Goal: Task Accomplishment & Management: Complete application form

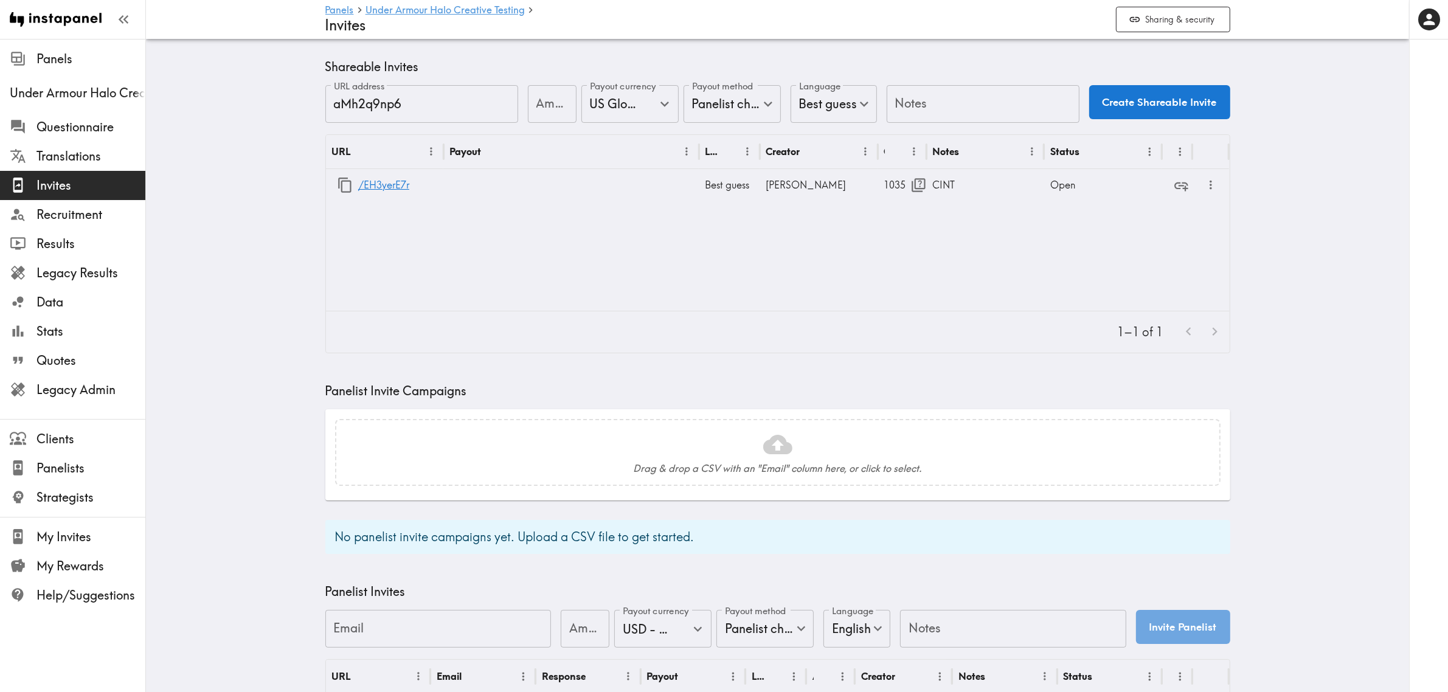
scroll to position [152, 0]
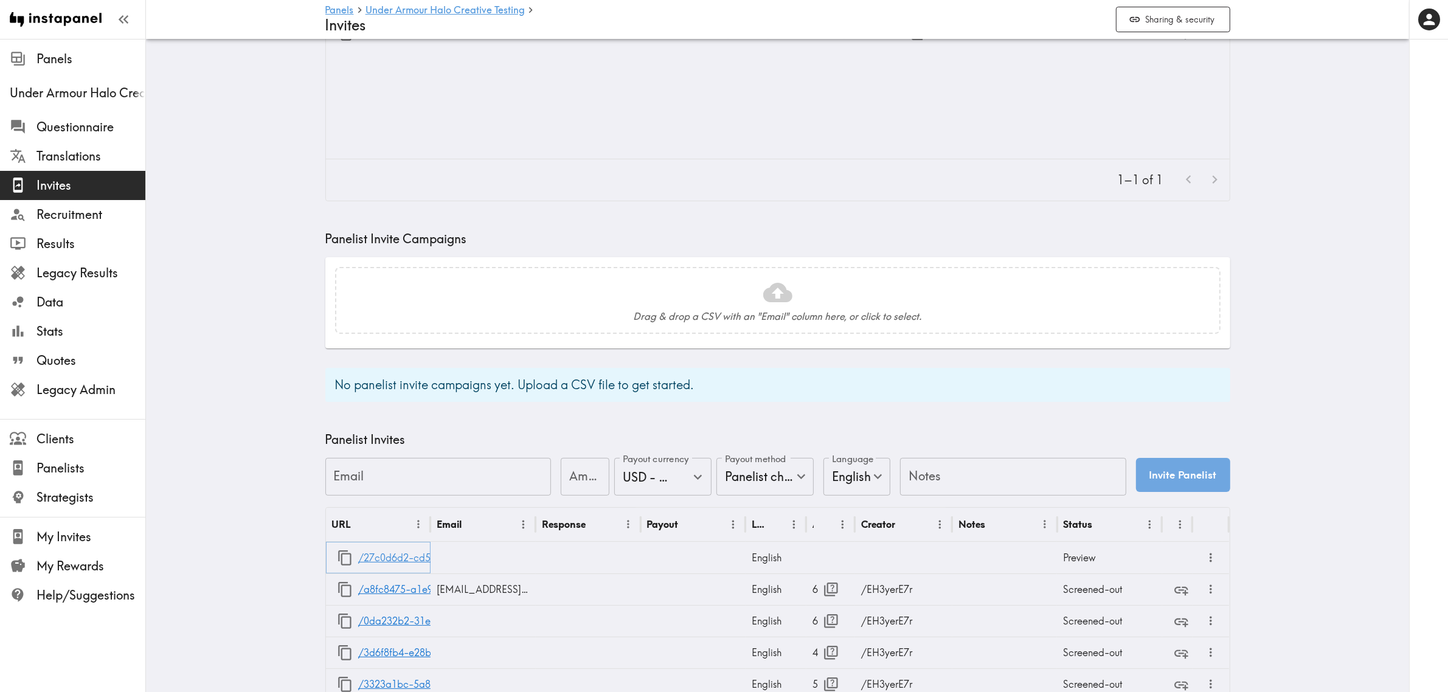
click at [408, 549] on link "/27c0d6d2-cd52-4912-a8fd-f6703d863962" at bounding box center [457, 558] width 199 height 31
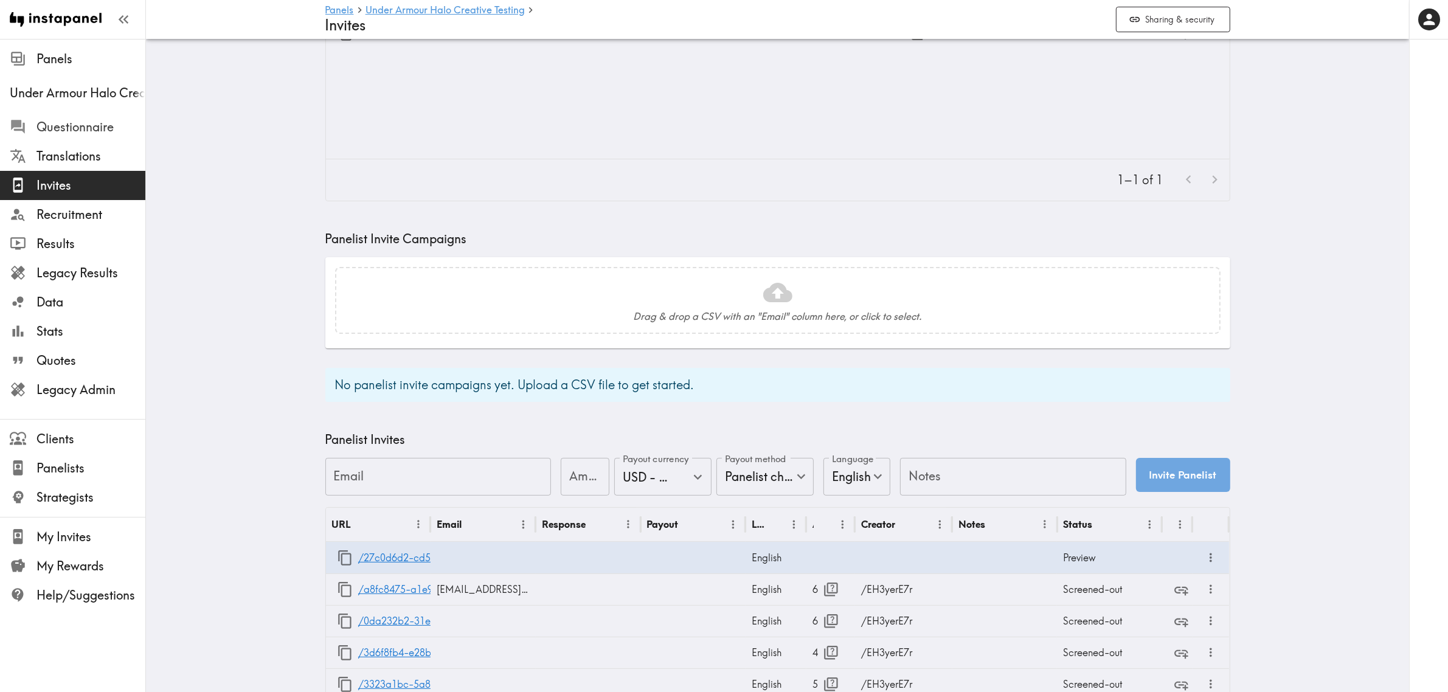
click at [102, 131] on span "Questionnaire" at bounding box center [90, 127] width 109 height 17
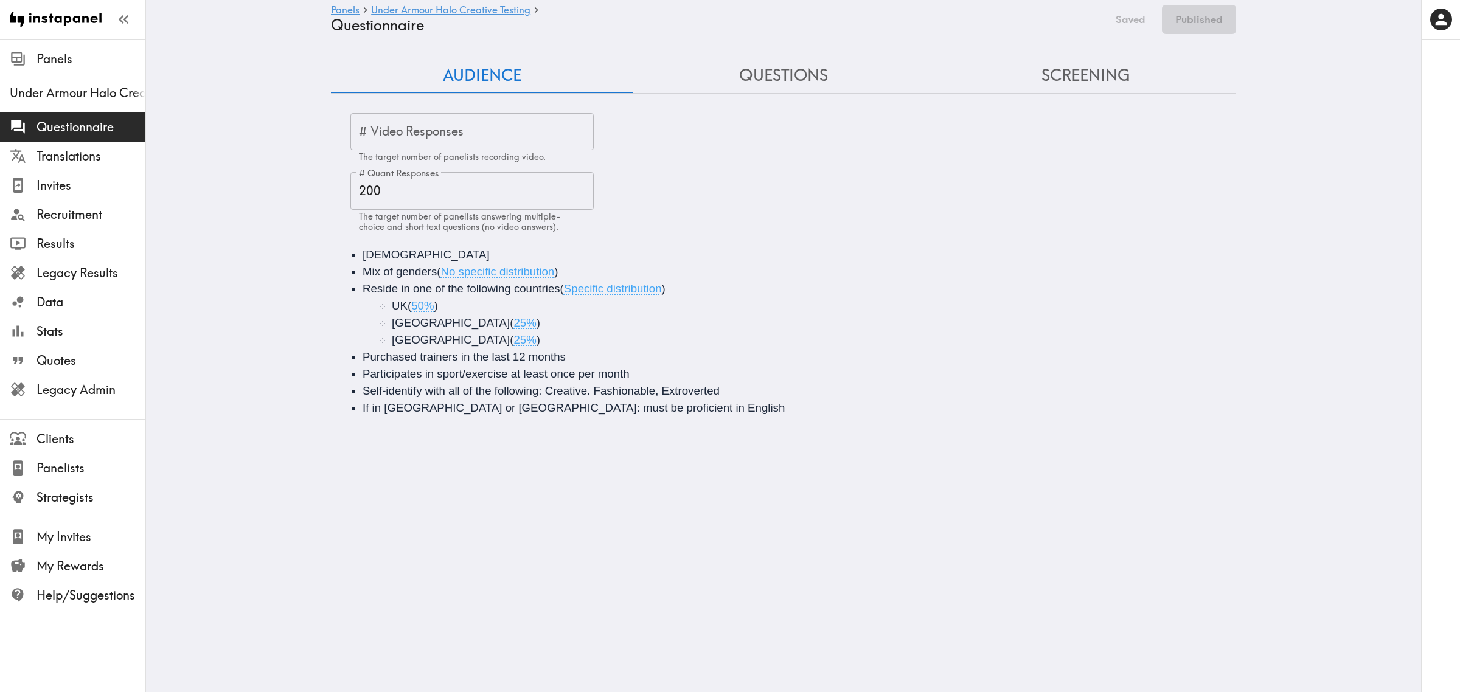
click at [1081, 77] on button "Screening" at bounding box center [1085, 75] width 302 height 35
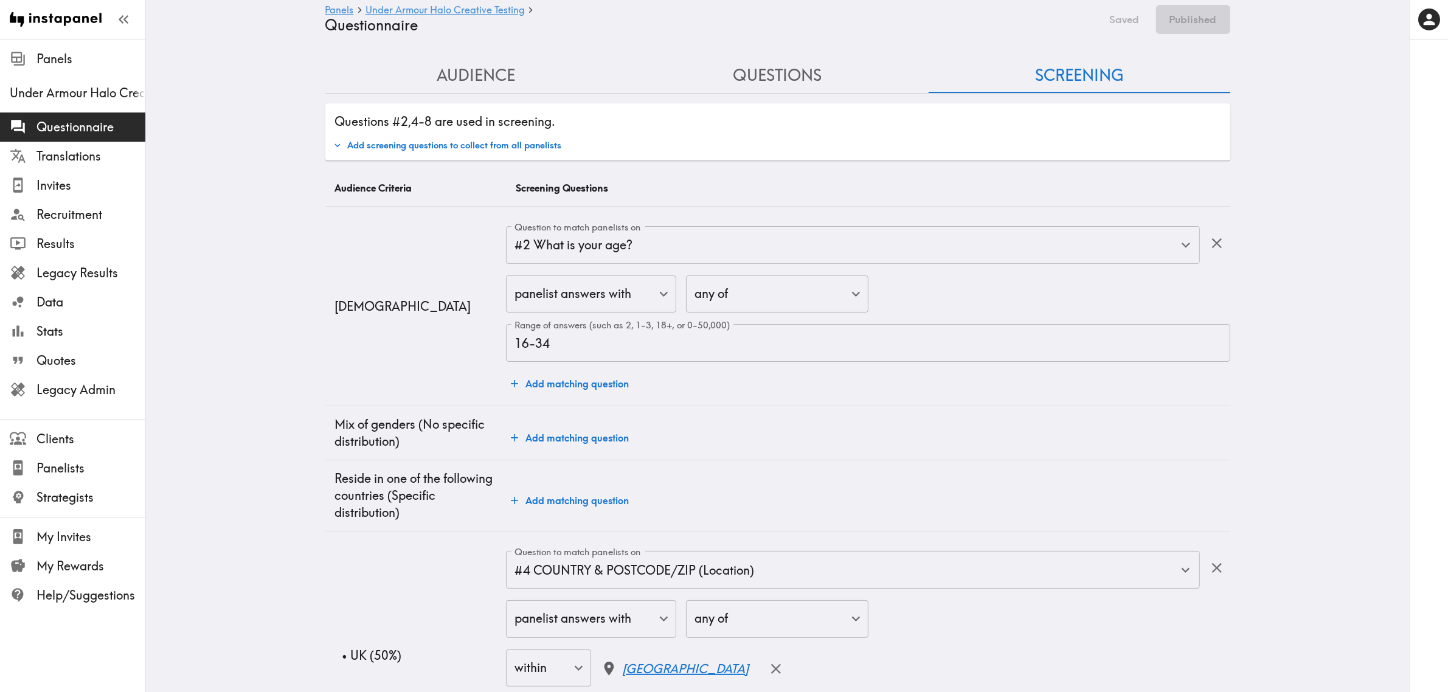
click at [442, 71] on button "Audience" at bounding box center [476, 75] width 302 height 35
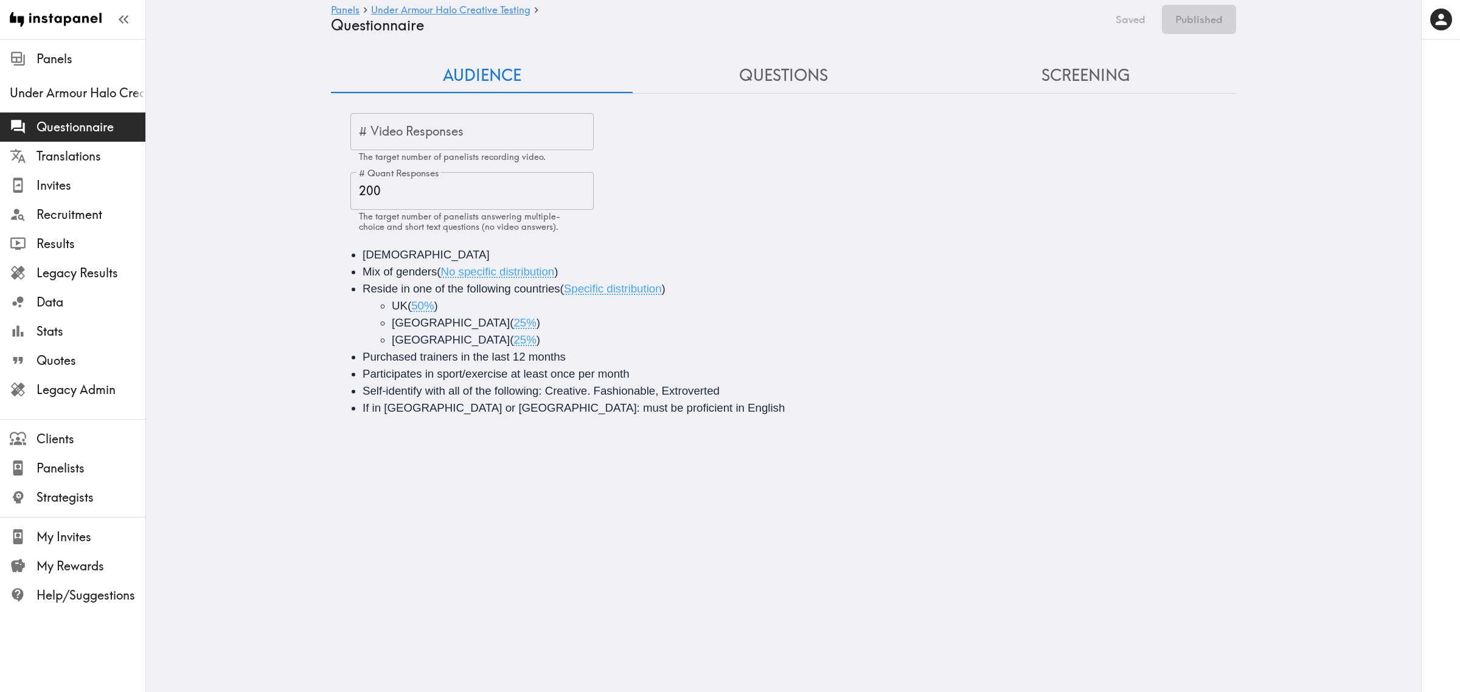
click at [1078, 99] on div "Audience Questions Screening # Video Responses # Video Responses The target num…" at bounding box center [783, 244] width 905 height 373
click at [1074, 83] on button "Screening" at bounding box center [1085, 75] width 302 height 35
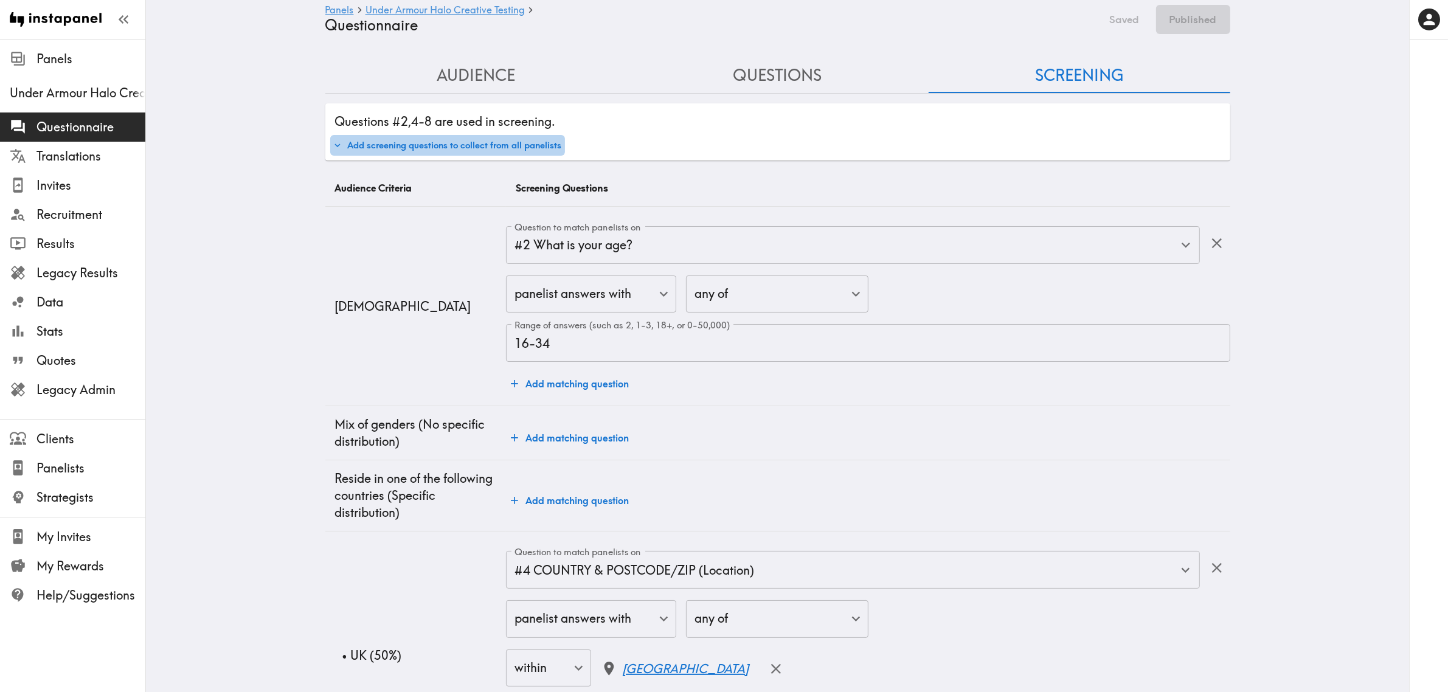
click at [423, 147] on button "Add screening questions to collect from all panelists" at bounding box center [447, 145] width 235 height 21
click at [423, 147] on button "Minimize screening questions to collect from all panelists" at bounding box center [457, 145] width 255 height 21
click at [422, 141] on button "Add screening questions to collect from all panelists" at bounding box center [447, 145] width 235 height 21
click at [408, 137] on button "Minimize screening questions to collect from all panelists" at bounding box center [457, 145] width 255 height 21
click at [771, 58] on button "Questions" at bounding box center [778, 75] width 302 height 35
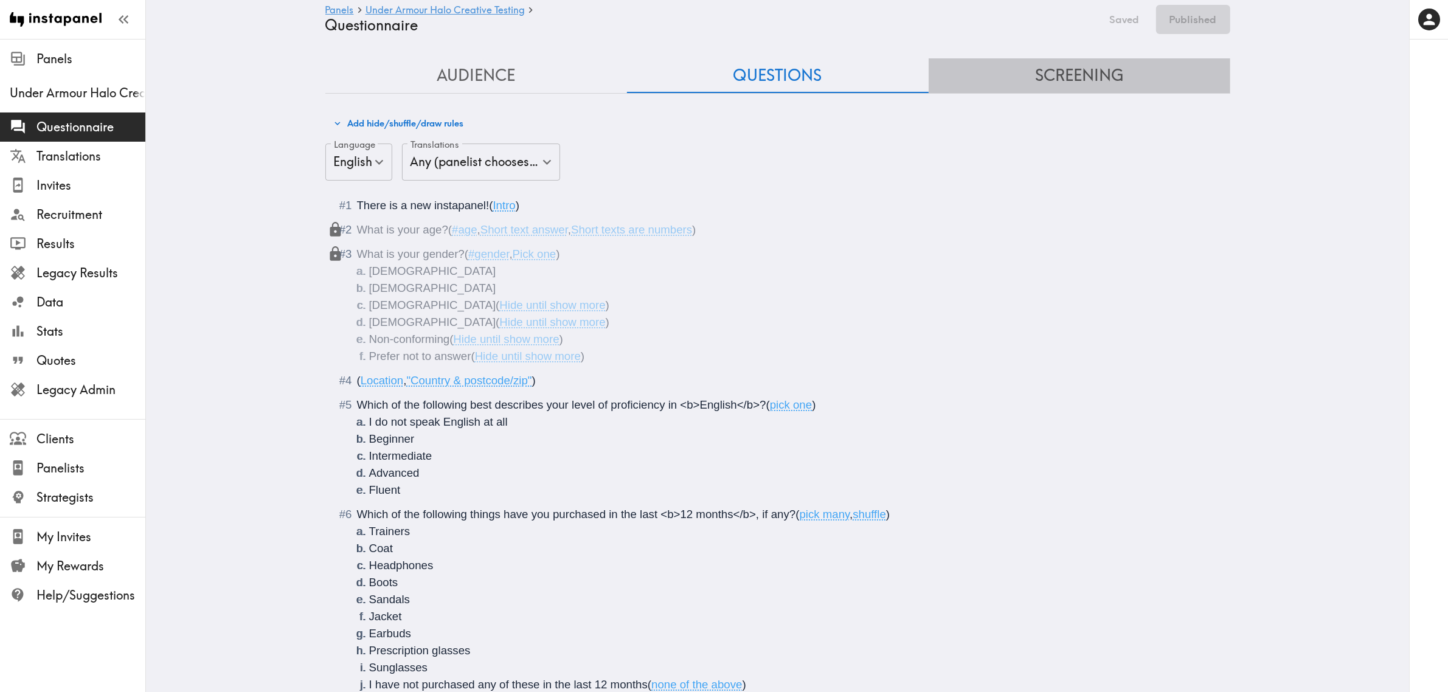
drag, startPoint x: 1005, startPoint y: 76, endPoint x: 980, endPoint y: 77, distance: 25.6
click at [1005, 77] on button "Screening" at bounding box center [1080, 75] width 302 height 35
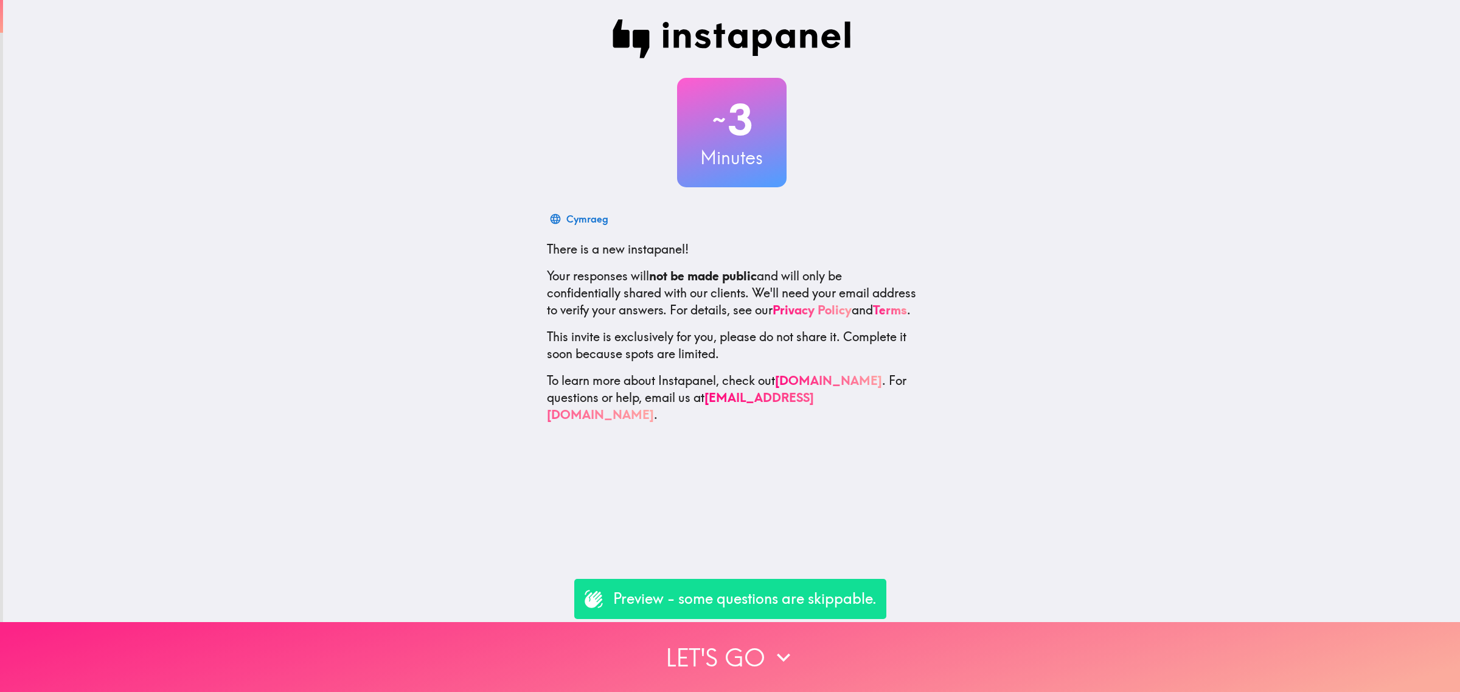
click at [792, 644] on button "Let's go" at bounding box center [730, 657] width 1460 height 70
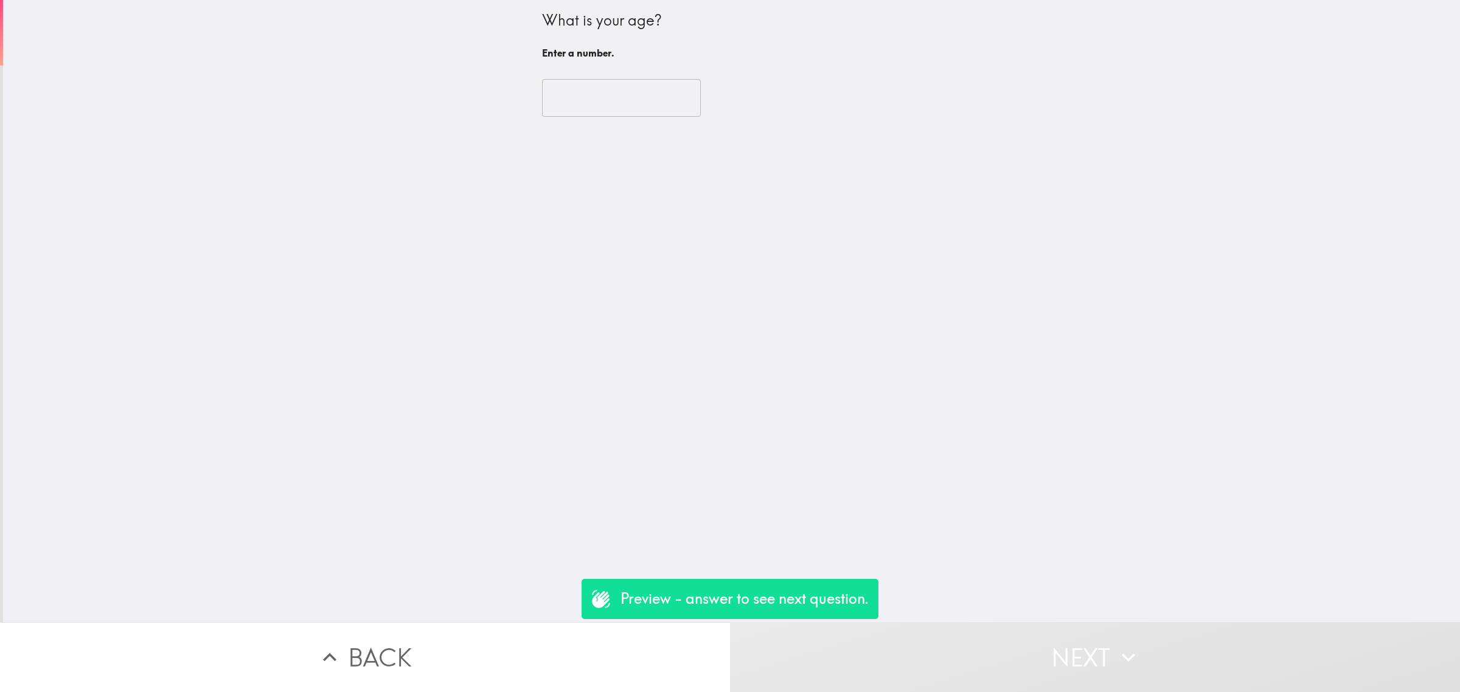
click at [604, 99] on input "number" at bounding box center [621, 98] width 159 height 38
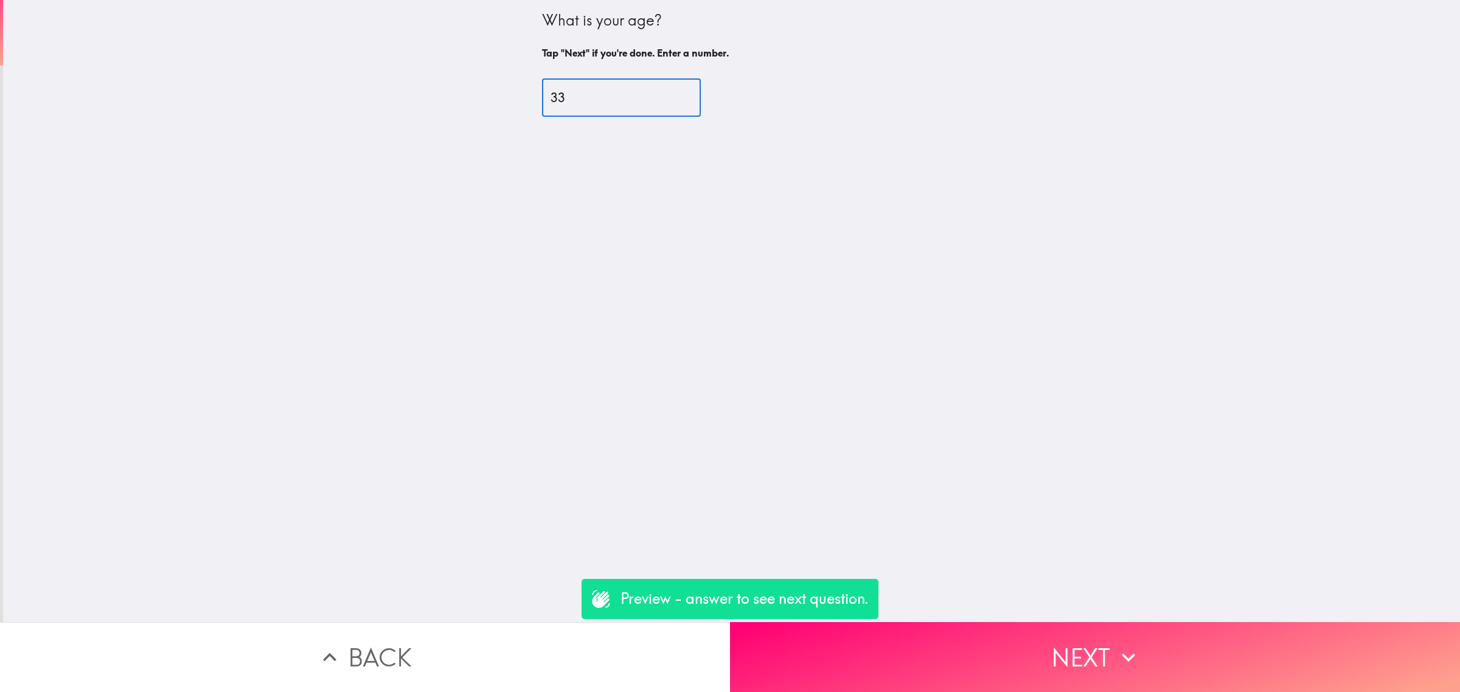
type input "33"
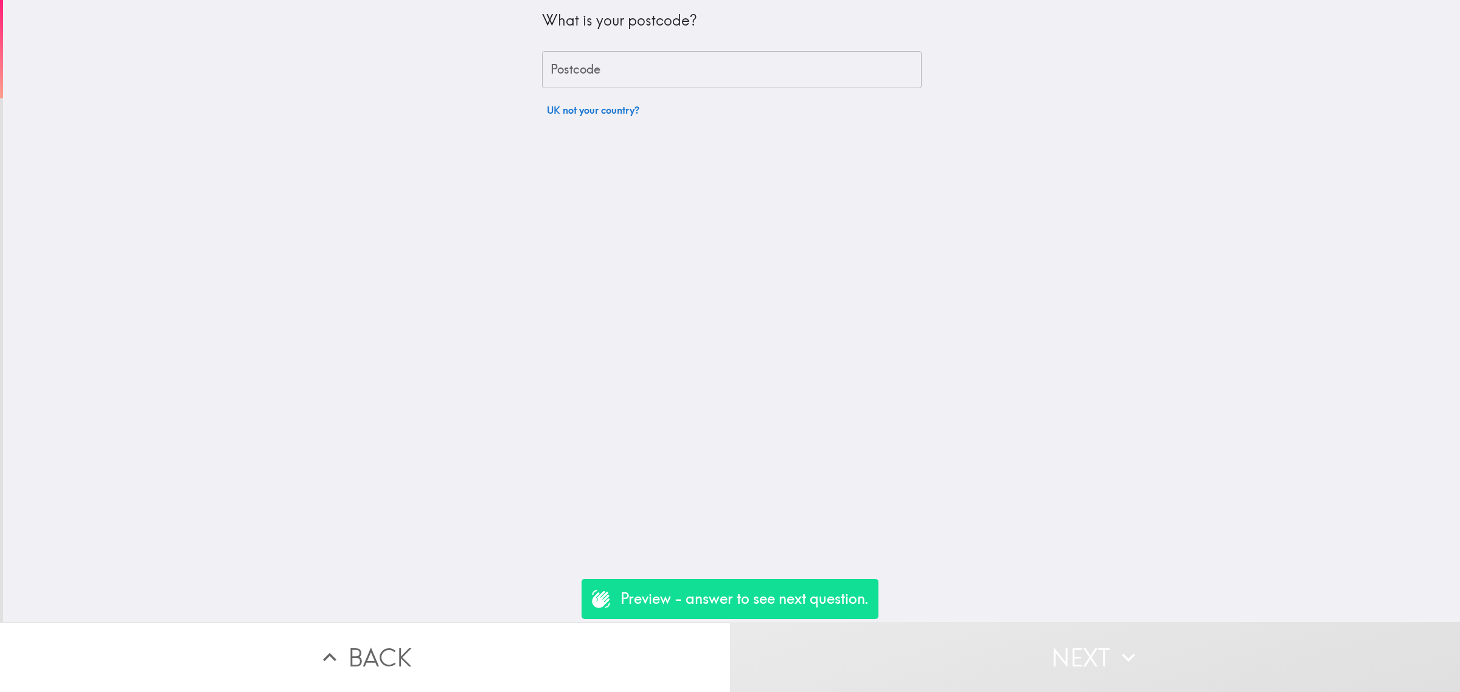
click at [606, 76] on input "Postcode" at bounding box center [732, 70] width 380 height 38
type input "rm156pr"
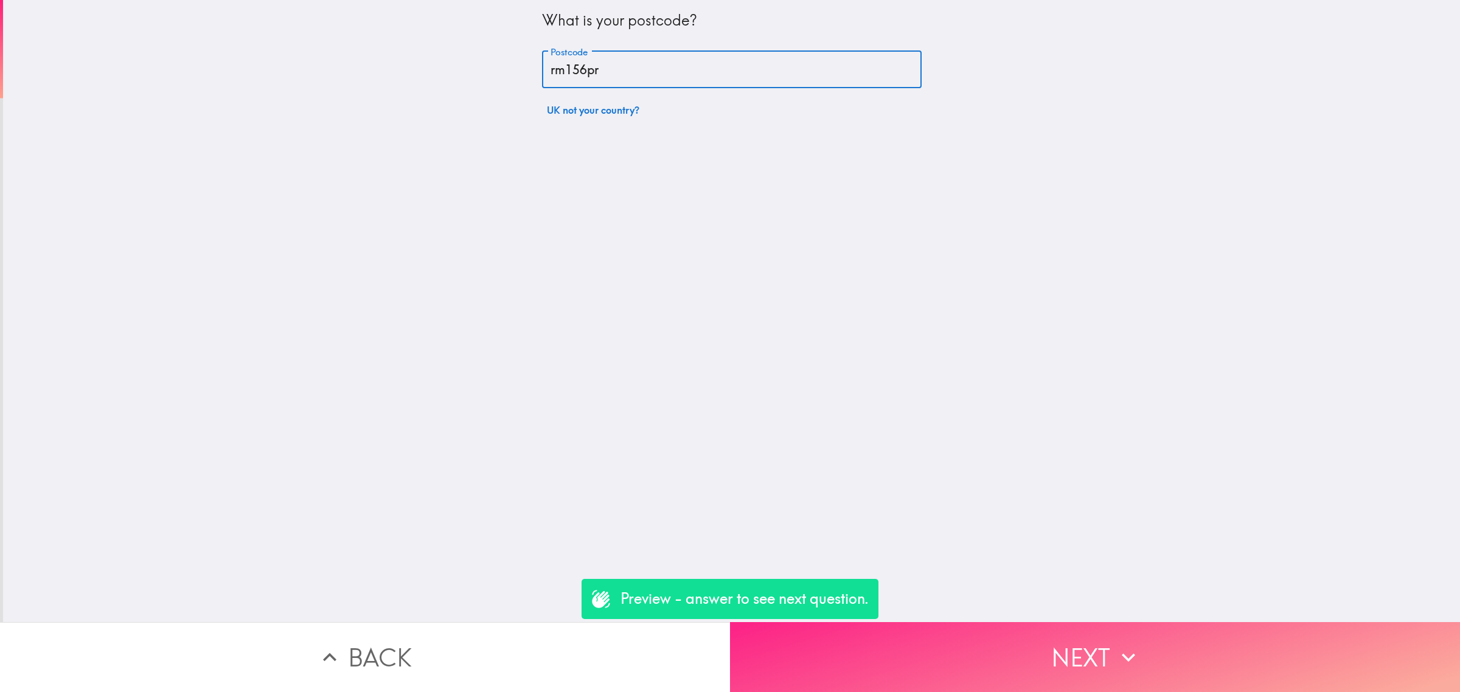
click at [932, 642] on button "Next" at bounding box center [1095, 657] width 730 height 70
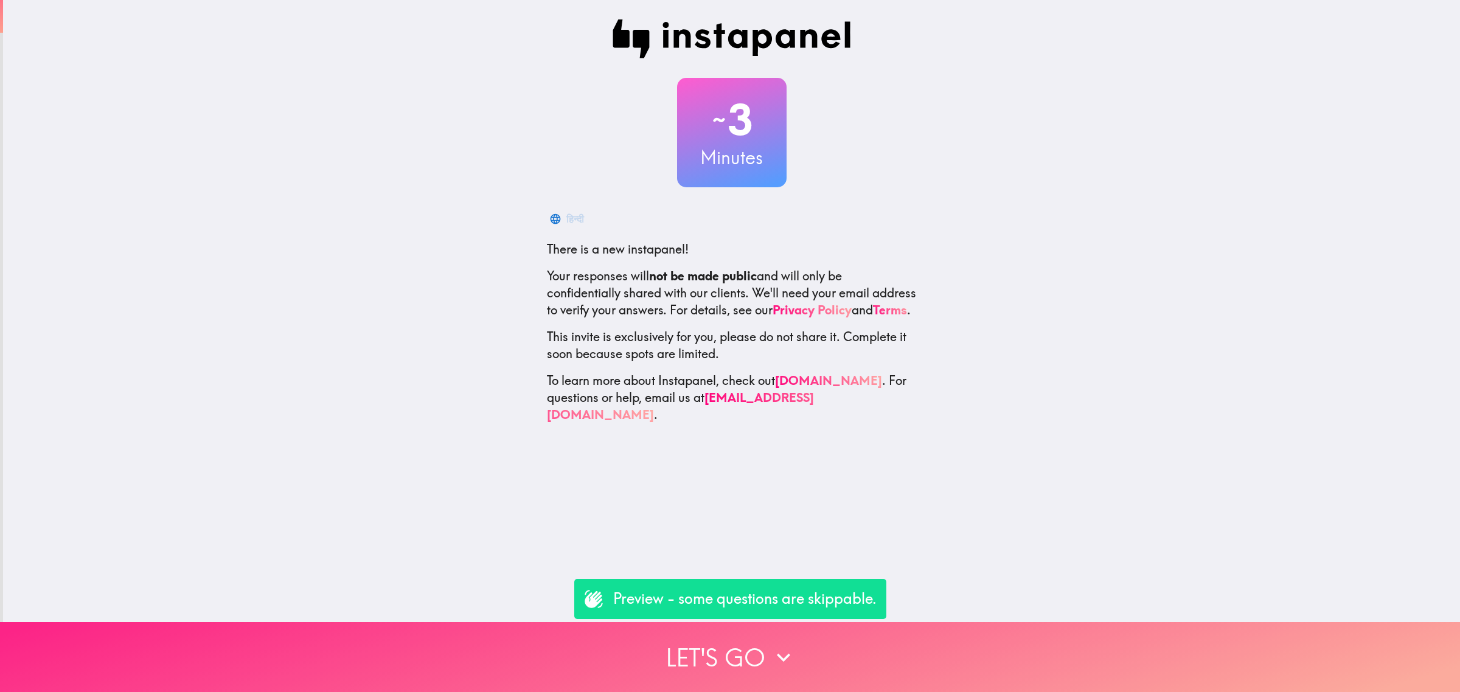
click at [653, 637] on button "Let's go" at bounding box center [730, 657] width 1460 height 70
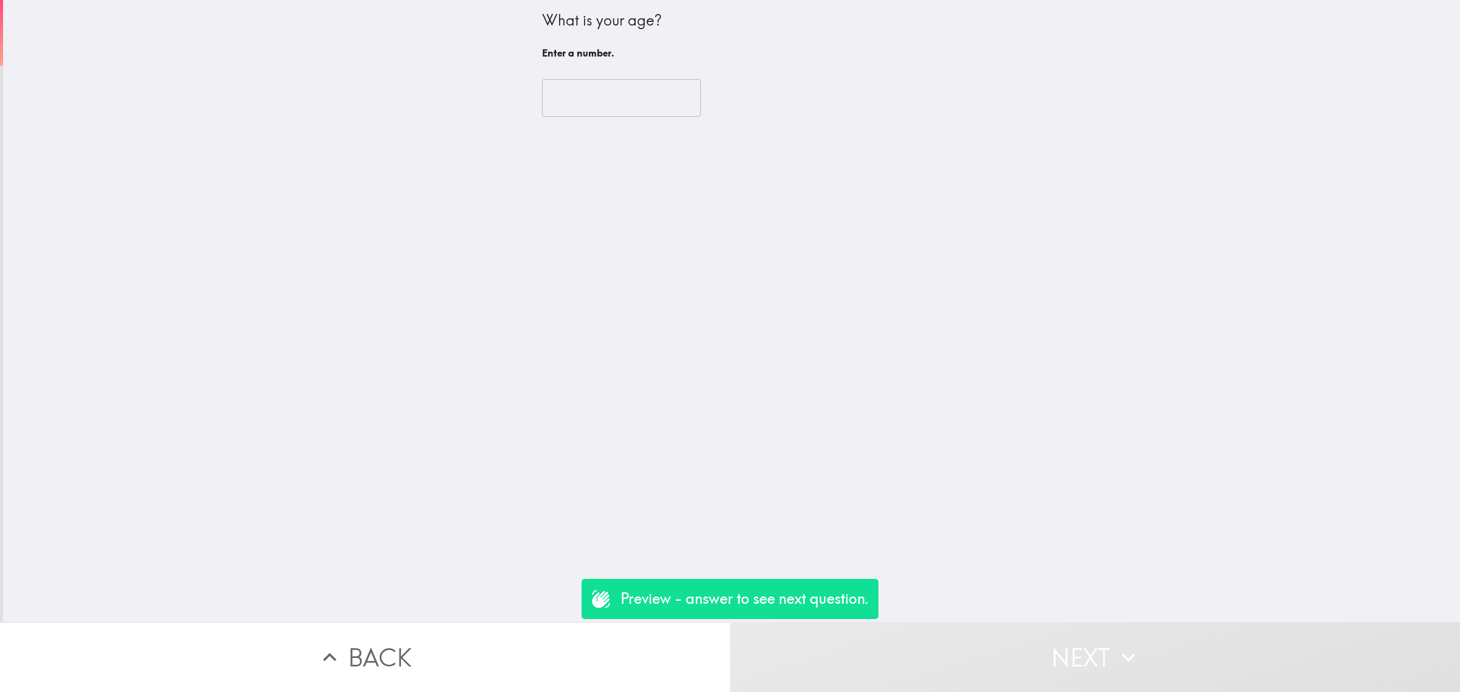
click at [542, 65] on div "​" at bounding box center [732, 97] width 380 height 67
drag, startPoint x: 572, startPoint y: 83, endPoint x: 583, endPoint y: 108, distance: 27.0
click at [572, 85] on input "number" at bounding box center [621, 98] width 159 height 38
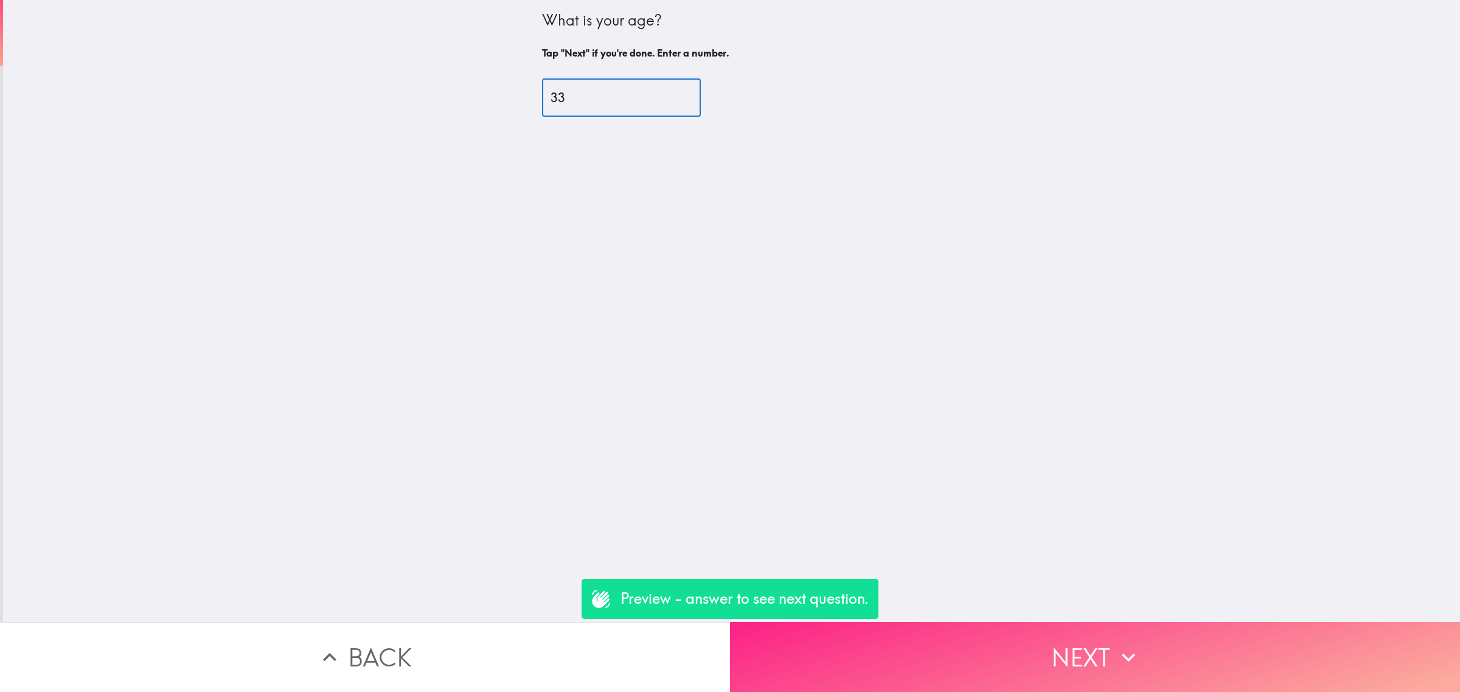
type input "33"
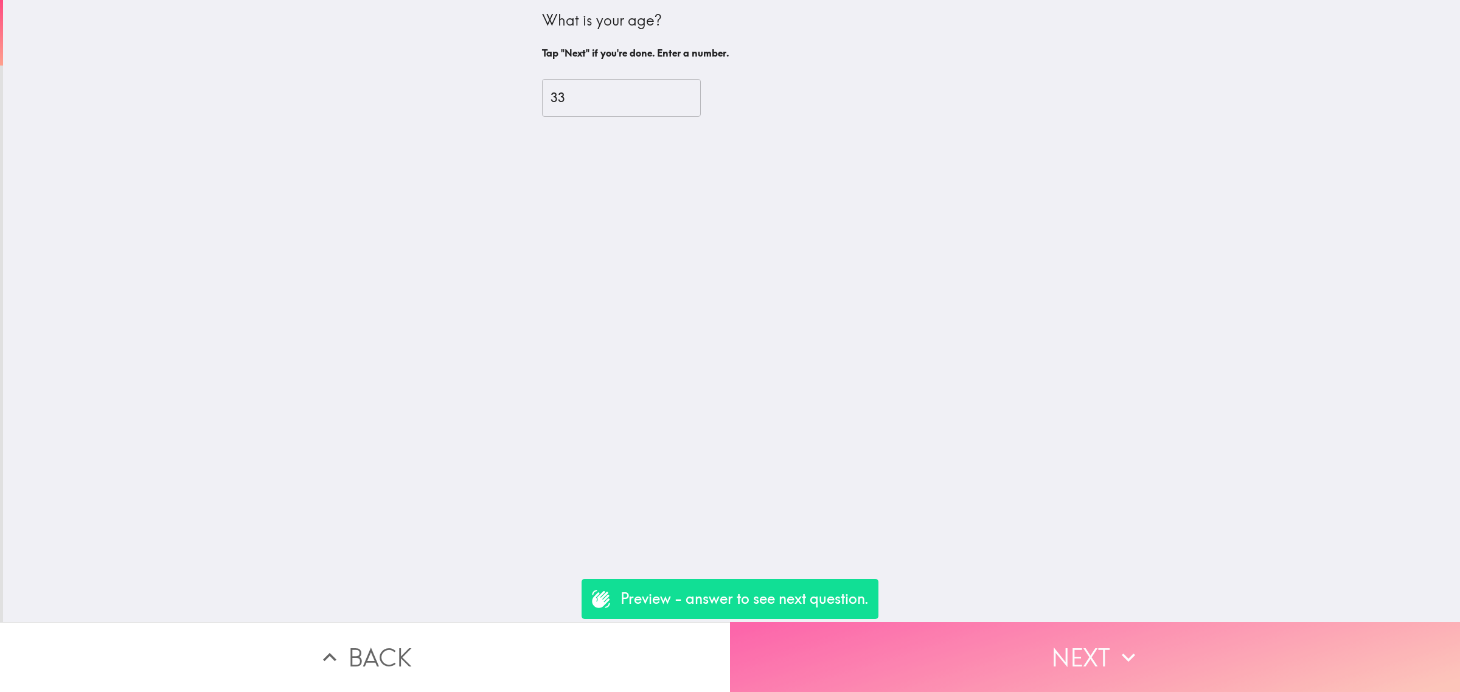
click at [946, 664] on button "Next" at bounding box center [1095, 657] width 730 height 70
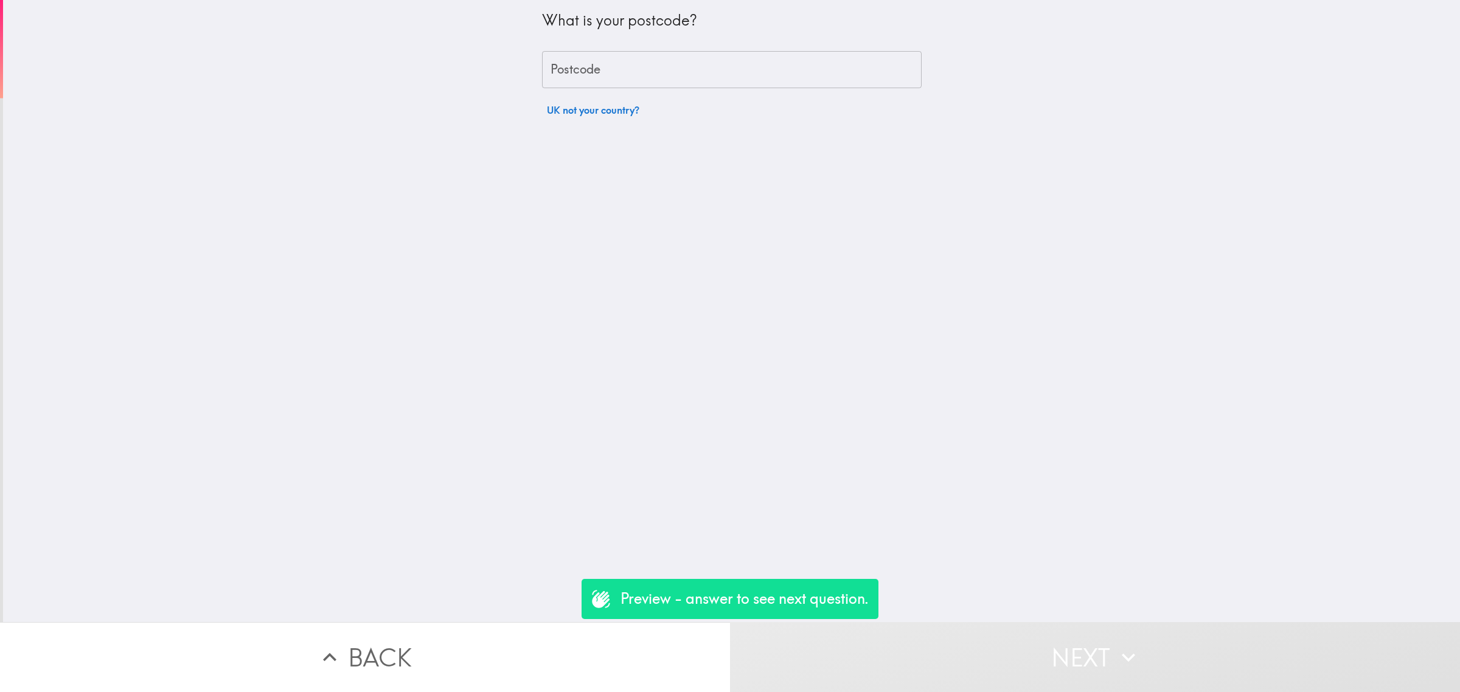
click at [654, 67] on input "Postcode" at bounding box center [732, 70] width 380 height 38
type input "rm156pr"
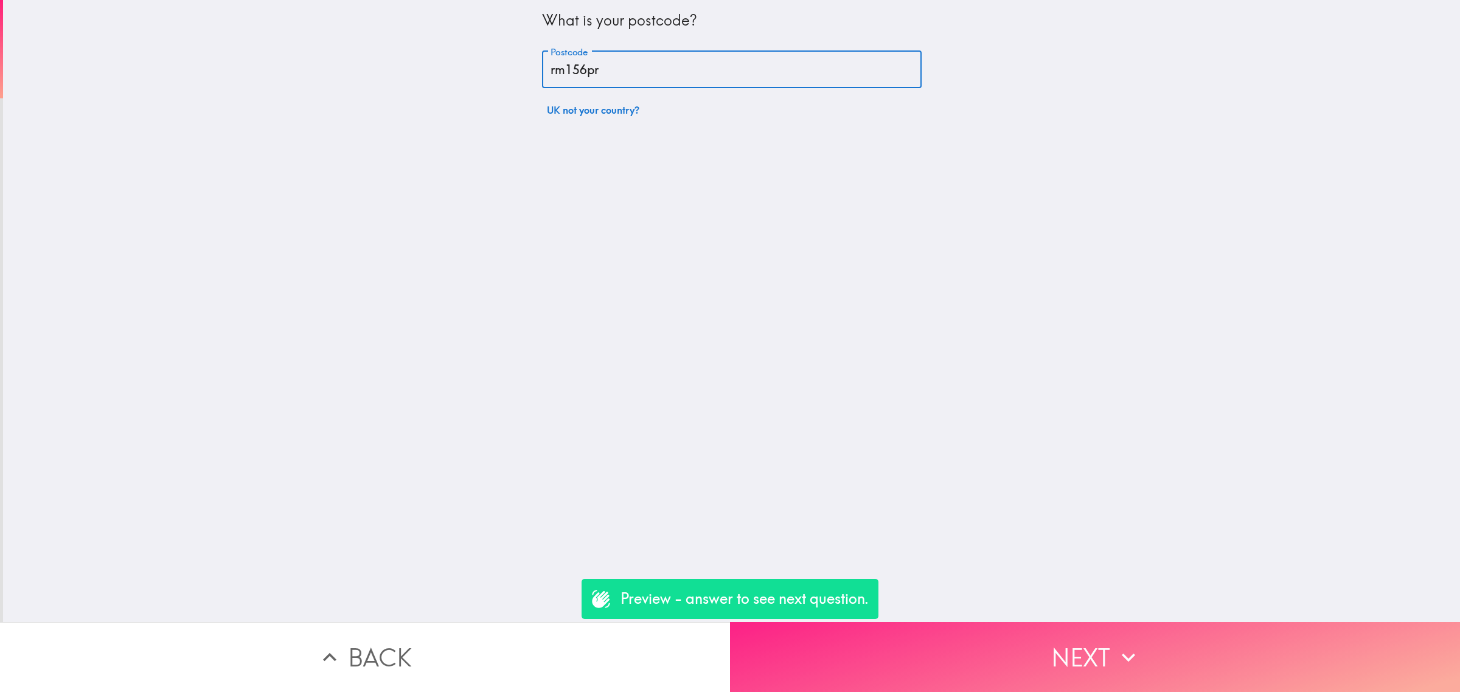
click at [994, 640] on button "Next" at bounding box center [1095, 657] width 730 height 70
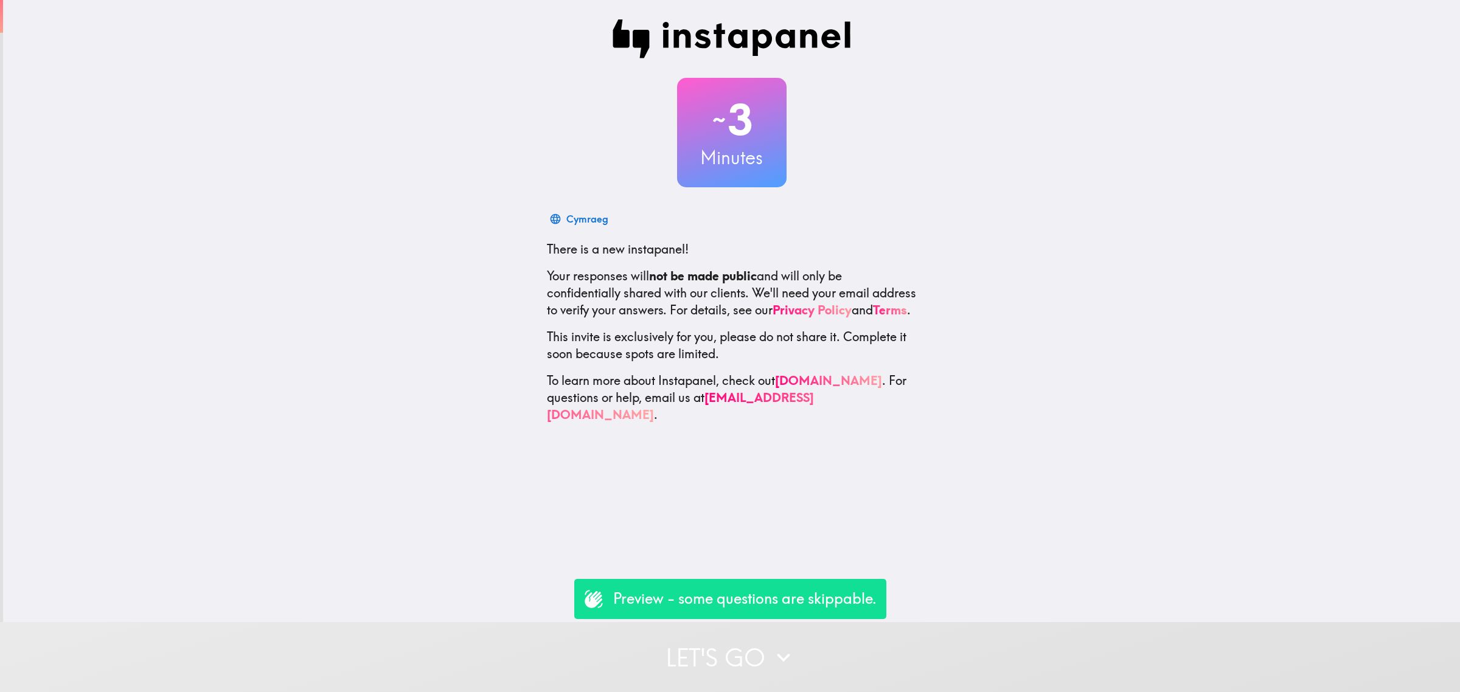
click at [727, 654] on button "Let's go" at bounding box center [730, 657] width 1460 height 70
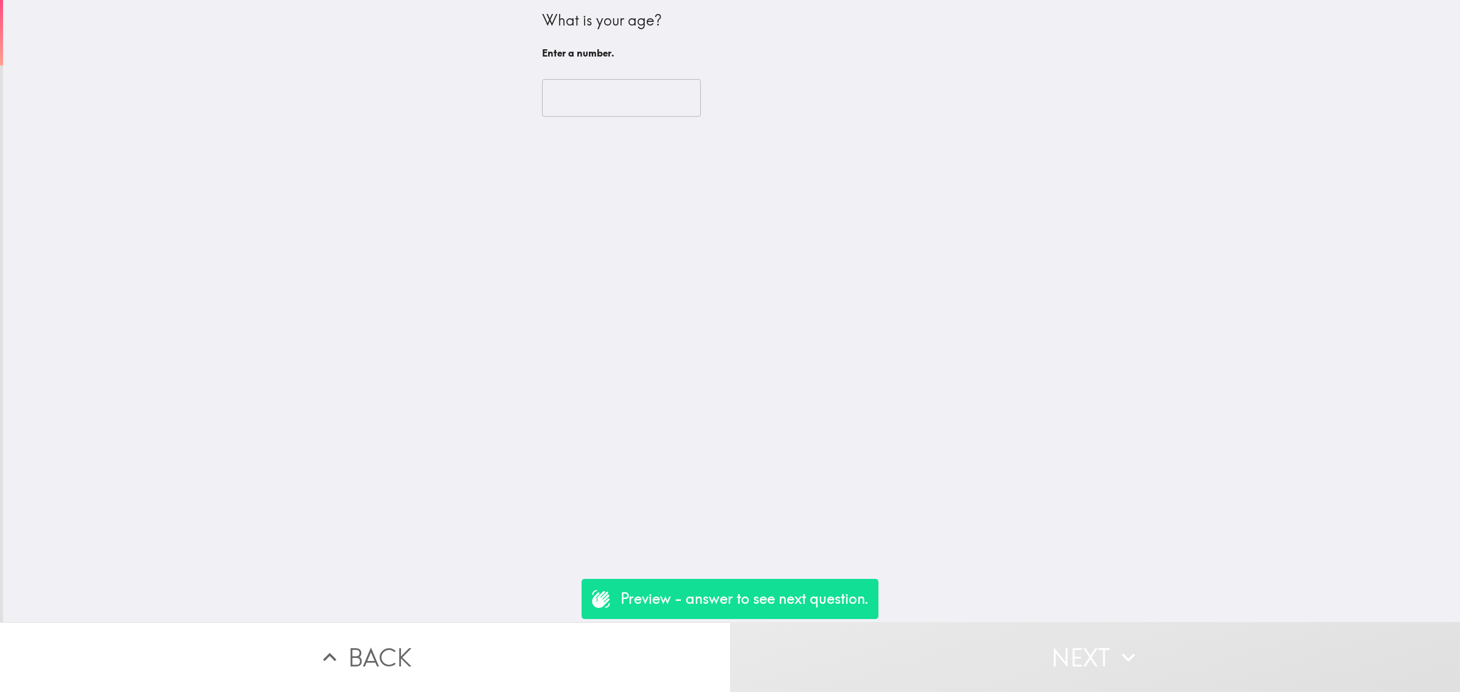
click at [614, 111] on input "number" at bounding box center [621, 98] width 159 height 38
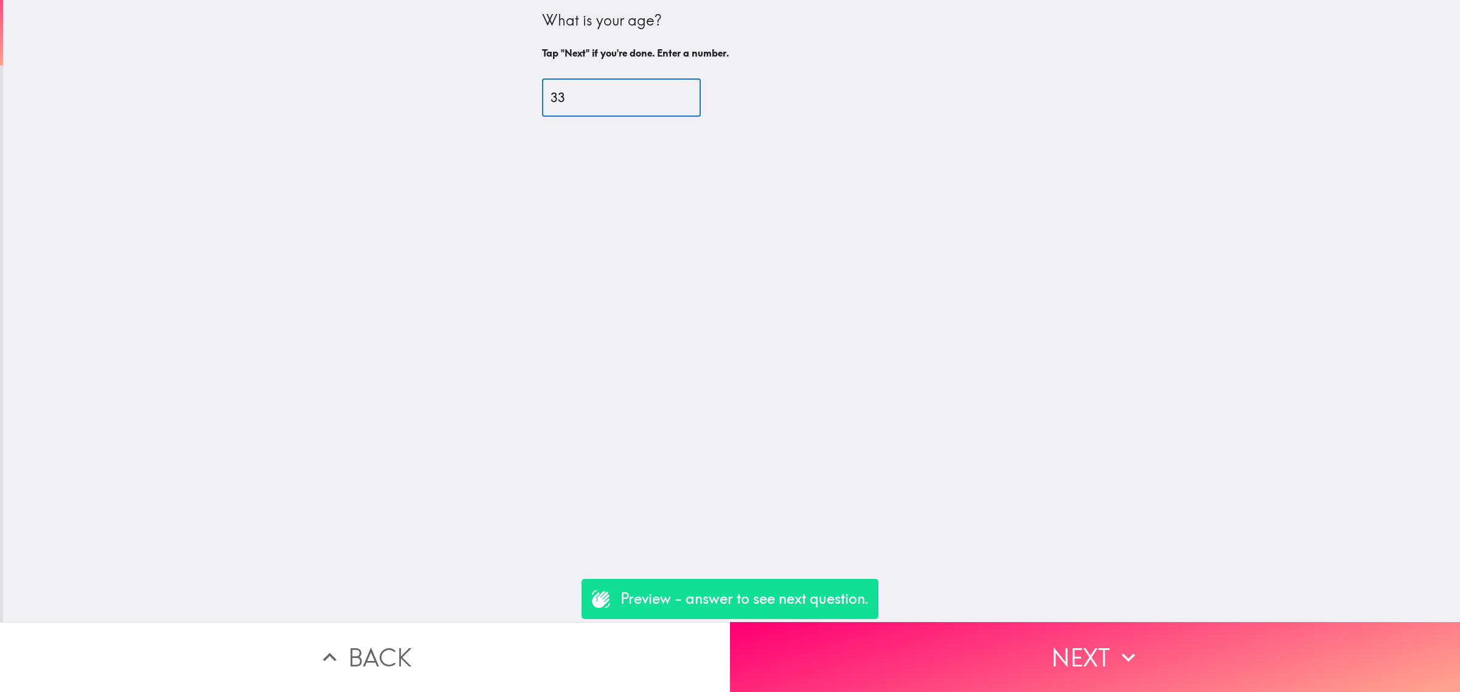
type input "33"
click at [969, 627] on button "Next" at bounding box center [1095, 657] width 730 height 70
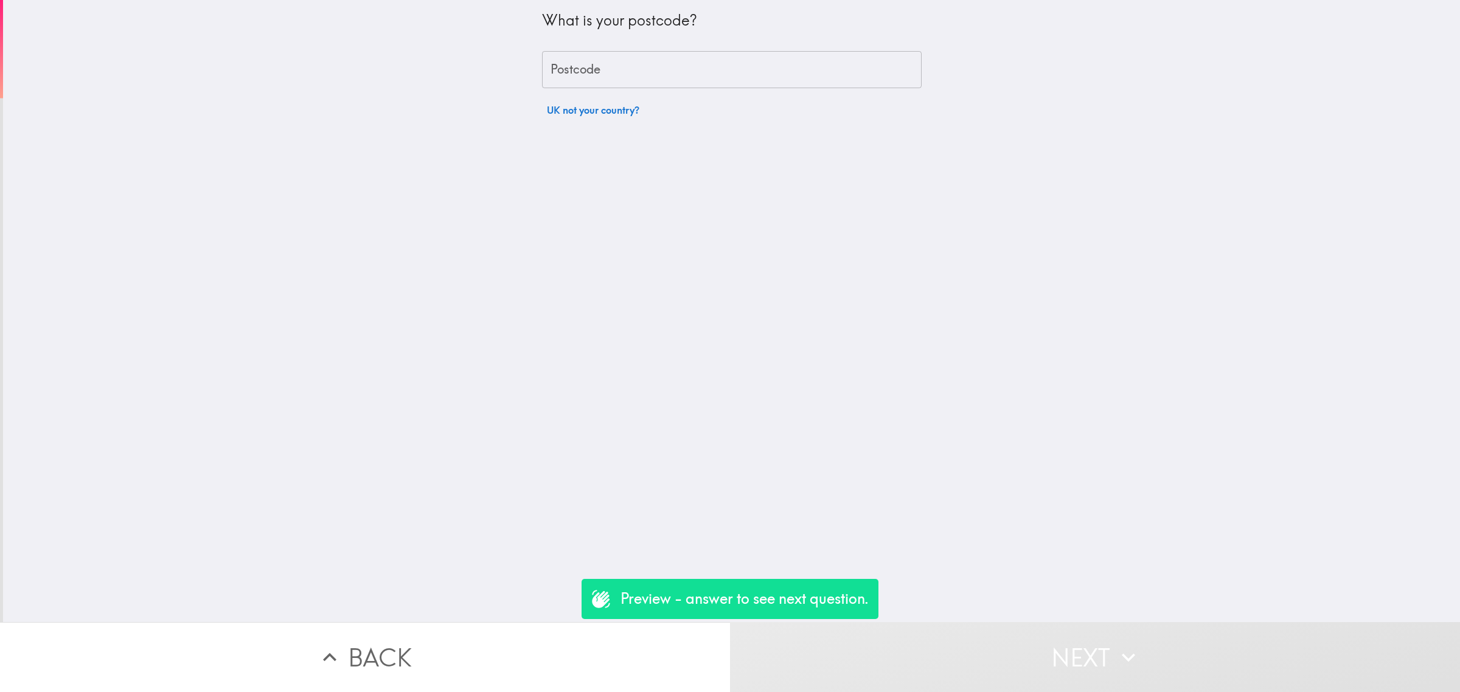
click at [597, 69] on input "Postcode" at bounding box center [732, 70] width 380 height 38
click at [560, 100] on button "UK not your country?" at bounding box center [593, 110] width 102 height 24
click at [602, 119] on input "United Kingdom of Great Britain and Northern Ireland (GB)" at bounding box center [714, 116] width 335 height 27
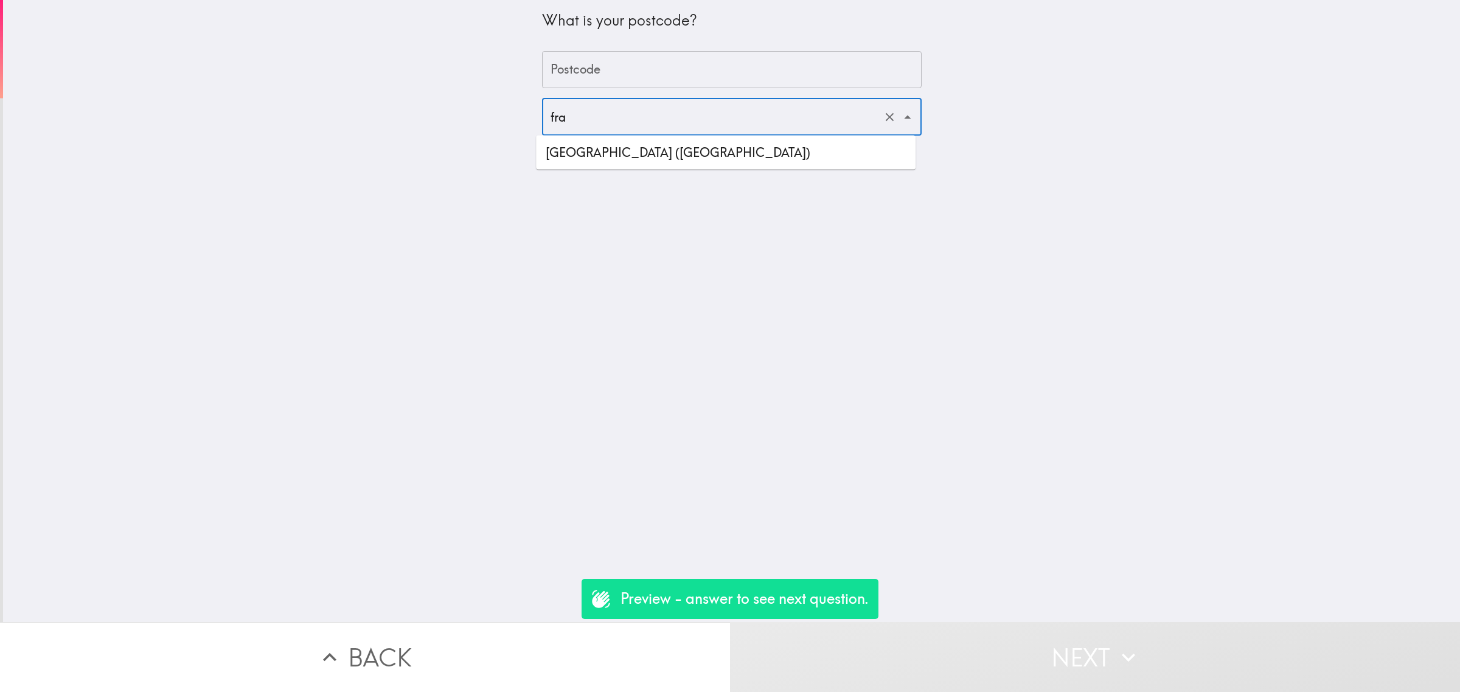
click at [594, 156] on li "France (FR)" at bounding box center [726, 153] width 380 height 24
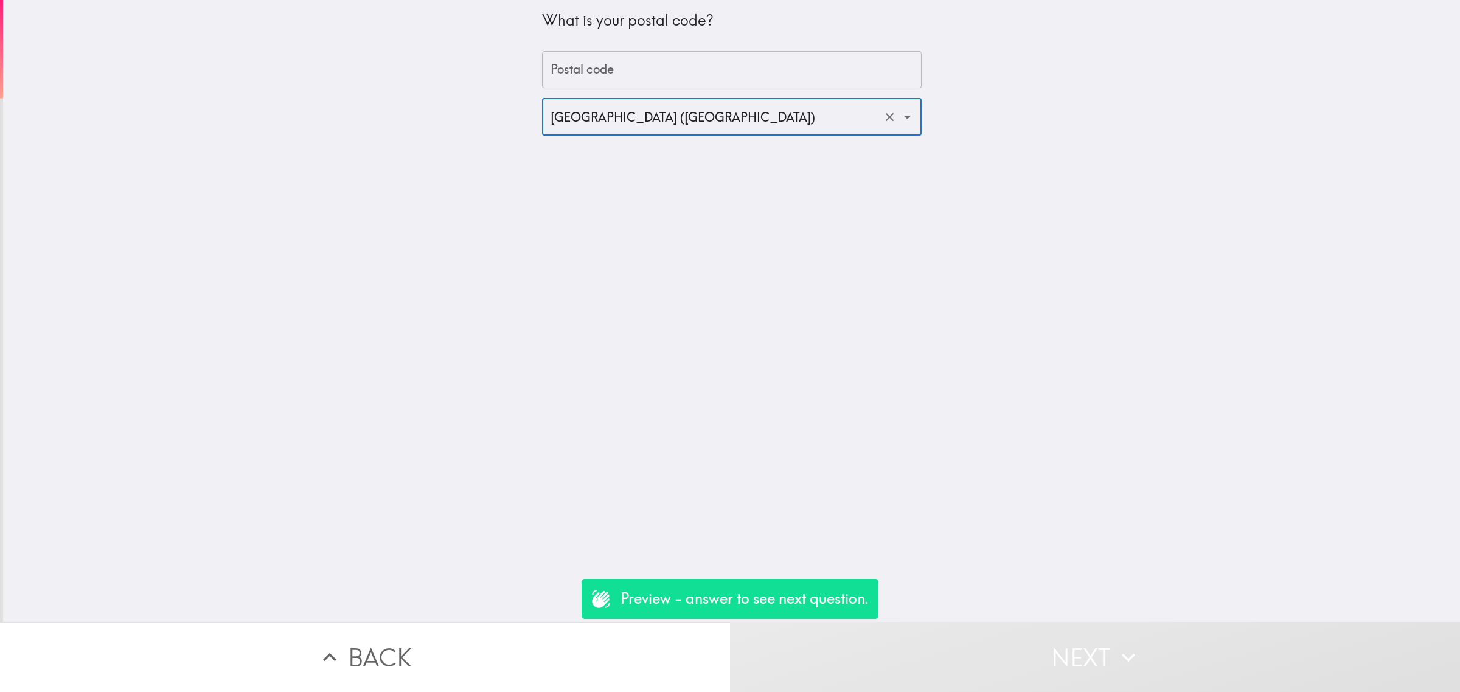
type input "France (FR)"
click at [575, 64] on input "Postal code" at bounding box center [732, 70] width 380 height 38
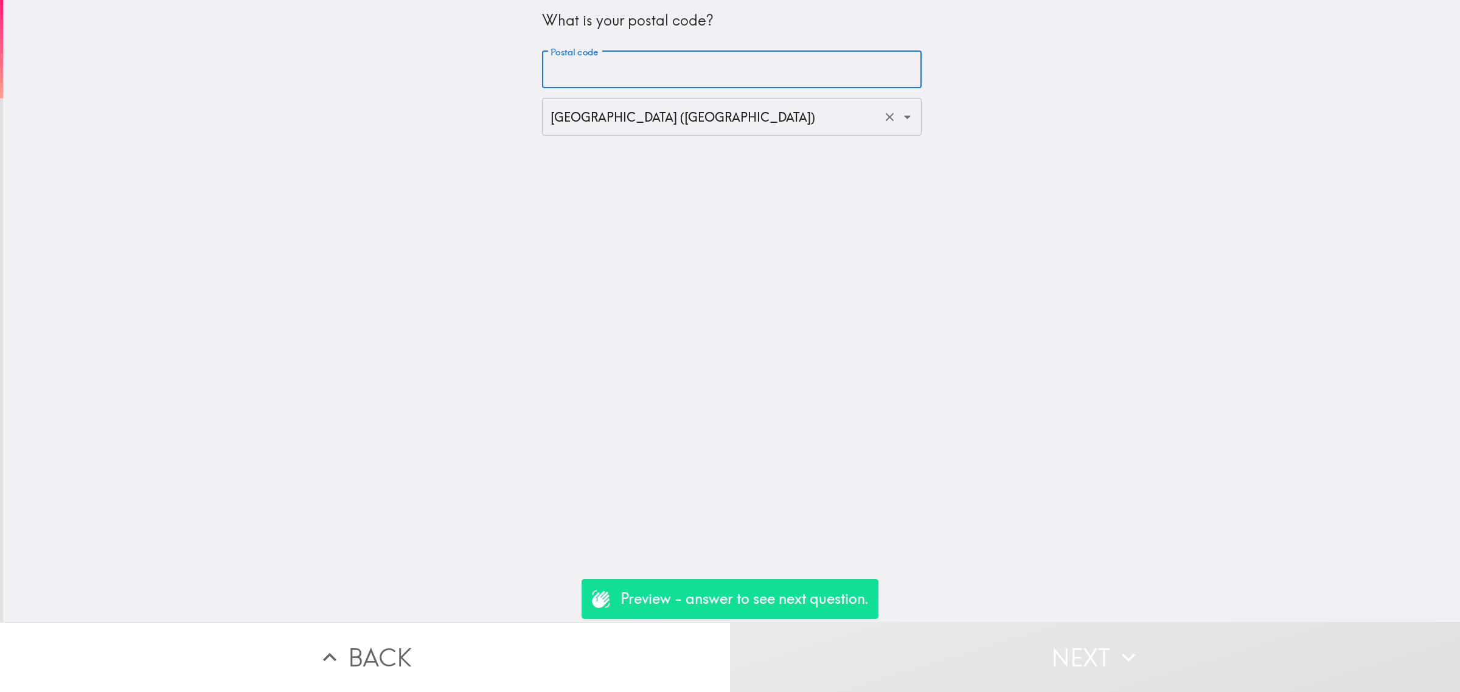
type input "75000"
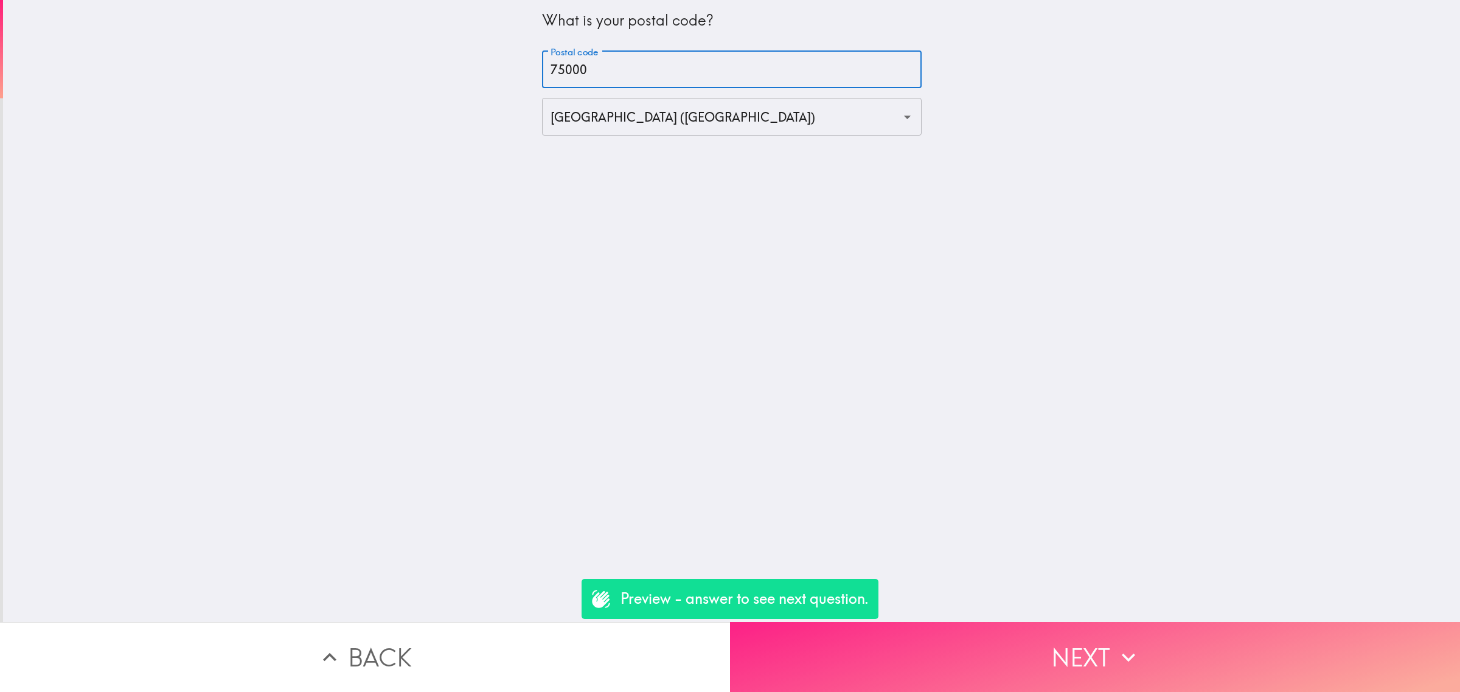
click at [1036, 656] on button "Next" at bounding box center [1095, 657] width 730 height 70
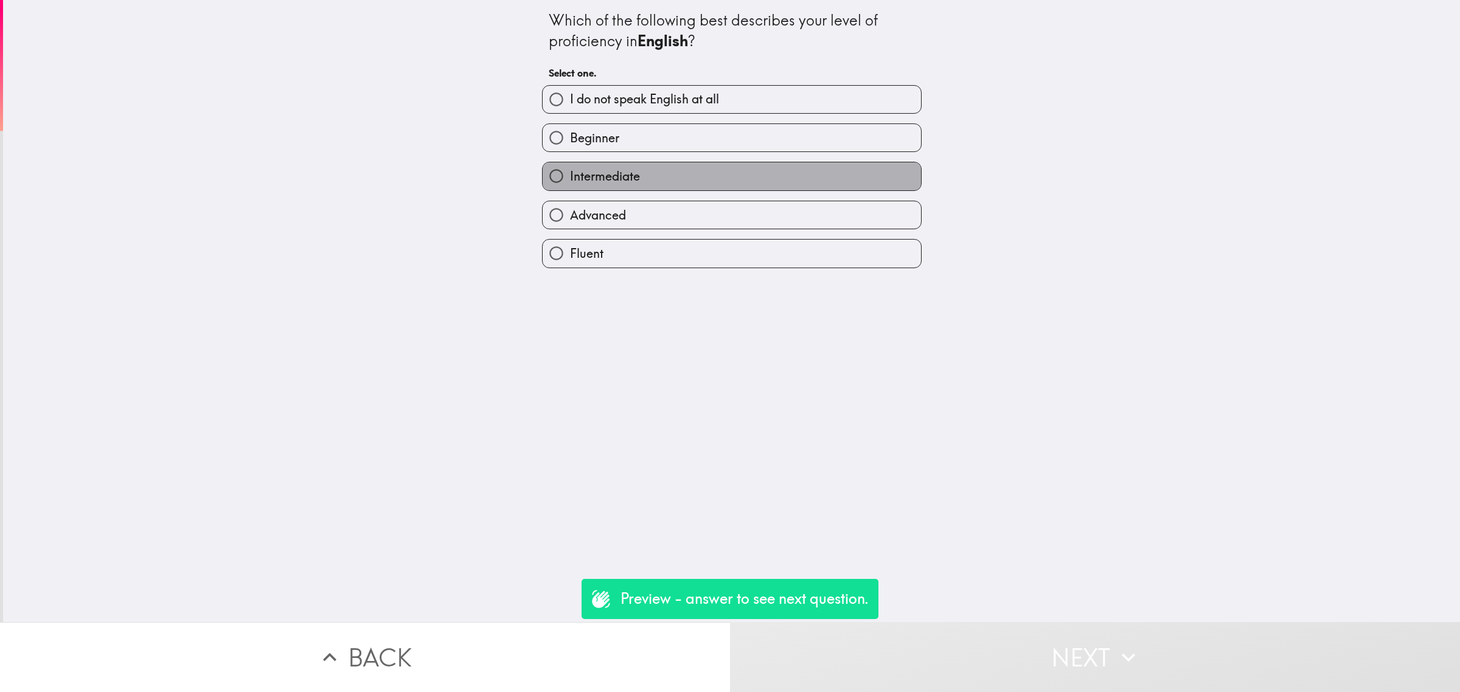
click at [643, 182] on label "Intermediate" at bounding box center [732, 175] width 378 height 27
click at [570, 182] on input "Intermediate" at bounding box center [556, 175] width 27 height 27
radio input "true"
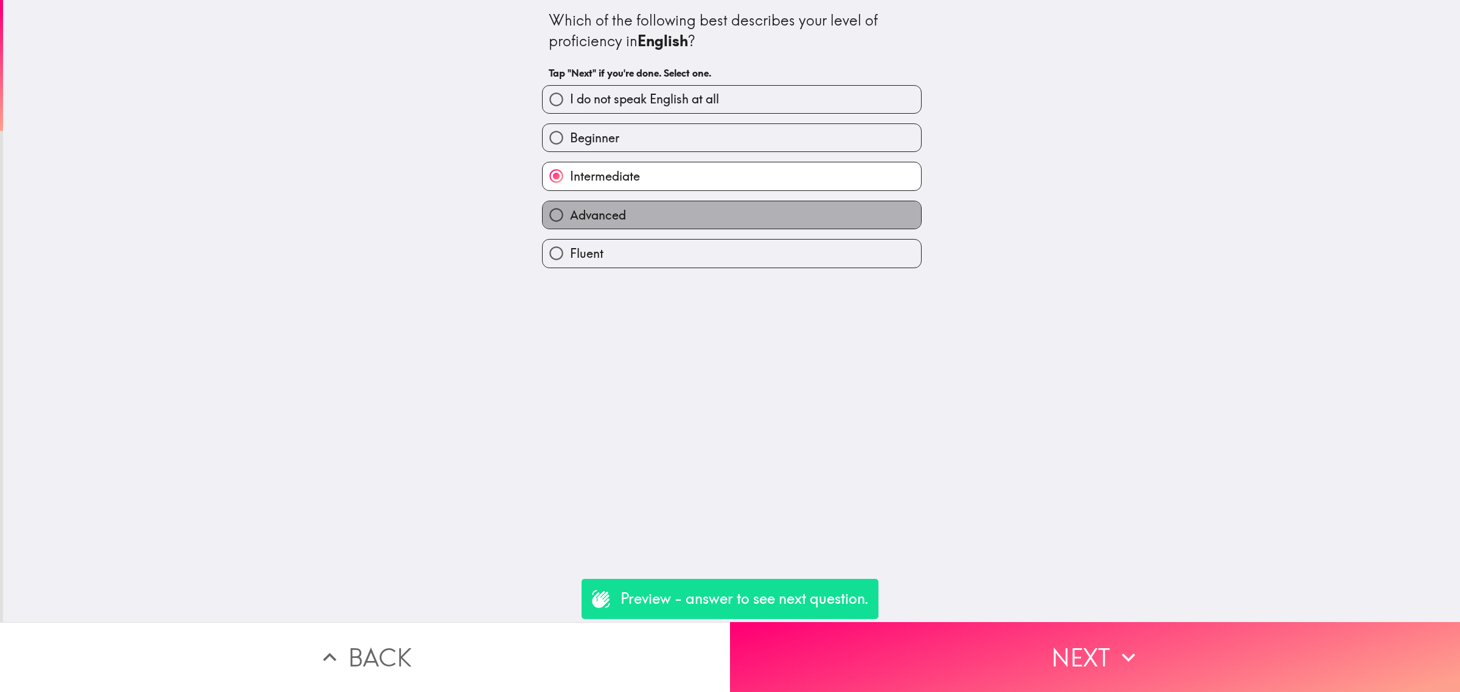
click at [662, 229] on label "Advanced" at bounding box center [732, 214] width 378 height 27
click at [570, 229] on input "Advanced" at bounding box center [556, 214] width 27 height 27
radio input "true"
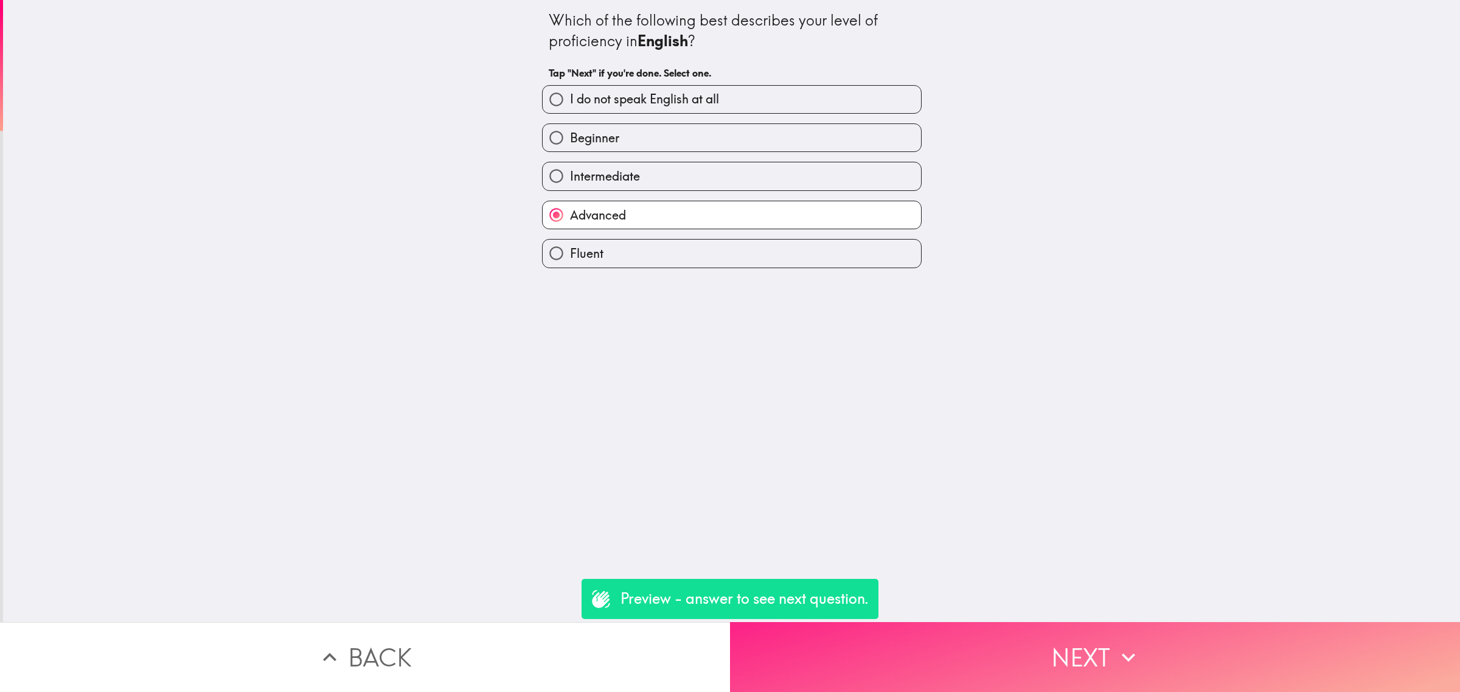
click at [1007, 627] on button "Next" at bounding box center [1095, 657] width 730 height 70
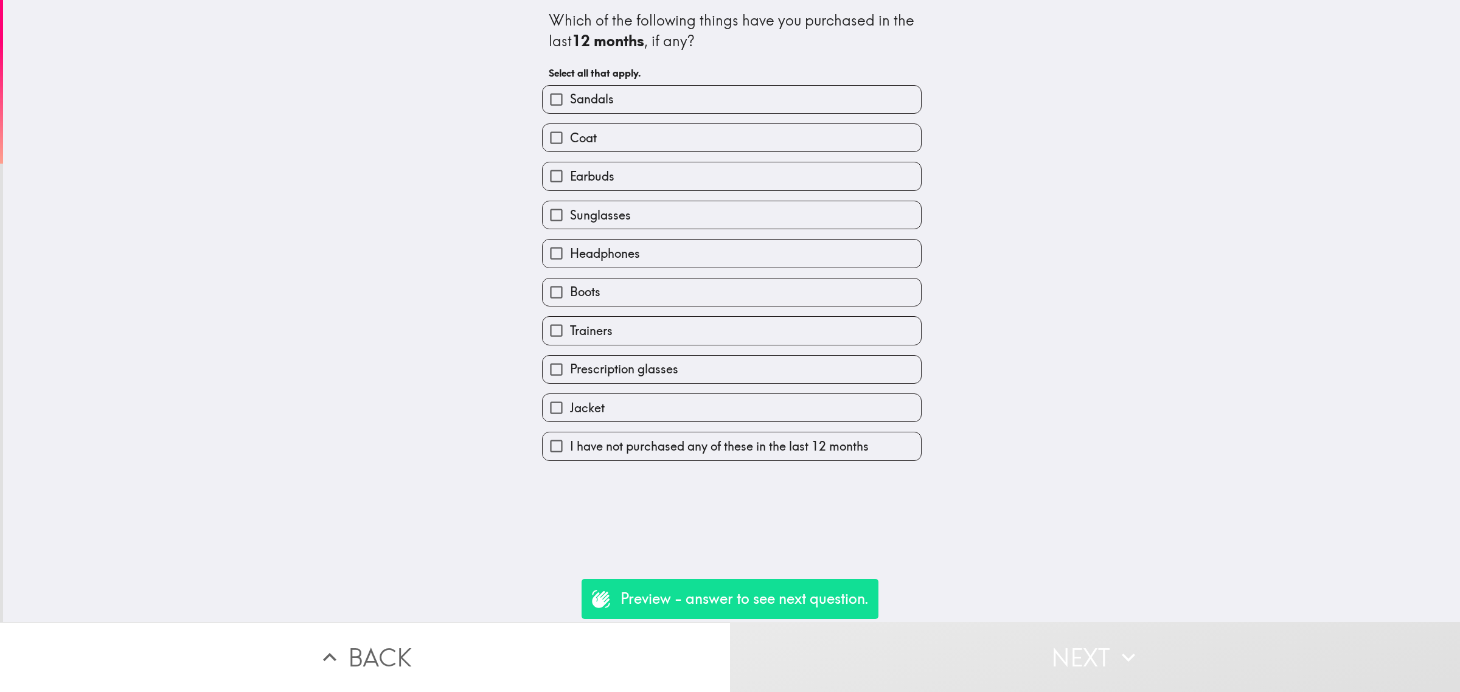
click at [665, 331] on label "Trainers" at bounding box center [732, 330] width 378 height 27
click at [570, 331] on input "Trainers" at bounding box center [556, 330] width 27 height 27
checkbox input "true"
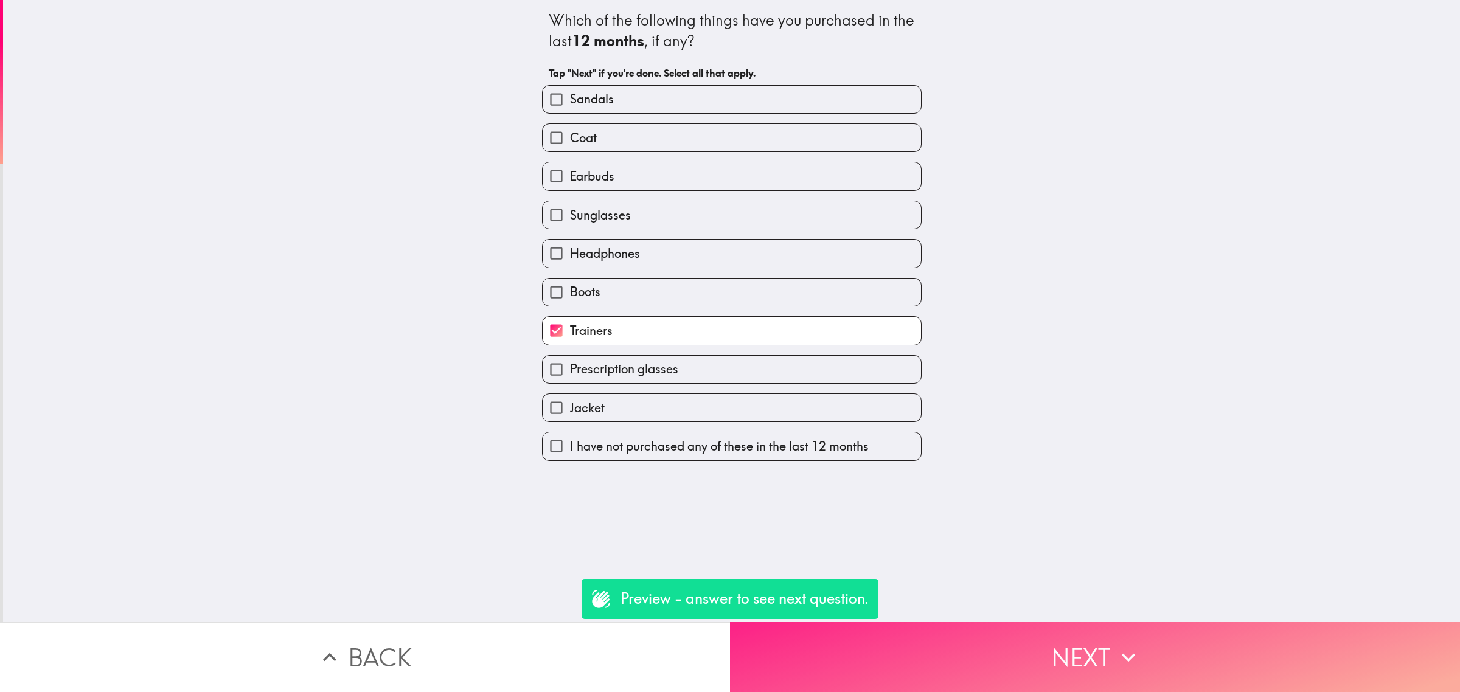
click at [1060, 634] on button "Next" at bounding box center [1095, 657] width 730 height 70
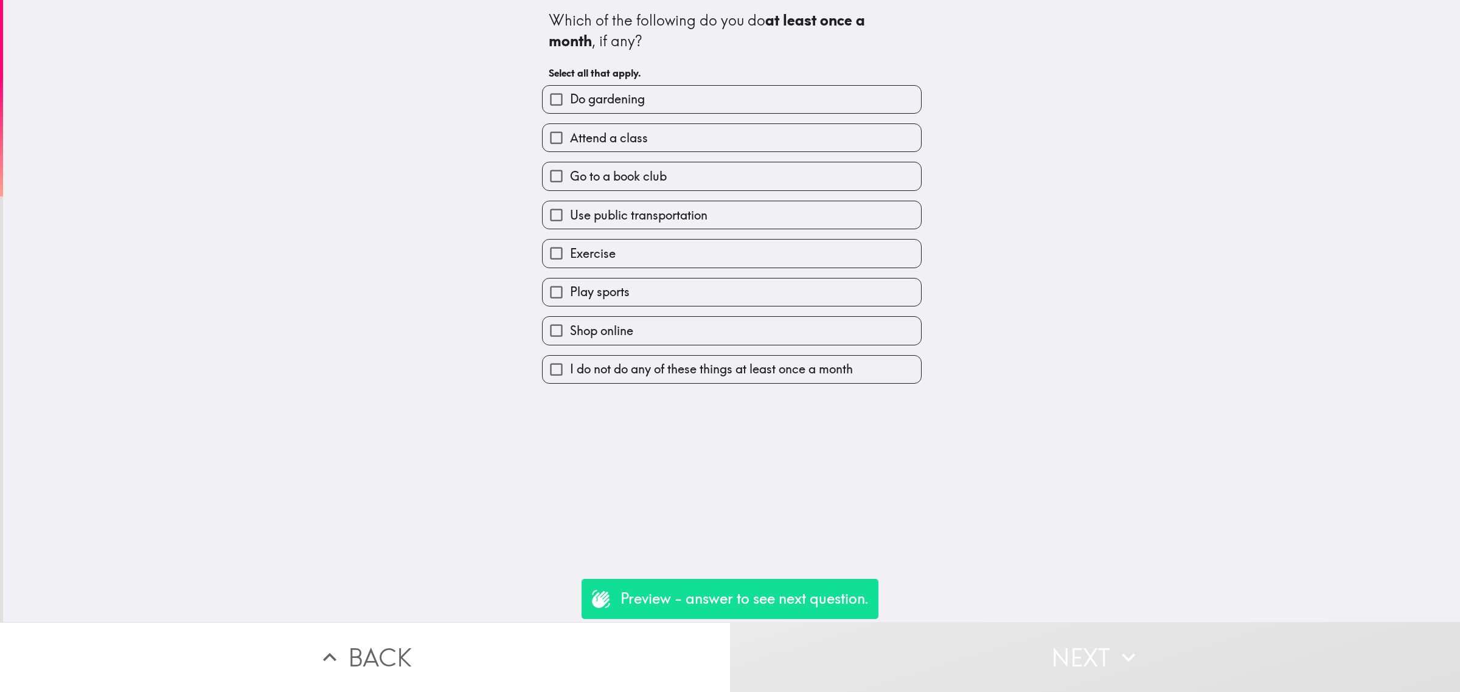
click at [637, 257] on label "Exercise" at bounding box center [732, 253] width 378 height 27
click at [570, 257] on input "Exercise" at bounding box center [556, 253] width 27 height 27
checkbox input "true"
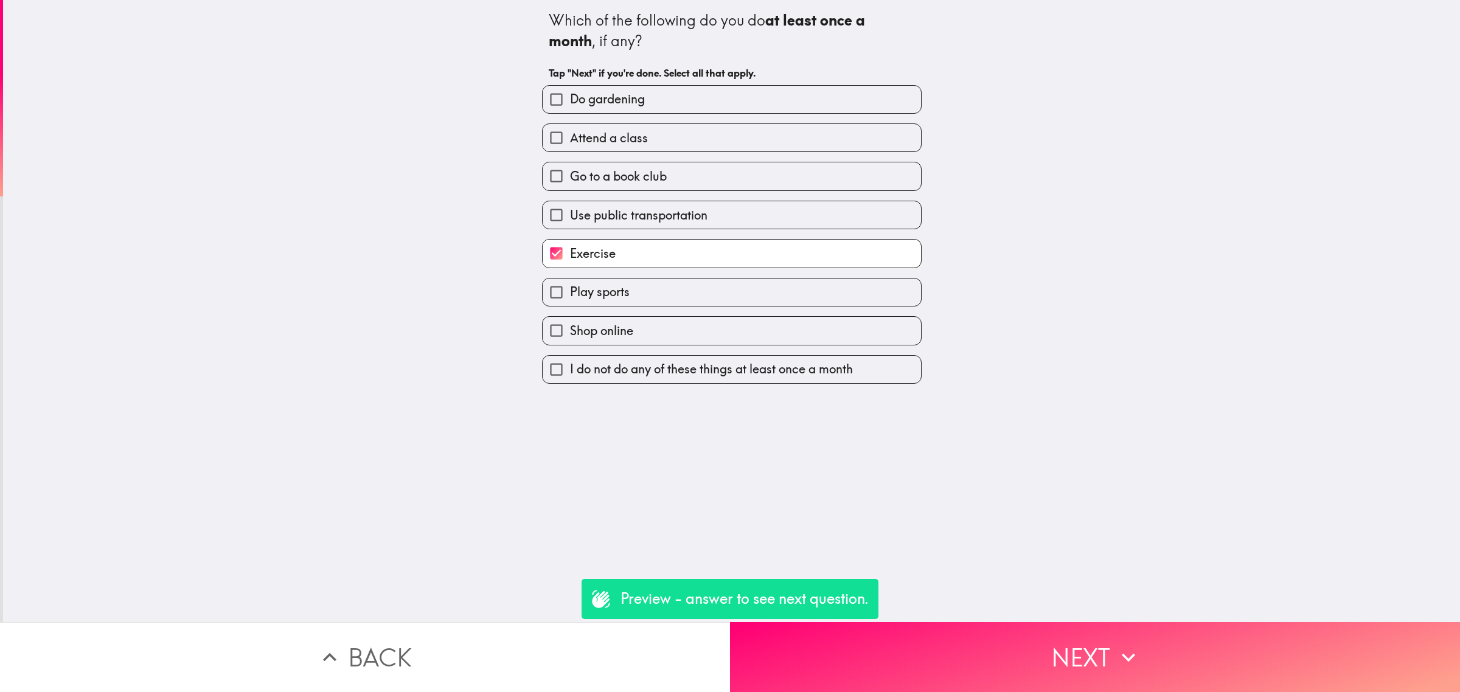
click at [1017, 631] on button "Next" at bounding box center [1095, 657] width 730 height 70
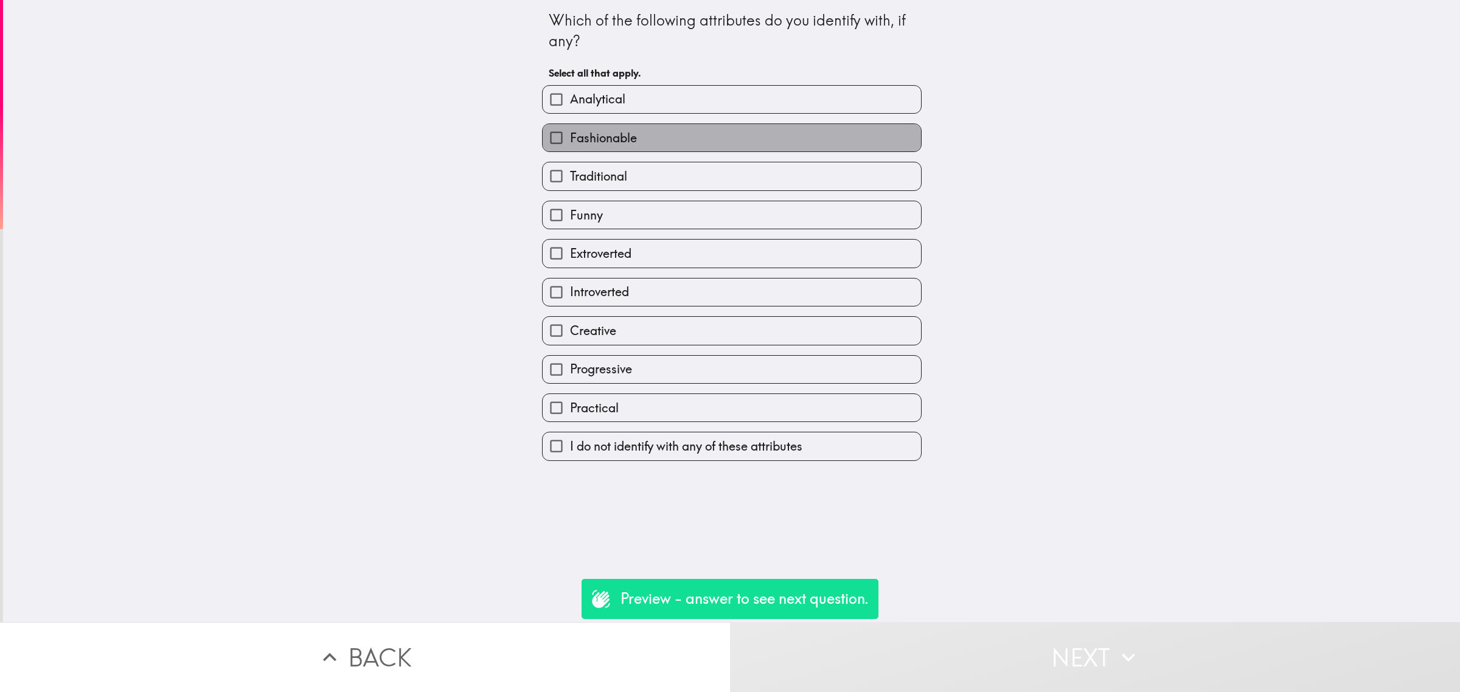
click at [622, 133] on span "Fashionable" at bounding box center [603, 138] width 67 height 17
click at [570, 133] on input "Fashionable" at bounding box center [556, 137] width 27 height 27
checkbox input "true"
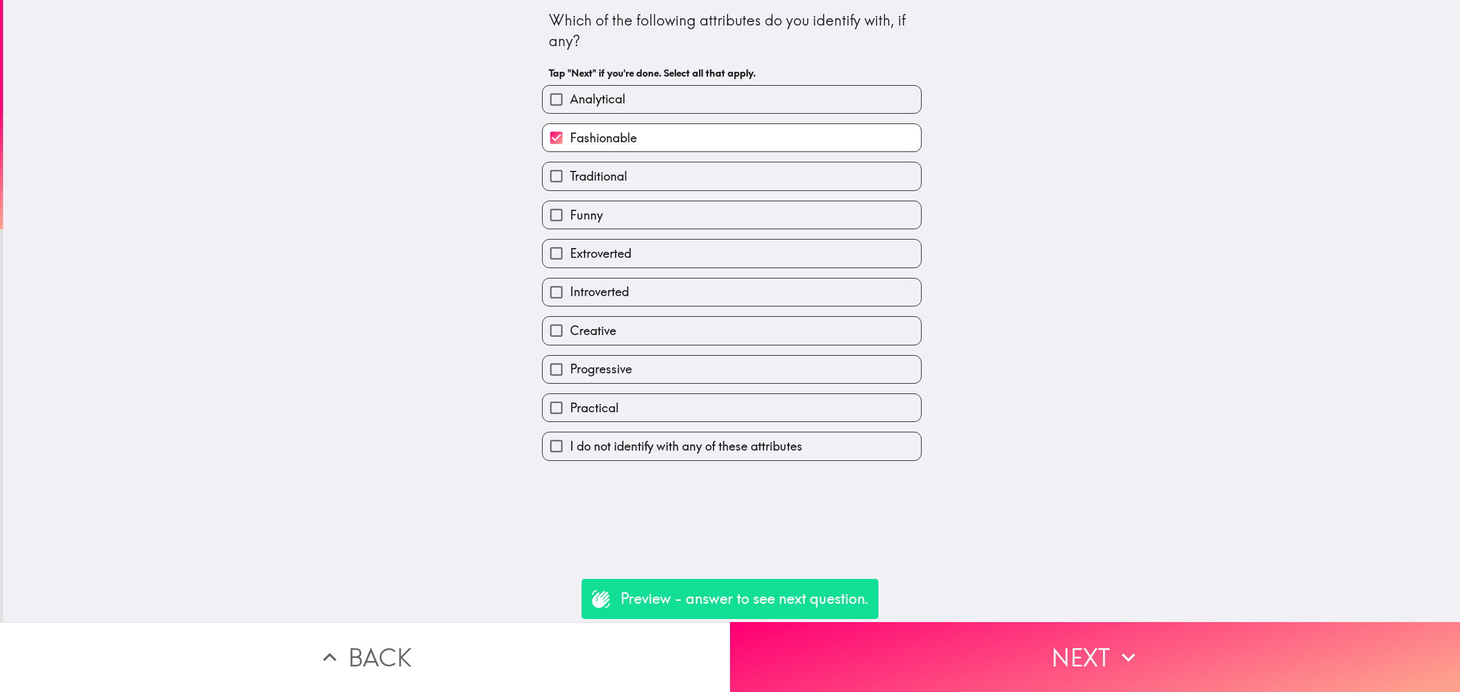
click at [621, 327] on label "Creative" at bounding box center [732, 330] width 378 height 27
click at [570, 327] on input "Creative" at bounding box center [556, 330] width 27 height 27
checkbox input "true"
click at [619, 257] on span "Extroverted" at bounding box center [600, 253] width 61 height 17
click at [570, 257] on input "Extroverted" at bounding box center [556, 253] width 27 height 27
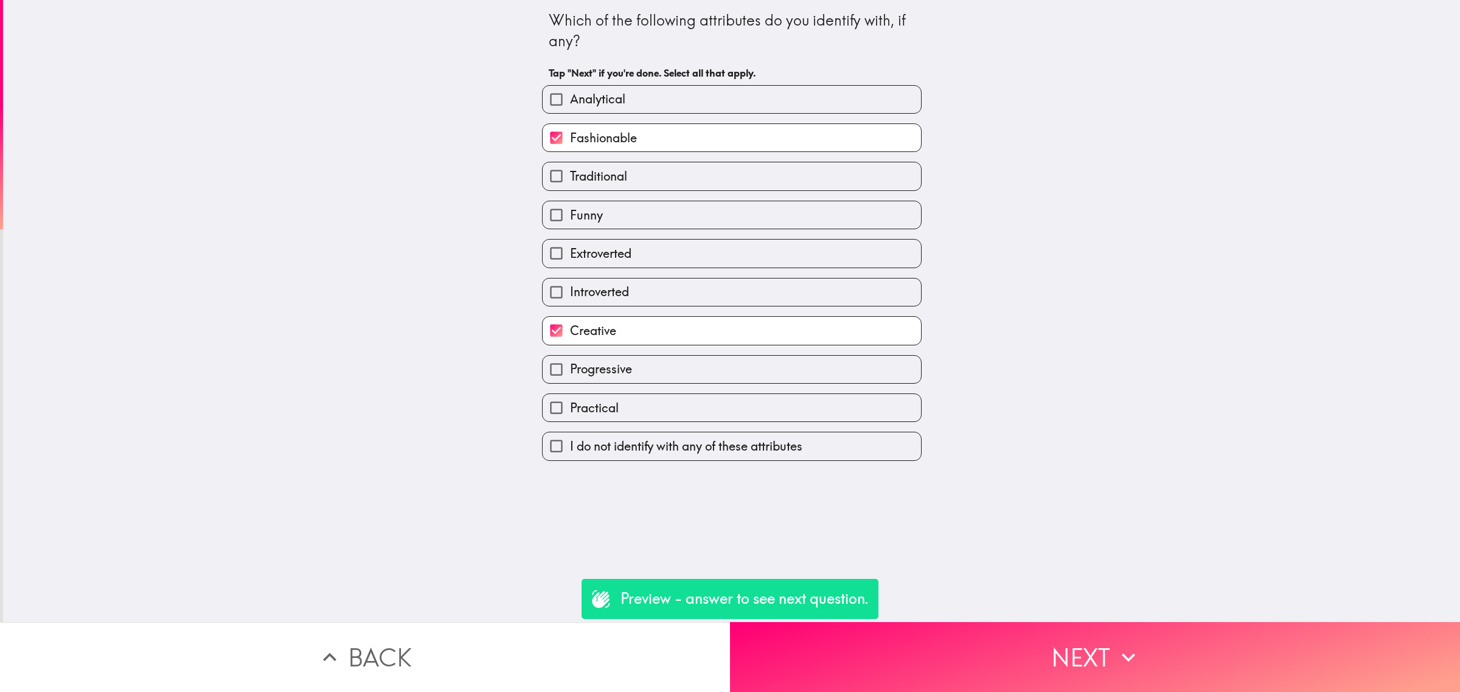
checkbox input "true"
click at [1028, 645] on button "Next" at bounding box center [1095, 657] width 730 height 70
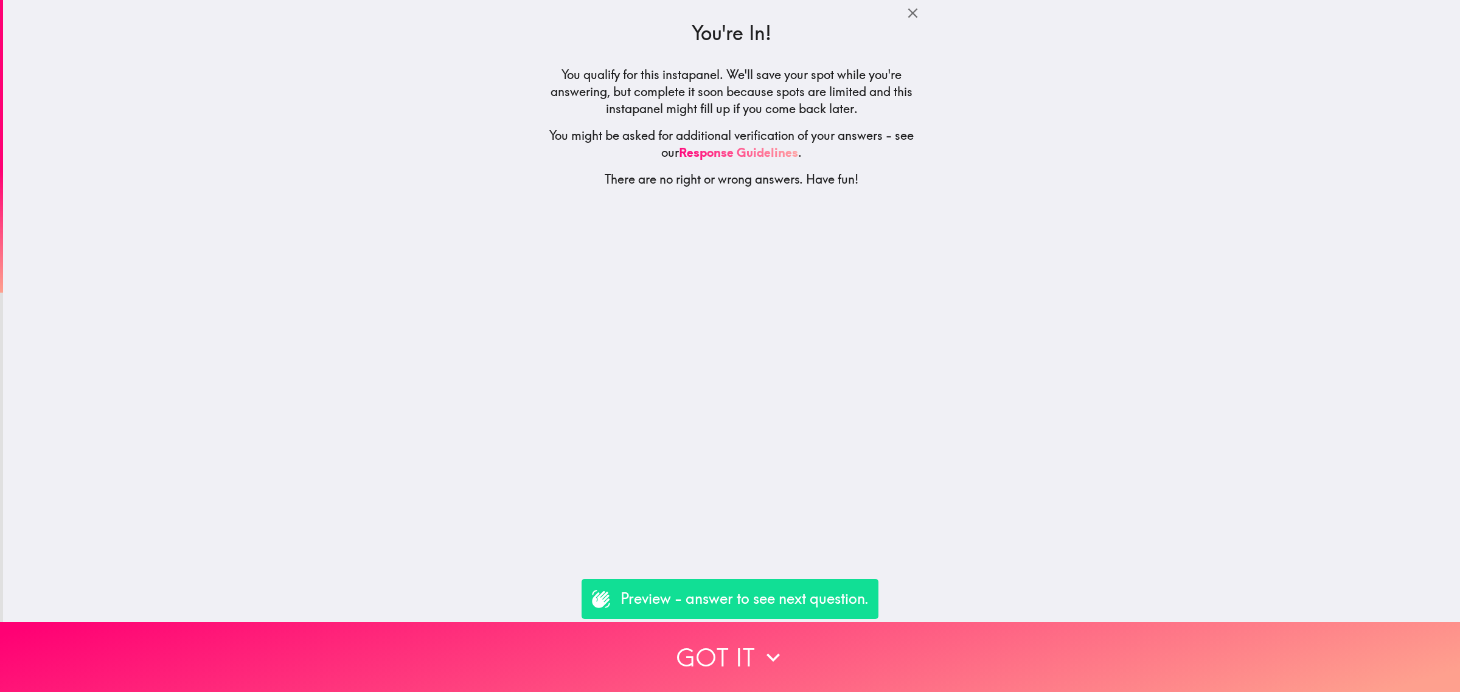
click at [1028, 645] on button "Got it" at bounding box center [730, 657] width 1460 height 70
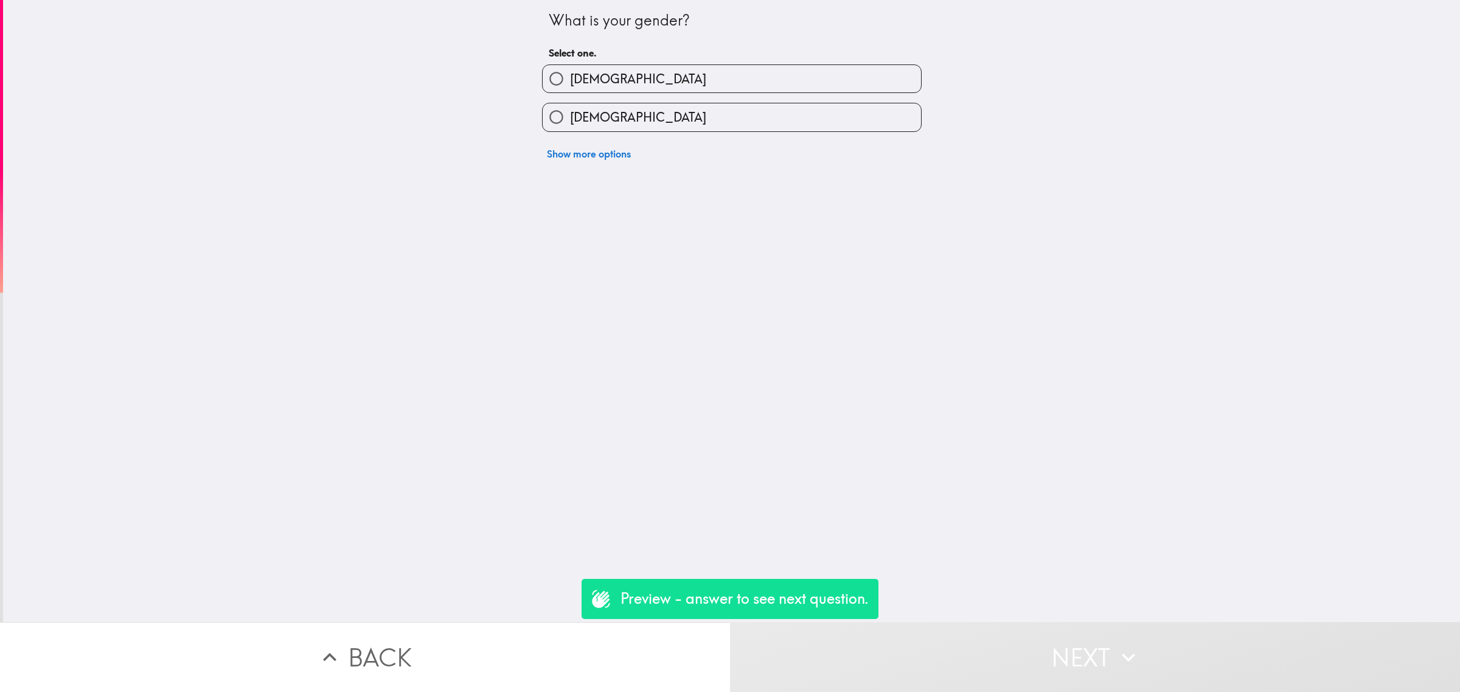
click at [572, 96] on div "[DEMOGRAPHIC_DATA]" at bounding box center [726, 112] width 389 height 38
click at [587, 114] on span "[DEMOGRAPHIC_DATA]" at bounding box center [638, 117] width 136 height 17
click at [570, 114] on input "[DEMOGRAPHIC_DATA]" at bounding box center [556, 116] width 27 height 27
radio input "true"
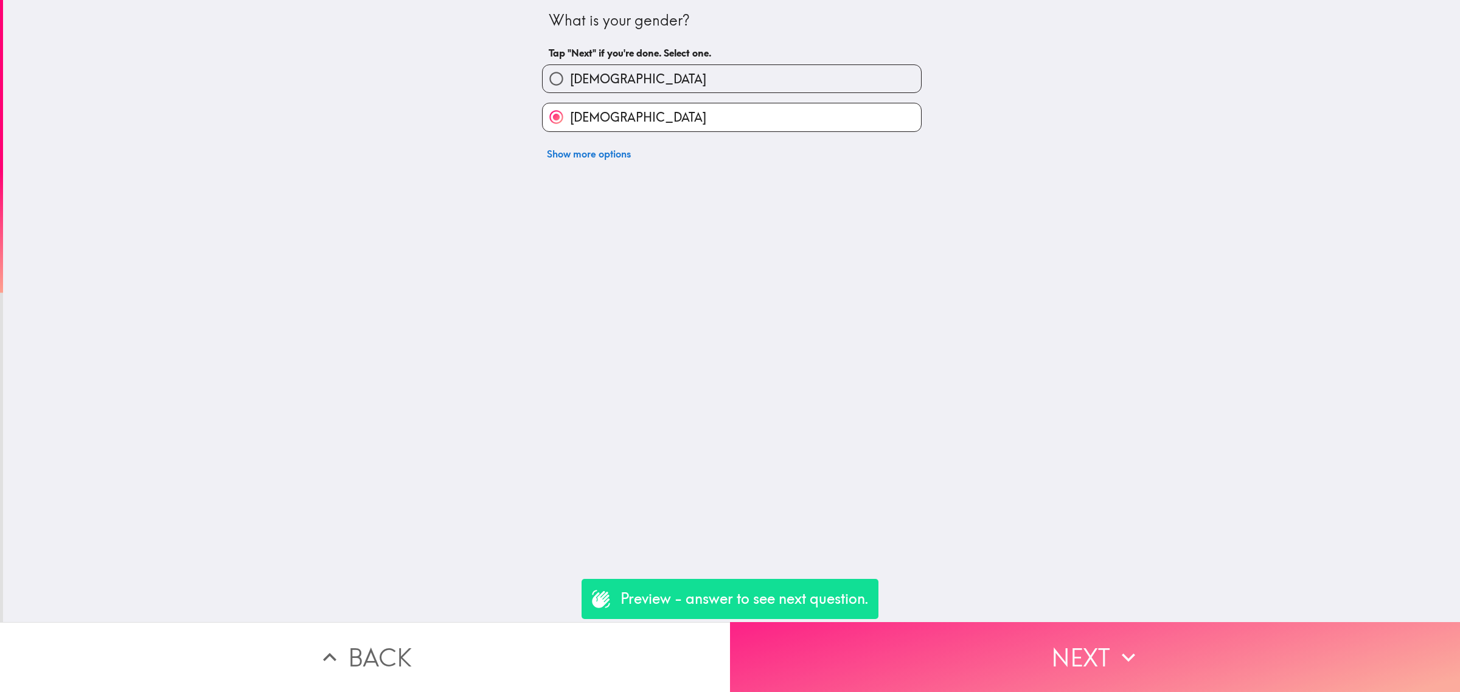
click at [1027, 628] on button "Next" at bounding box center [1095, 657] width 730 height 70
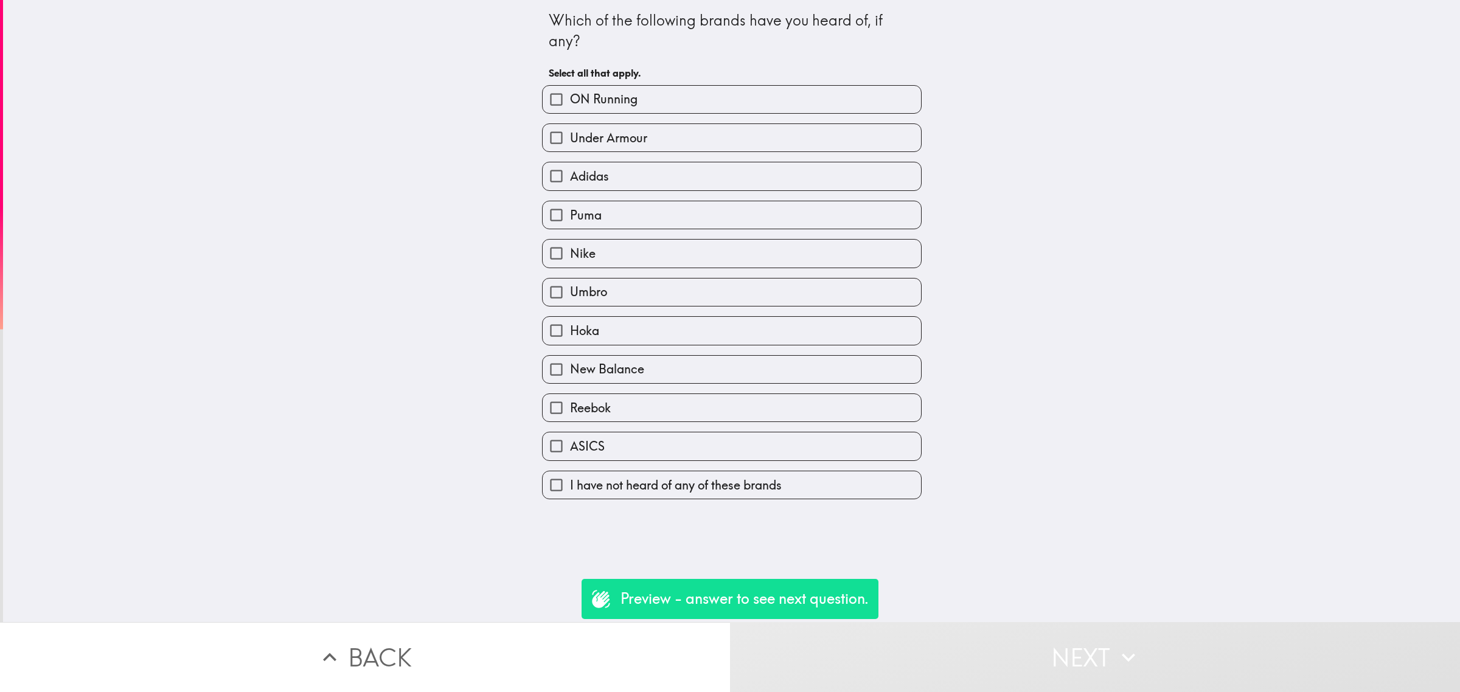
click at [617, 201] on div "Puma" at bounding box center [732, 215] width 380 height 29
click at [624, 215] on label "Puma" at bounding box center [732, 214] width 378 height 27
click at [570, 215] on input "Puma" at bounding box center [556, 214] width 27 height 27
checkbox input "true"
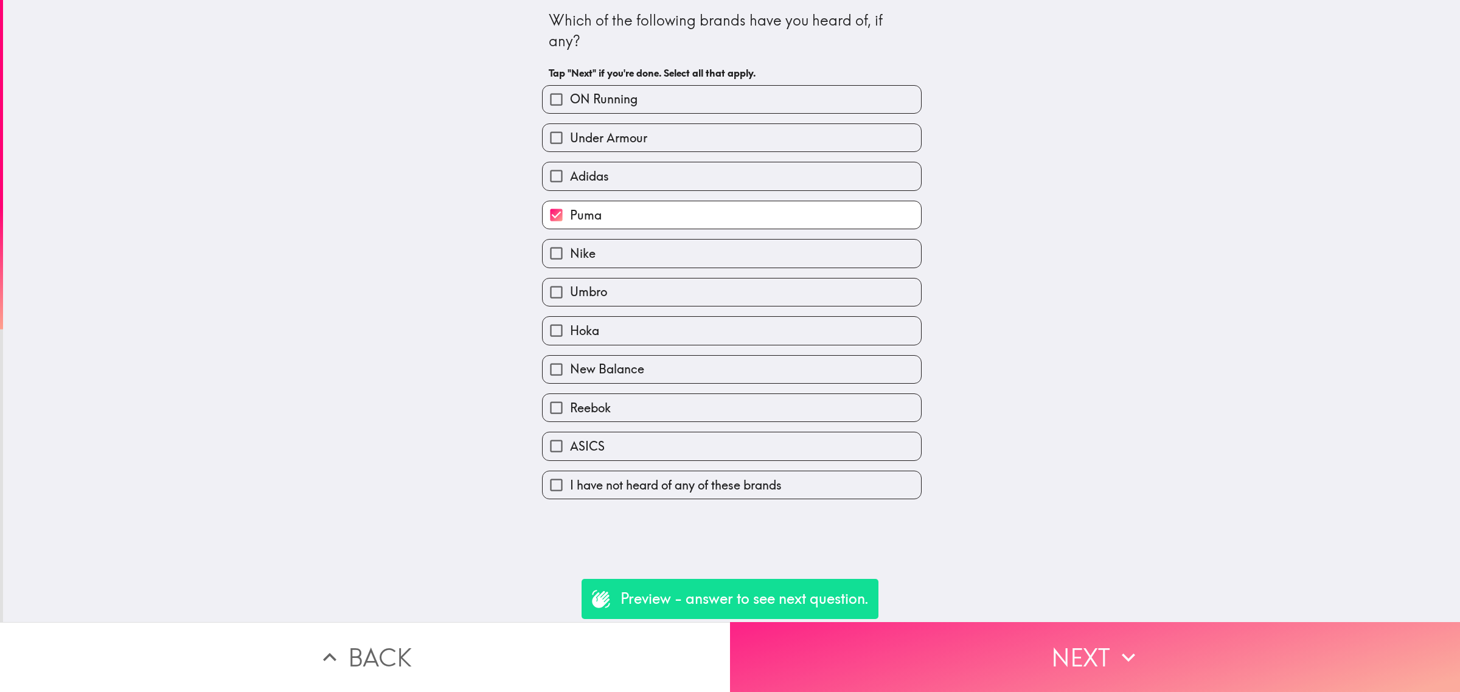
click at [962, 654] on button "Next" at bounding box center [1095, 657] width 730 height 70
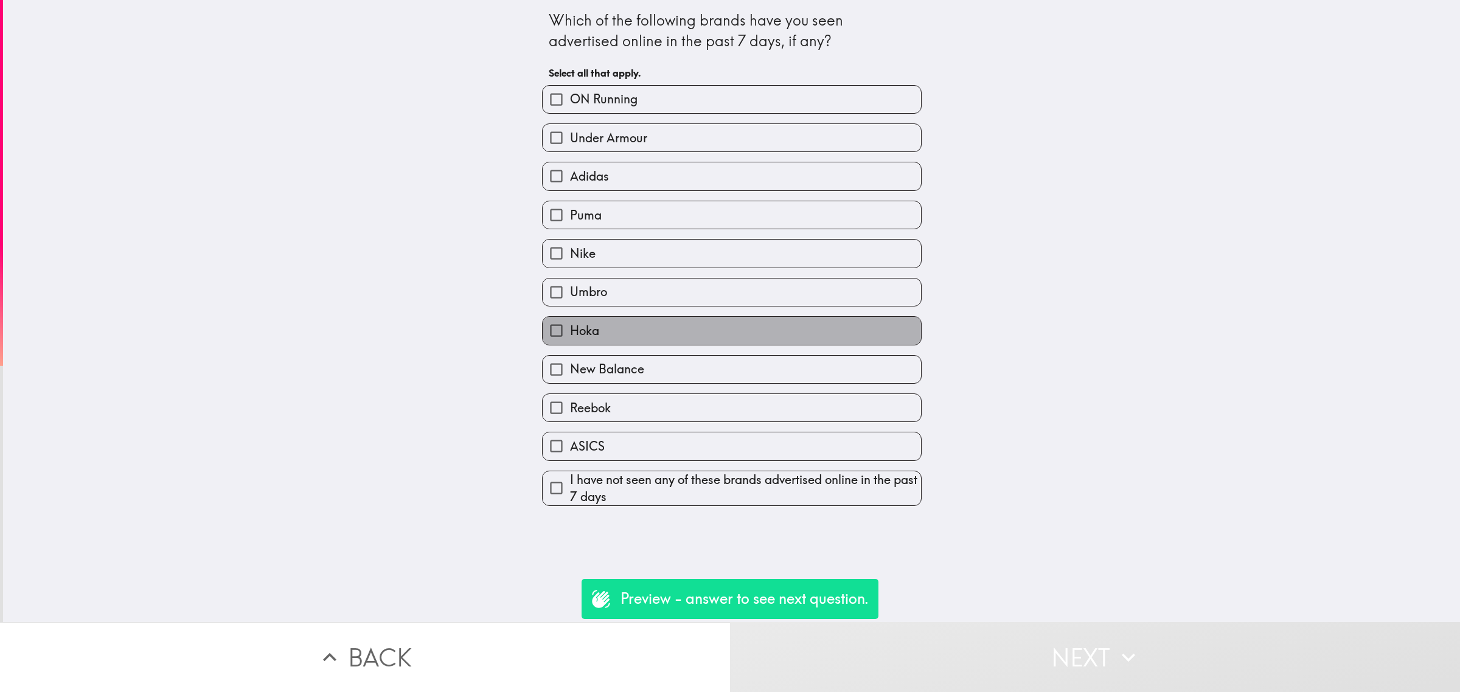
click at [709, 331] on label "Hoka" at bounding box center [732, 330] width 378 height 27
click at [570, 331] on input "Hoka" at bounding box center [556, 330] width 27 height 27
checkbox input "true"
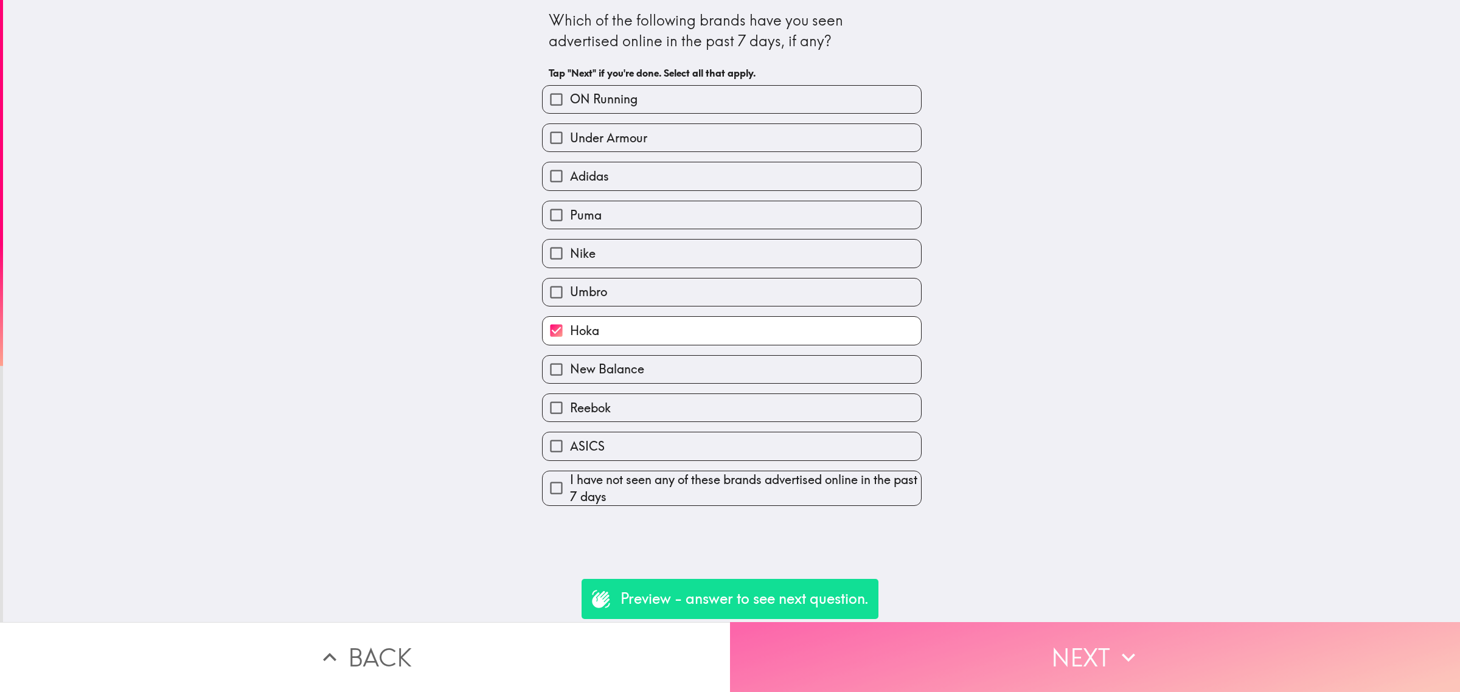
click at [946, 645] on button "Next" at bounding box center [1095, 657] width 730 height 70
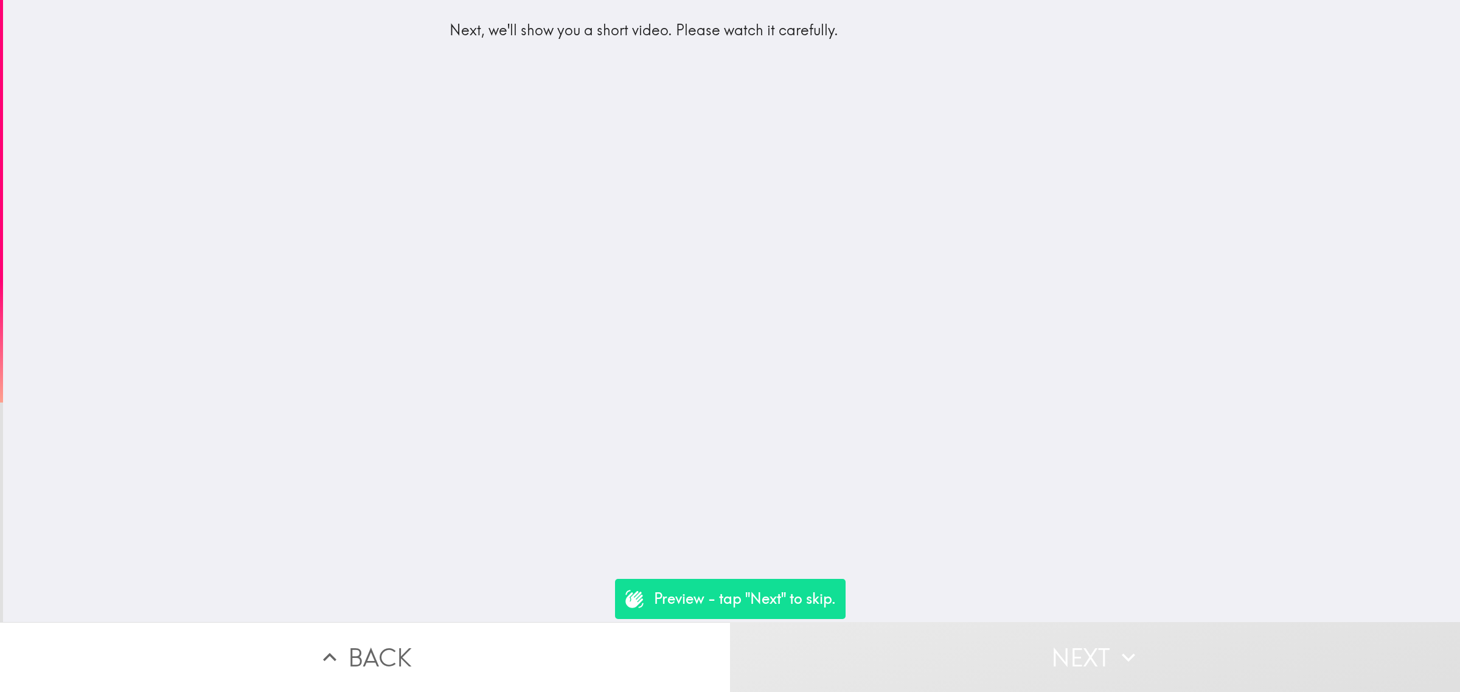
click at [946, 646] on button "Next" at bounding box center [1095, 657] width 730 height 70
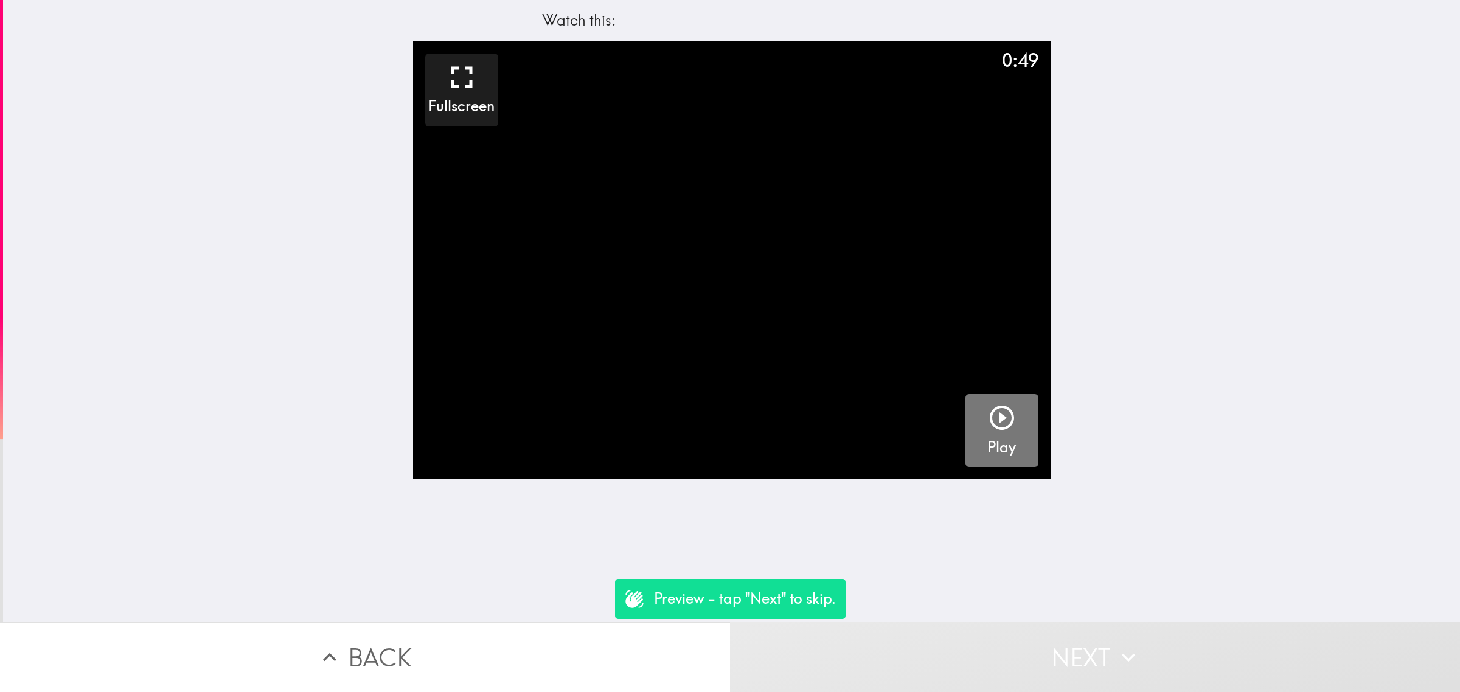
click at [987, 415] on icon "button" at bounding box center [1001, 417] width 29 height 29
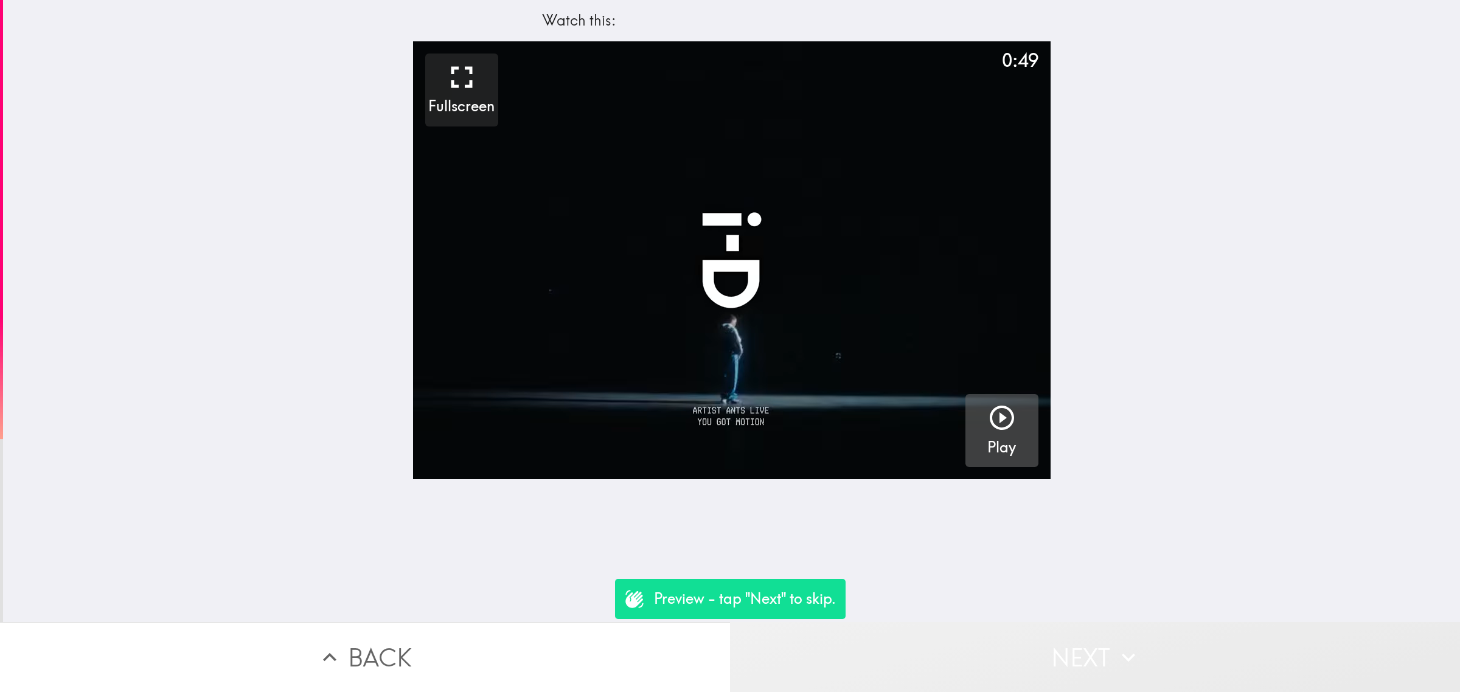
click at [946, 622] on button "Next" at bounding box center [1095, 657] width 730 height 70
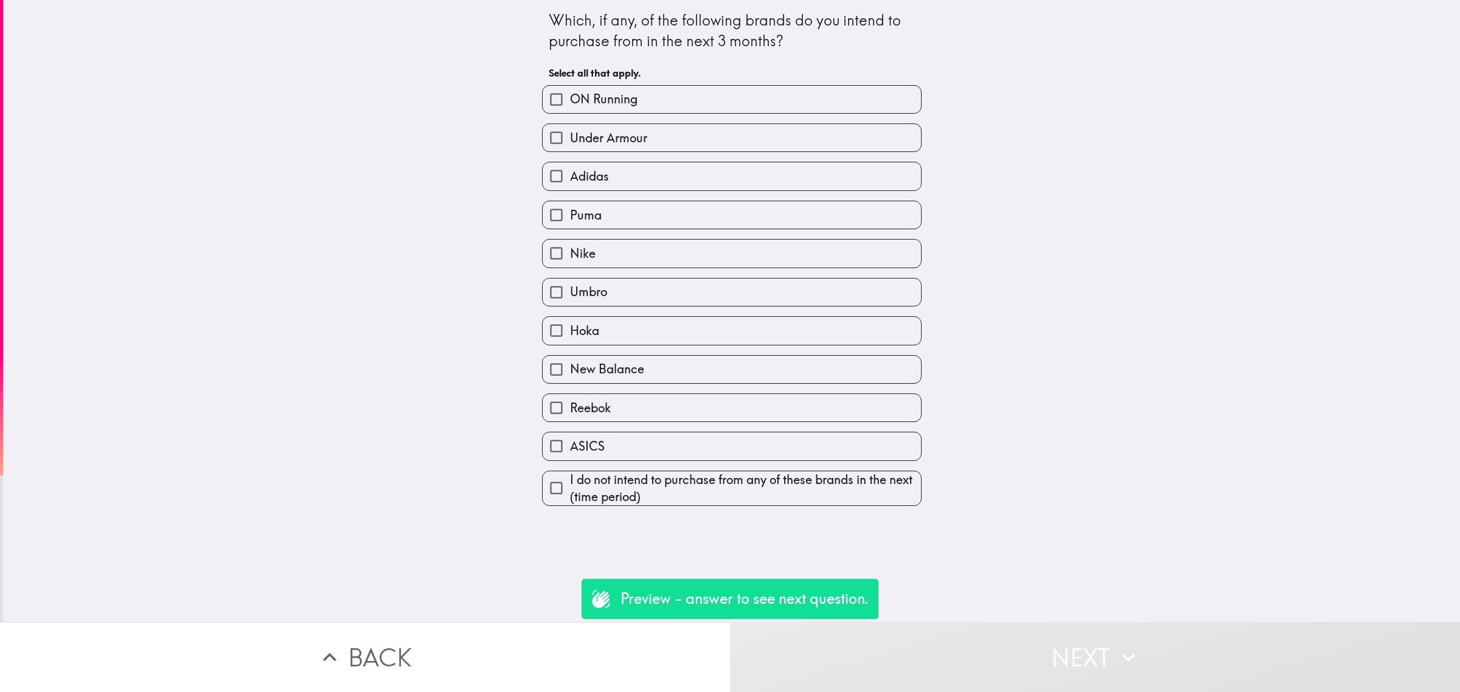
click at [706, 370] on label "New Balance" at bounding box center [732, 369] width 378 height 27
click at [570, 370] on input "New Balance" at bounding box center [556, 369] width 27 height 27
checkbox input "true"
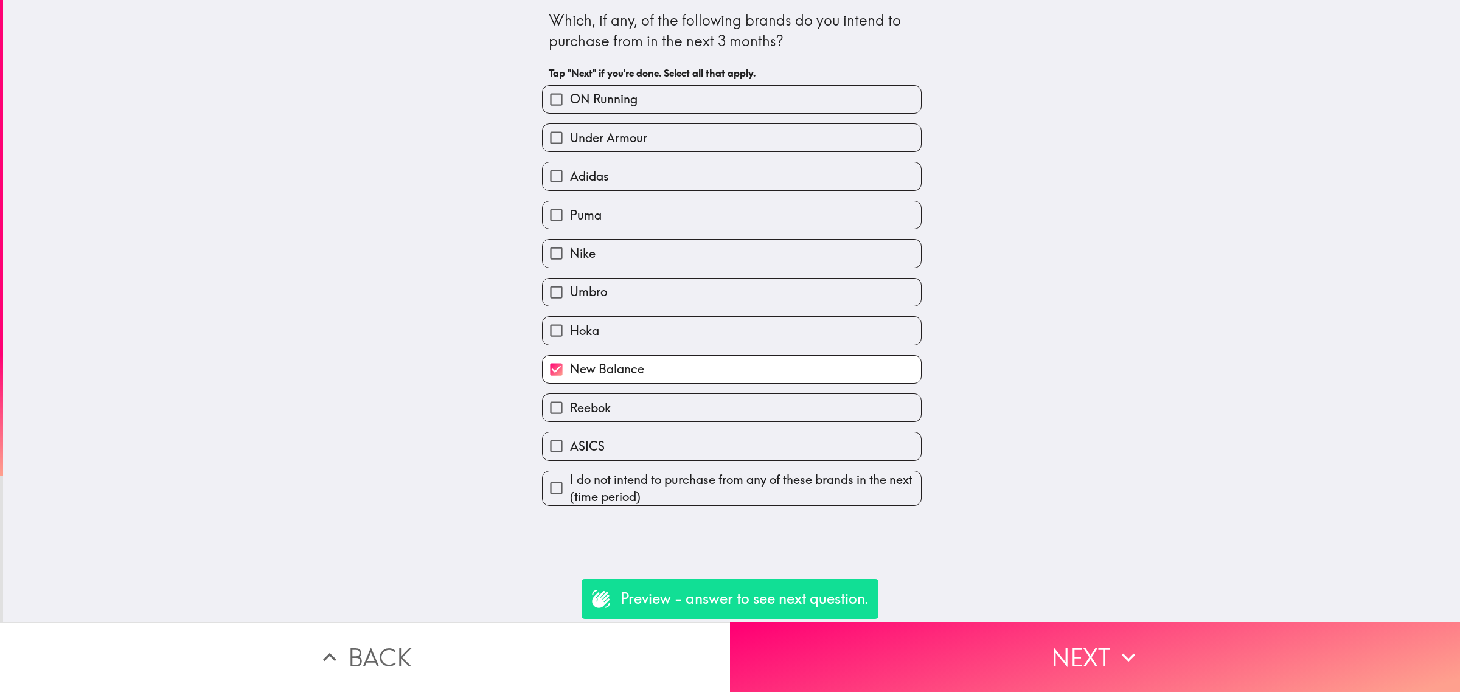
click at [932, 590] on div "Which, if any, of the following brands do you intend to purchase from in the ne…" at bounding box center [731, 311] width 1457 height 622
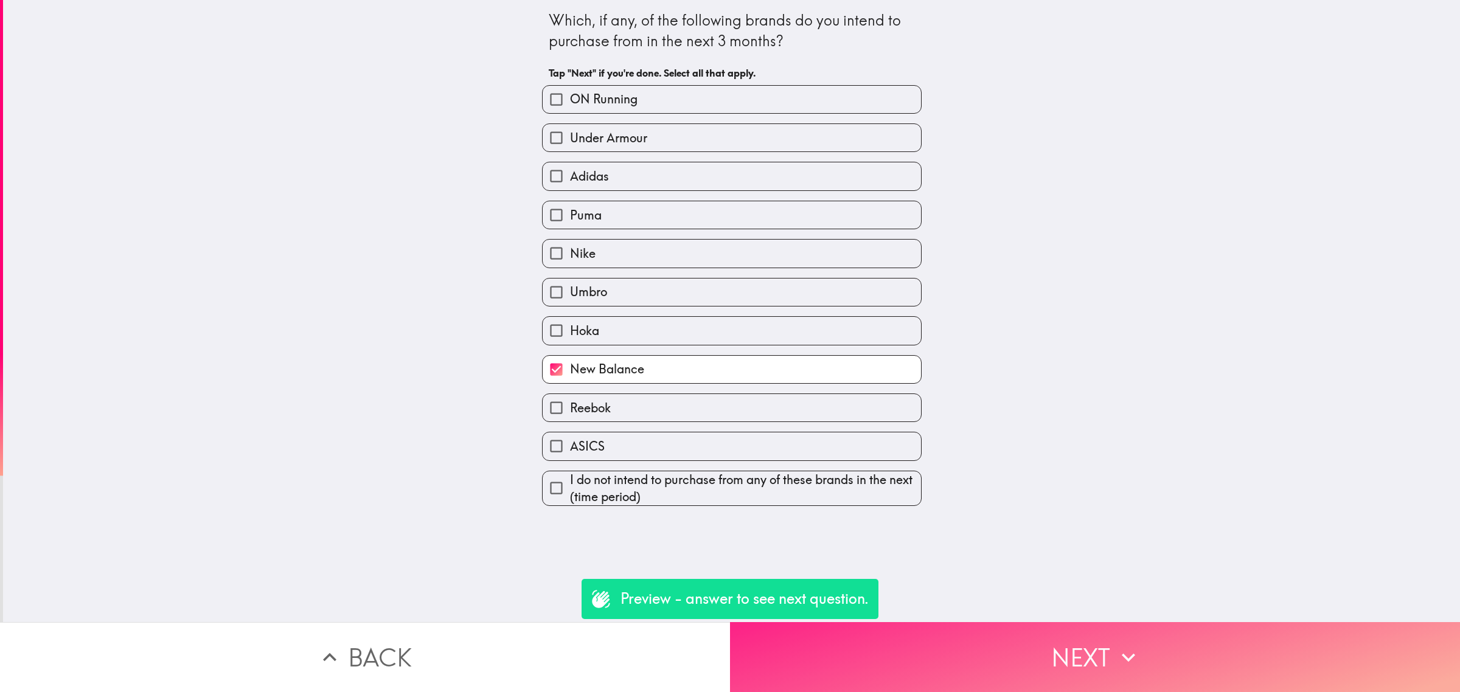
click at [952, 622] on button "Next" at bounding box center [1095, 657] width 730 height 70
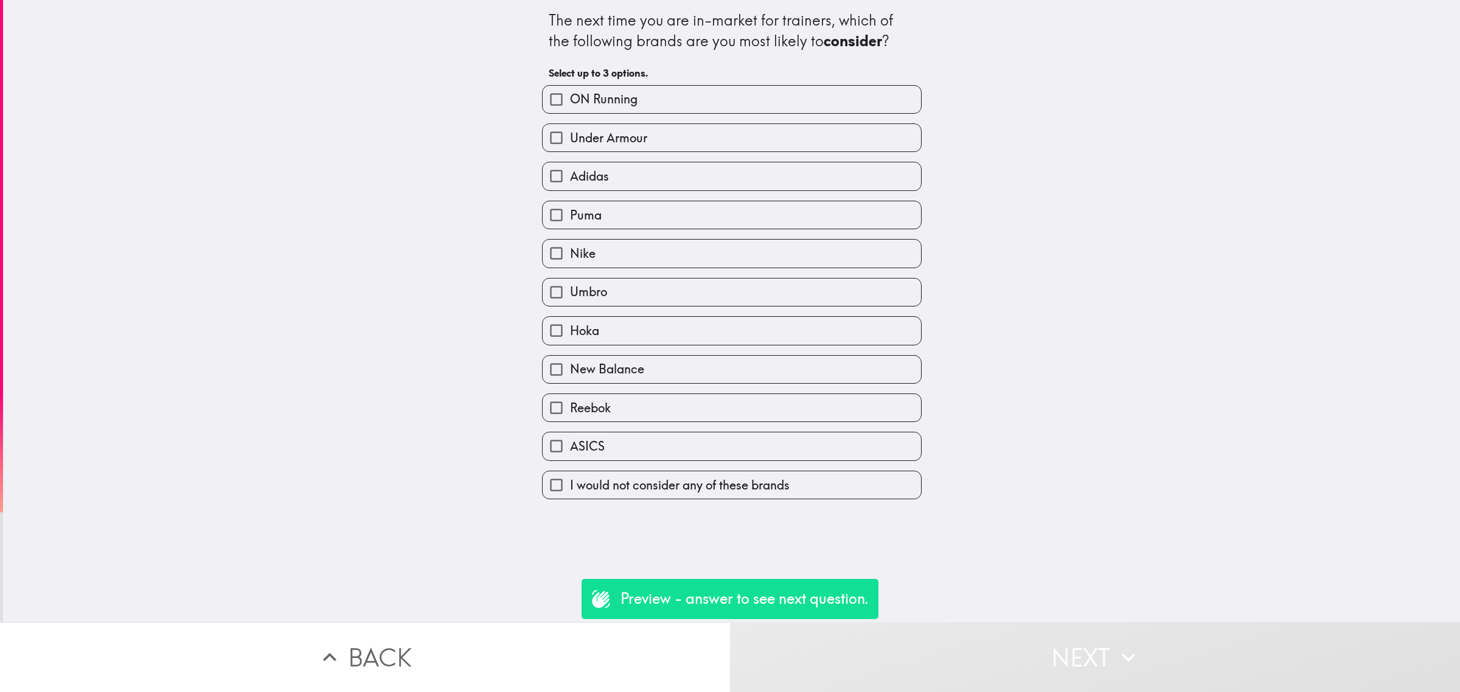
click at [747, 310] on div "Hoka" at bounding box center [726, 326] width 389 height 38
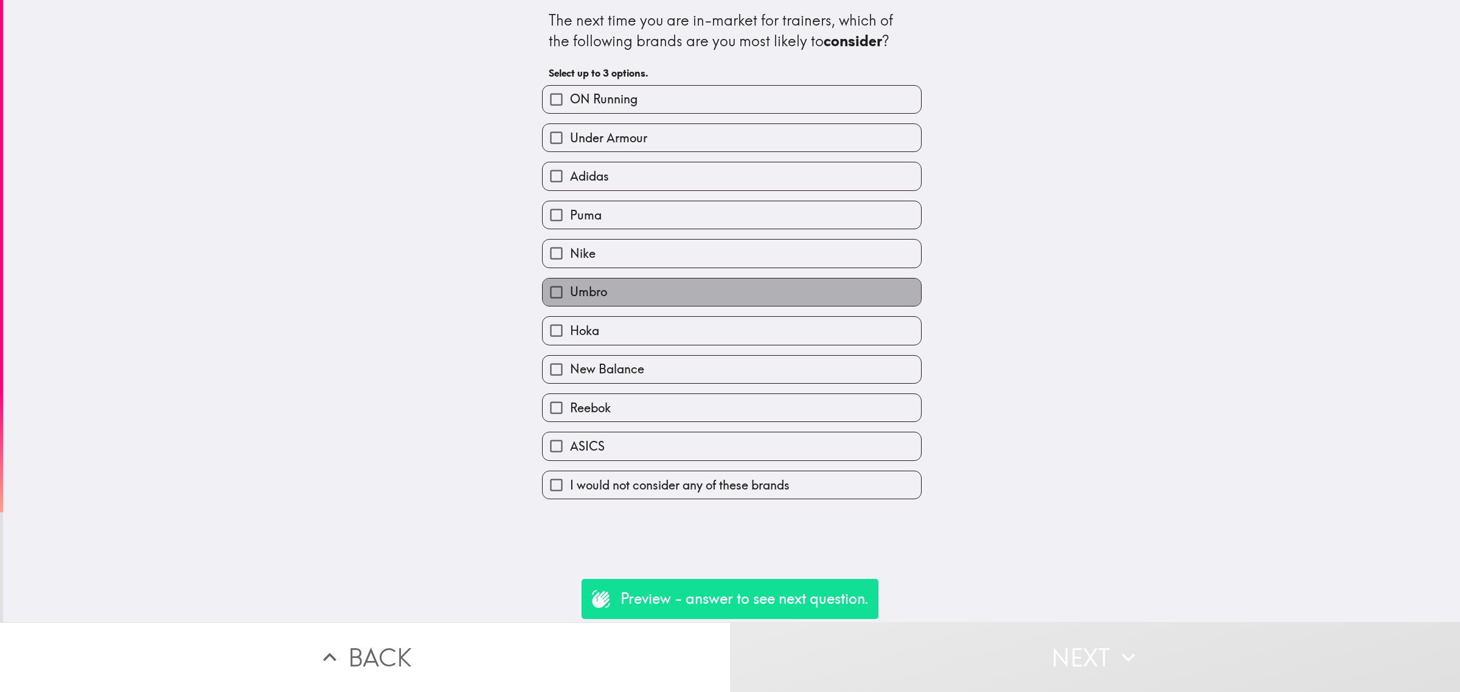
click at [743, 296] on label "Umbro" at bounding box center [732, 292] width 378 height 27
click at [570, 296] on input "Umbro" at bounding box center [556, 292] width 27 height 27
checkbox input "true"
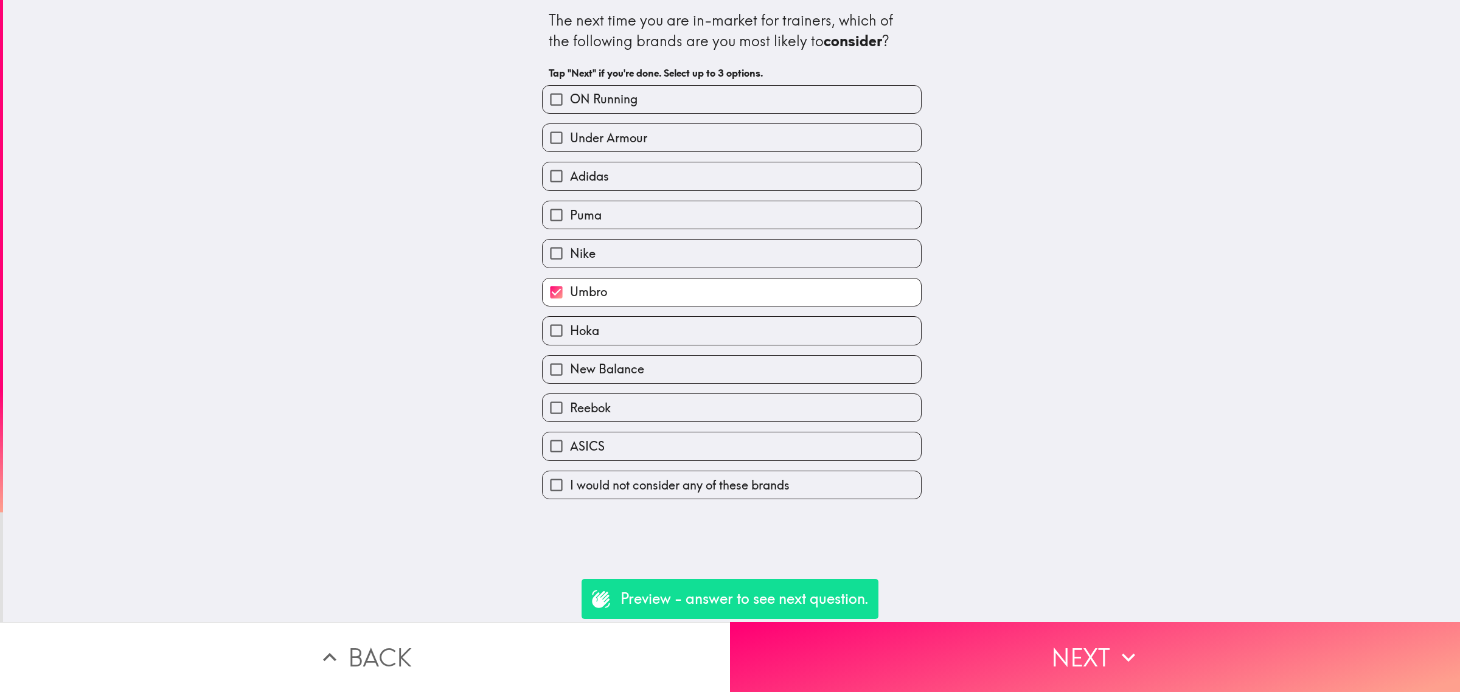
click at [993, 609] on div "The next time you are in-market for trainers, which of the following brands are…" at bounding box center [731, 311] width 1457 height 622
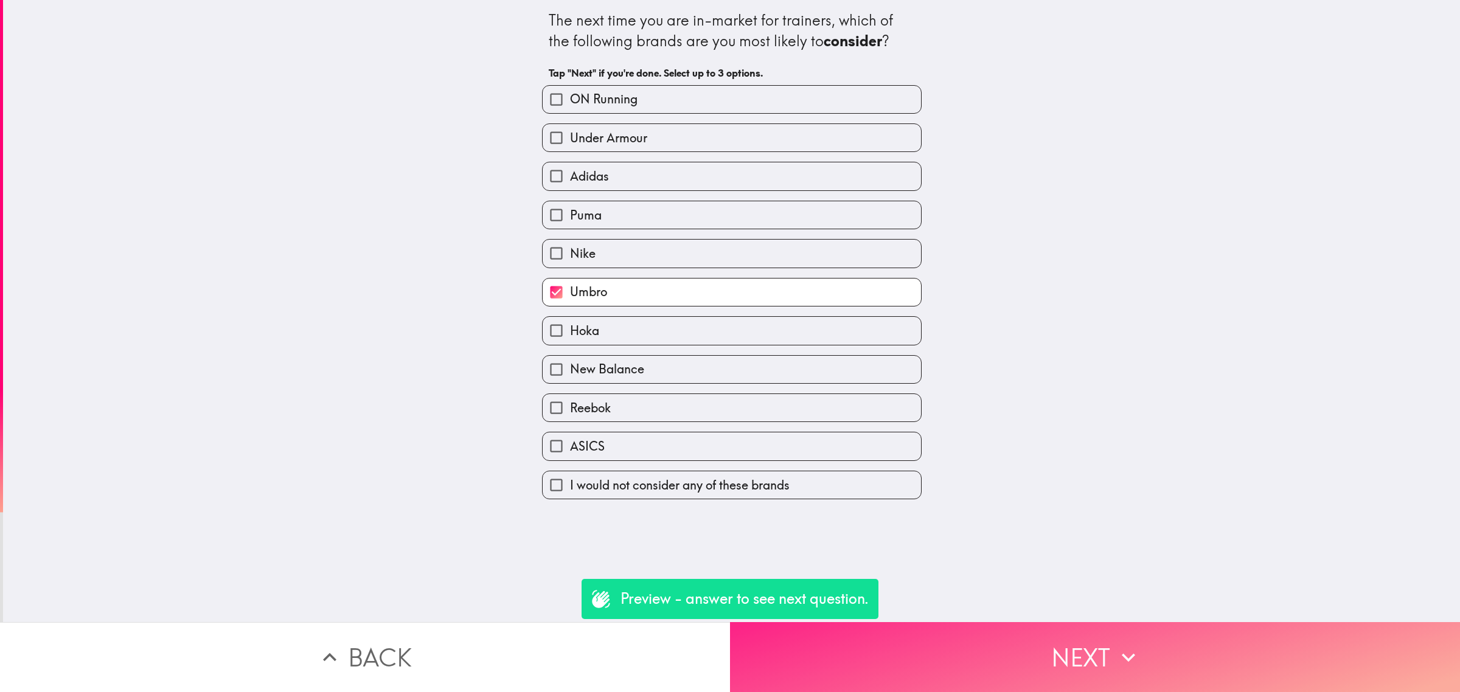
click at [1013, 634] on button "Next" at bounding box center [1095, 657] width 730 height 70
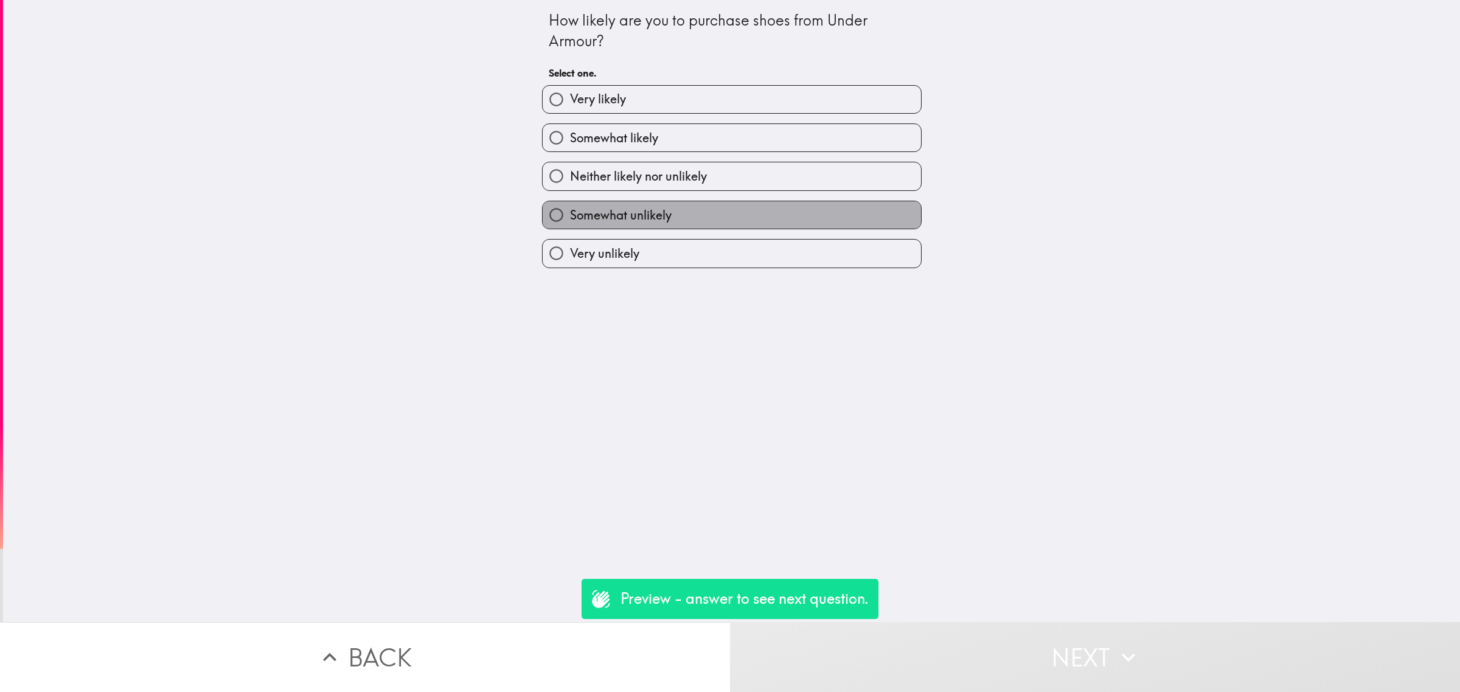
click at [698, 221] on label "Somewhat unlikely" at bounding box center [732, 214] width 378 height 27
click at [570, 221] on input "Somewhat unlikely" at bounding box center [556, 214] width 27 height 27
radio input "true"
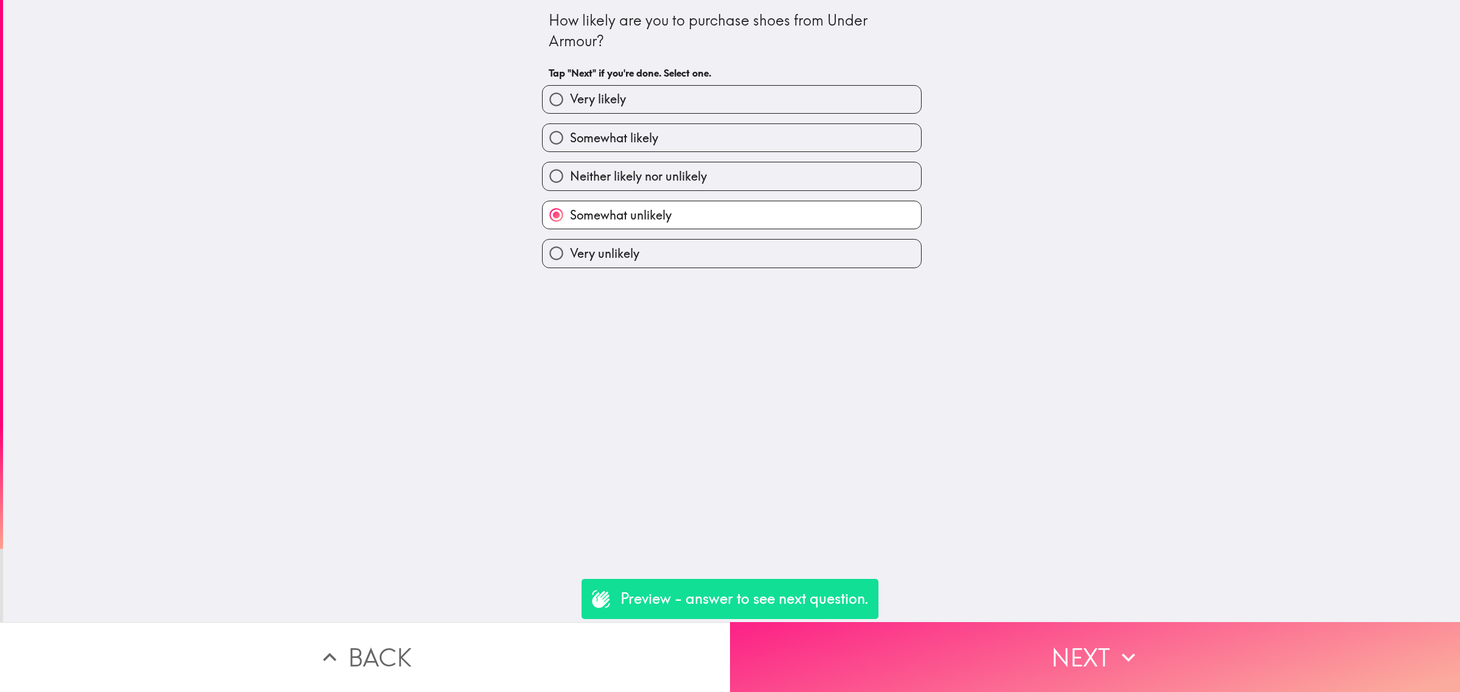
click at [1039, 628] on button "Next" at bounding box center [1095, 657] width 730 height 70
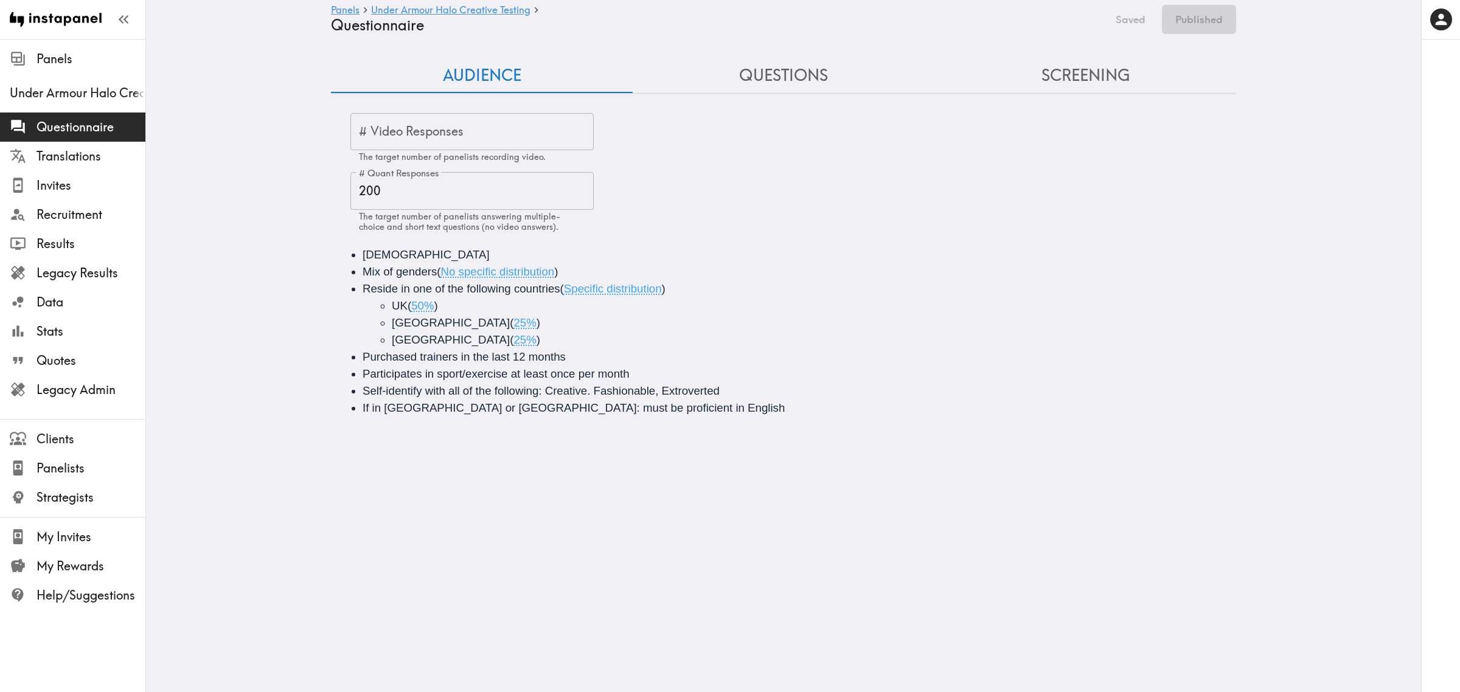
click at [1022, 95] on div "Audience Questions Screening # Video Responses # Video Responses The target num…" at bounding box center [783, 244] width 905 height 373
click at [1032, 80] on button "Screening" at bounding box center [1085, 75] width 302 height 35
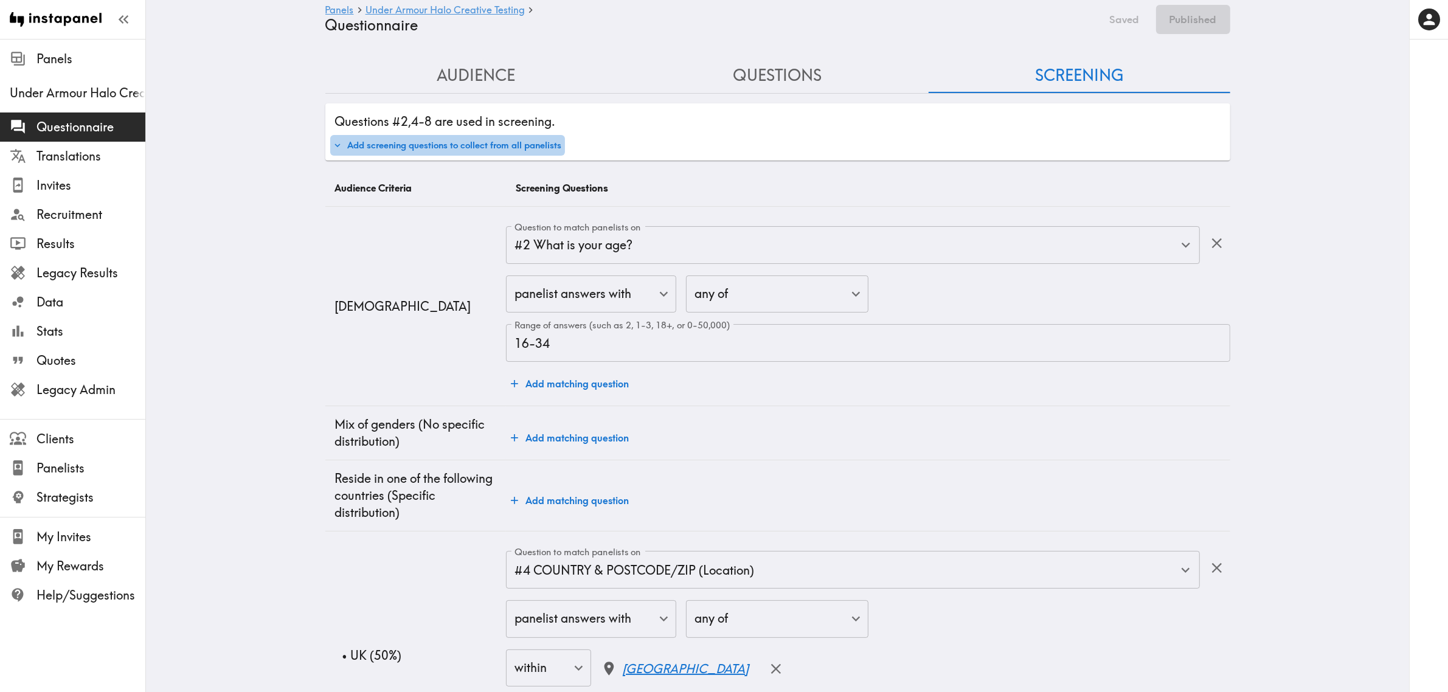
click at [423, 144] on button "Add screening questions to collect from all panelists" at bounding box center [447, 145] width 235 height 21
click at [423, 144] on button "Minimize screening questions to collect from all panelists" at bounding box center [457, 145] width 255 height 21
click at [811, 83] on button "Questions" at bounding box center [778, 75] width 302 height 35
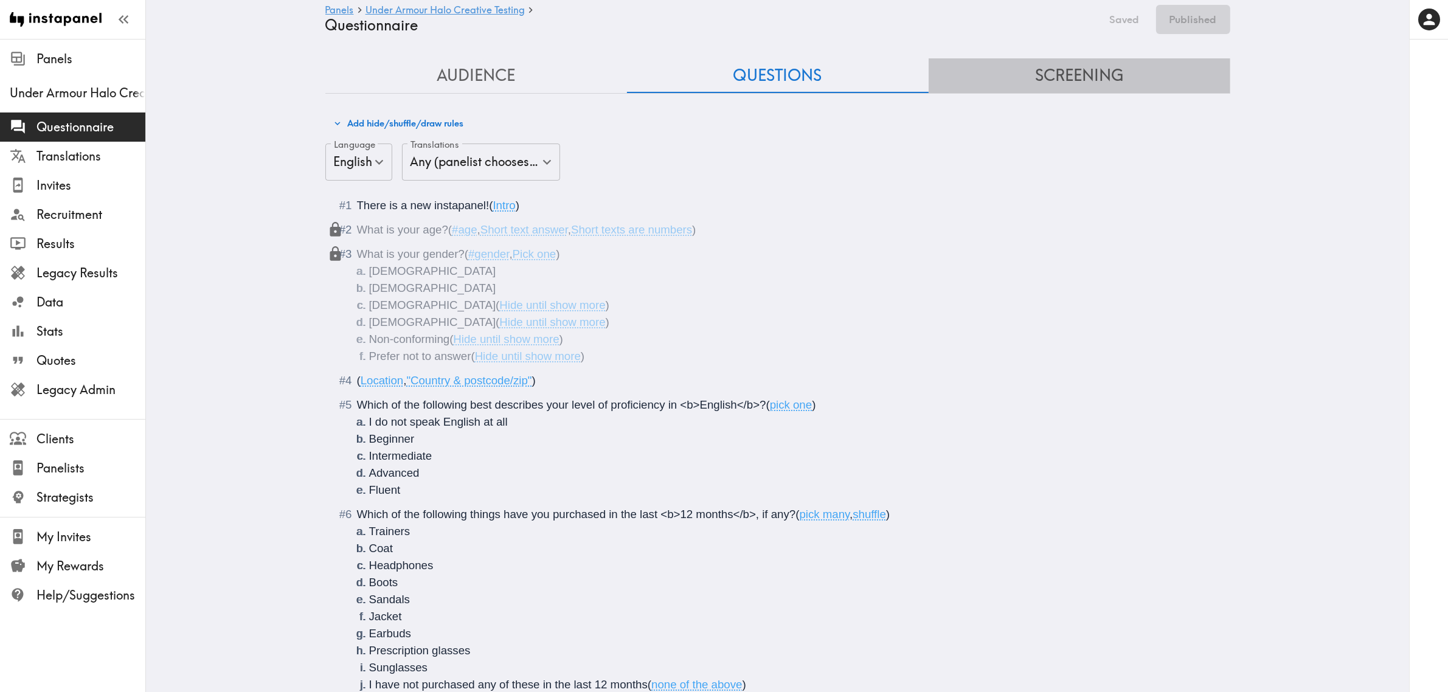
drag, startPoint x: 1056, startPoint y: 75, endPoint x: 1047, endPoint y: 80, distance: 10.6
click at [1056, 76] on button "Screening" at bounding box center [1080, 75] width 302 height 35
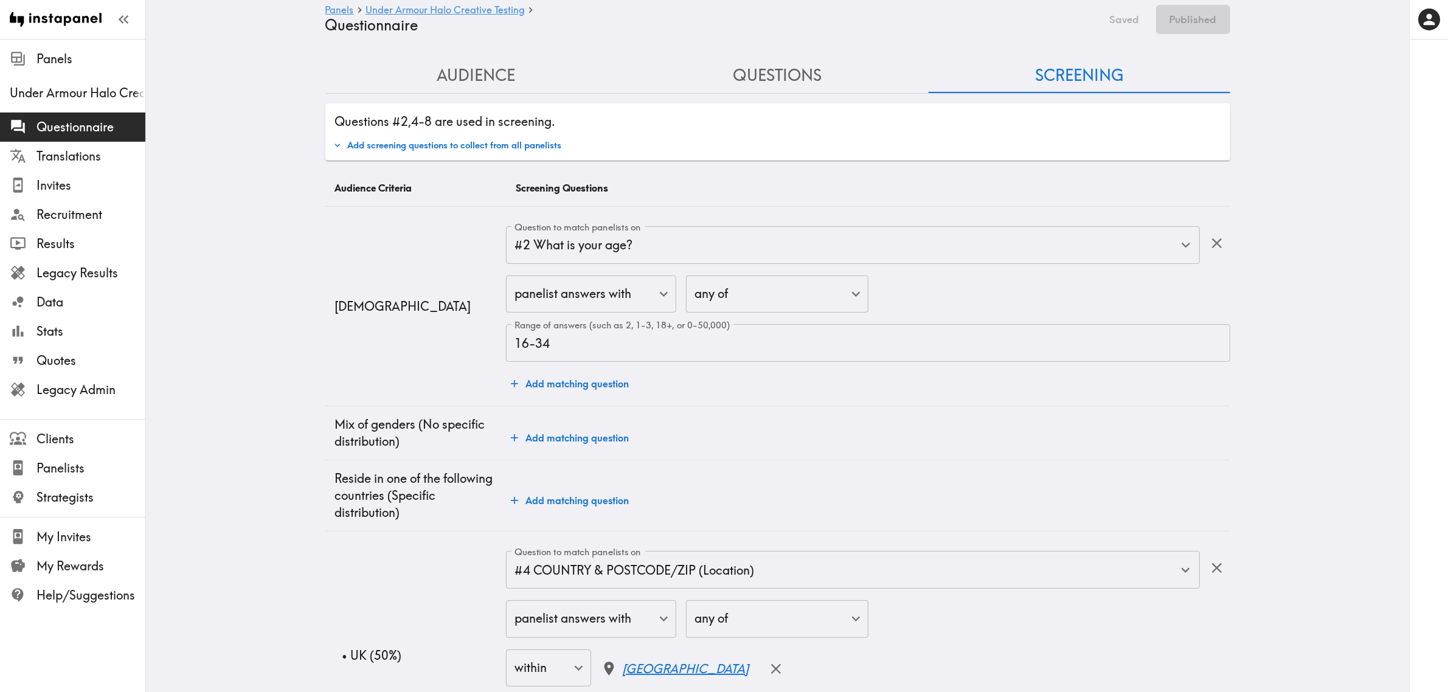
click at [411, 137] on button "Add screening questions to collect from all panelists" at bounding box center [447, 145] width 235 height 21
click at [406, 138] on button "Minimize screening questions to collect from all panelists" at bounding box center [457, 145] width 255 height 21
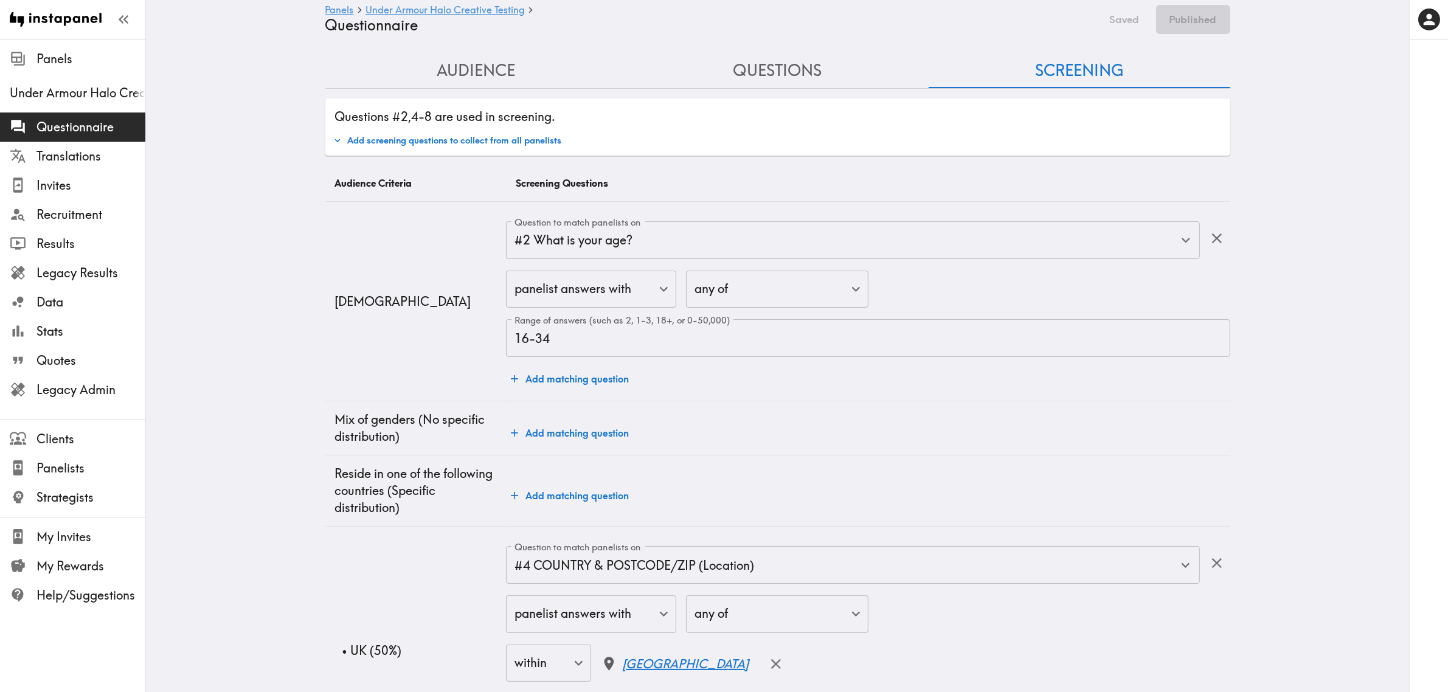
scroll to position [2, 0]
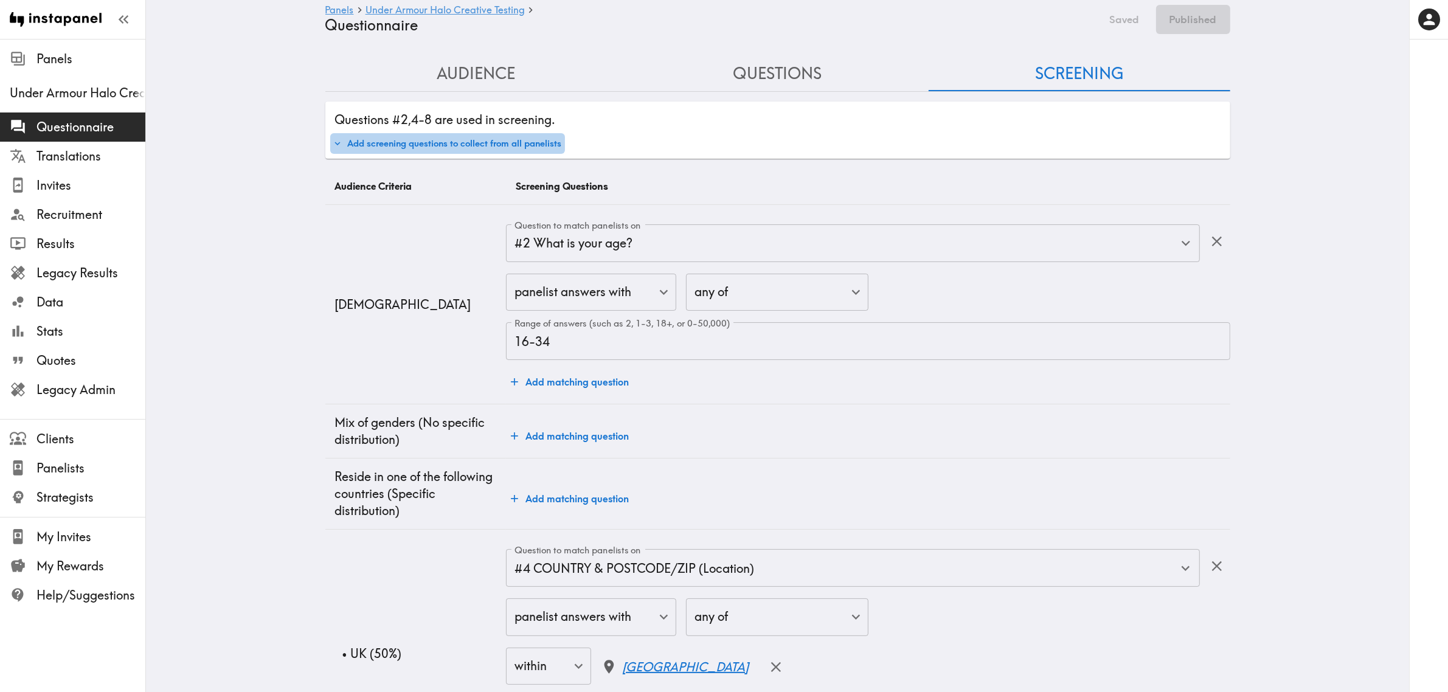
click at [452, 150] on button "Add screening questions to collect from all panelists" at bounding box center [447, 143] width 235 height 21
click at [452, 150] on button "Minimize screening questions to collect from all panelists" at bounding box center [457, 143] width 255 height 21
click at [845, 66] on button "Questions" at bounding box center [778, 74] width 302 height 35
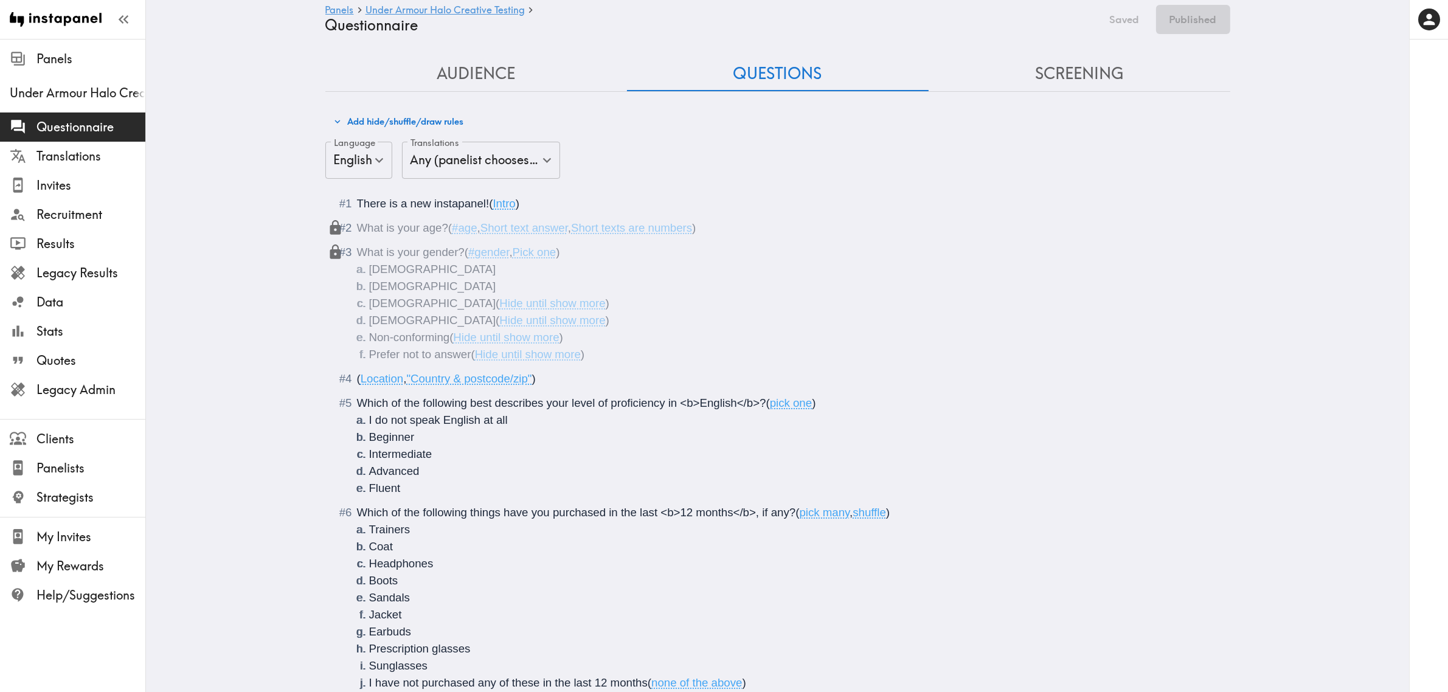
click at [1133, 62] on button "Screening" at bounding box center [1080, 74] width 302 height 35
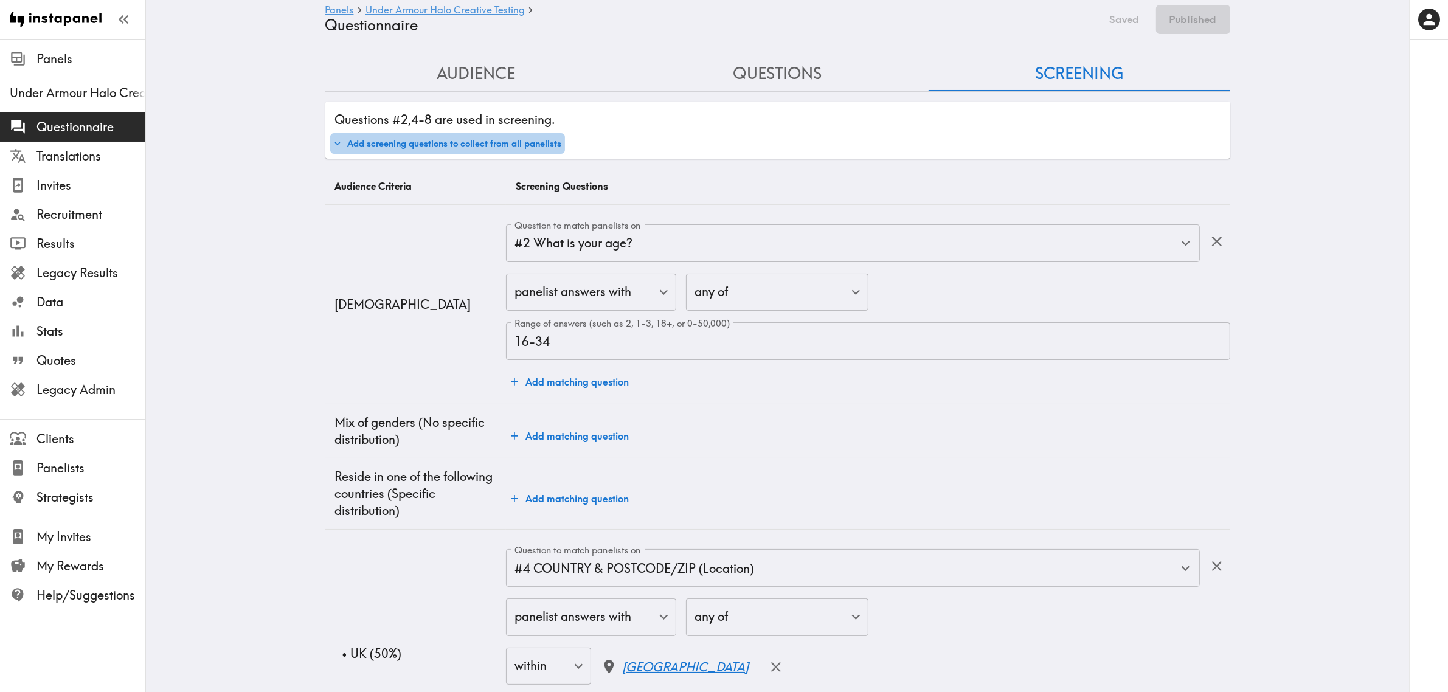
click at [499, 140] on button "Add screening questions to collect from all panelists" at bounding box center [447, 143] width 235 height 21
click at [459, 145] on button "Minimize screening questions to collect from all panelists" at bounding box center [457, 143] width 255 height 21
click at [765, 80] on button "Questions" at bounding box center [778, 74] width 302 height 35
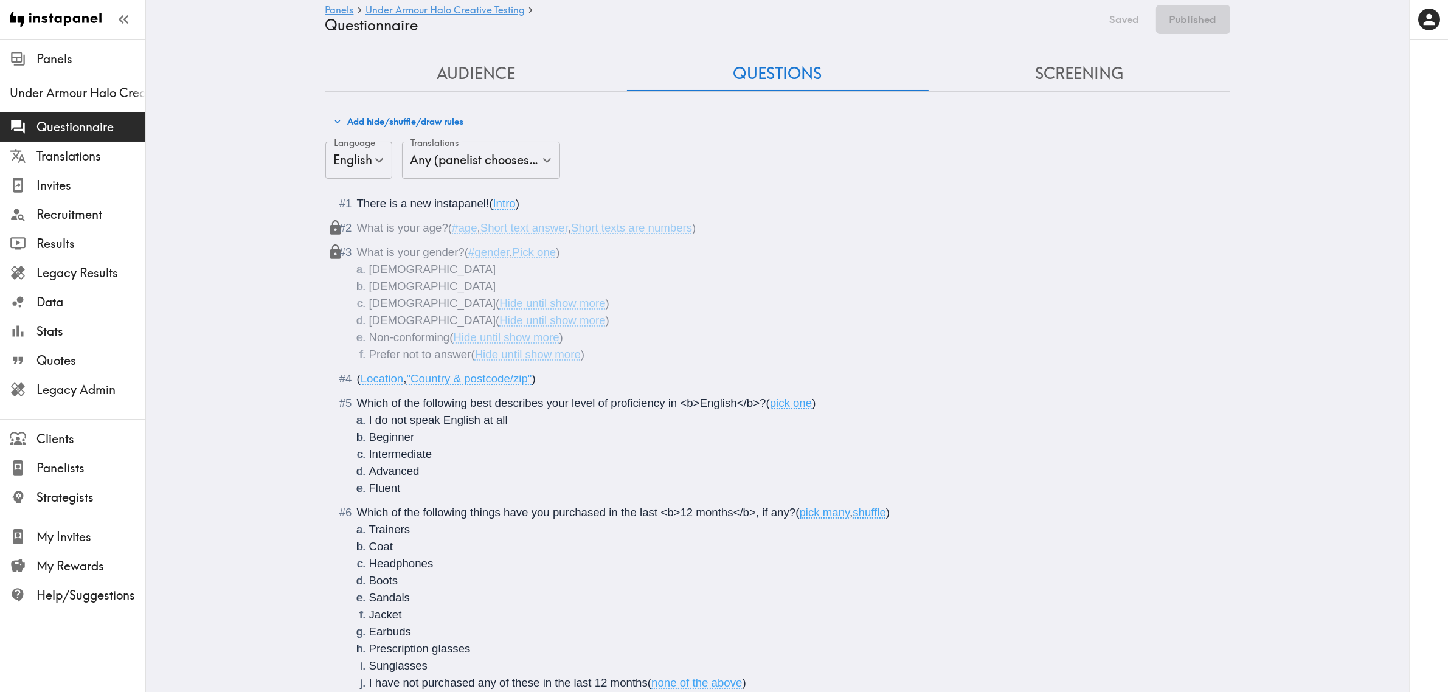
click at [397, 125] on button "Add hide/shuffle/draw rules" at bounding box center [398, 121] width 137 height 21
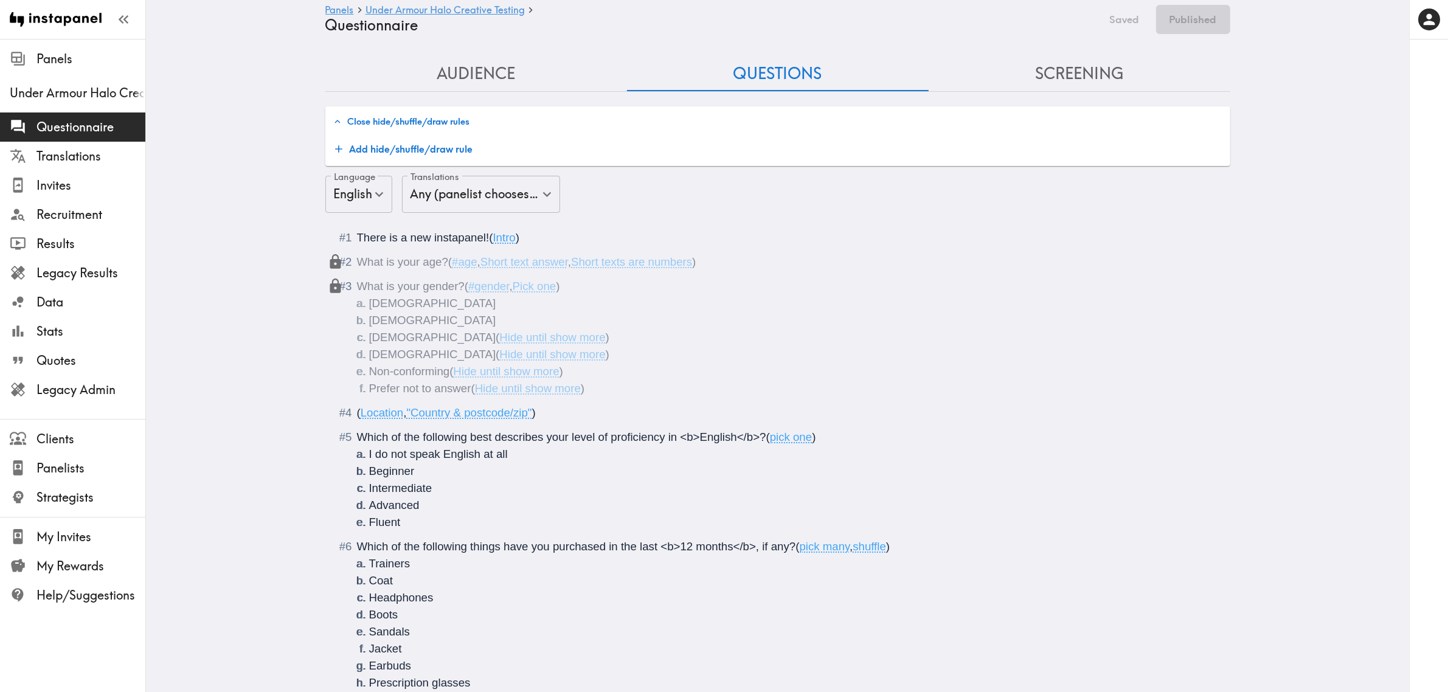
click at [432, 144] on button "Add hide/shuffle/draw rule" at bounding box center [404, 149] width 148 height 24
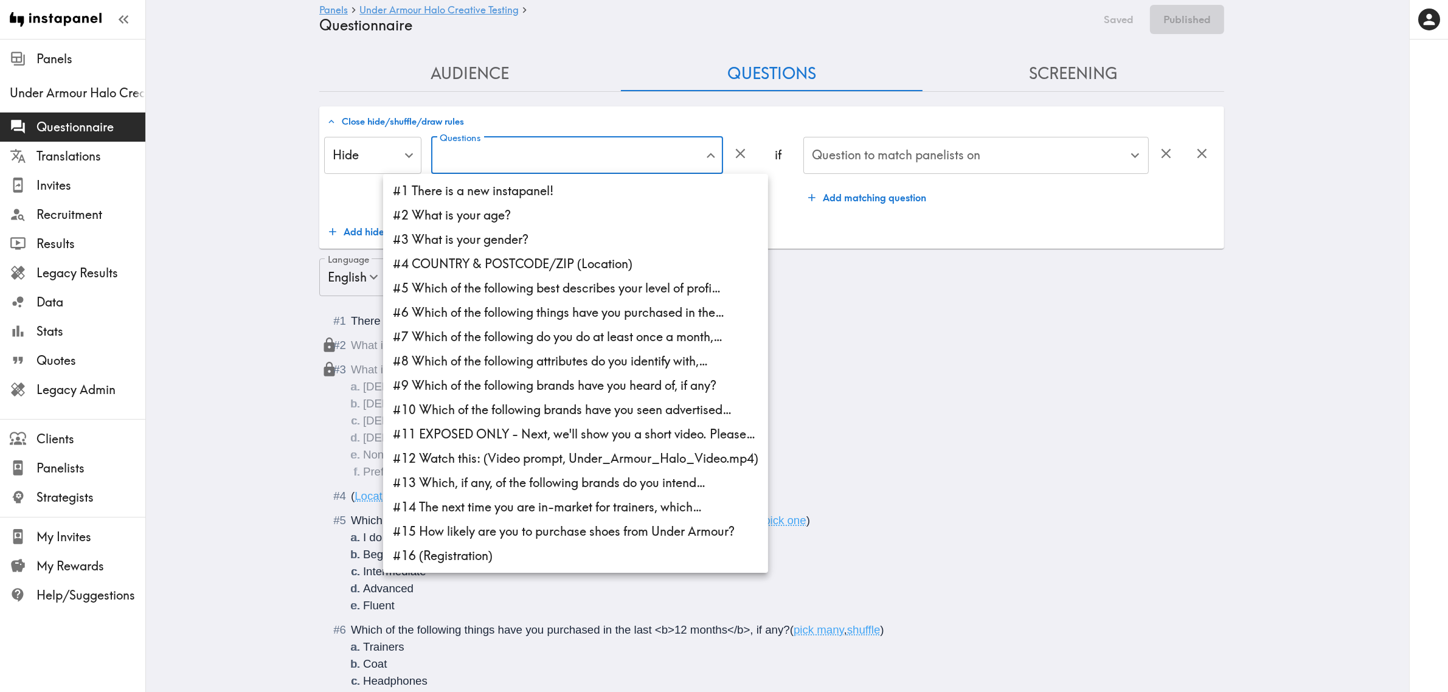
click at [504, 280] on li "#5 Which of the following best describes your level of profi…" at bounding box center [575, 288] width 385 height 24
type input "12dad245-5c38-4481-adb9-318257f71d93"
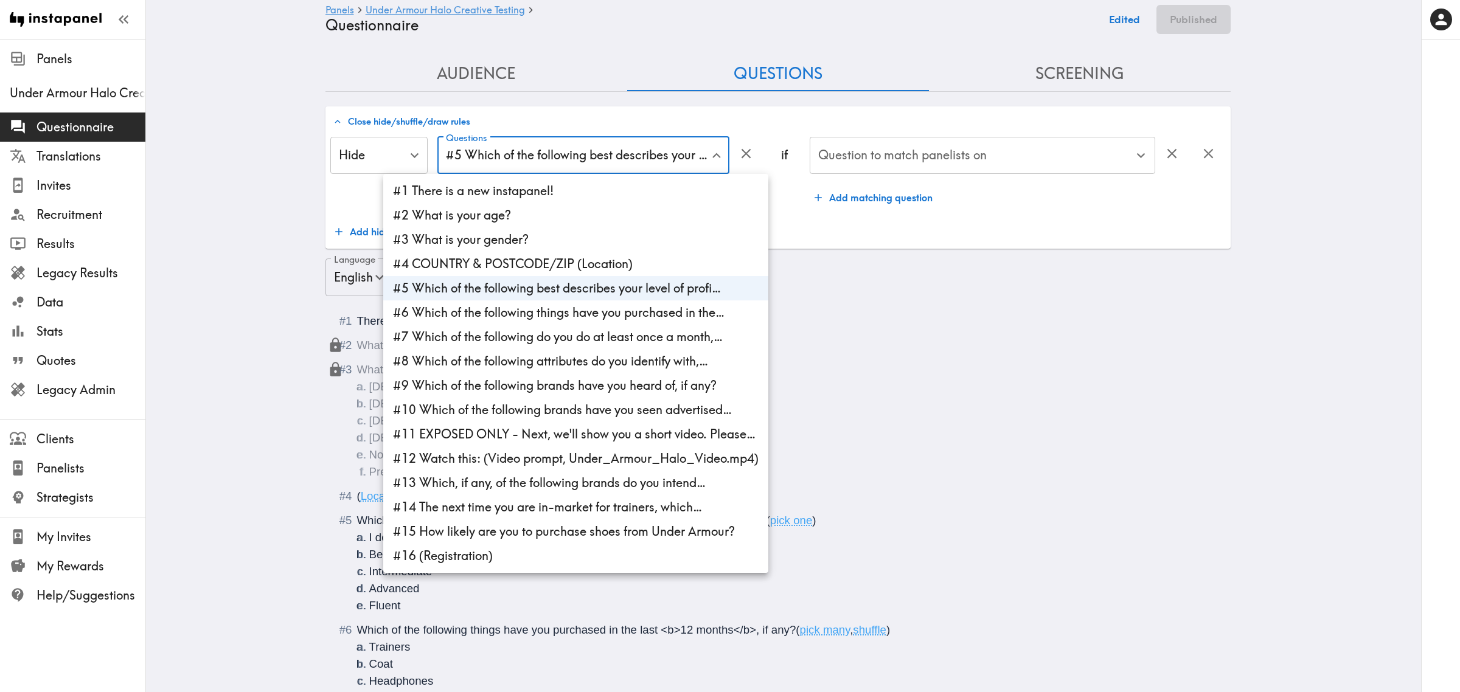
click at [944, 131] on div at bounding box center [730, 346] width 1460 height 692
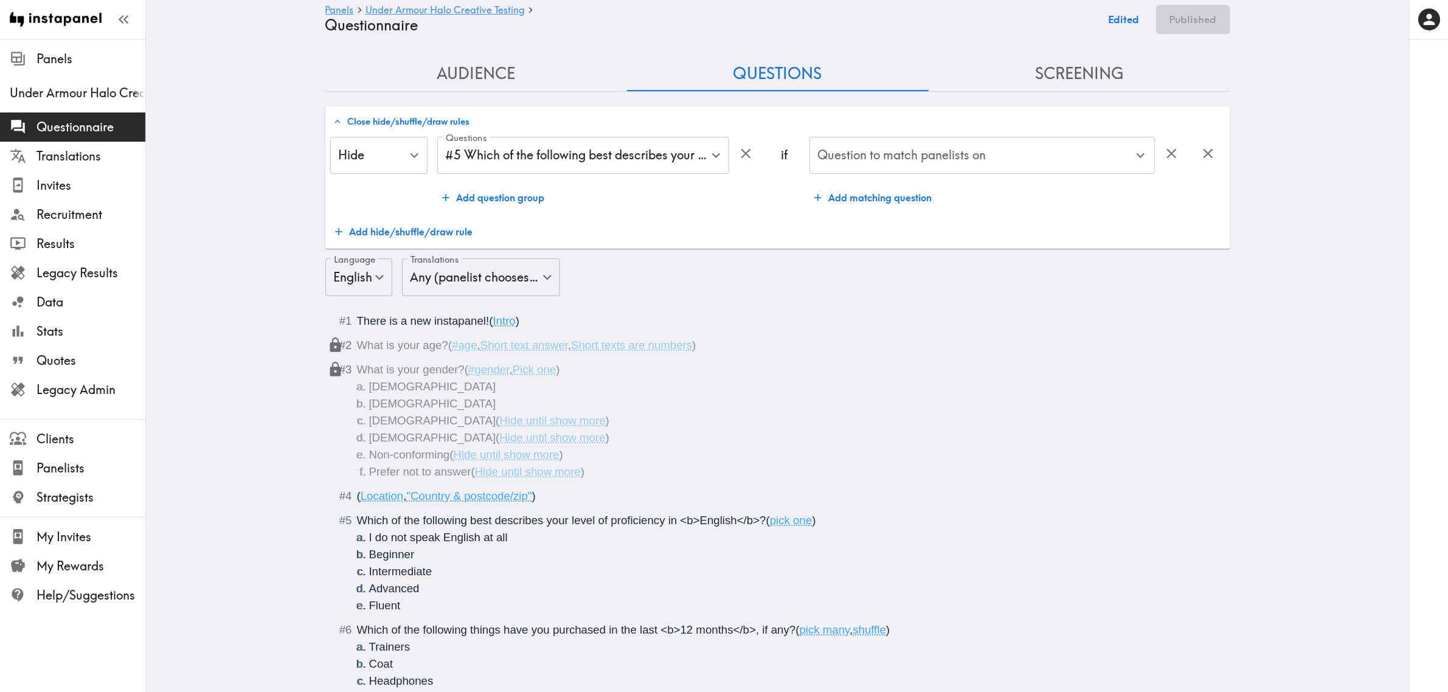
click at [947, 155] on div "#1 There is a new instapanel! #2 What is your age? #[DEMOGRAPHIC_DATA] What is …" at bounding box center [724, 346] width 1448 height 692
click at [940, 156] on input "Question to match panelists on" at bounding box center [973, 155] width 316 height 27
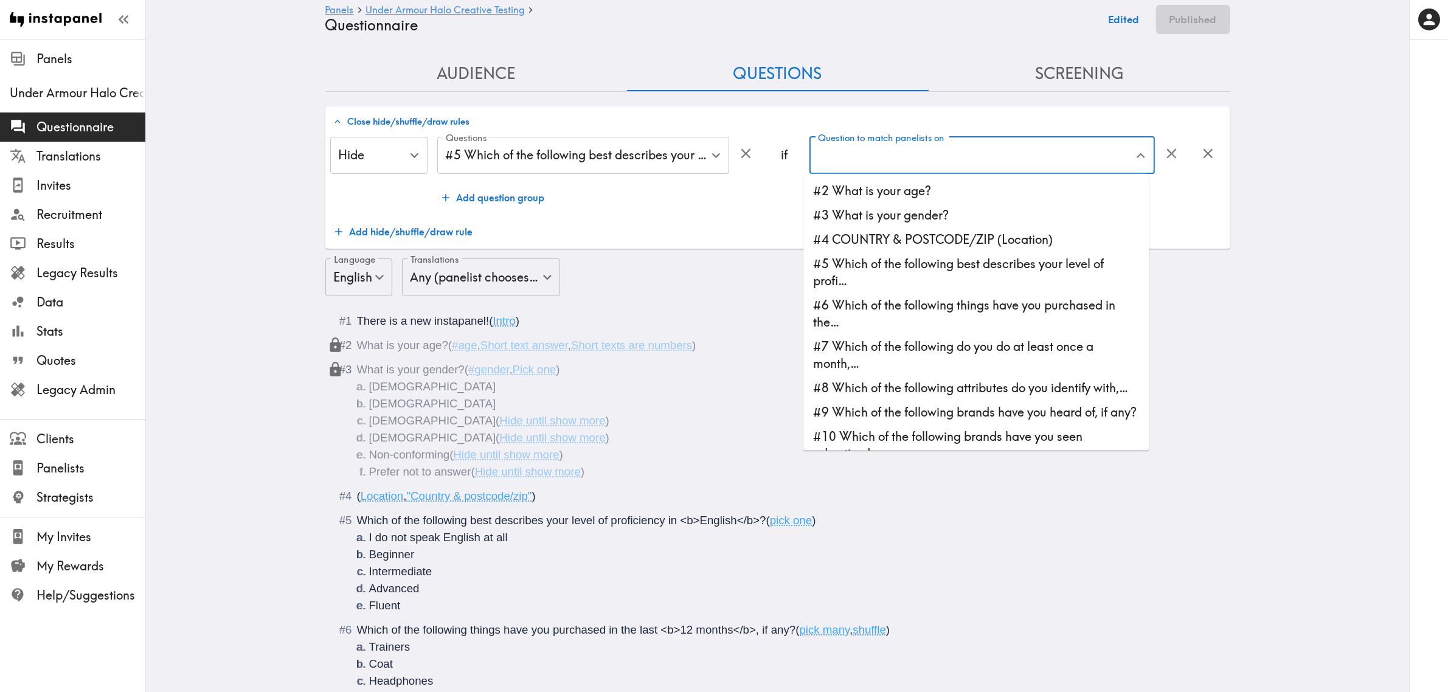
click at [954, 233] on li "#4 COUNTRY & POSTCODE/ZIP (Location)" at bounding box center [975, 239] width 345 height 24
type input "#4 COUNTRY & POSTCODE/ZIP (Location)"
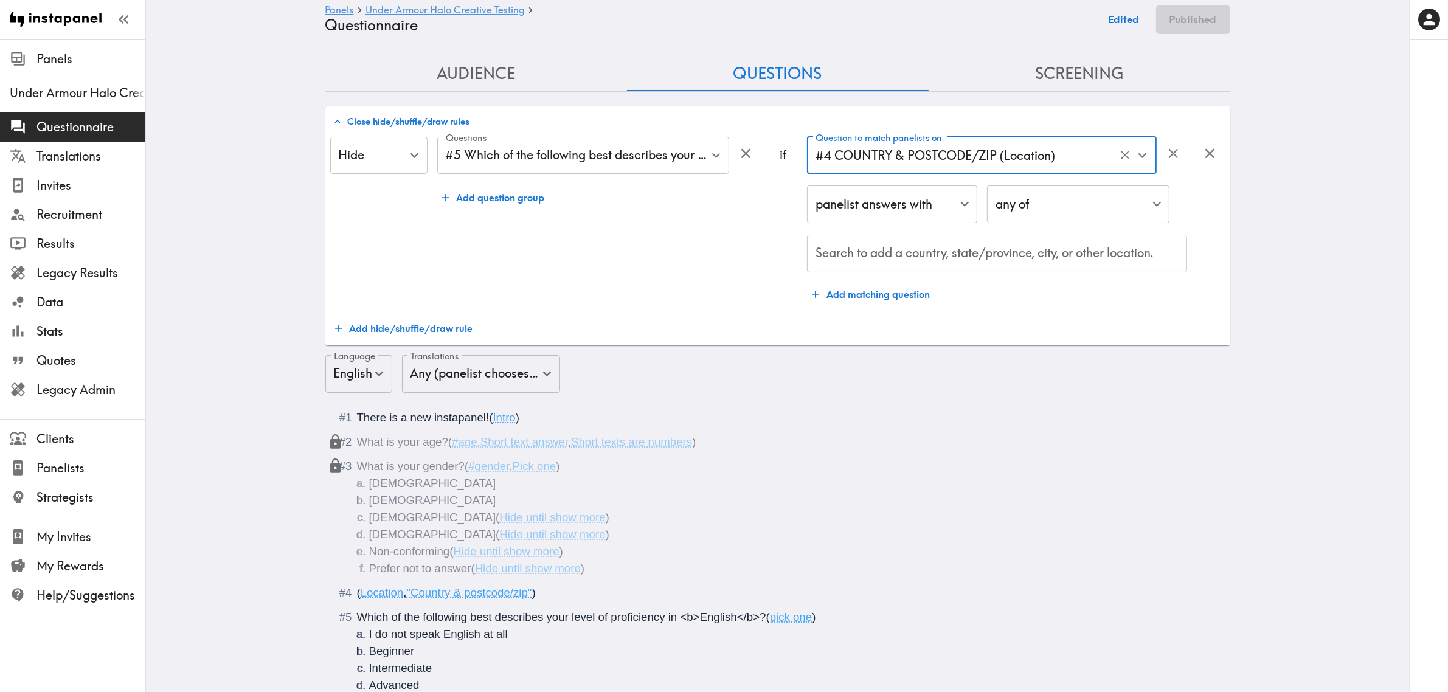
click at [1043, 248] on div "Search to add a country, state/province, city, or other location. Search to add…" at bounding box center [997, 254] width 380 height 38
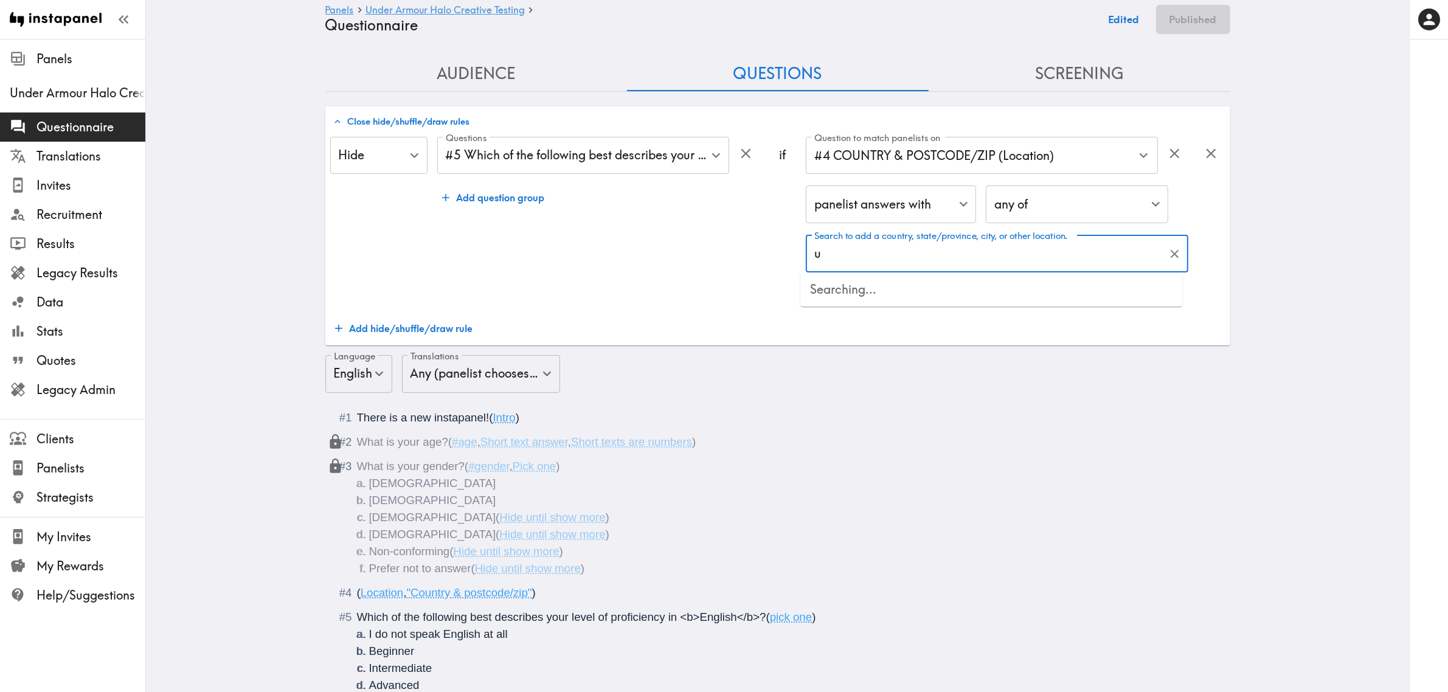
type input "uk"
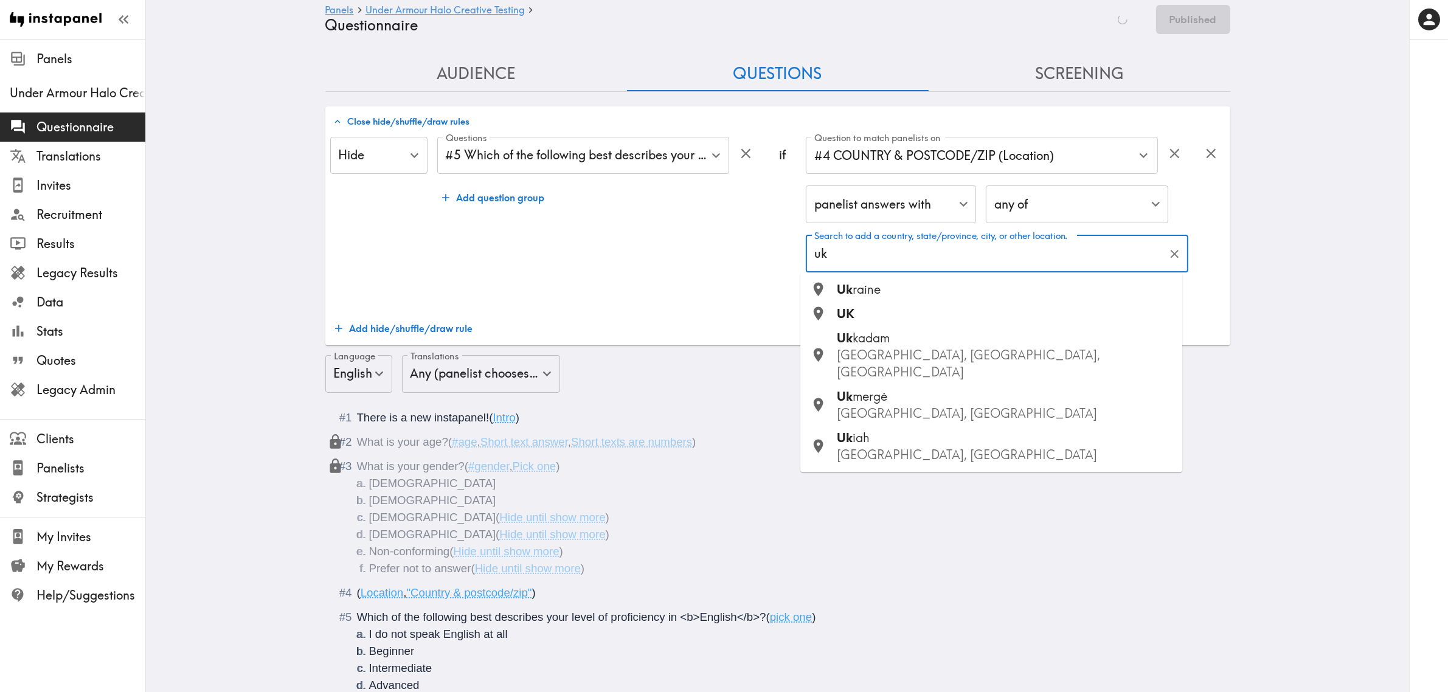
click at [858, 316] on div "UK" at bounding box center [1005, 313] width 336 height 17
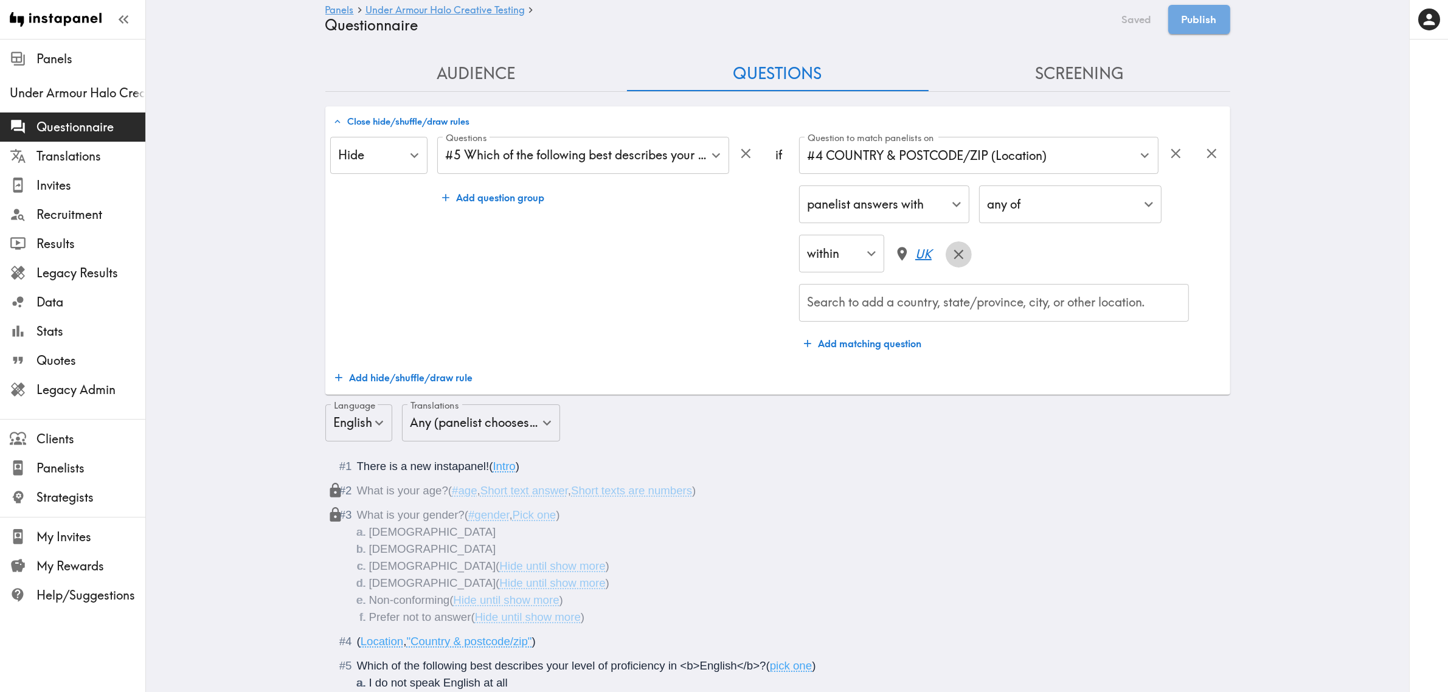
click at [959, 252] on icon "button" at bounding box center [959, 254] width 16 height 16
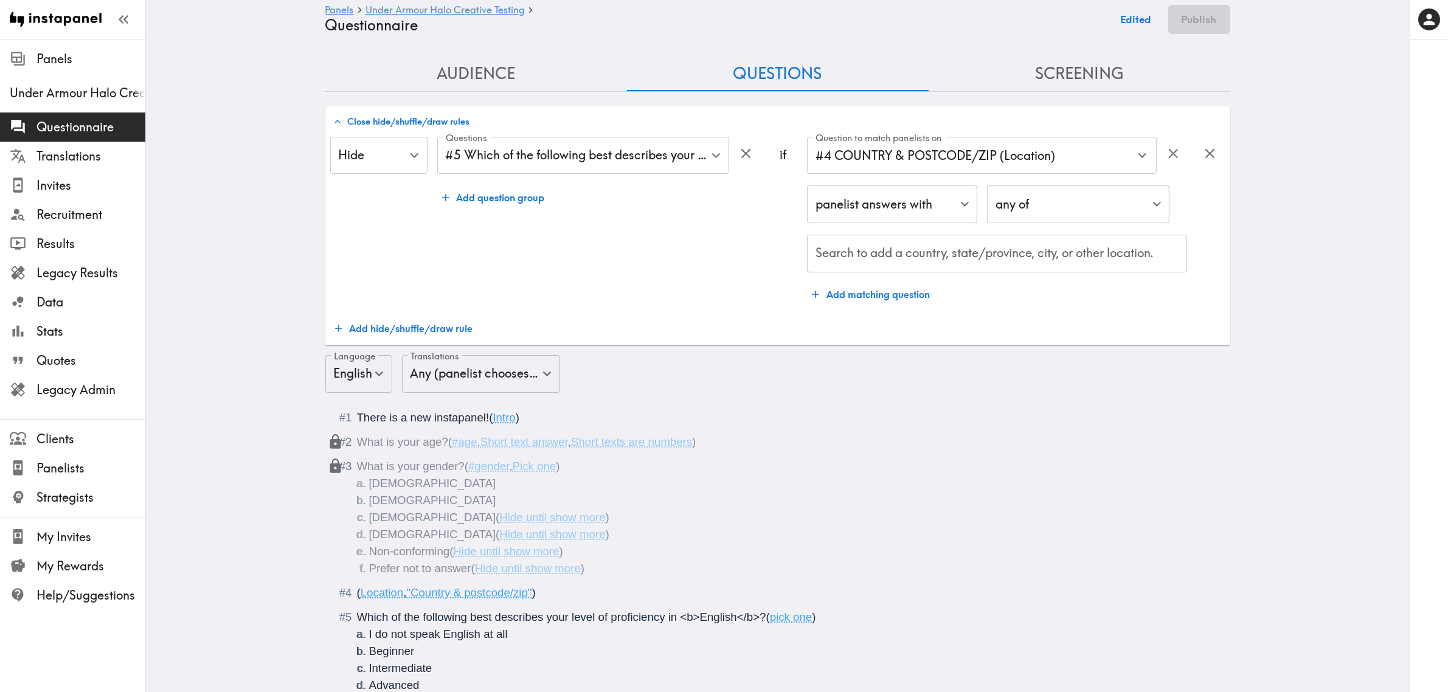
click at [898, 250] on input "Search to add a country, state/province, city, or other location." at bounding box center [997, 253] width 369 height 27
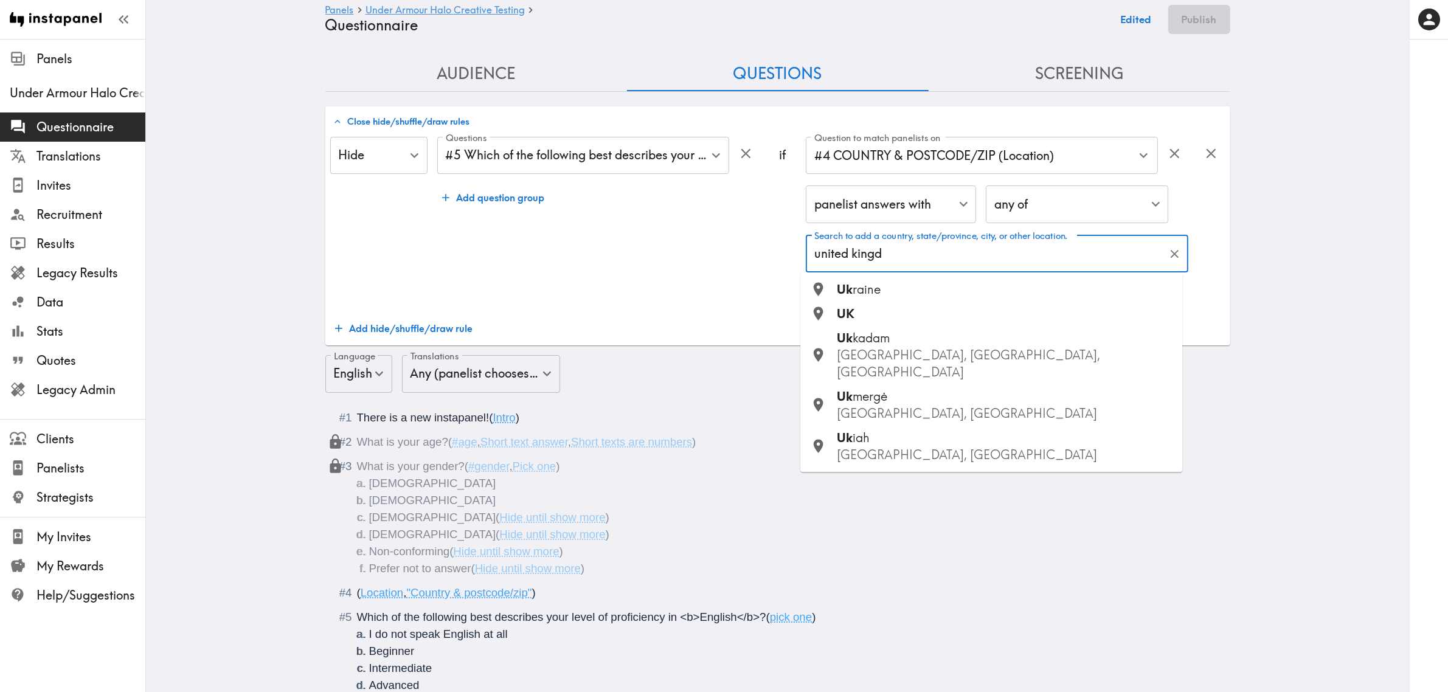
type input "united kingdo"
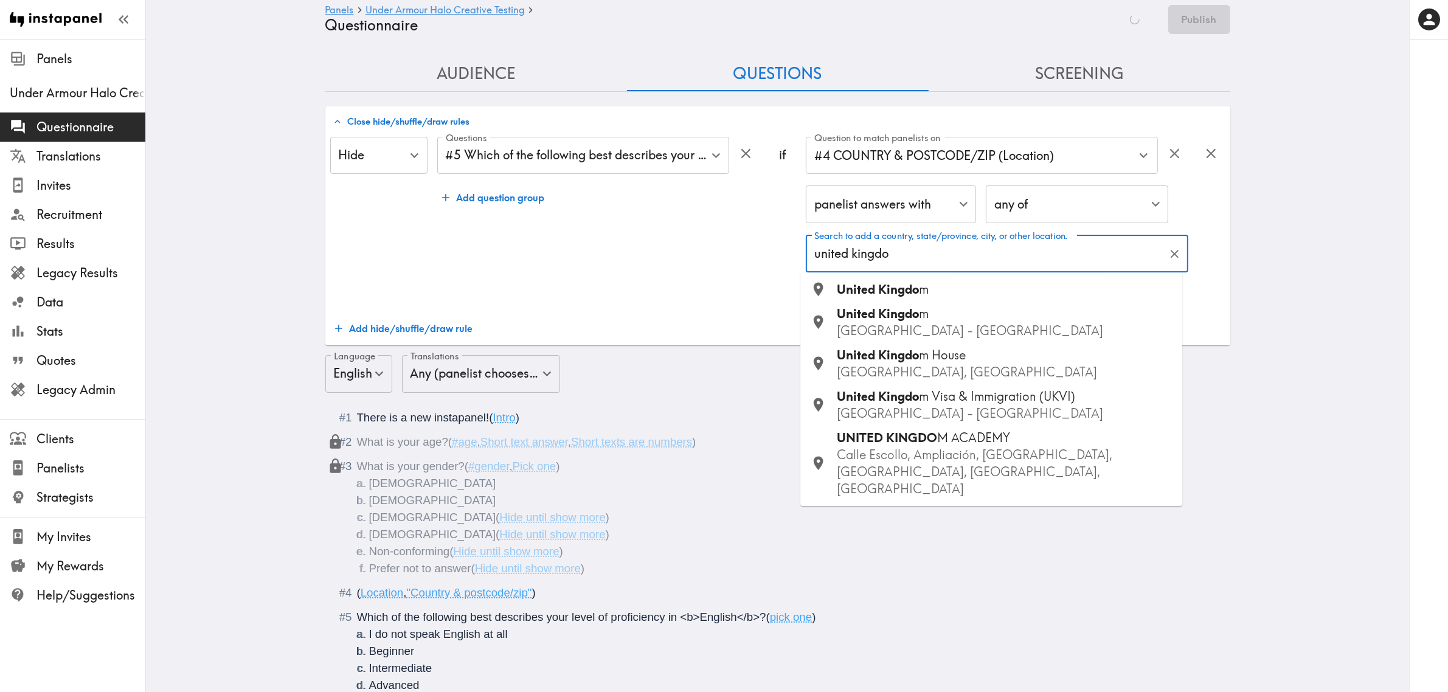
click at [897, 292] on span "United Kingdo" at bounding box center [878, 289] width 82 height 15
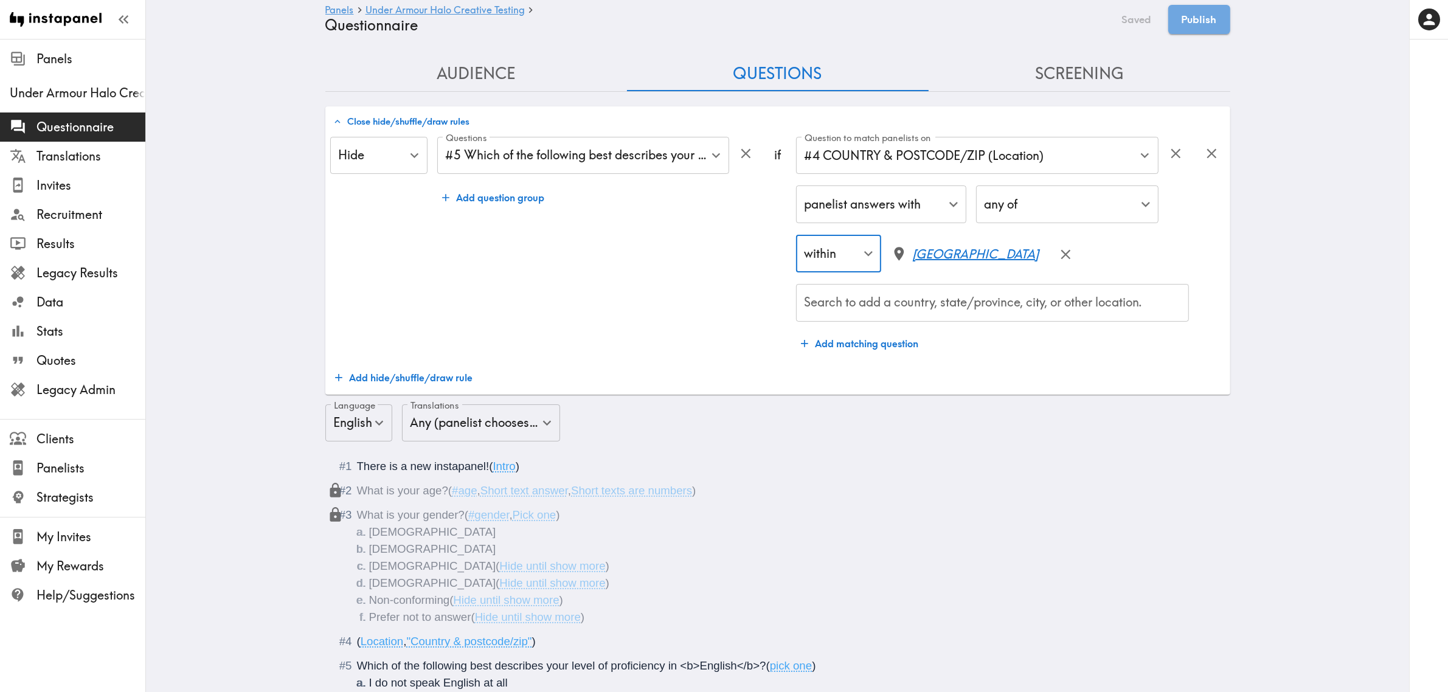
click at [1038, 67] on button "Screening" at bounding box center [1080, 74] width 302 height 35
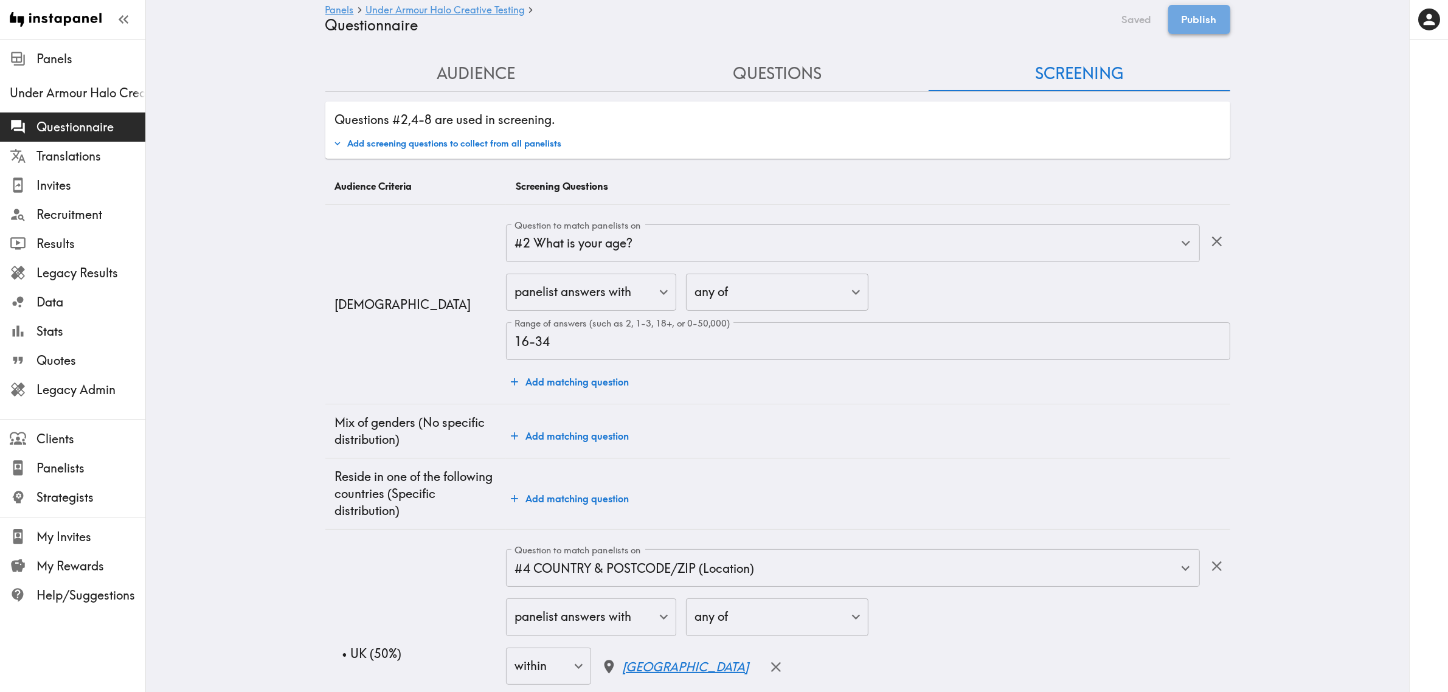
click at [1199, 28] on button "Publish" at bounding box center [1199, 19] width 62 height 29
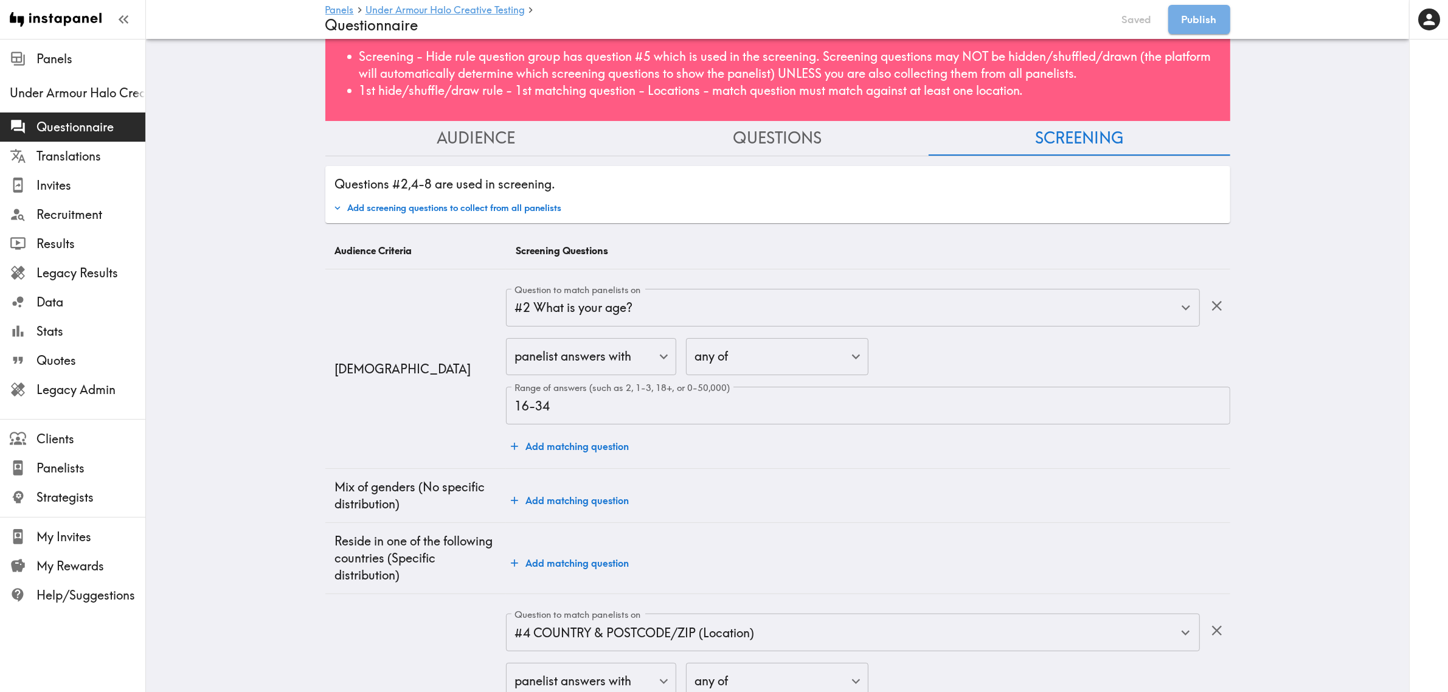
scroll to position [0, 0]
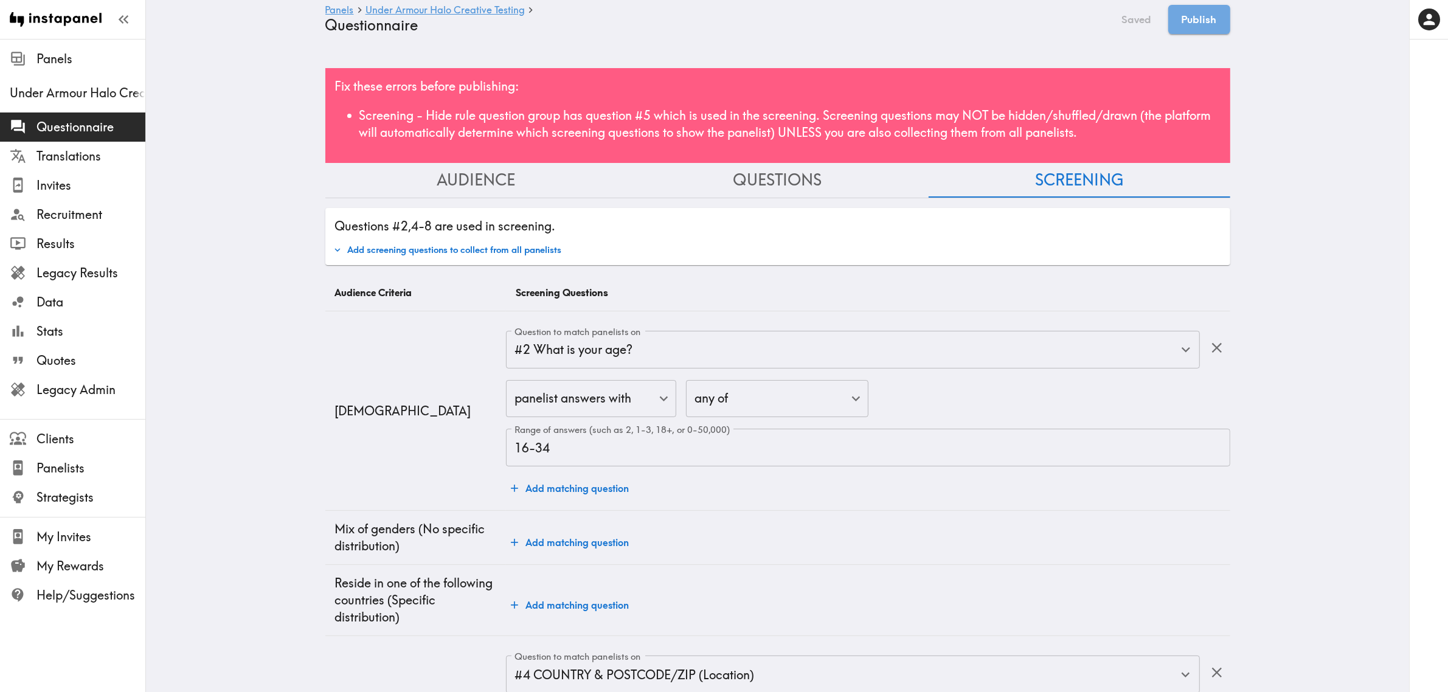
click at [417, 247] on button "Add screening questions to collect from all panelists" at bounding box center [447, 250] width 235 height 21
click at [417, 247] on button "Minimize screening questions to collect from all panelists" at bounding box center [457, 250] width 255 height 21
click at [429, 248] on button "Add screening questions to collect from all panelists" at bounding box center [447, 250] width 235 height 21
click at [418, 247] on button "Minimize screening questions to collect from all panelists" at bounding box center [457, 250] width 255 height 21
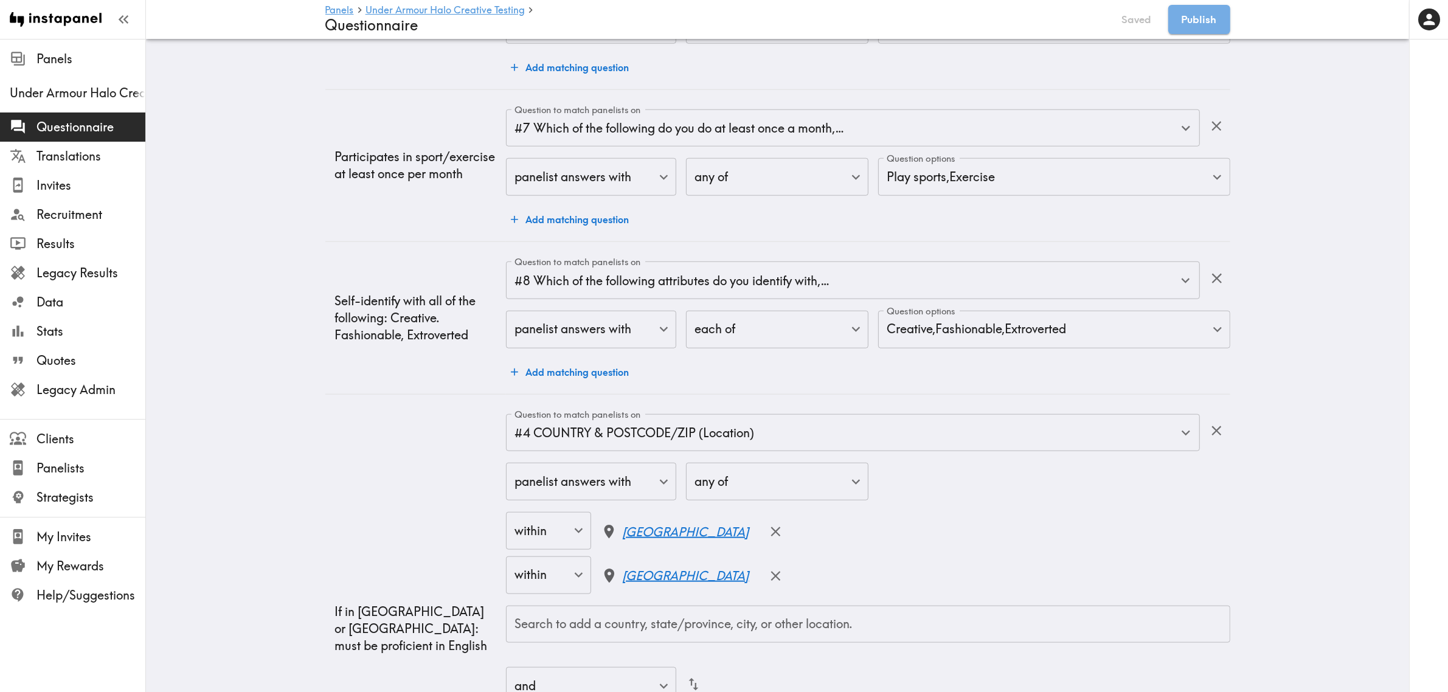
scroll to position [1648, 0]
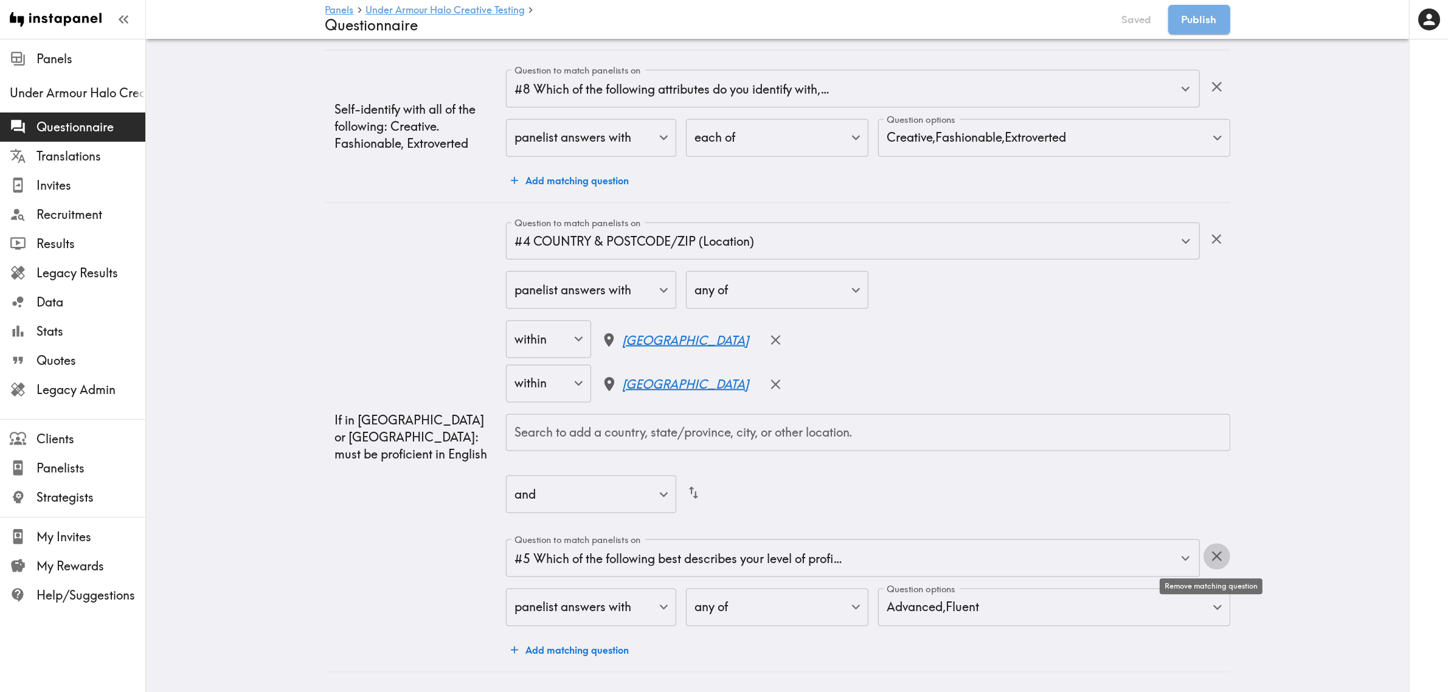
click at [1217, 550] on icon "button" at bounding box center [1217, 556] width 16 height 16
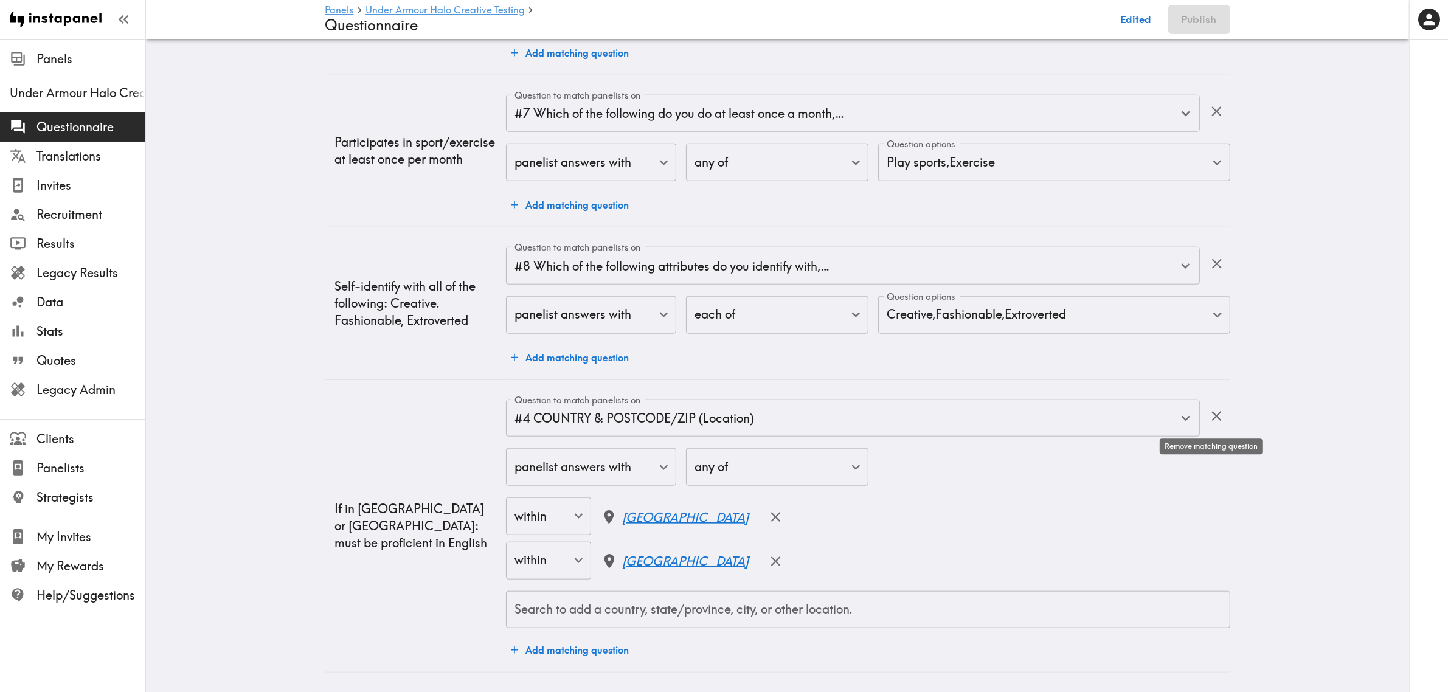
click at [1212, 412] on icon "button" at bounding box center [1217, 417] width 10 height 10
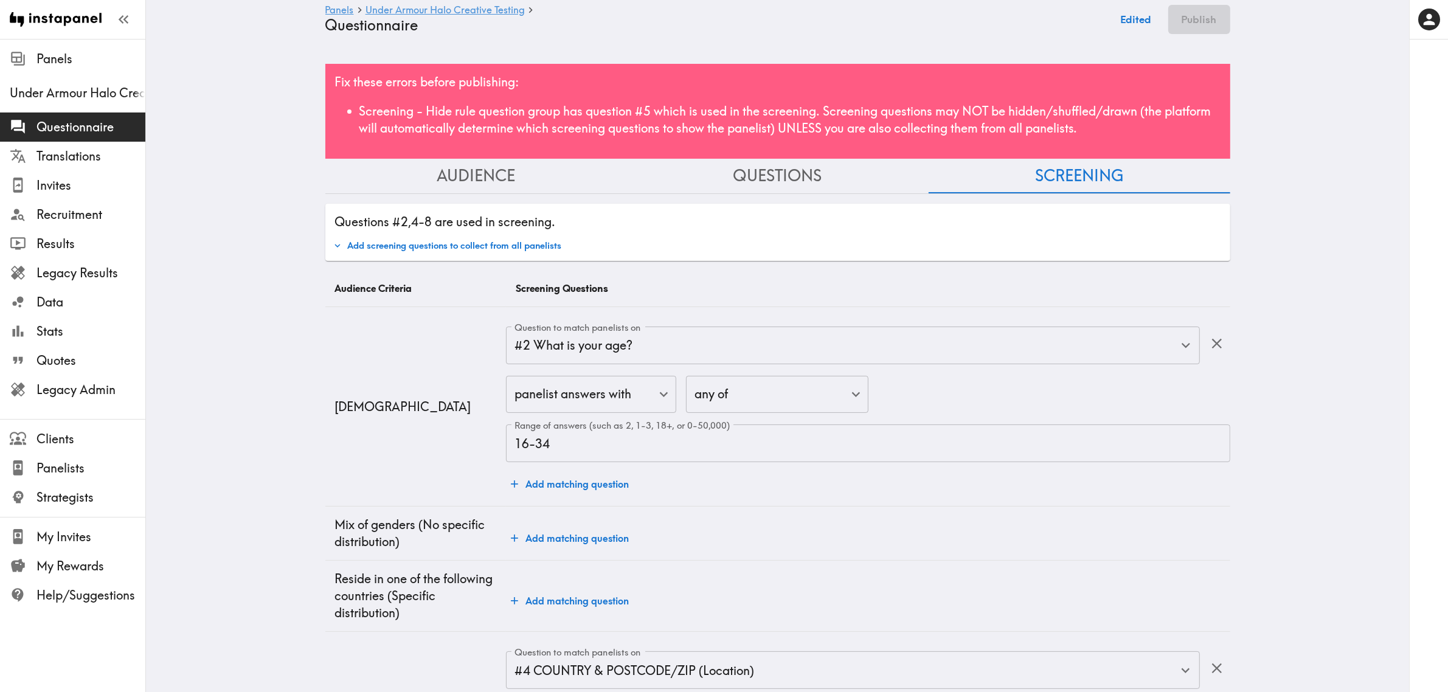
scroll to position [0, 0]
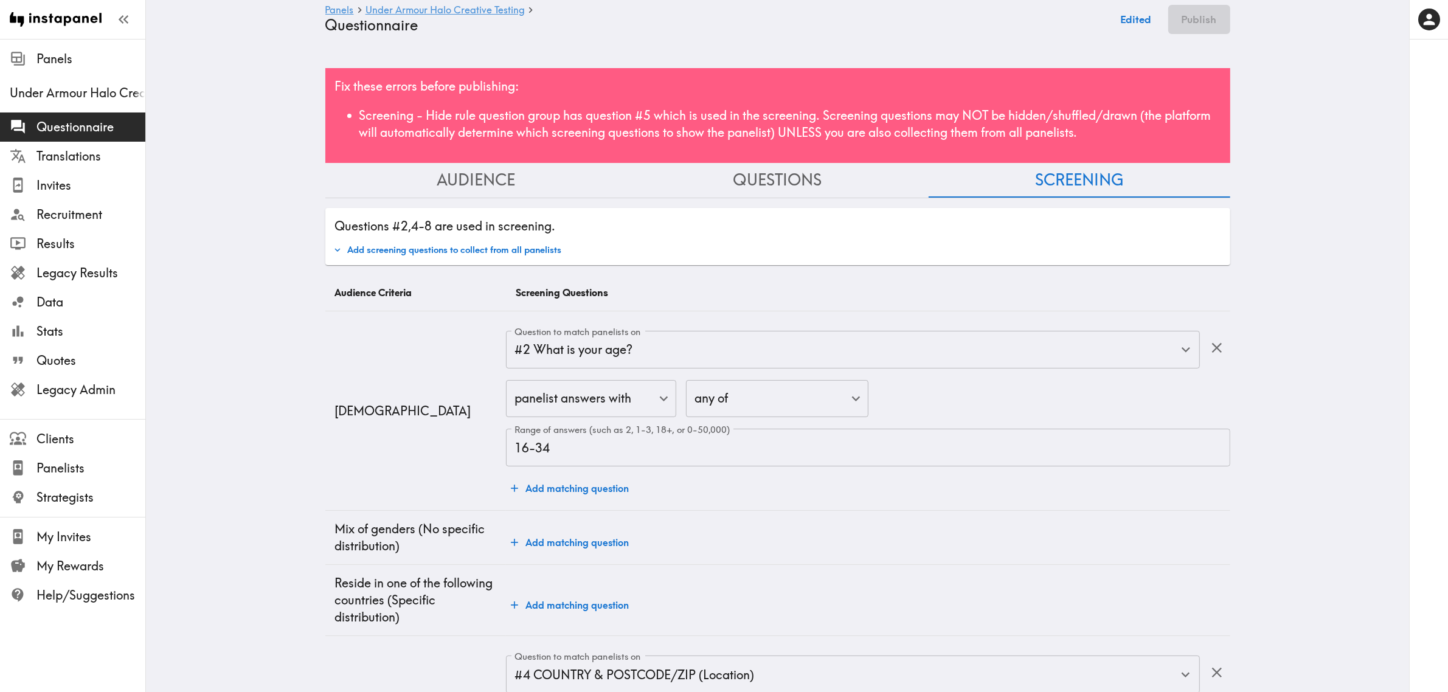
click at [409, 249] on button "Add screening questions to collect from all panelists" at bounding box center [447, 250] width 235 height 21
click at [409, 250] on button "Minimize screening questions to collect from all panelists" at bounding box center [457, 250] width 255 height 21
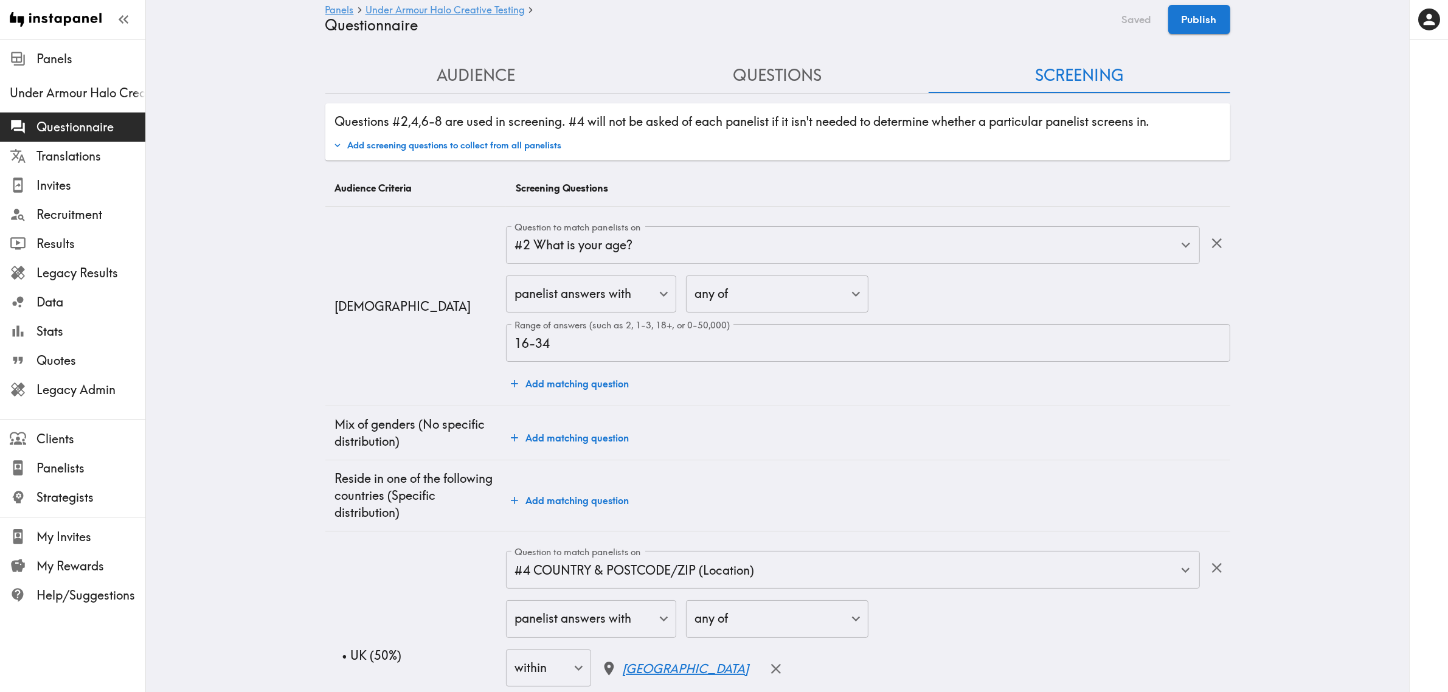
click at [373, 144] on button "Add screening questions to collect from all panelists" at bounding box center [447, 145] width 235 height 21
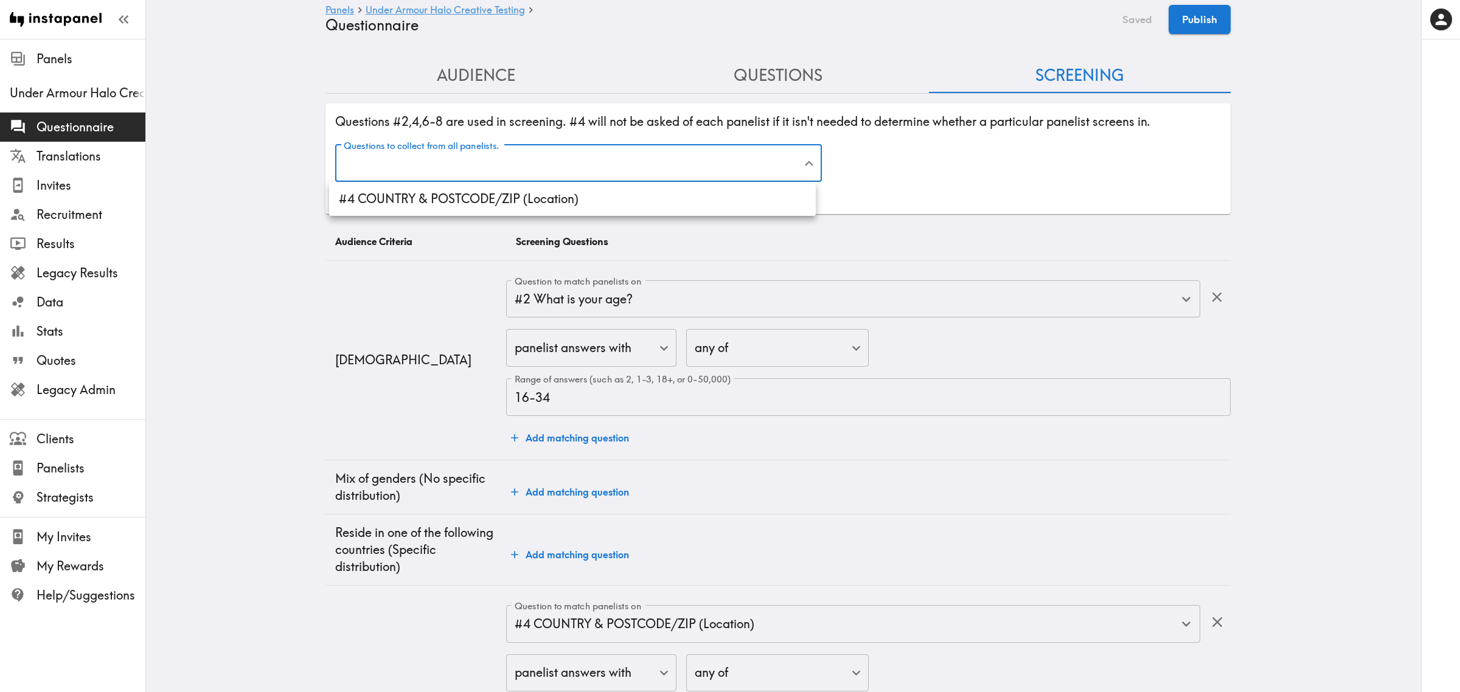
click at [409, 165] on div at bounding box center [730, 346] width 1460 height 692
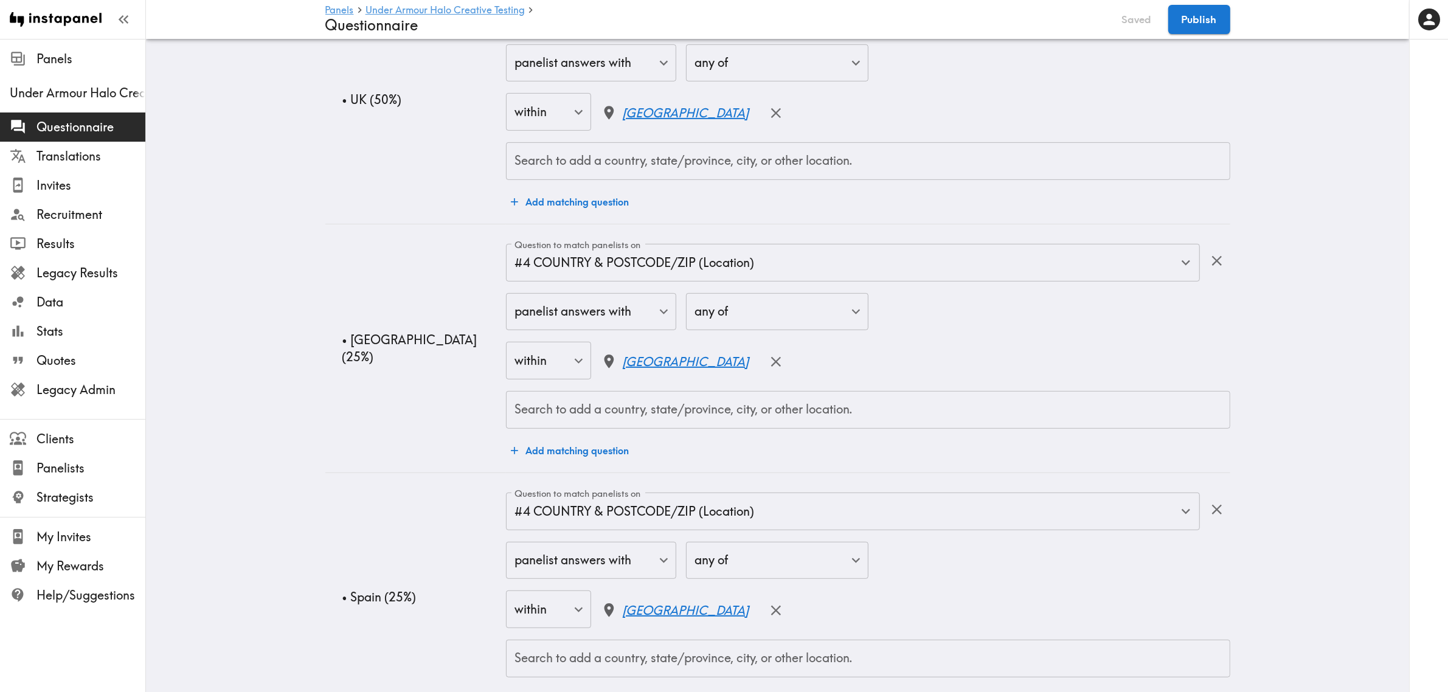
scroll to position [1182, 0]
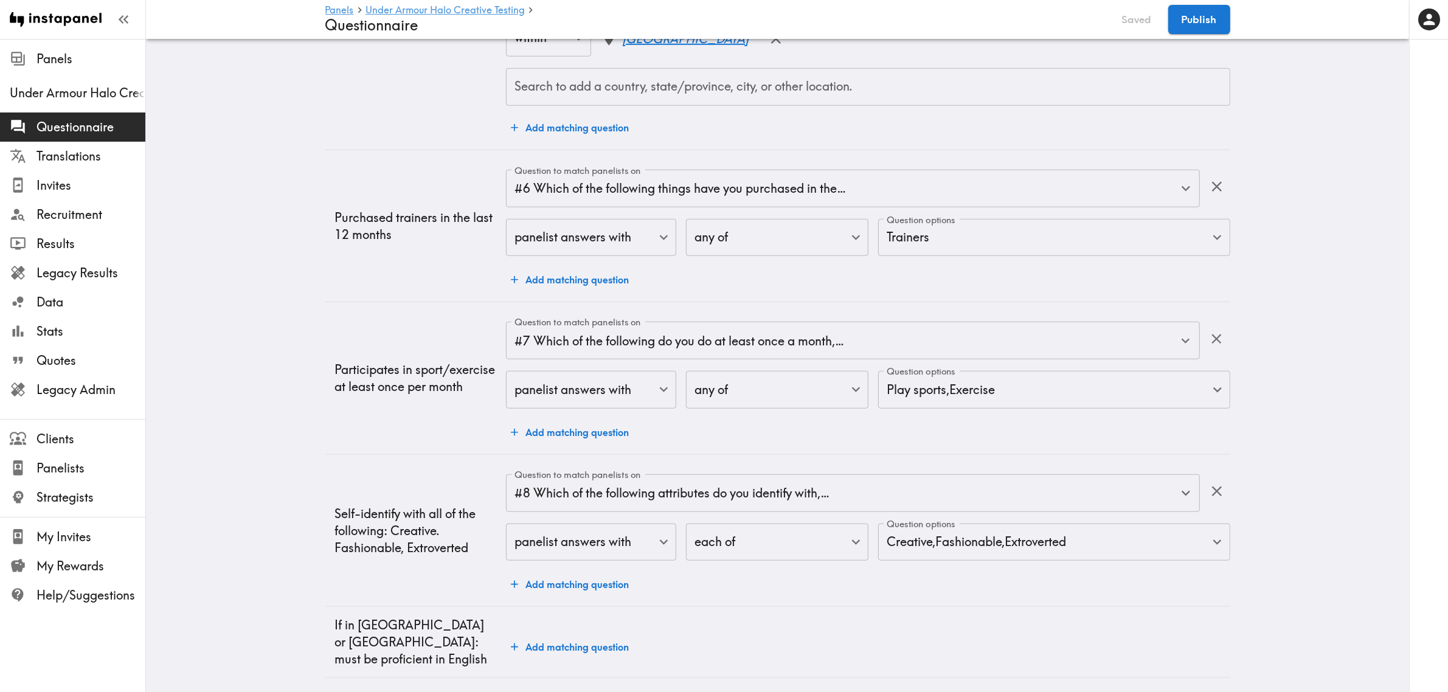
click at [546, 639] on button "Add matching question" at bounding box center [570, 647] width 128 height 24
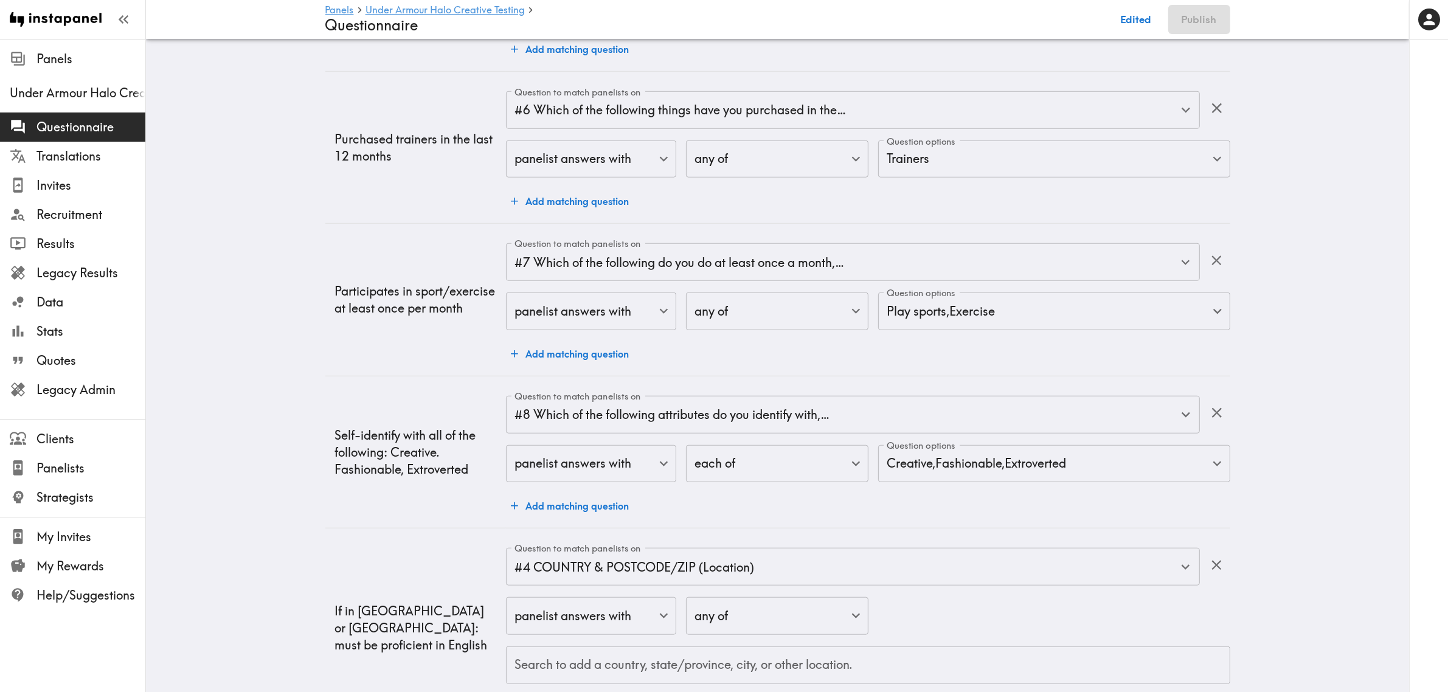
scroll to position [1327, 0]
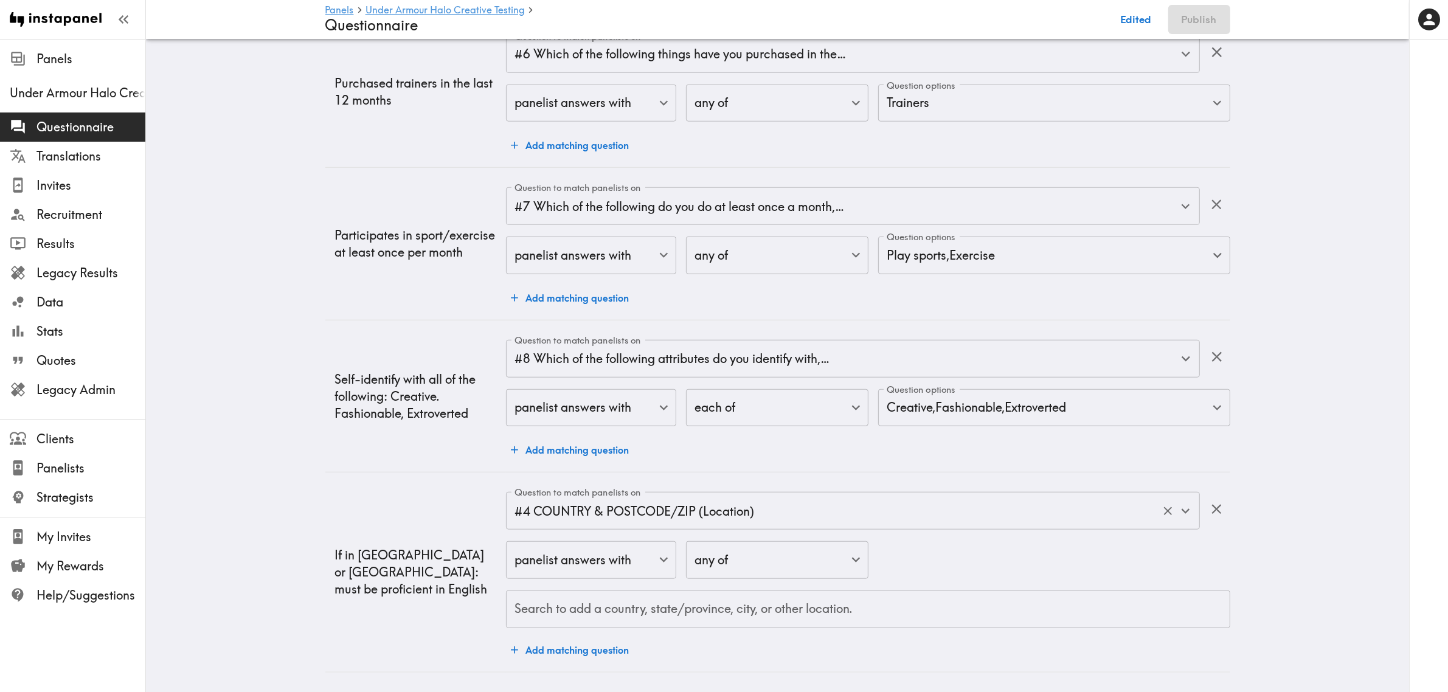
click at [695, 498] on input "#4 COUNTRY & POSTCODE/ZIP (Location)" at bounding box center [836, 511] width 648 height 27
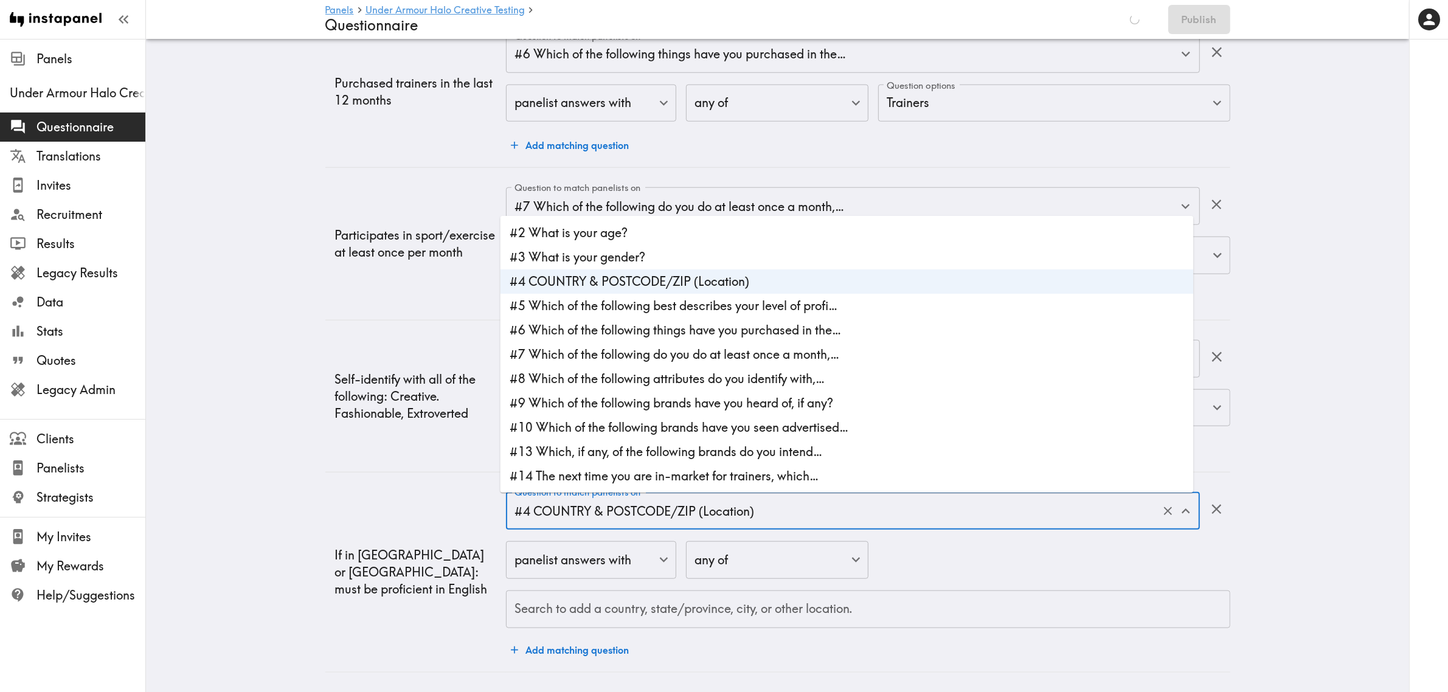
click at [642, 294] on li "#5 Which of the following best describes your level of profi…" at bounding box center [847, 306] width 693 height 24
type input "#5 Which of the following best describes your level of profi…"
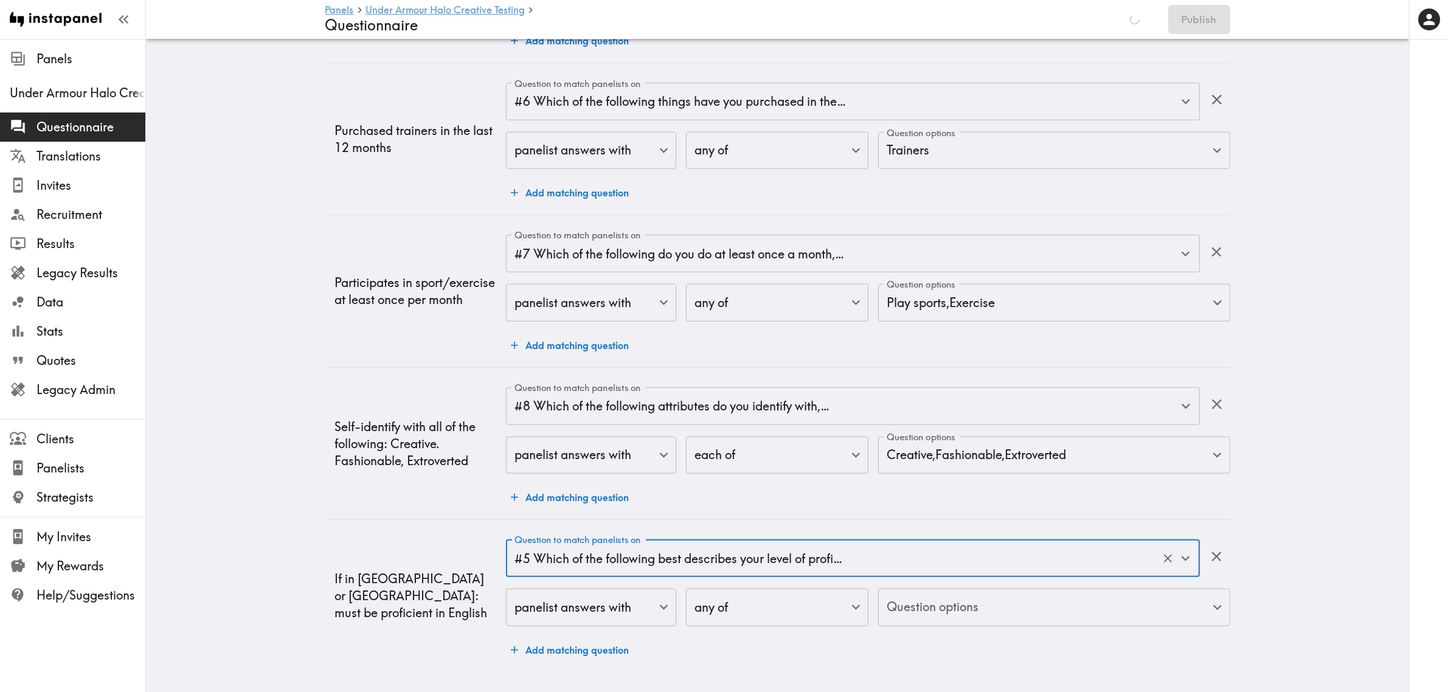
scroll to position [1331, 0]
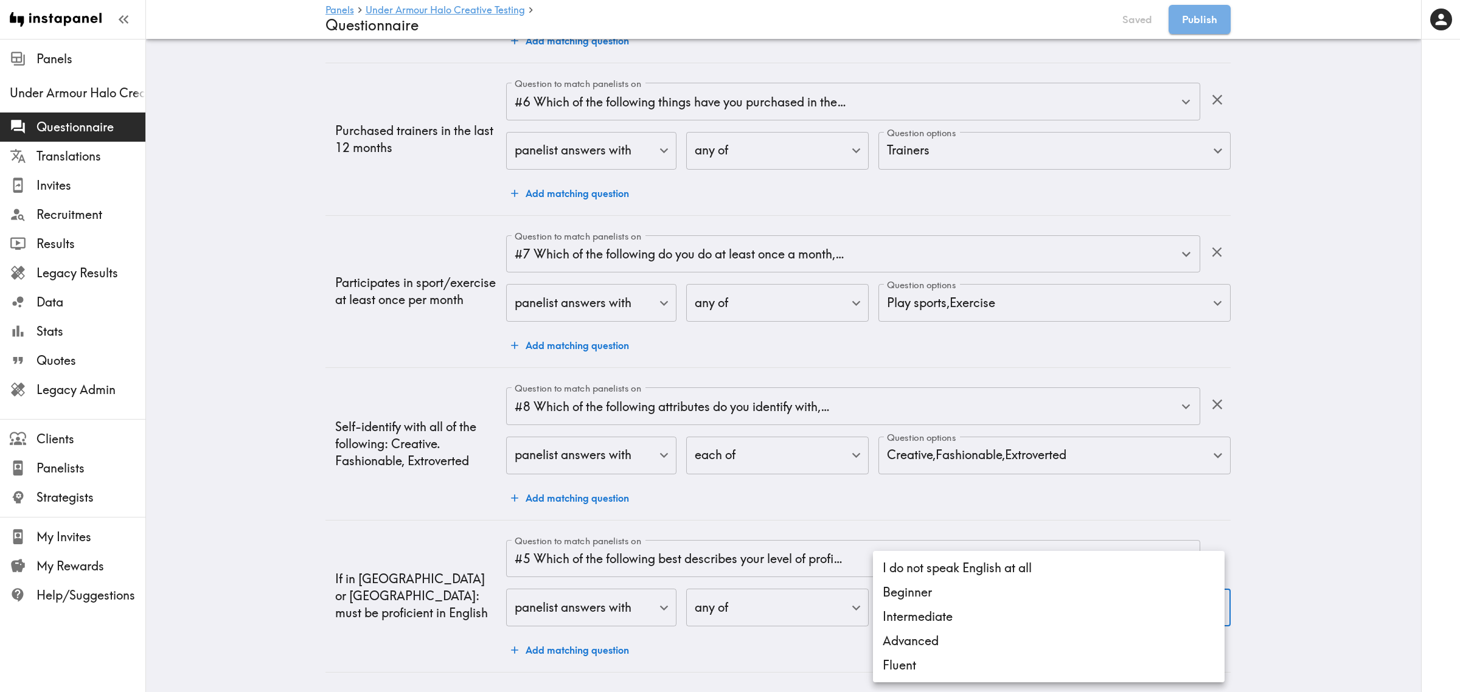
click at [947, 636] on li "Advanced" at bounding box center [1049, 641] width 352 height 24
click at [952, 666] on li "Fluent" at bounding box center [1049, 665] width 352 height 24
type input "16b51d25-226e-4eaf-9217-f72a95be11d5,c09a1be2-b604-465c-ab22-cf6215706645"
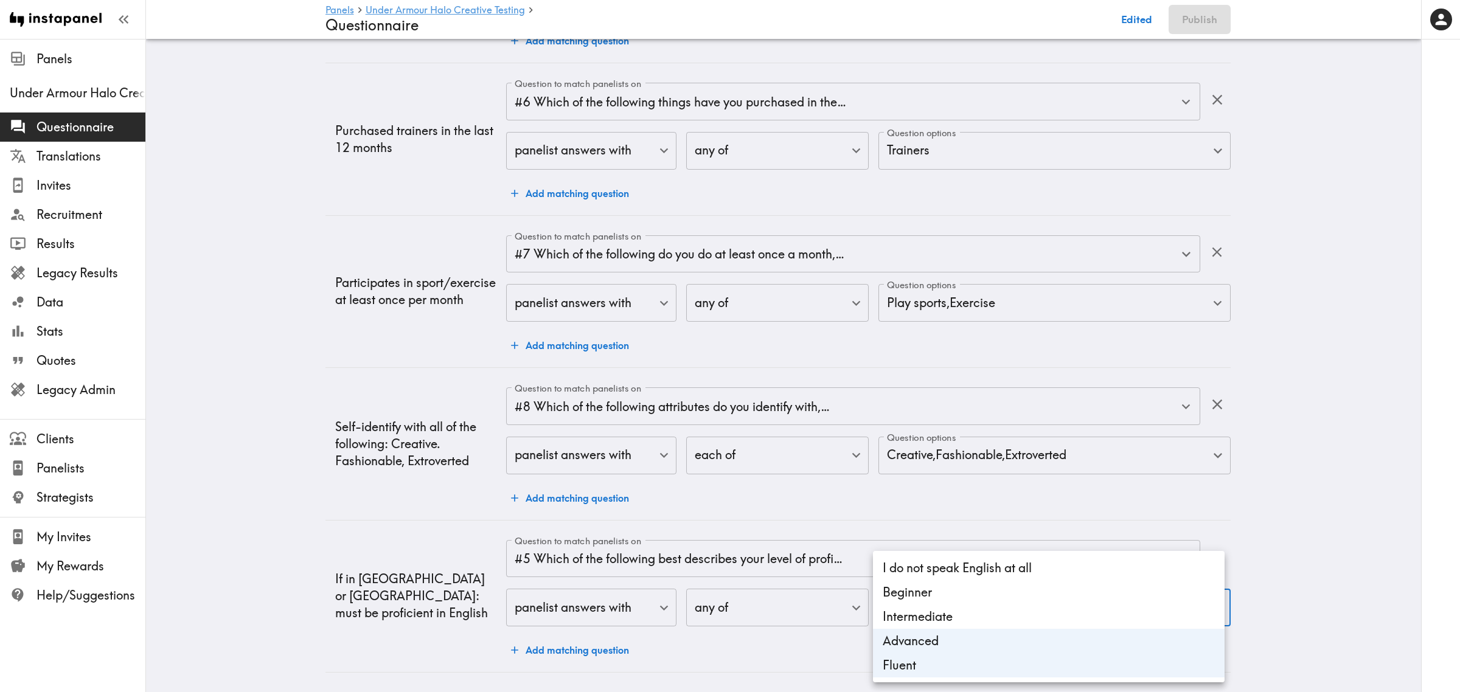
click at [275, 479] on div at bounding box center [730, 346] width 1460 height 692
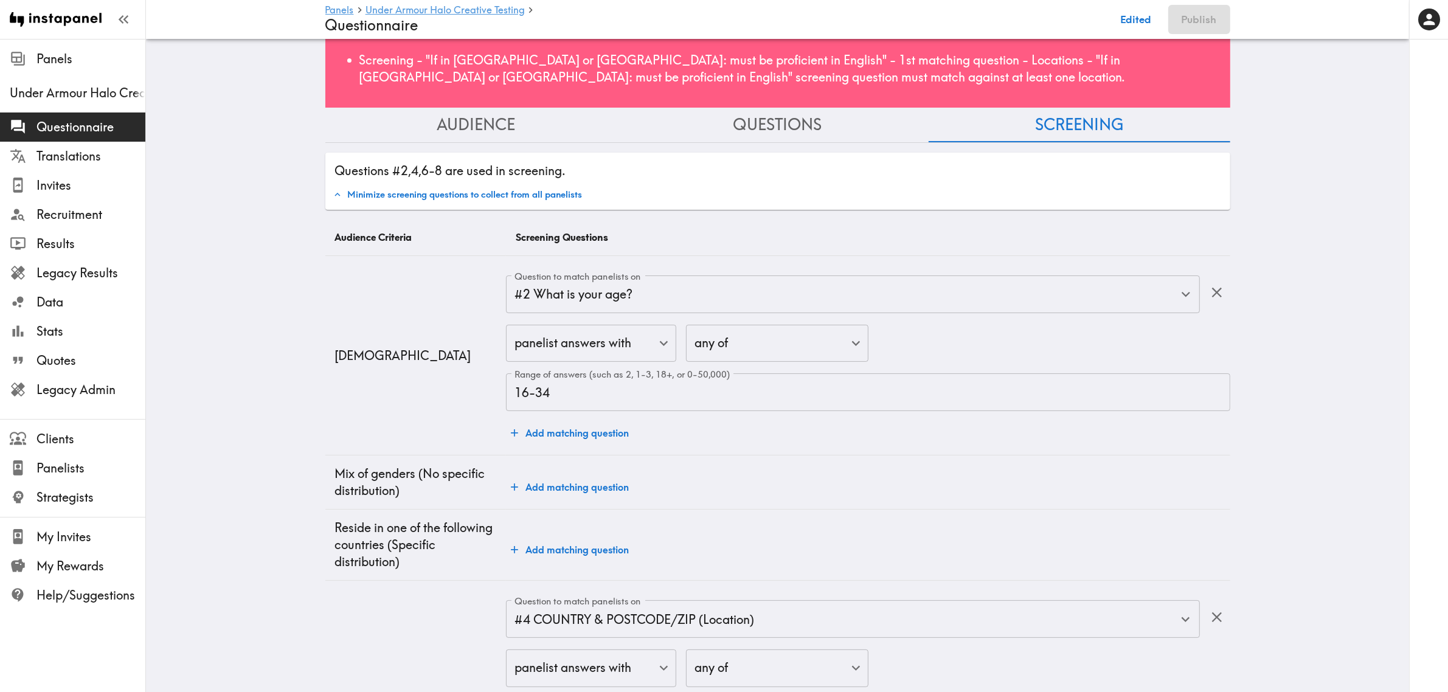
scroll to position [0, 0]
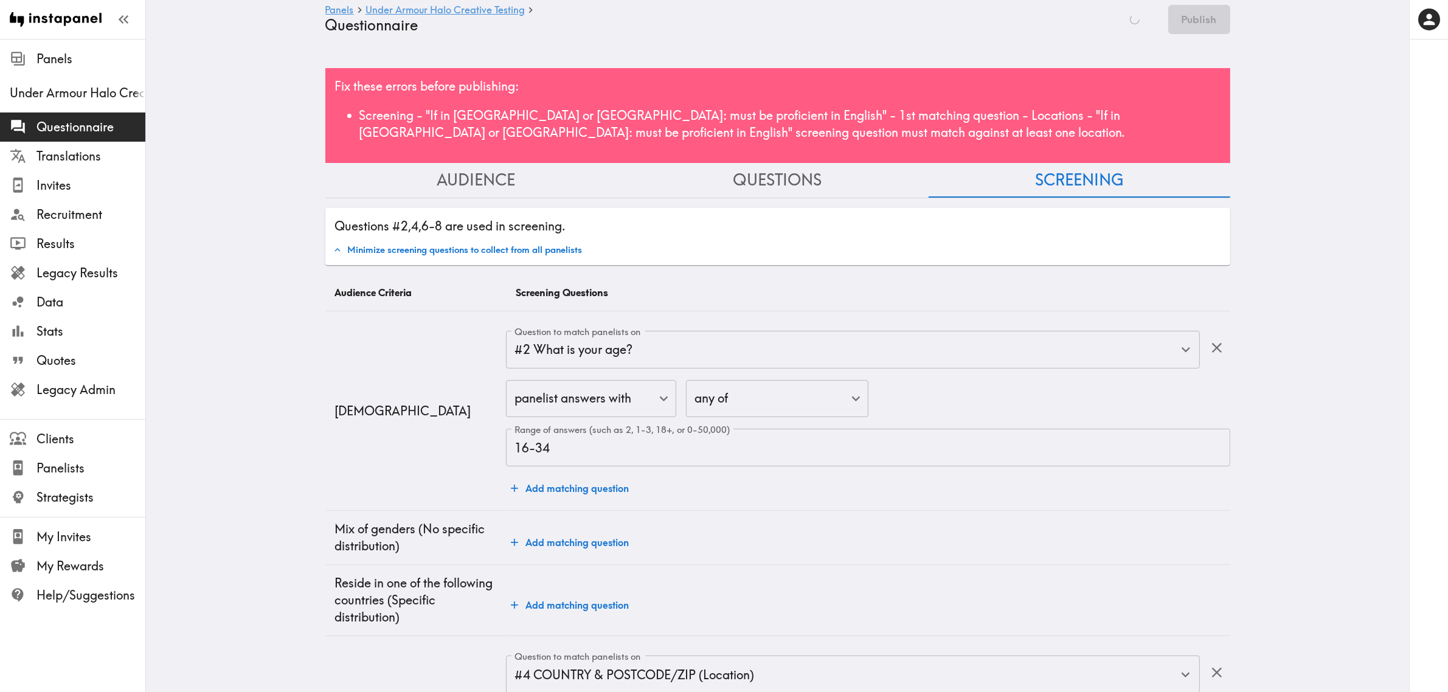
click at [460, 253] on button "Minimize screening questions to collect from all panelists" at bounding box center [457, 250] width 255 height 21
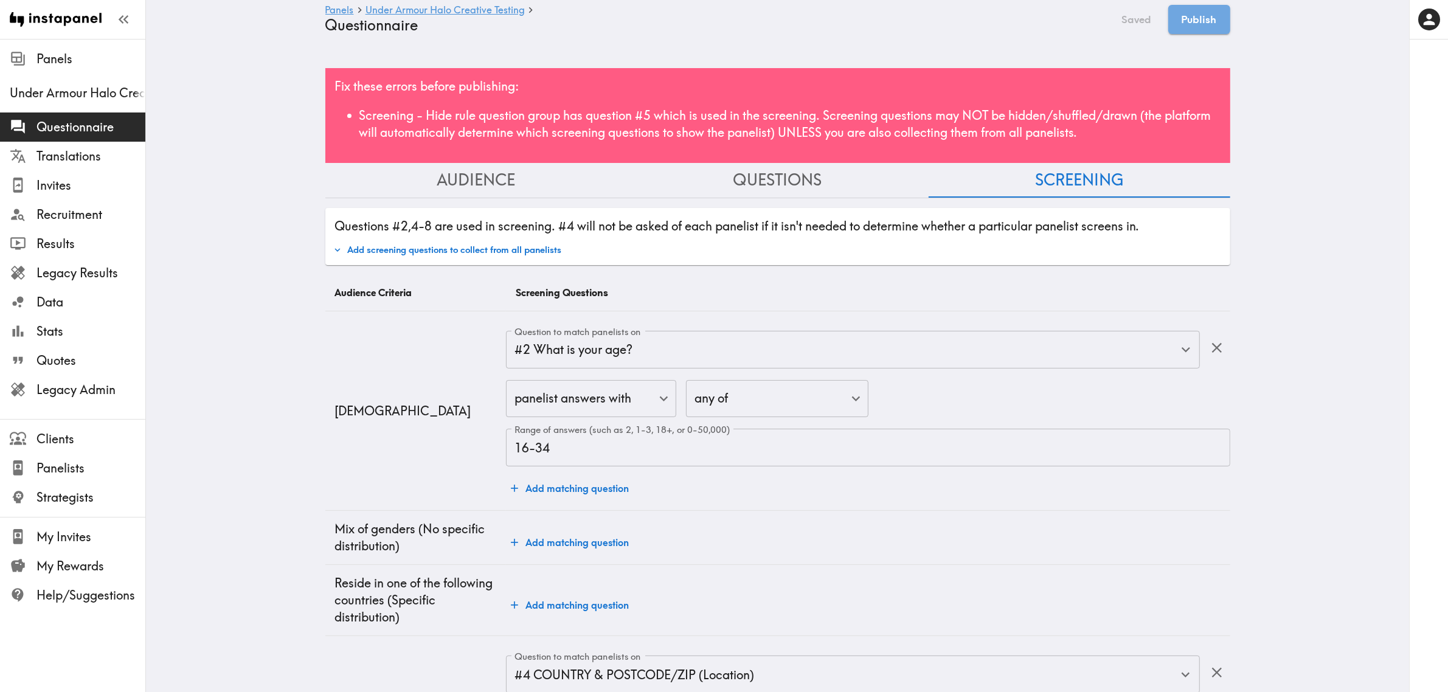
click at [429, 245] on button "Add screening questions to collect from all panelists" at bounding box center [447, 250] width 235 height 21
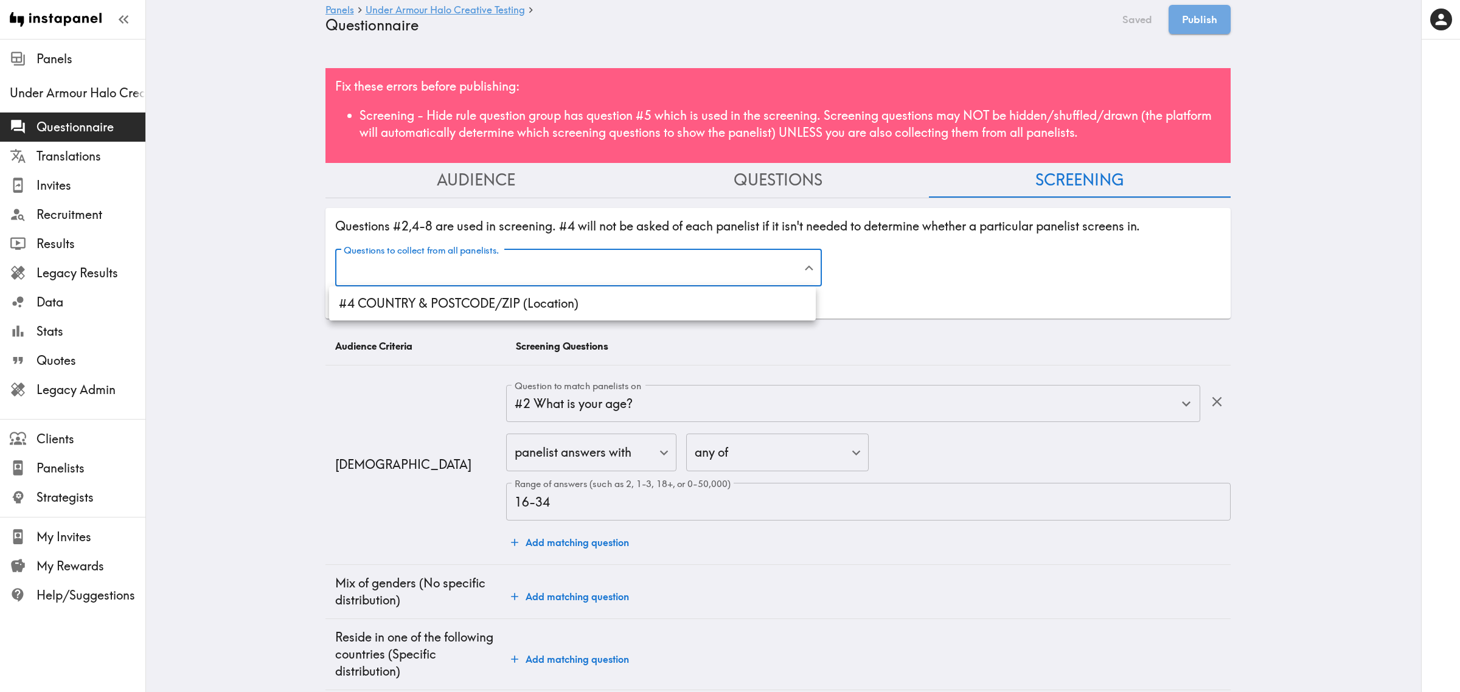
click at [204, 258] on div at bounding box center [730, 346] width 1460 height 692
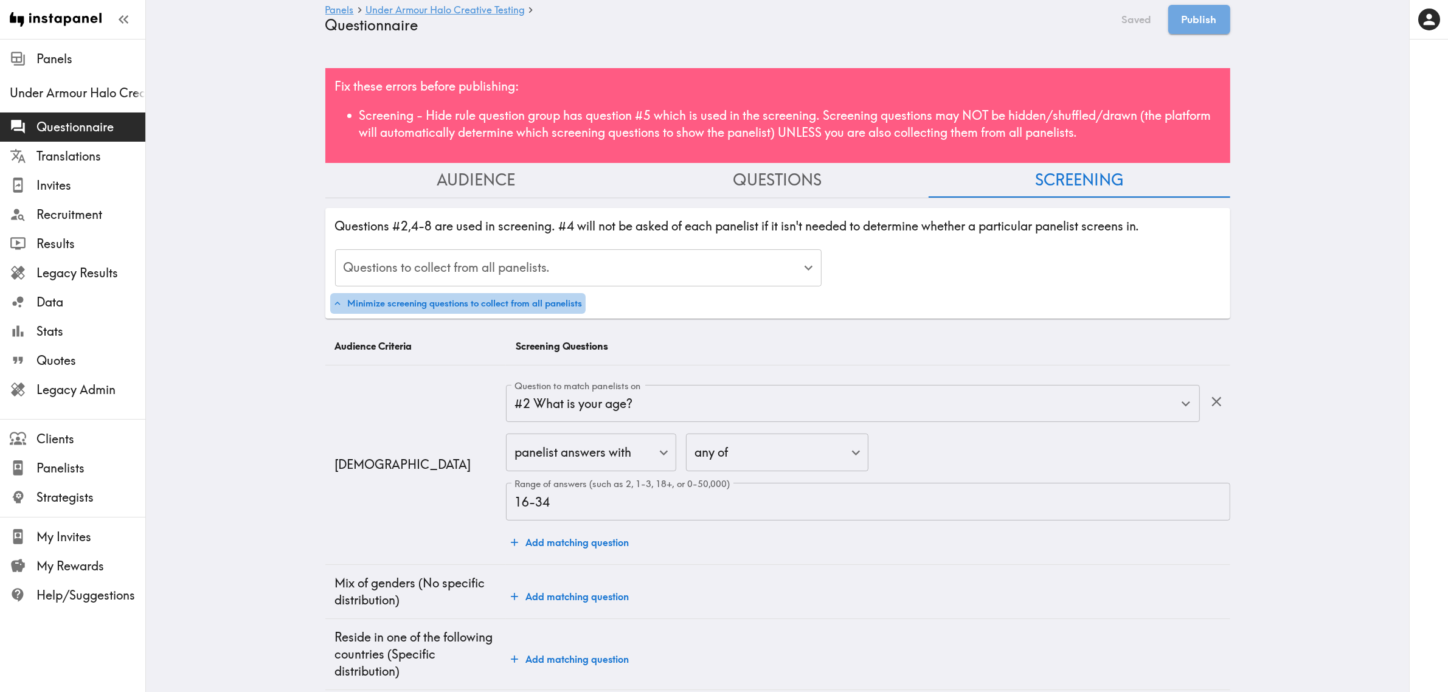
click at [417, 304] on button "Minimize screening questions to collect from all panelists" at bounding box center [457, 303] width 255 height 21
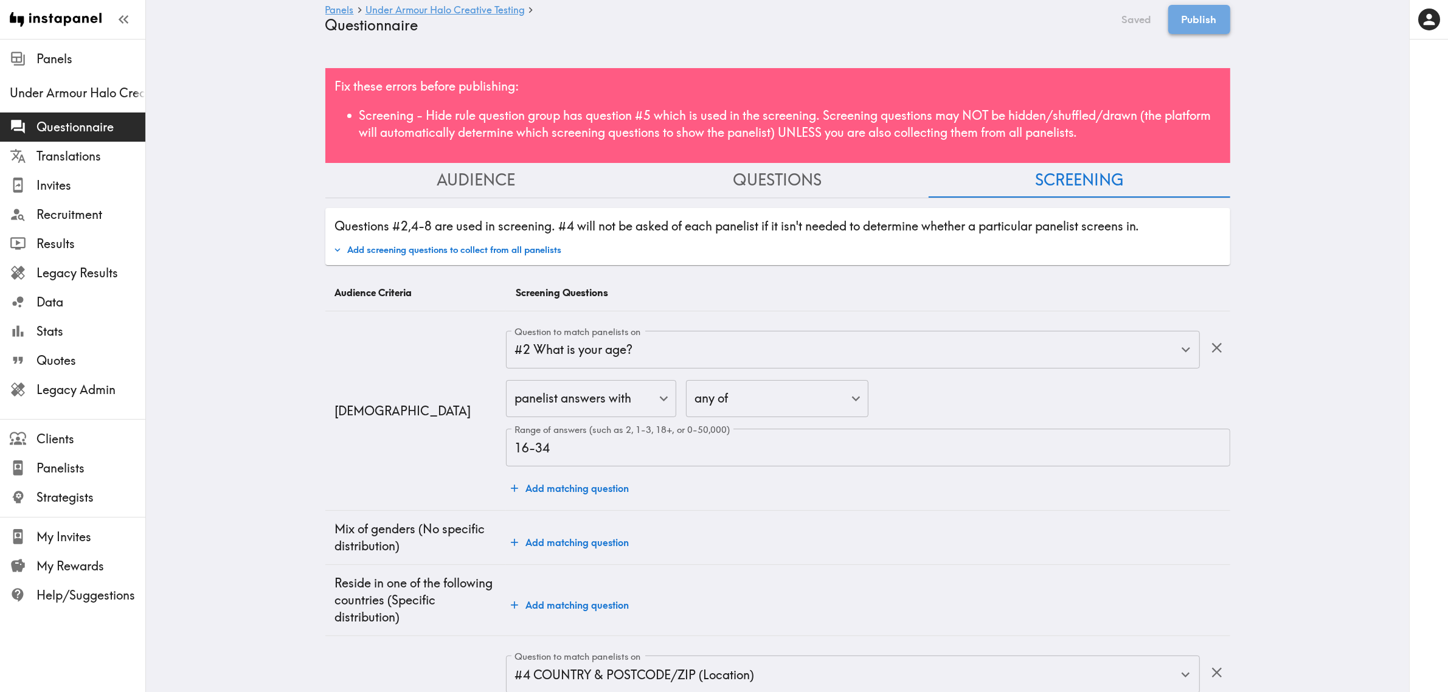
click at [1195, 19] on button "Publish" at bounding box center [1199, 19] width 62 height 29
click at [412, 254] on button "Add screening questions to collect from all panelists" at bounding box center [447, 250] width 235 height 21
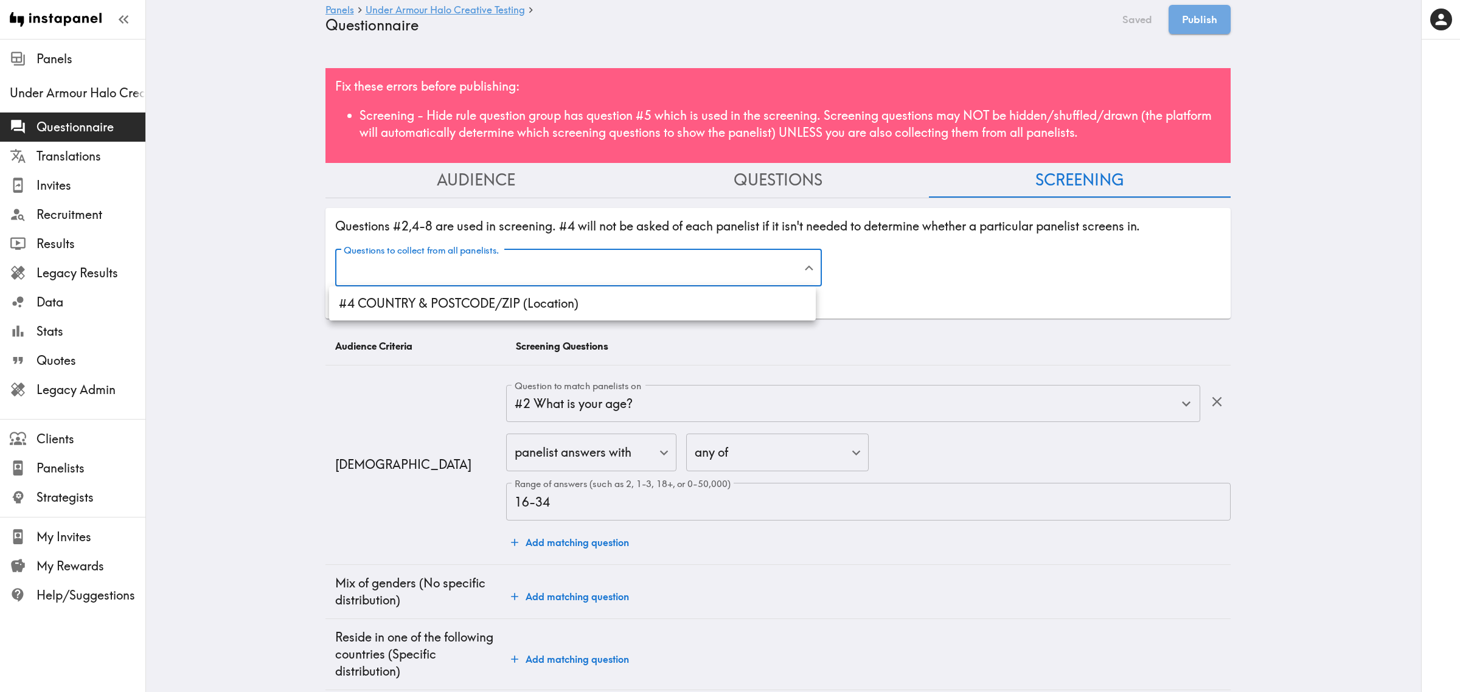
click at [412, 254] on div at bounding box center [730, 346] width 1460 height 692
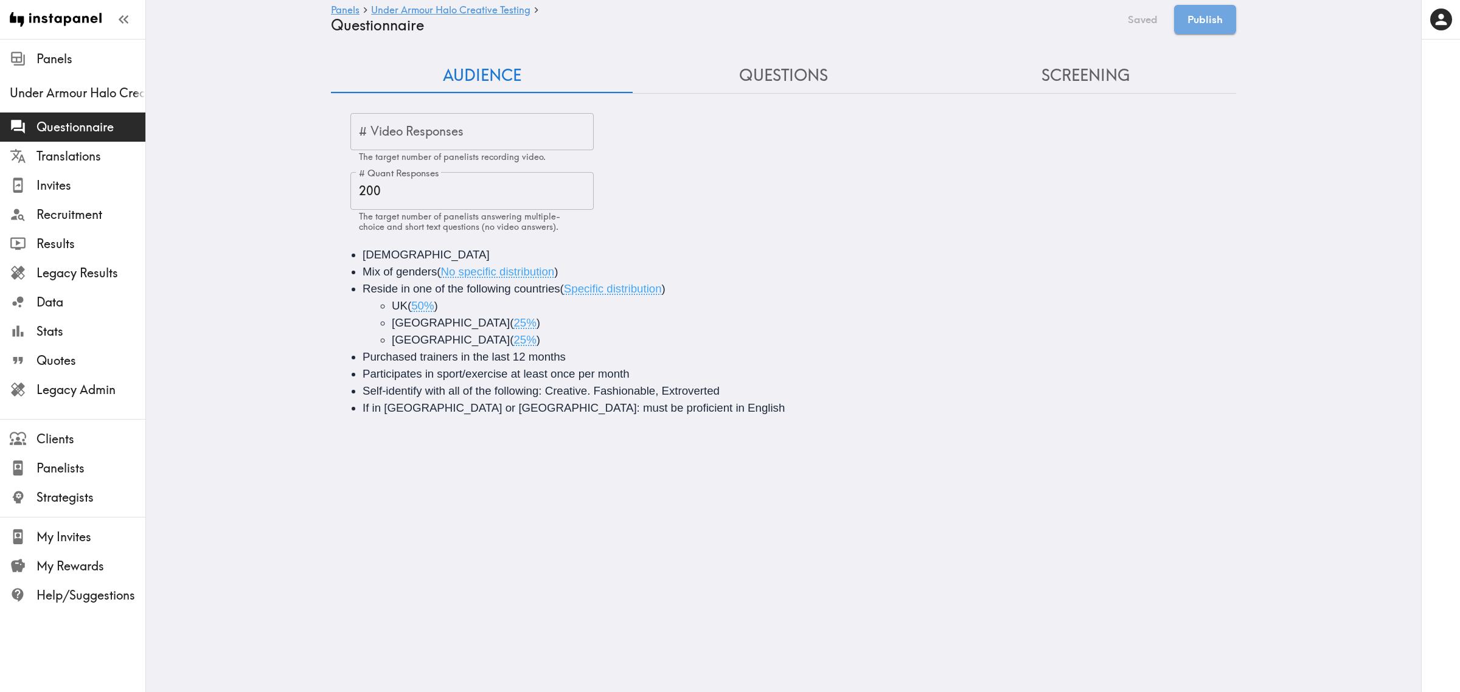
click at [1029, 83] on button "Screening" at bounding box center [1085, 75] width 302 height 35
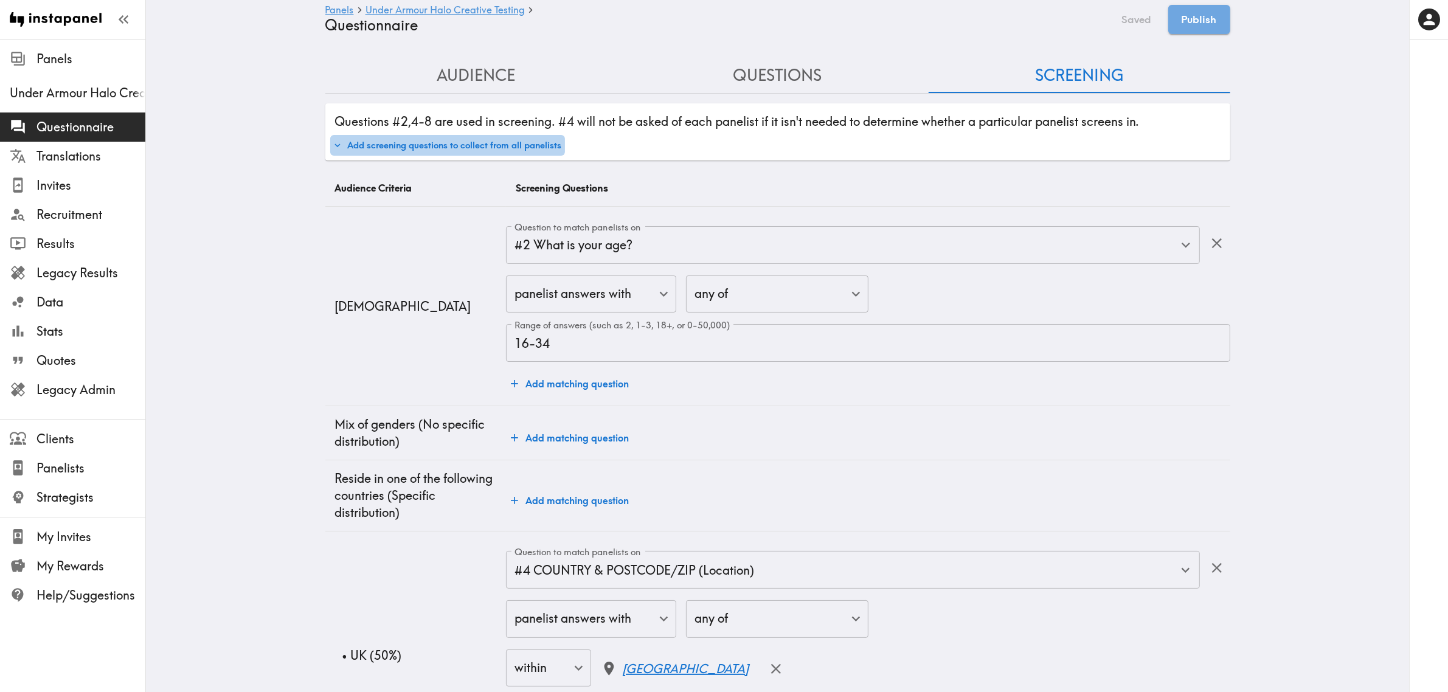
click at [476, 149] on button "Add screening questions to collect from all panelists" at bounding box center [447, 145] width 235 height 21
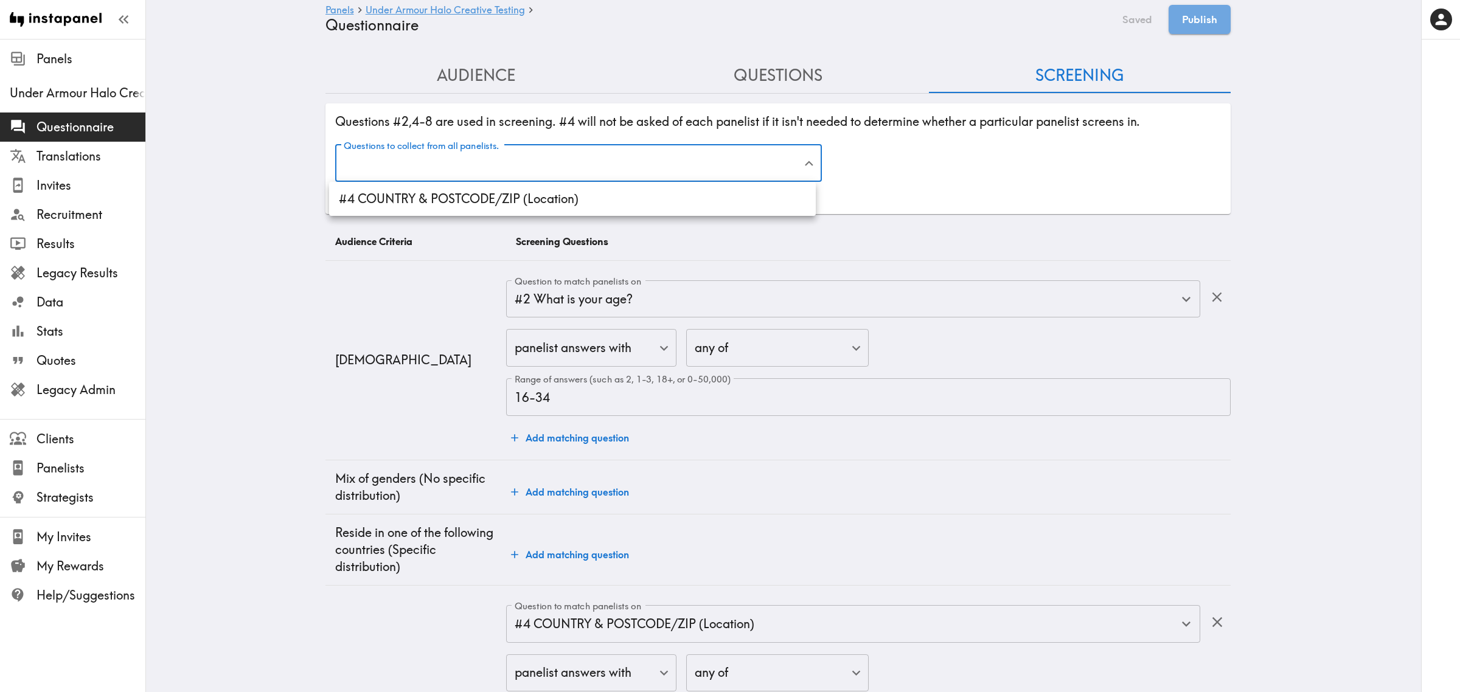
click at [471, 166] on div at bounding box center [730, 346] width 1460 height 692
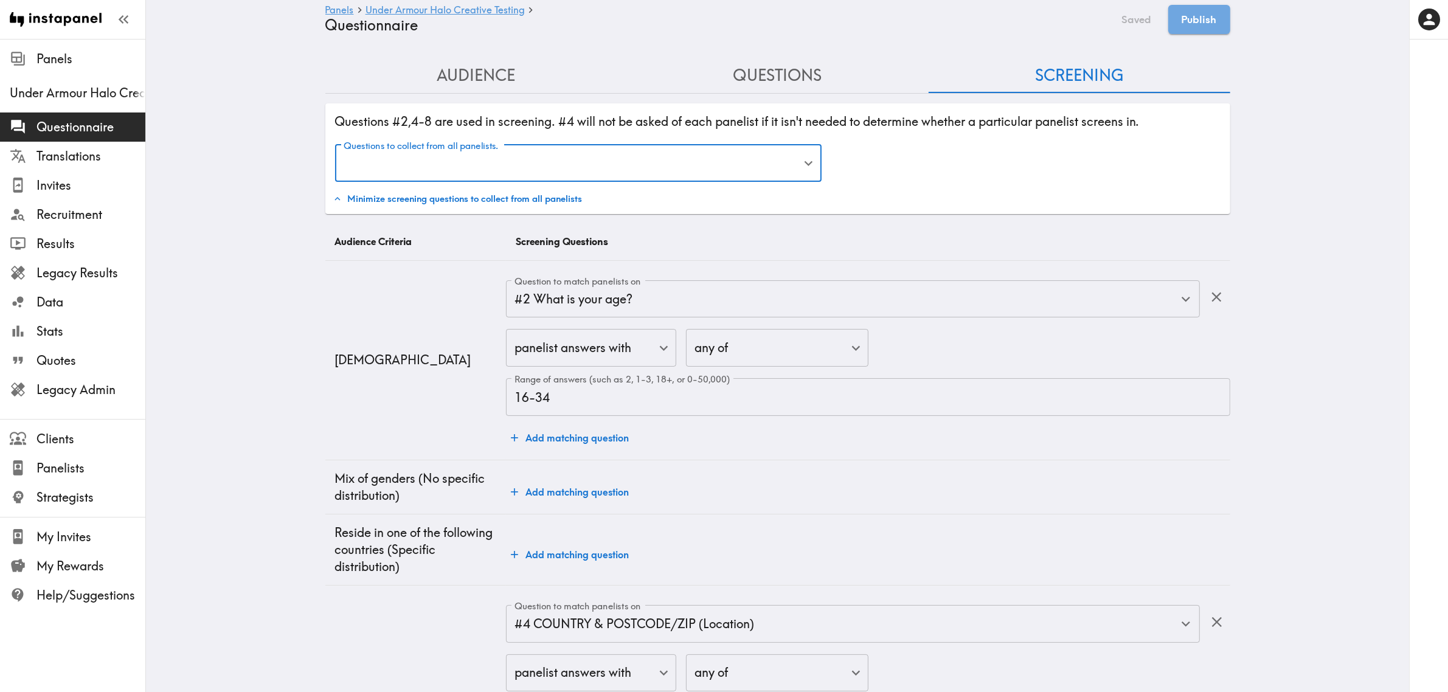
click at [356, 279] on td "[DEMOGRAPHIC_DATA]" at bounding box center [415, 359] width 181 height 199
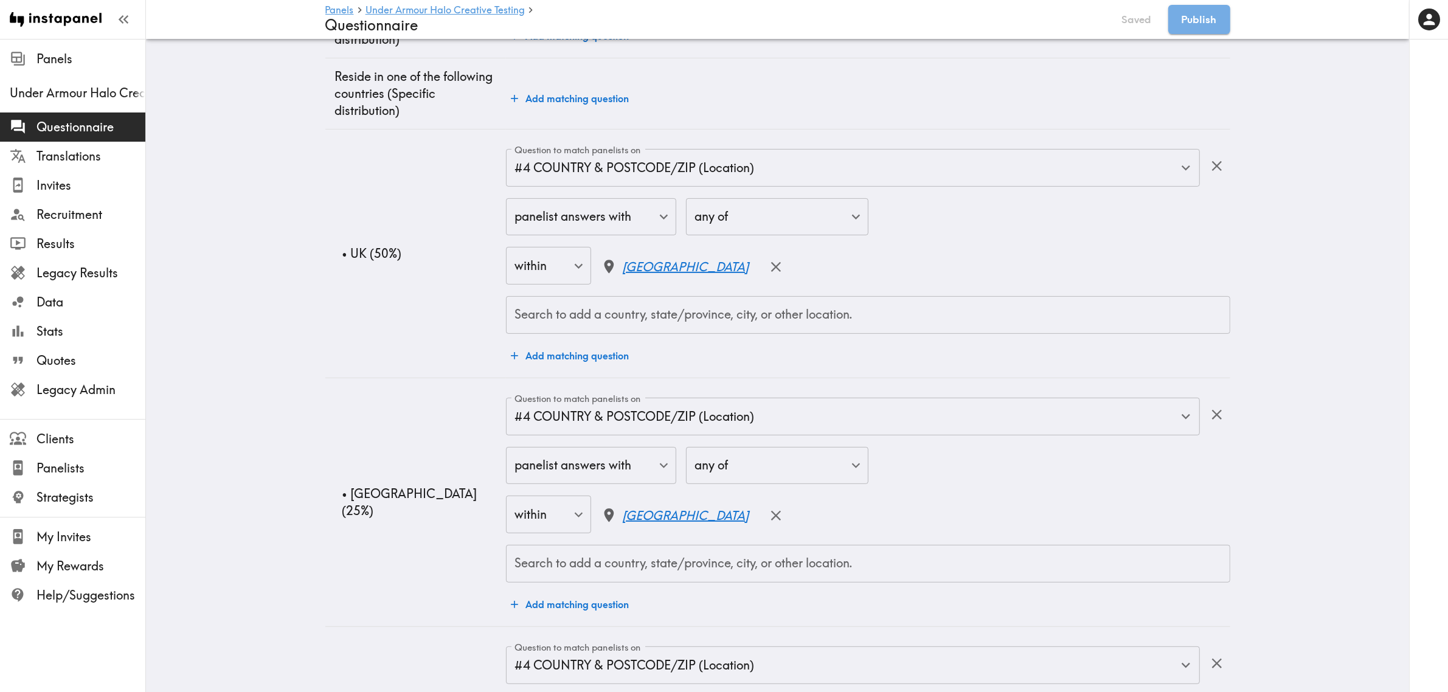
scroll to position [1280, 0]
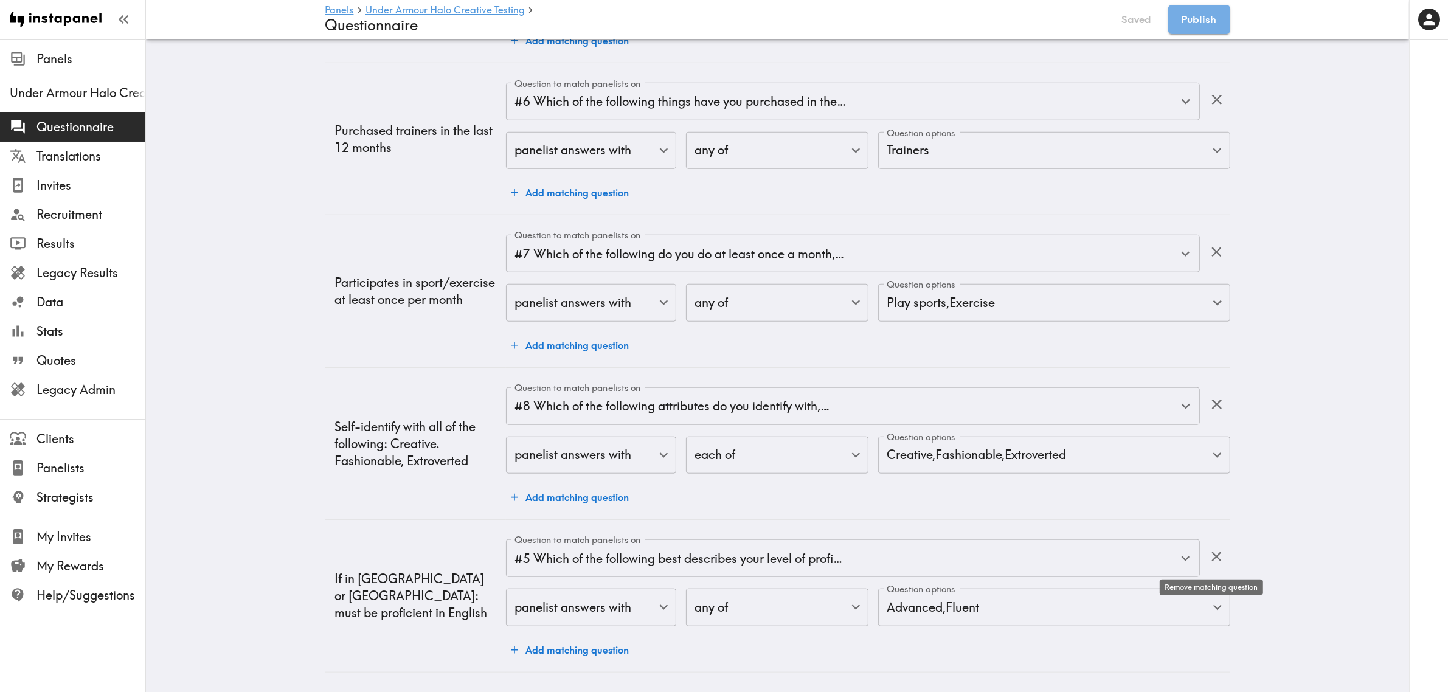
click at [1211, 551] on icon "button" at bounding box center [1217, 557] width 16 height 16
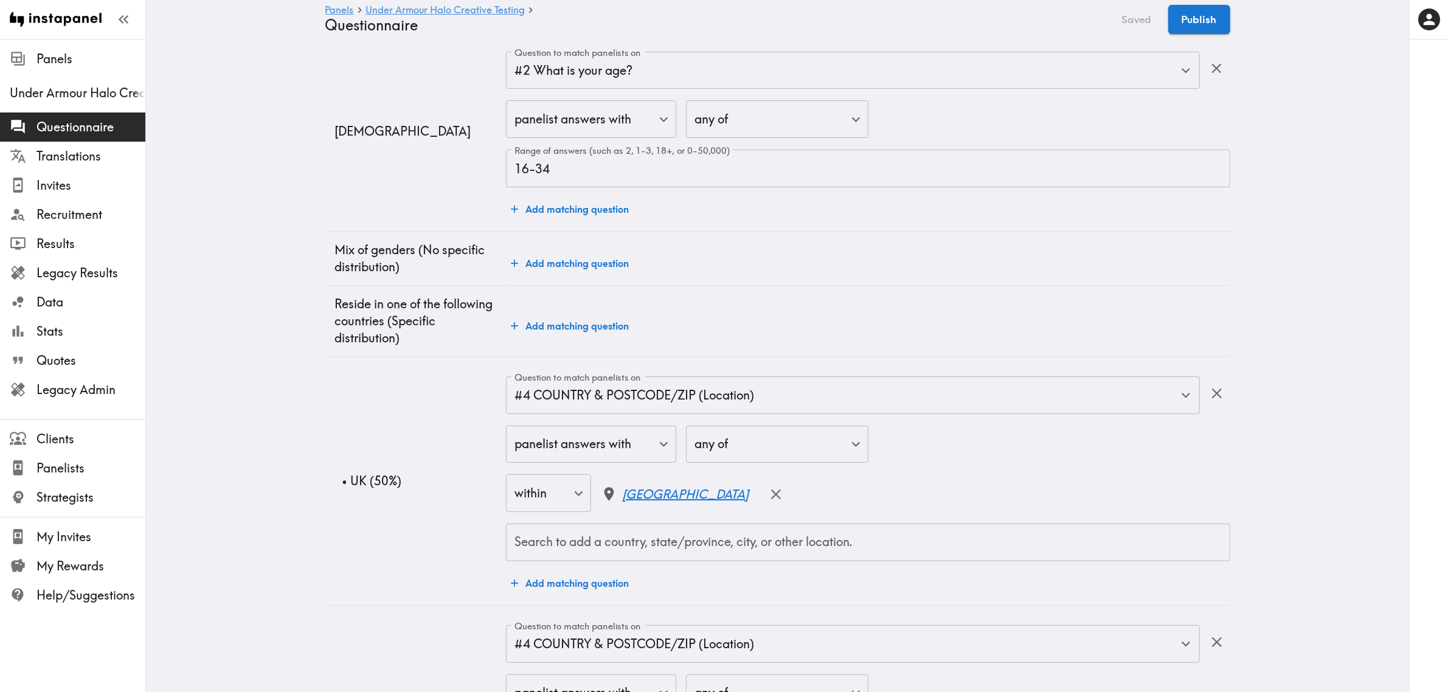
scroll to position [0, 0]
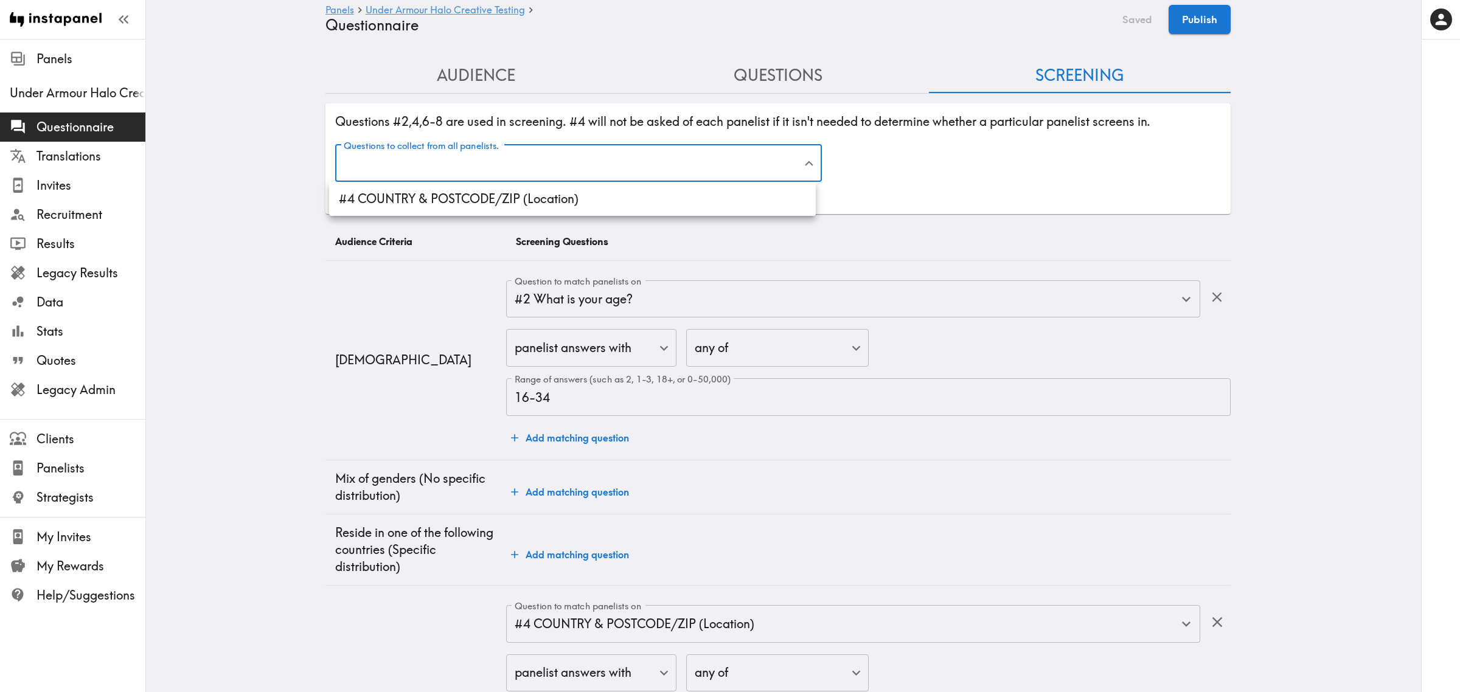
click at [452, 156] on div at bounding box center [730, 346] width 1460 height 692
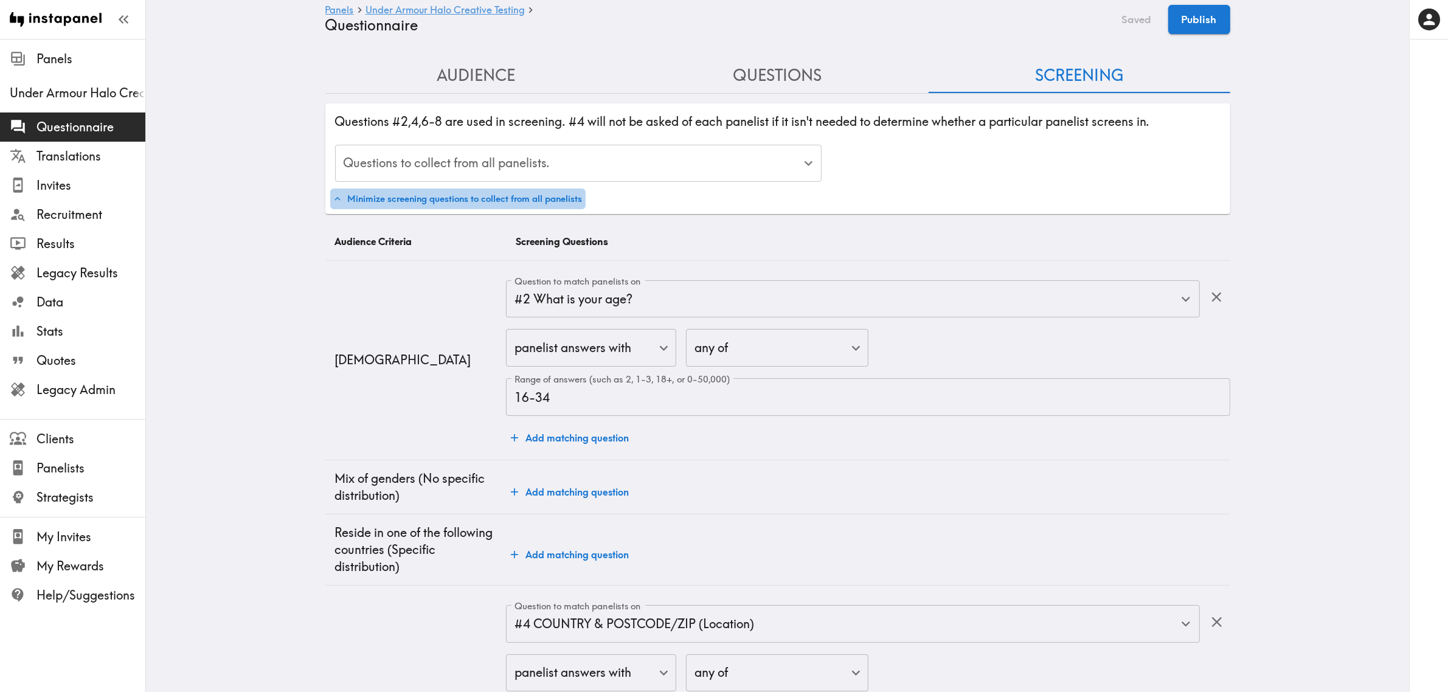
click at [411, 192] on button "Minimize screening questions to collect from all panelists" at bounding box center [457, 199] width 255 height 21
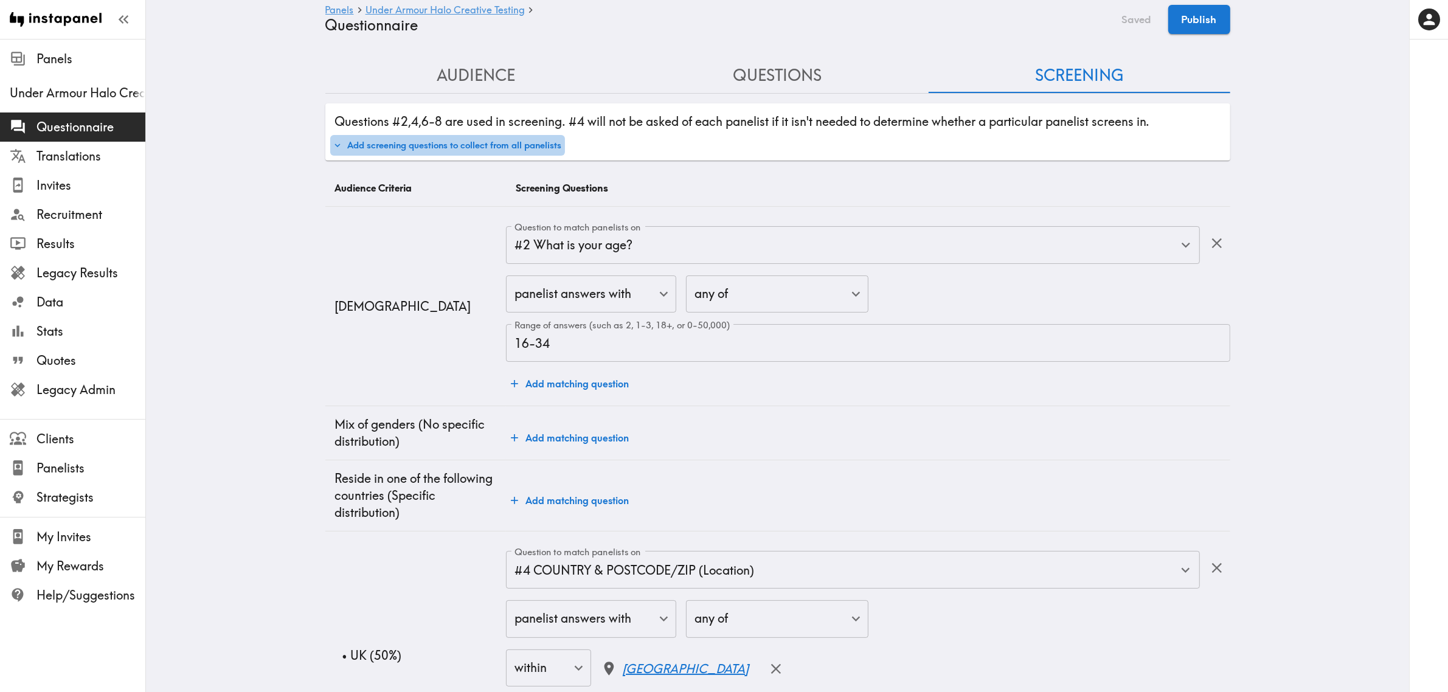
click at [412, 144] on button "Add screening questions to collect from all panelists" at bounding box center [447, 145] width 235 height 21
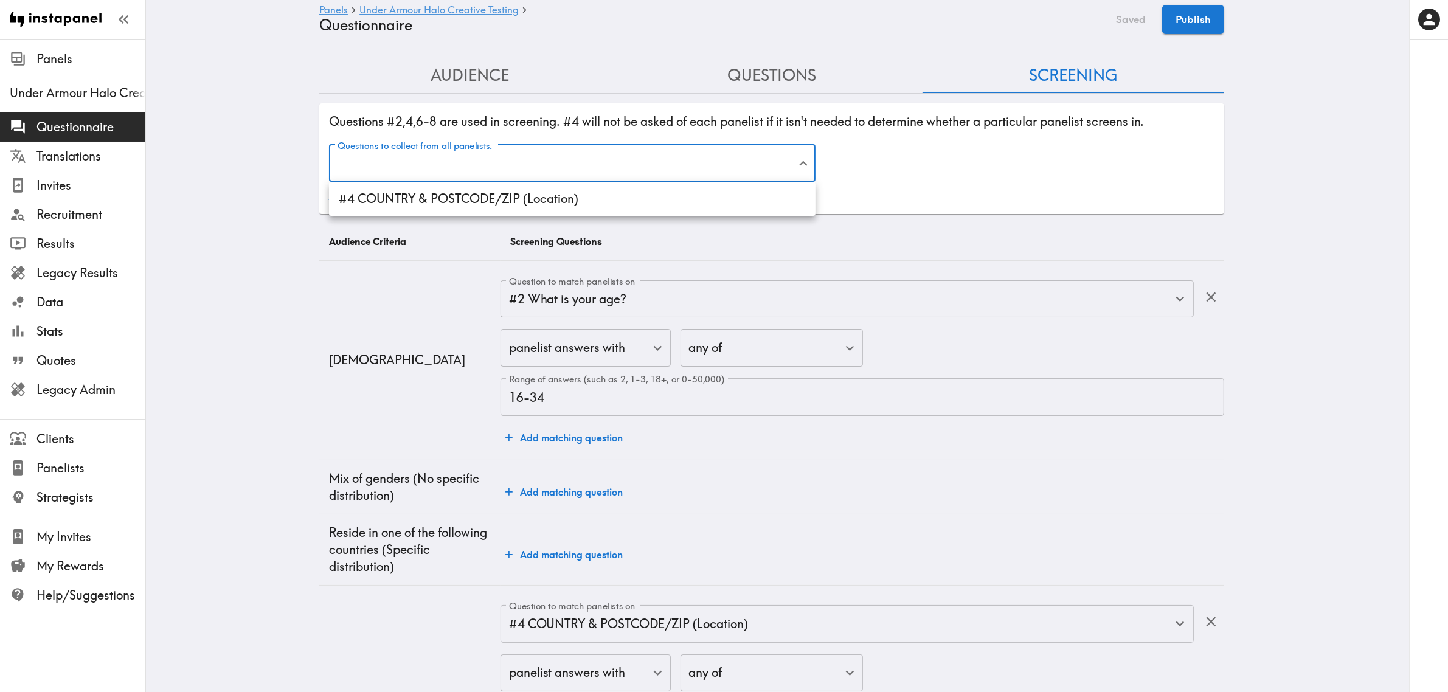
click at [411, 151] on div at bounding box center [730, 346] width 1460 height 692
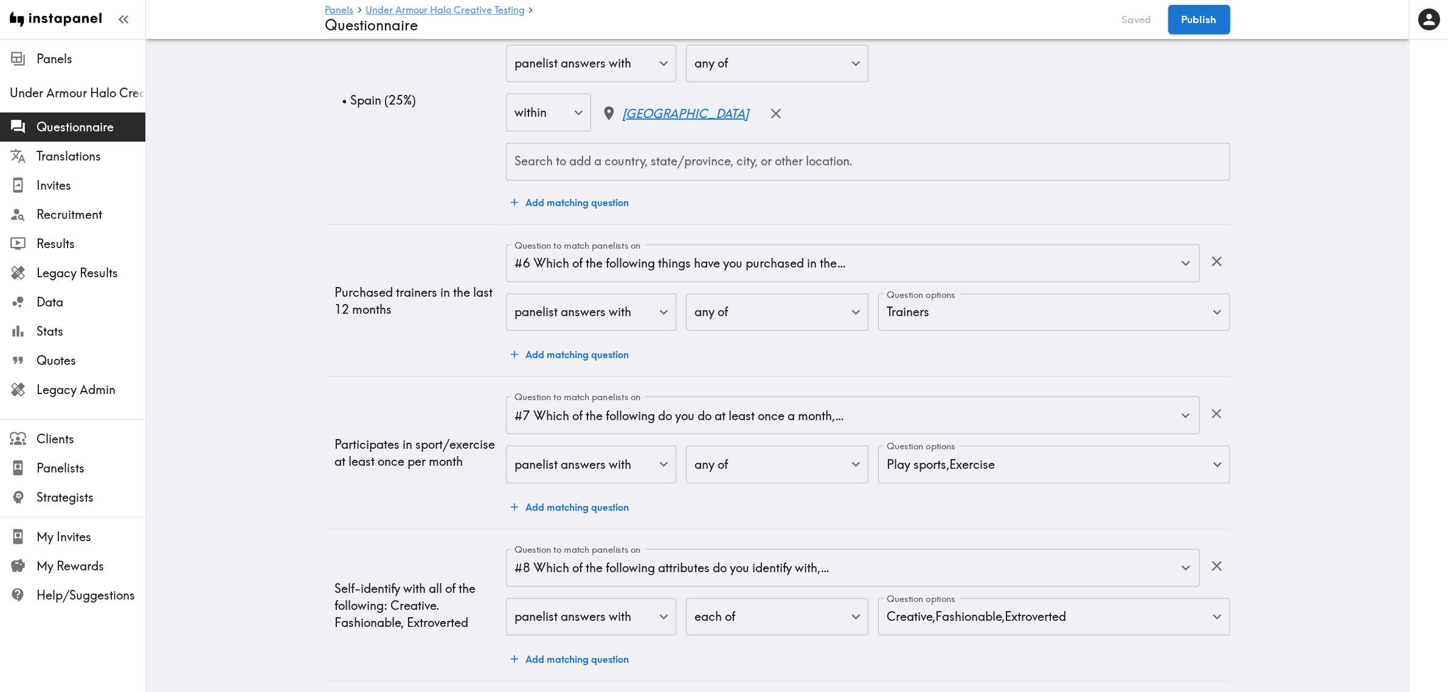
scroll to position [1182, 0]
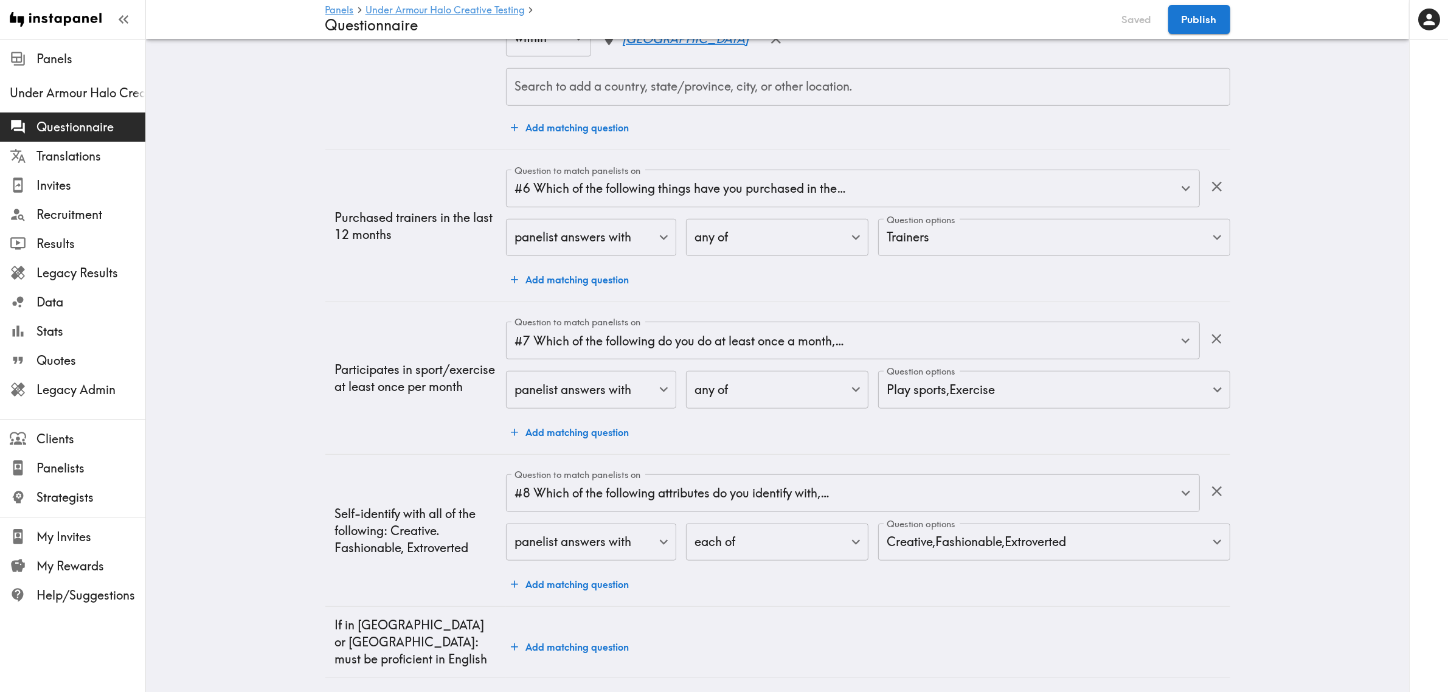
click at [543, 642] on button "Add matching question" at bounding box center [570, 647] width 128 height 24
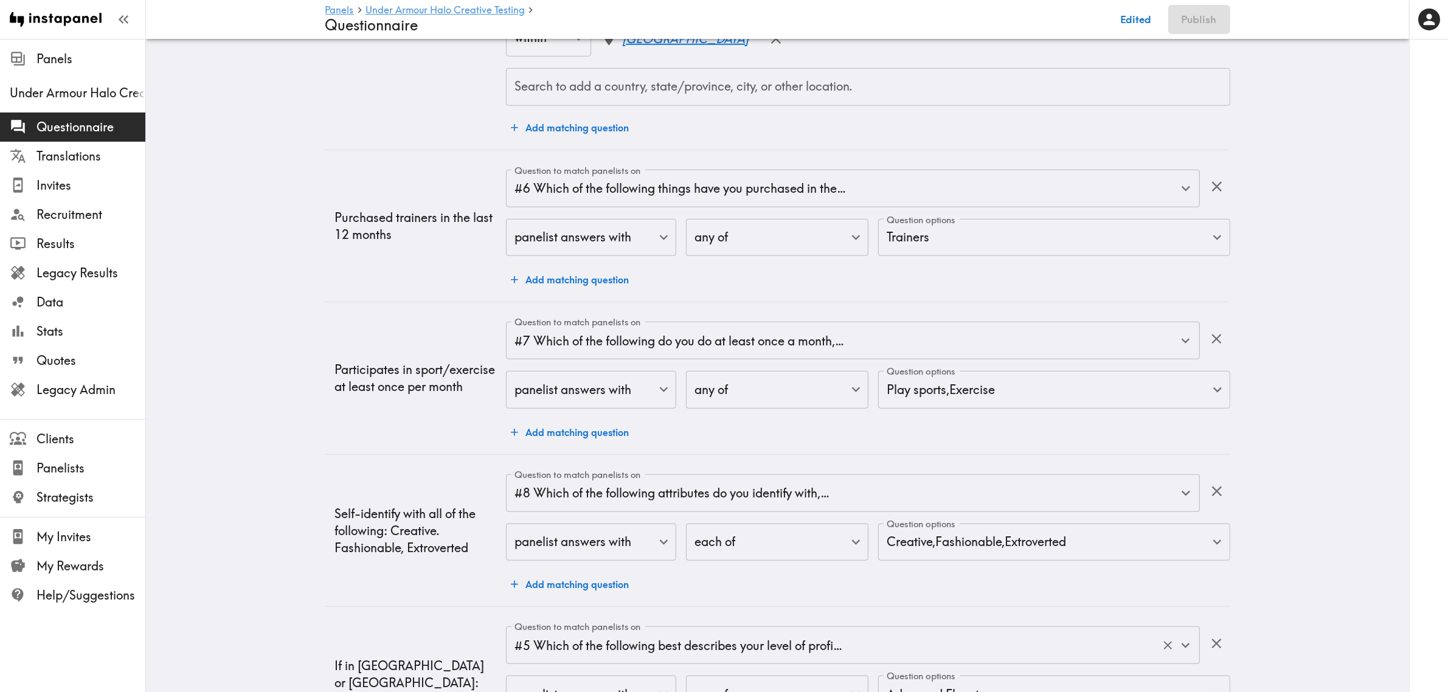
click at [623, 634] on label "Question to match panelists on" at bounding box center [578, 627] width 127 height 13
click at [623, 634] on input "#5 Which of the following best describes your level of profi…" at bounding box center [836, 645] width 648 height 27
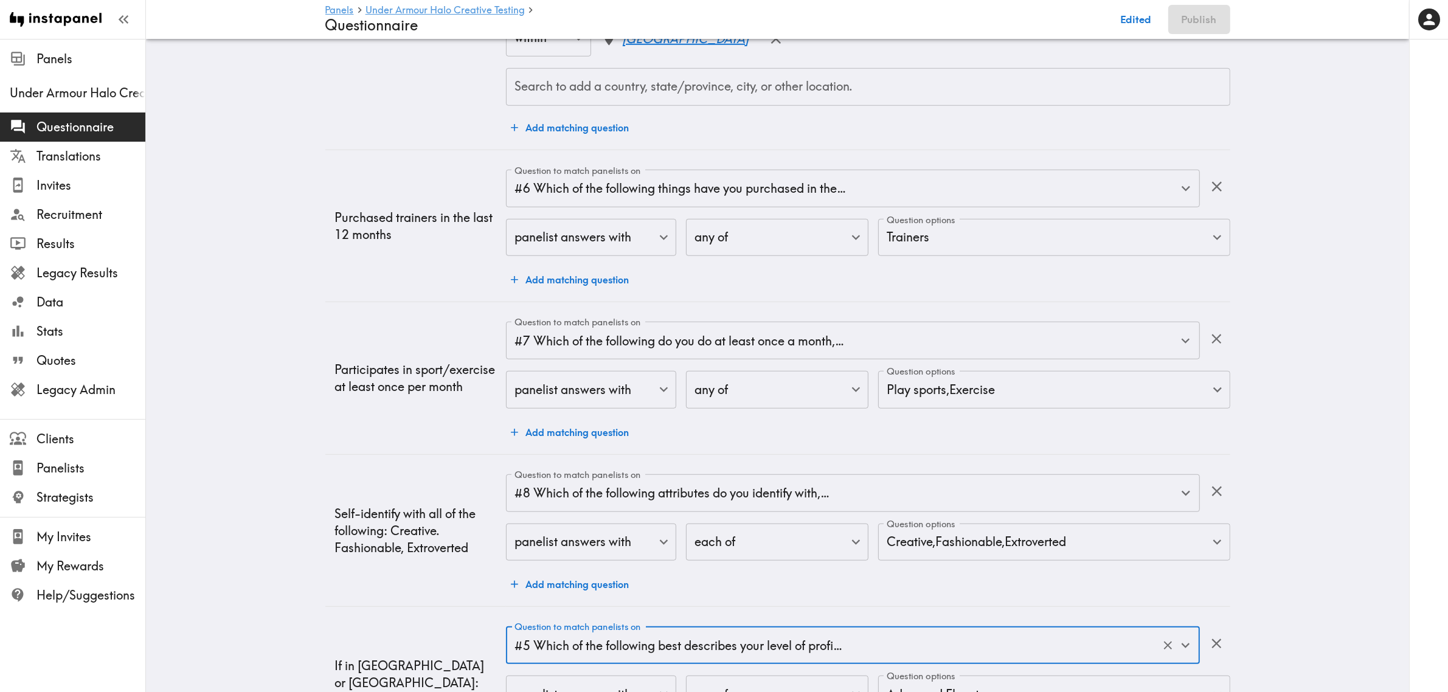
scroll to position [1280, 0]
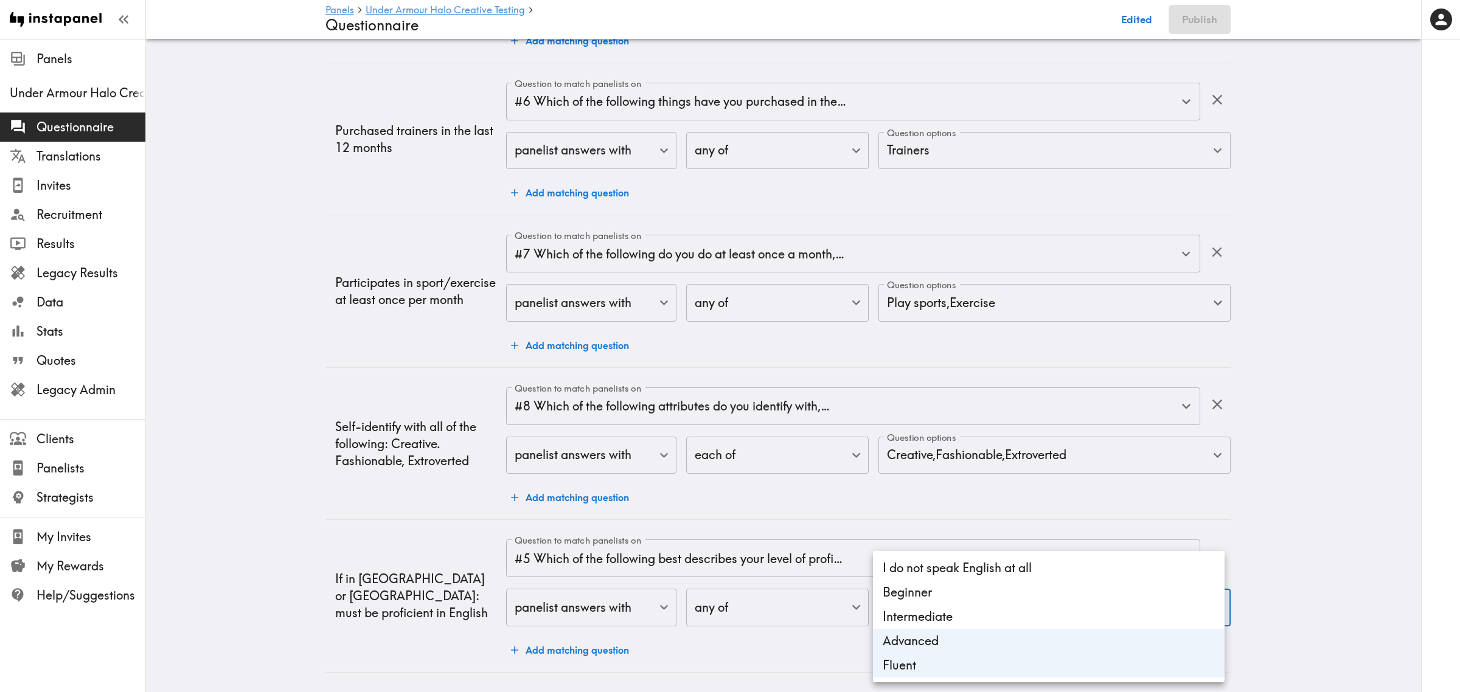
click at [1330, 602] on div at bounding box center [730, 346] width 1460 height 692
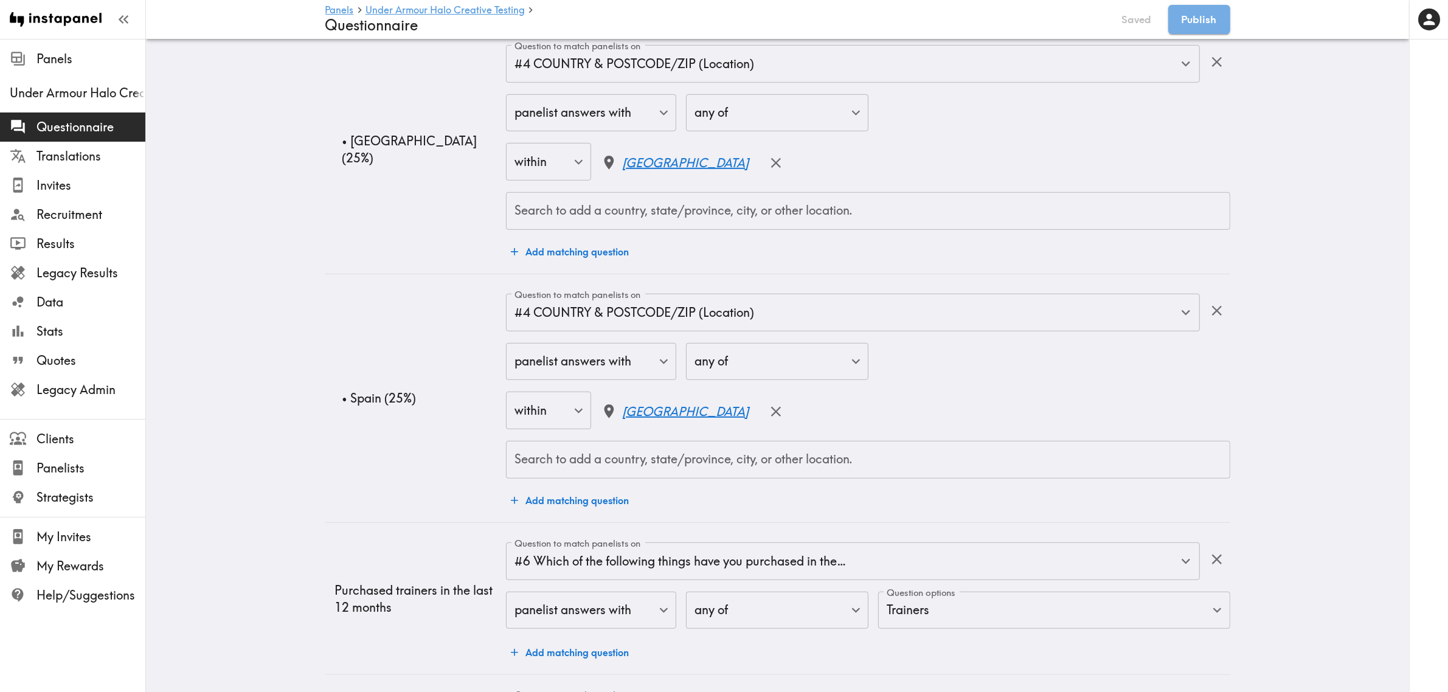
scroll to position [0, 0]
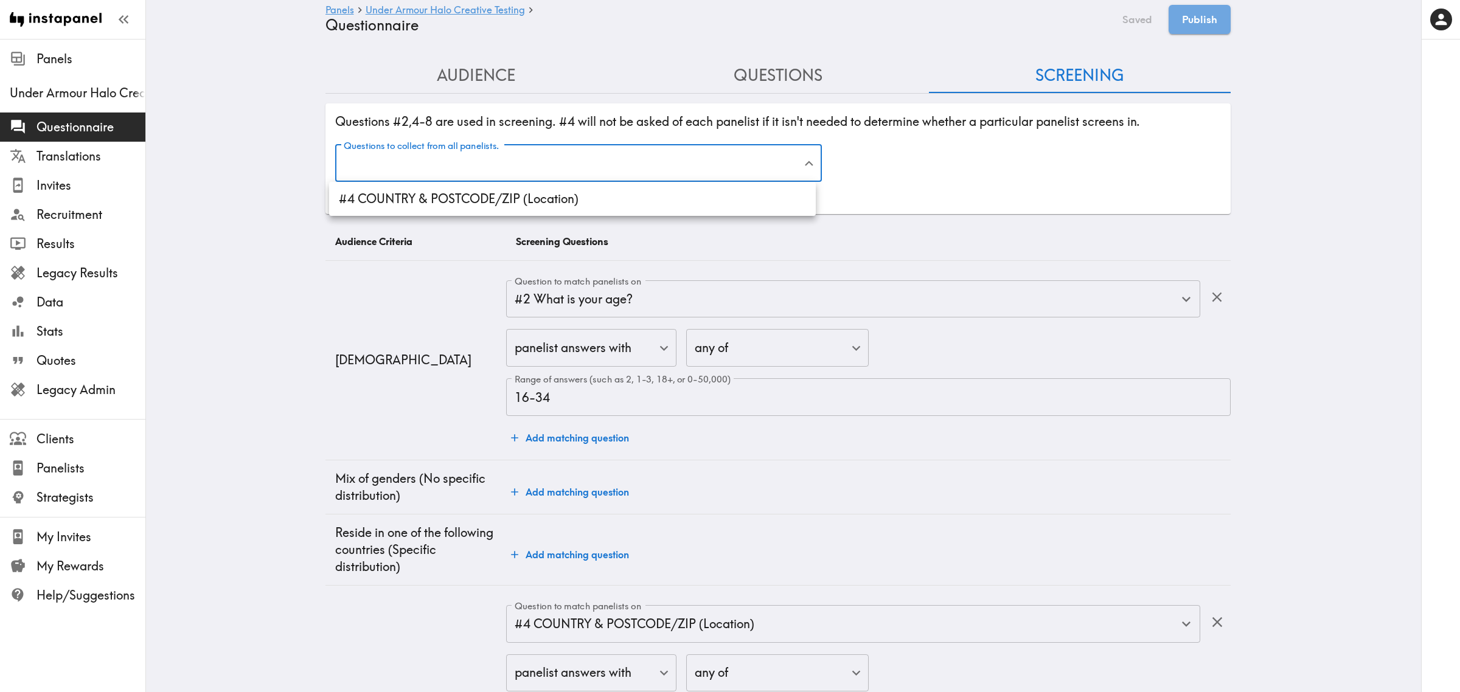
click at [436, 165] on div at bounding box center [730, 346] width 1460 height 692
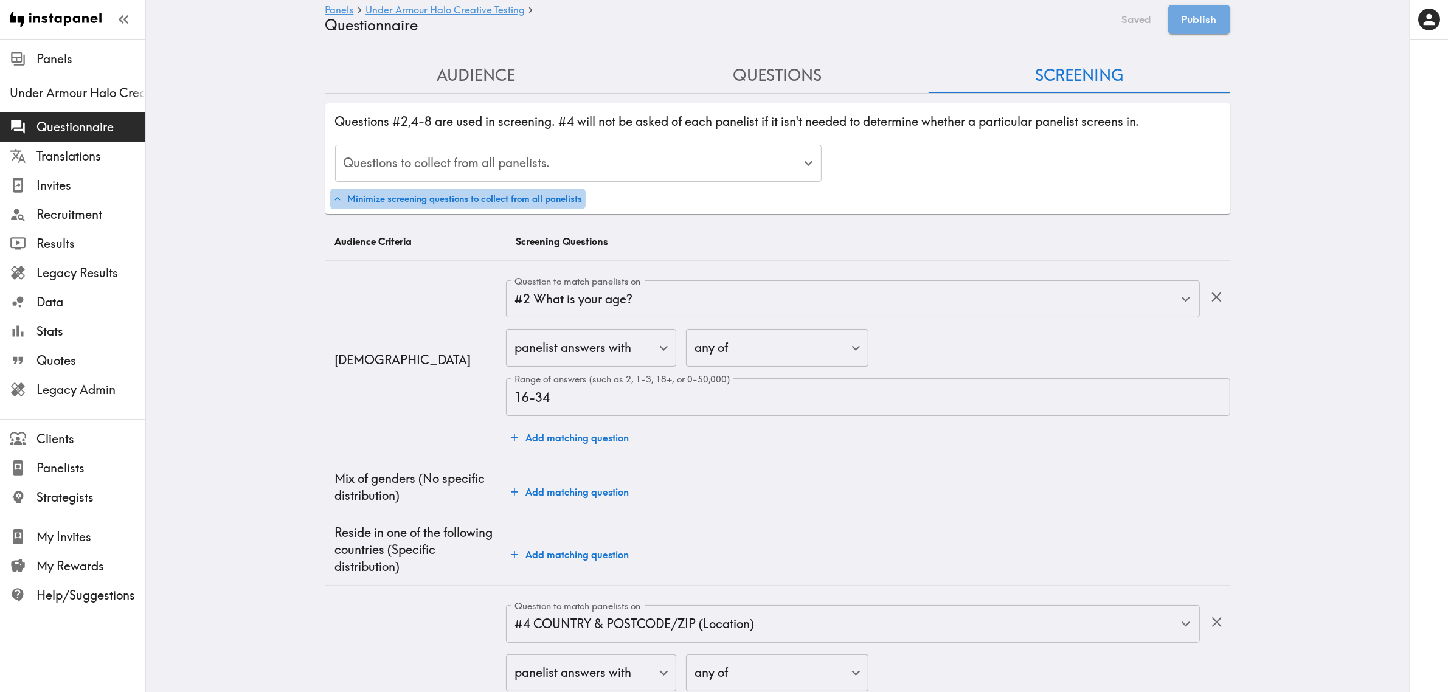
click at [412, 193] on button "Minimize screening questions to collect from all panelists" at bounding box center [457, 199] width 255 height 21
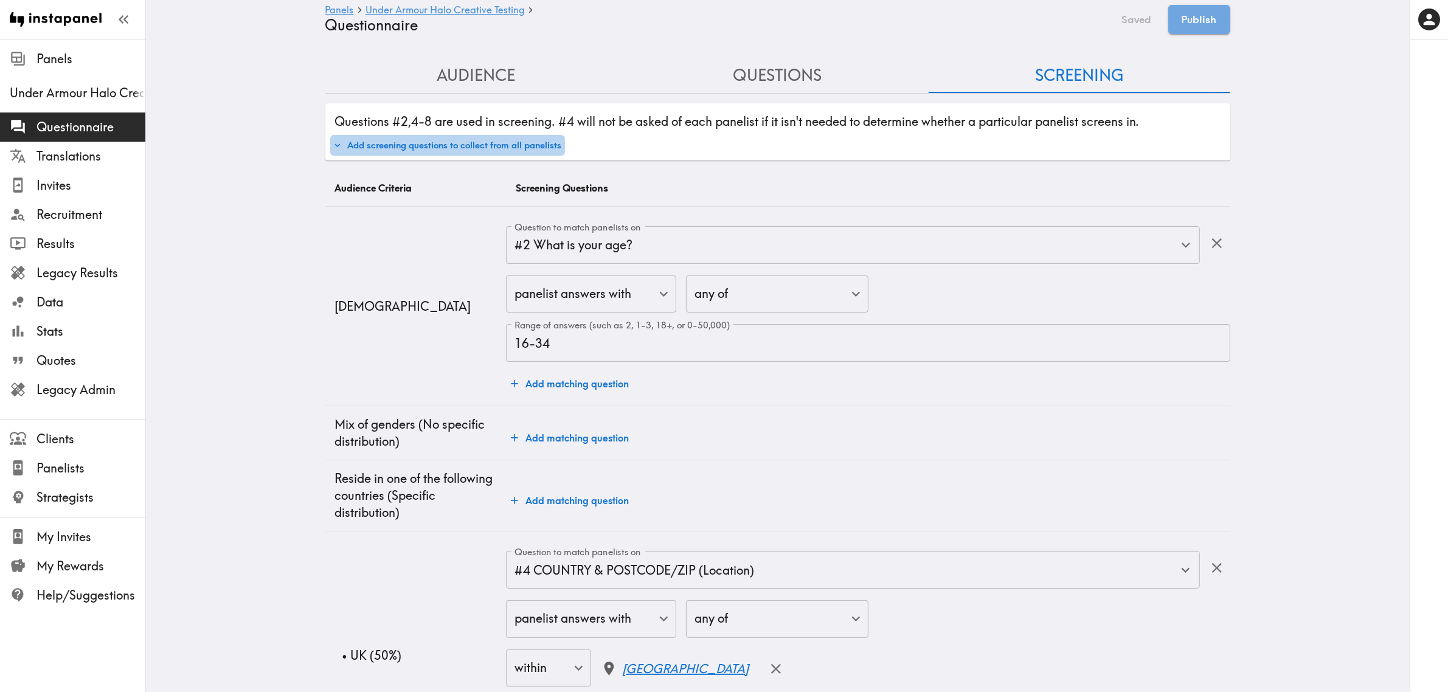
click at [442, 142] on button "Add screening questions to collect from all panelists" at bounding box center [447, 145] width 235 height 21
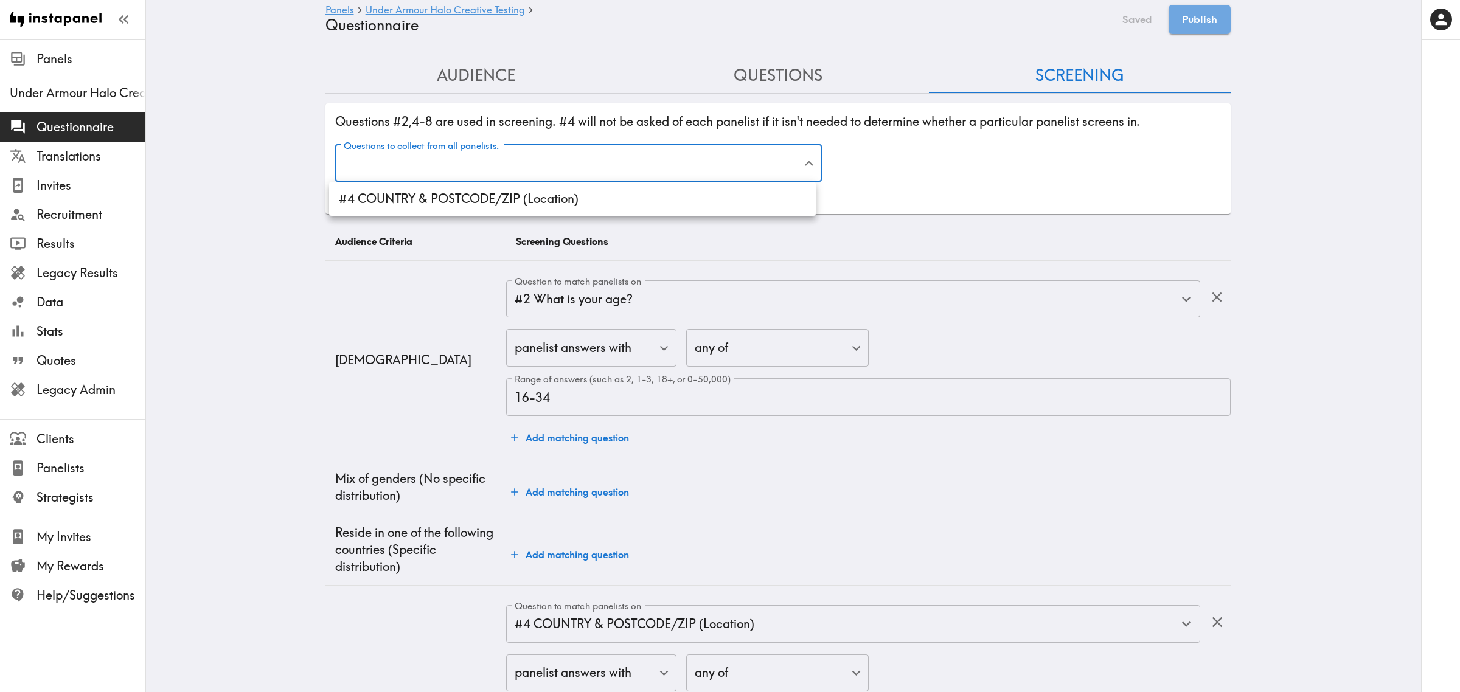
click at [460, 165] on div at bounding box center [730, 346] width 1460 height 692
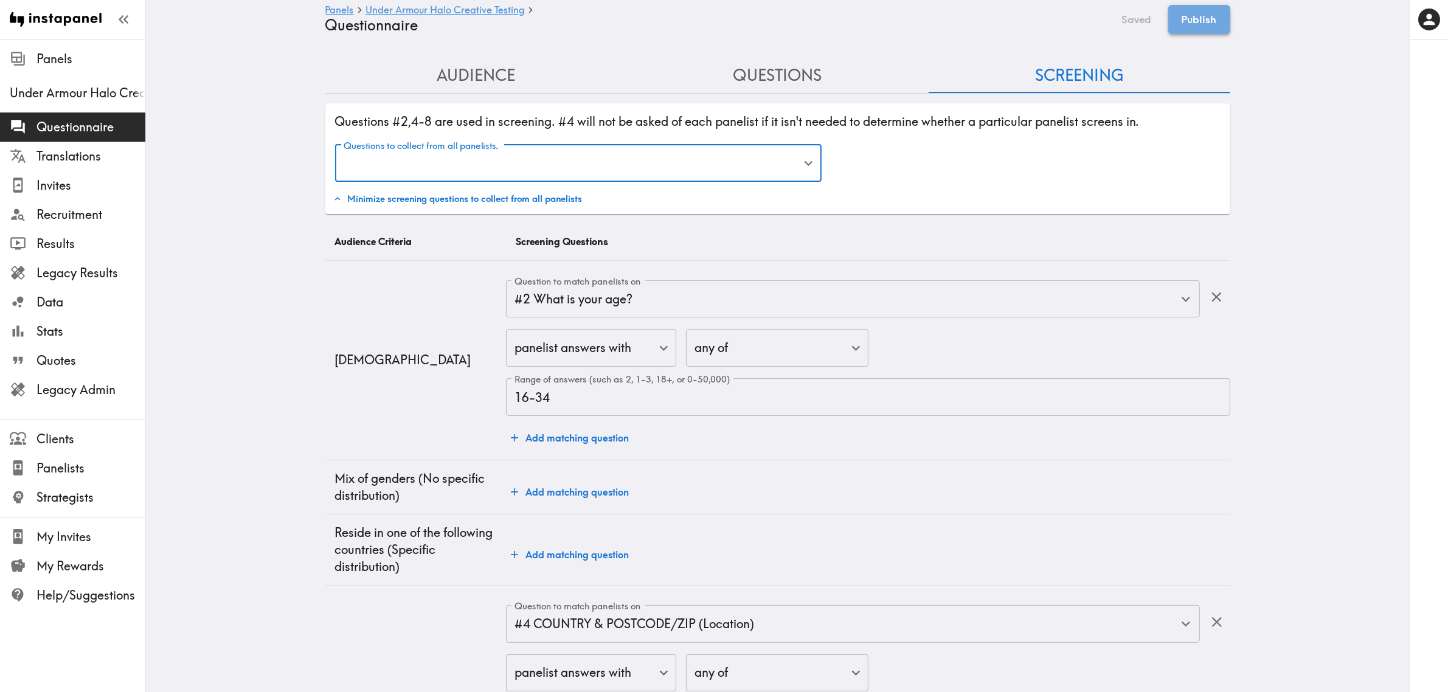
click at [1200, 18] on button "Publish" at bounding box center [1199, 19] width 62 height 29
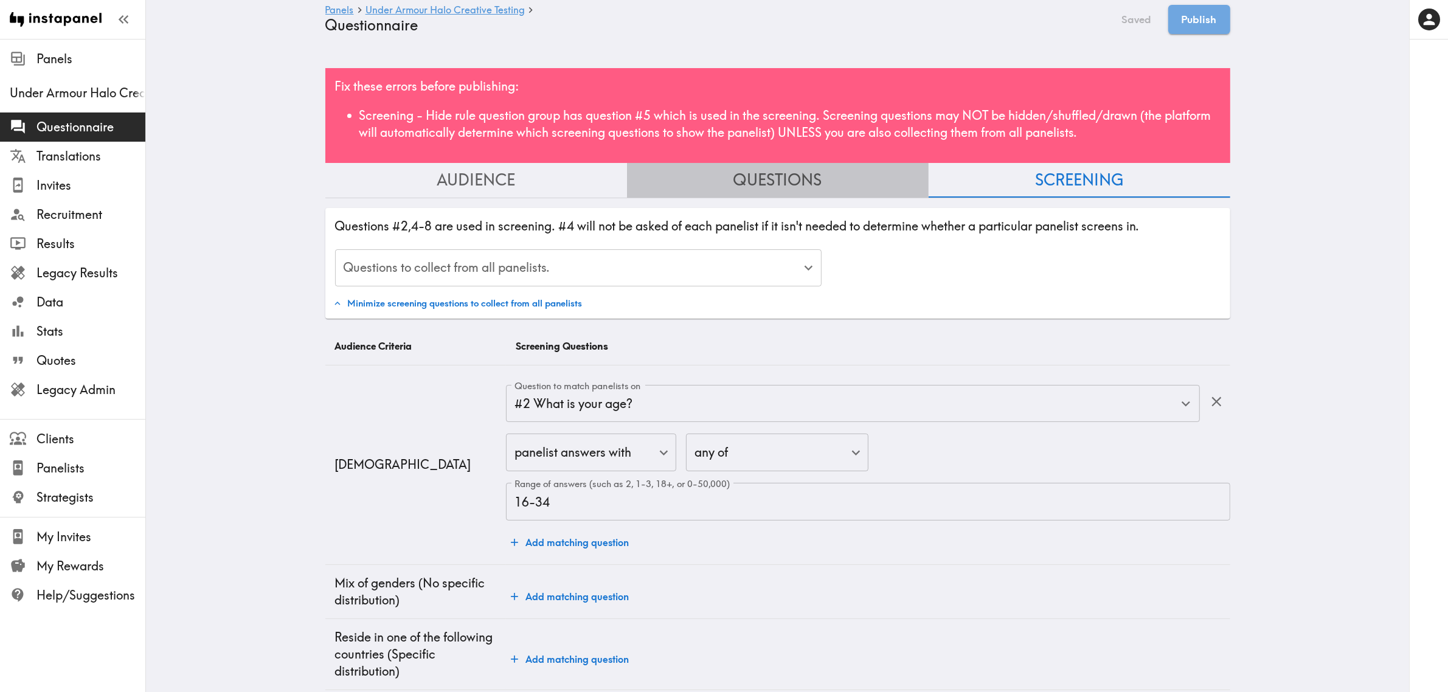
click at [815, 167] on button "Questions" at bounding box center [778, 180] width 302 height 35
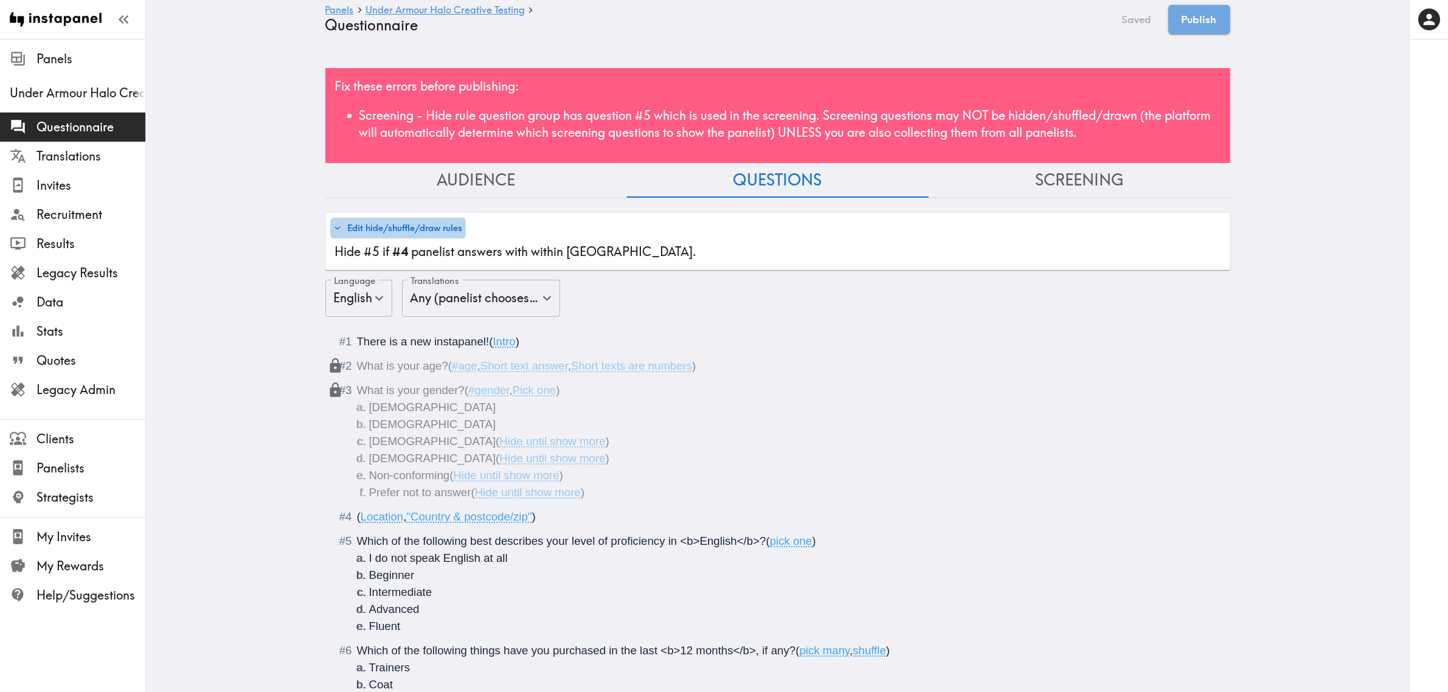
click at [408, 230] on button "Edit hide/shuffle/draw rules" at bounding box center [398, 228] width 136 height 21
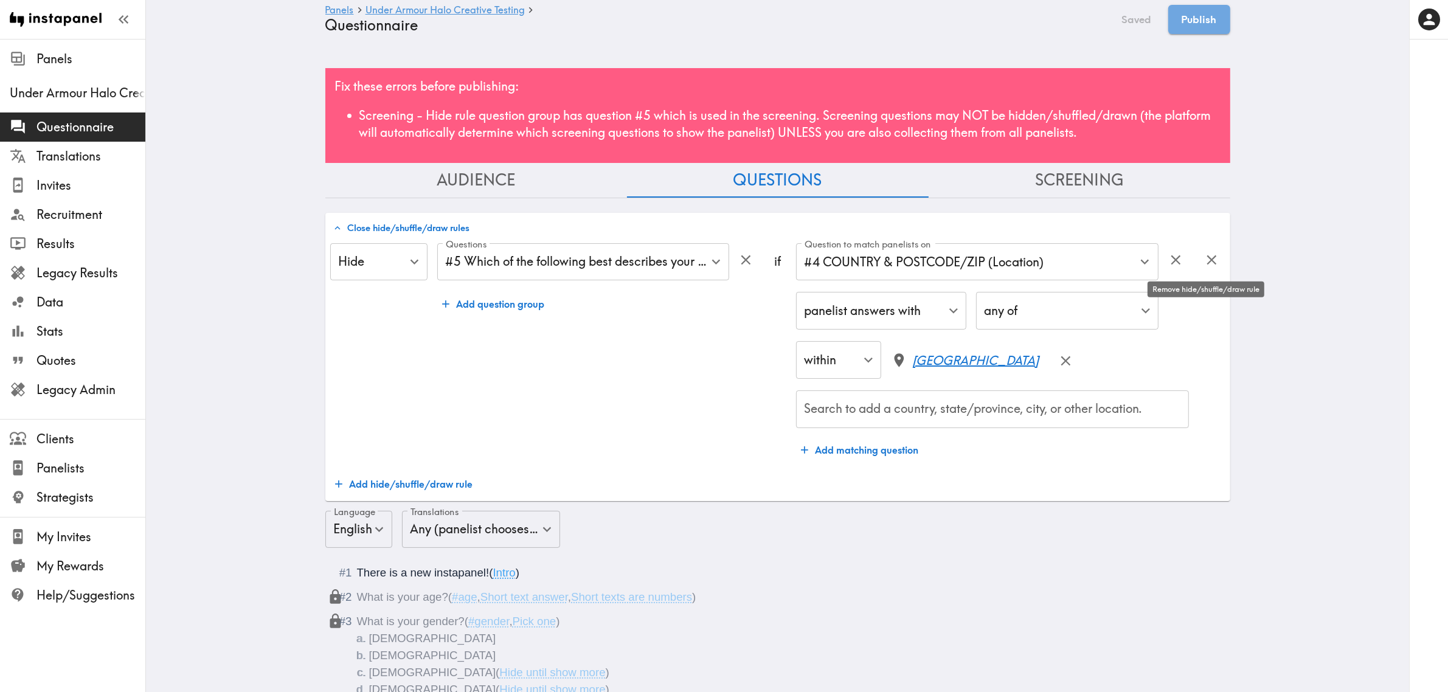
click at [1204, 259] on icon "button" at bounding box center [1212, 260] width 16 height 16
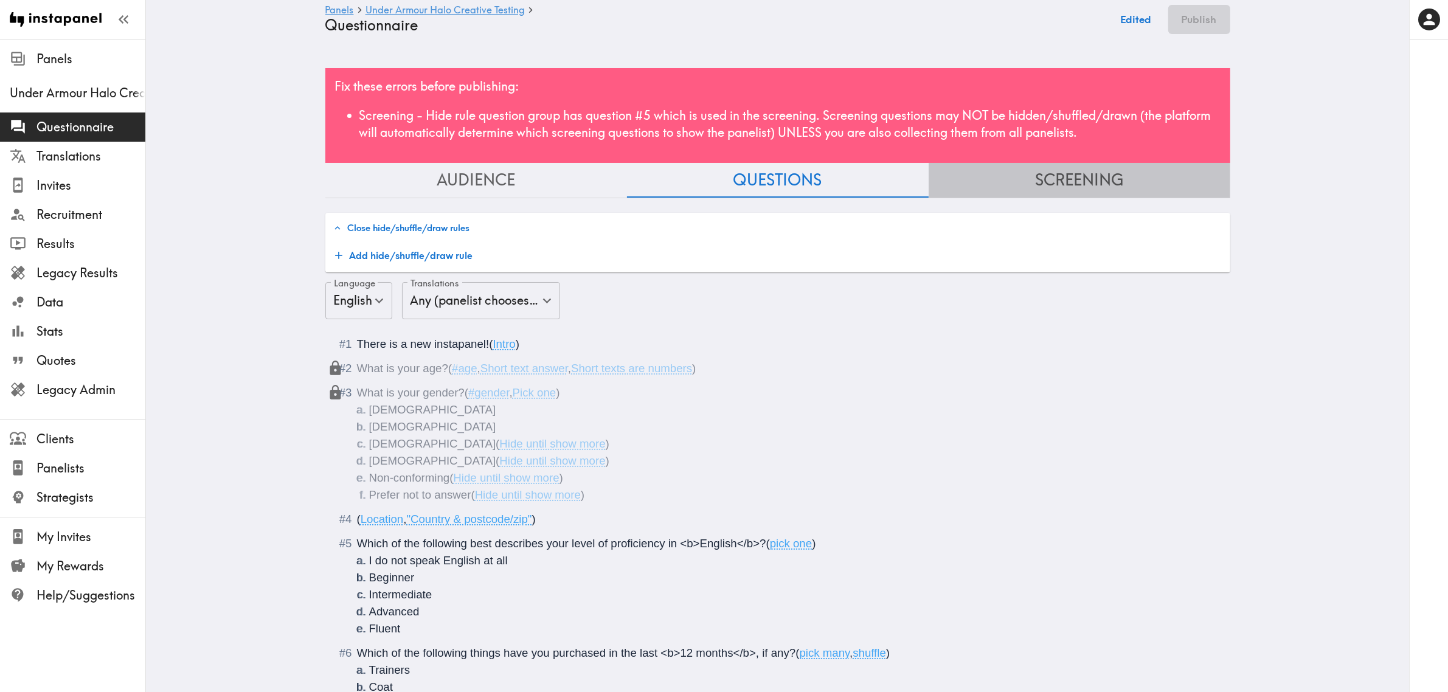
click at [997, 184] on button "Screening" at bounding box center [1080, 180] width 302 height 35
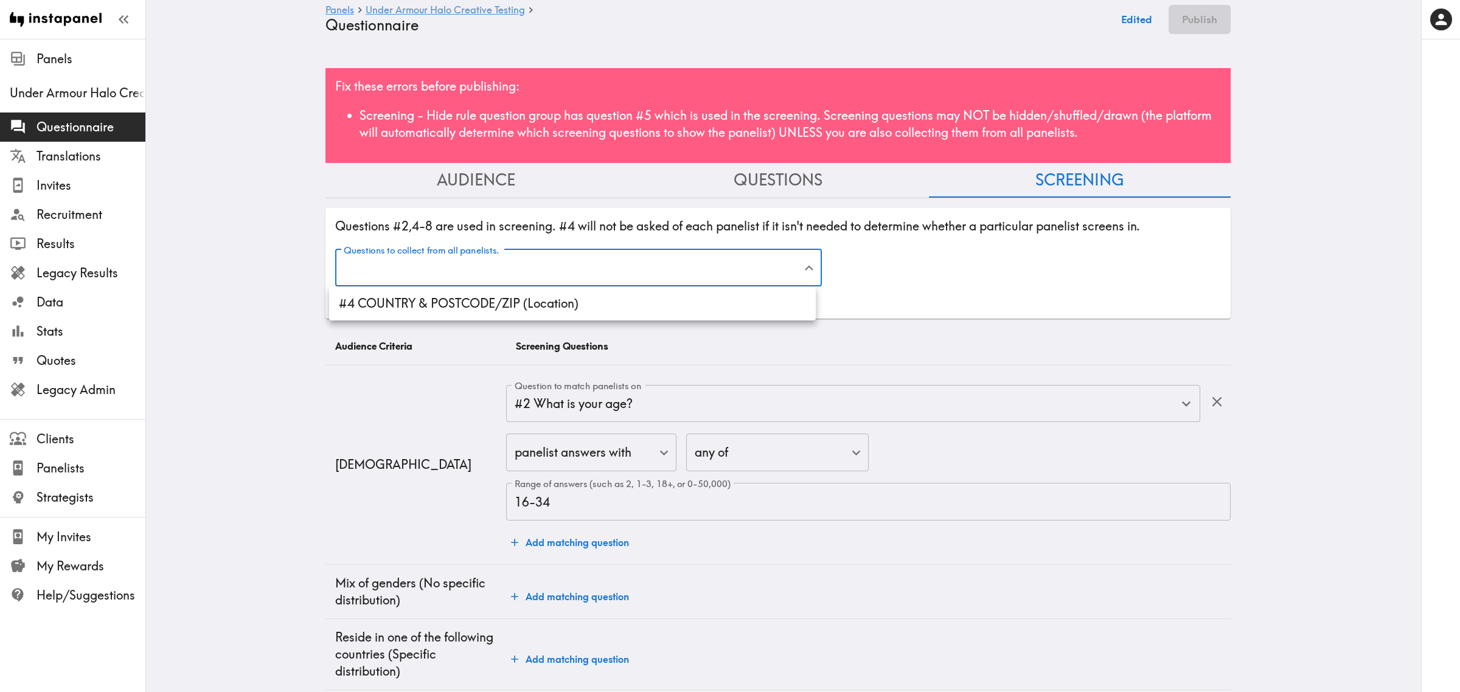
click at [422, 262] on div at bounding box center [730, 346] width 1460 height 692
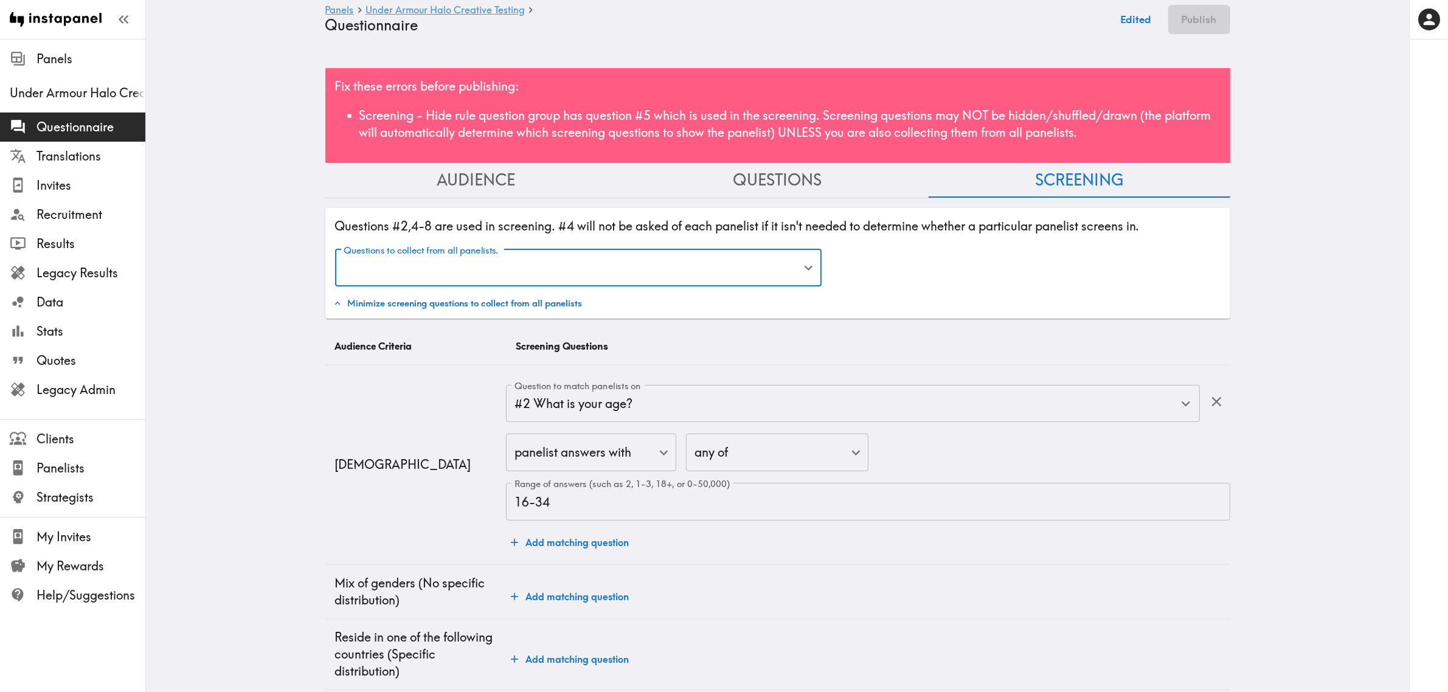
click at [403, 302] on button "Minimize screening questions to collect from all panelists" at bounding box center [457, 303] width 255 height 21
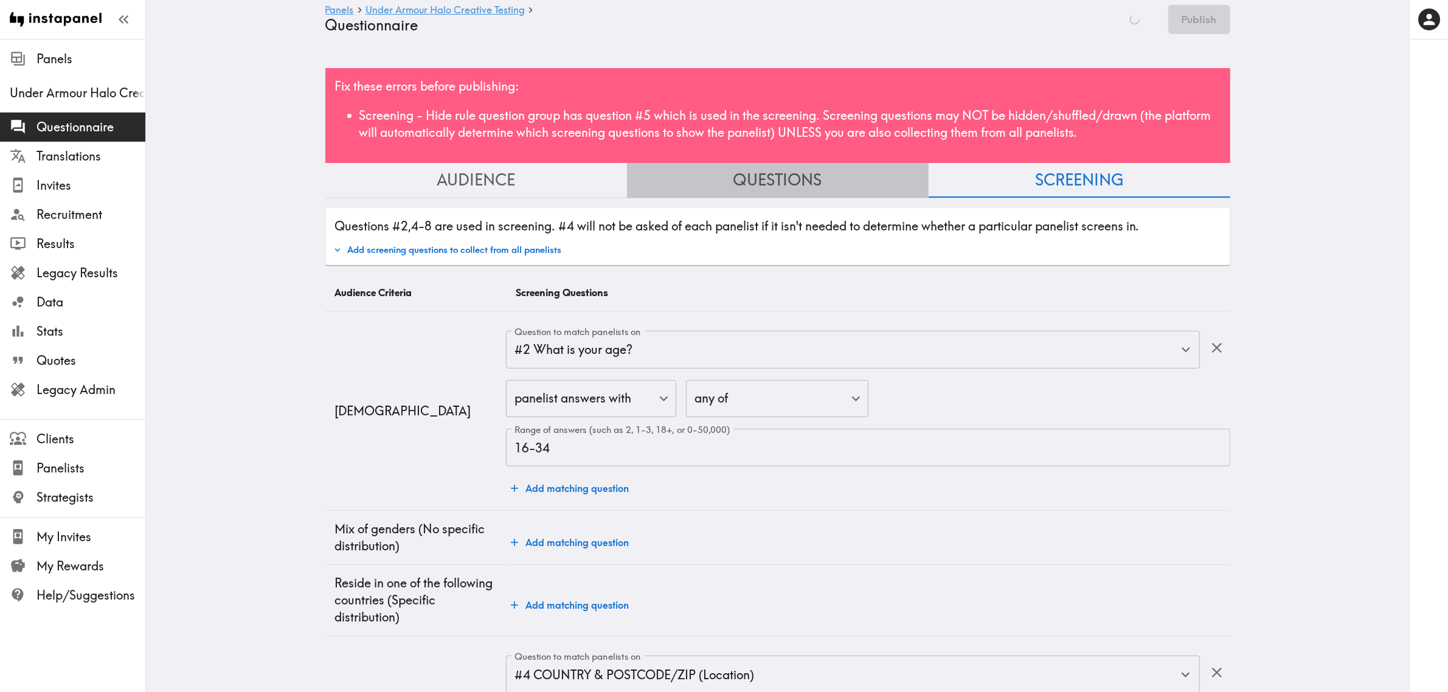
click at [774, 170] on button "Questions" at bounding box center [778, 180] width 302 height 35
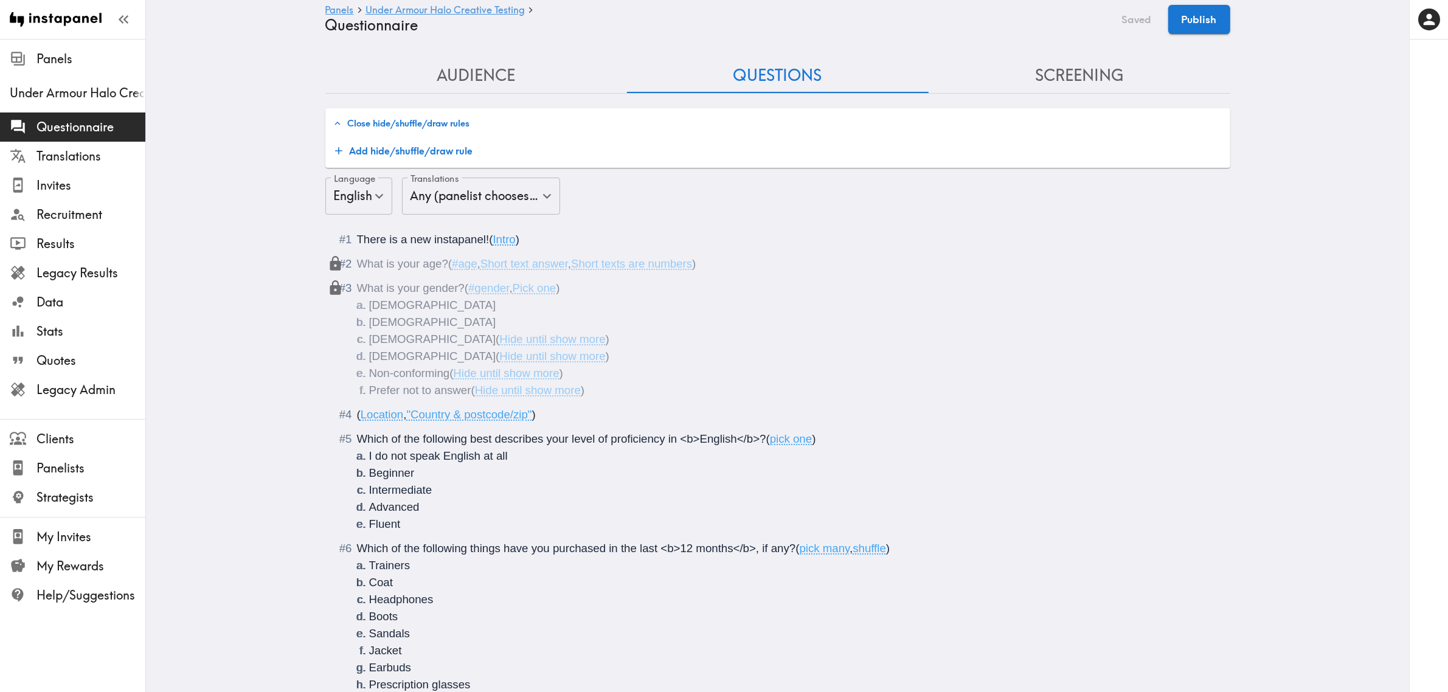
click at [414, 120] on button "Close hide/shuffle/draw rules" at bounding box center [401, 123] width 143 height 21
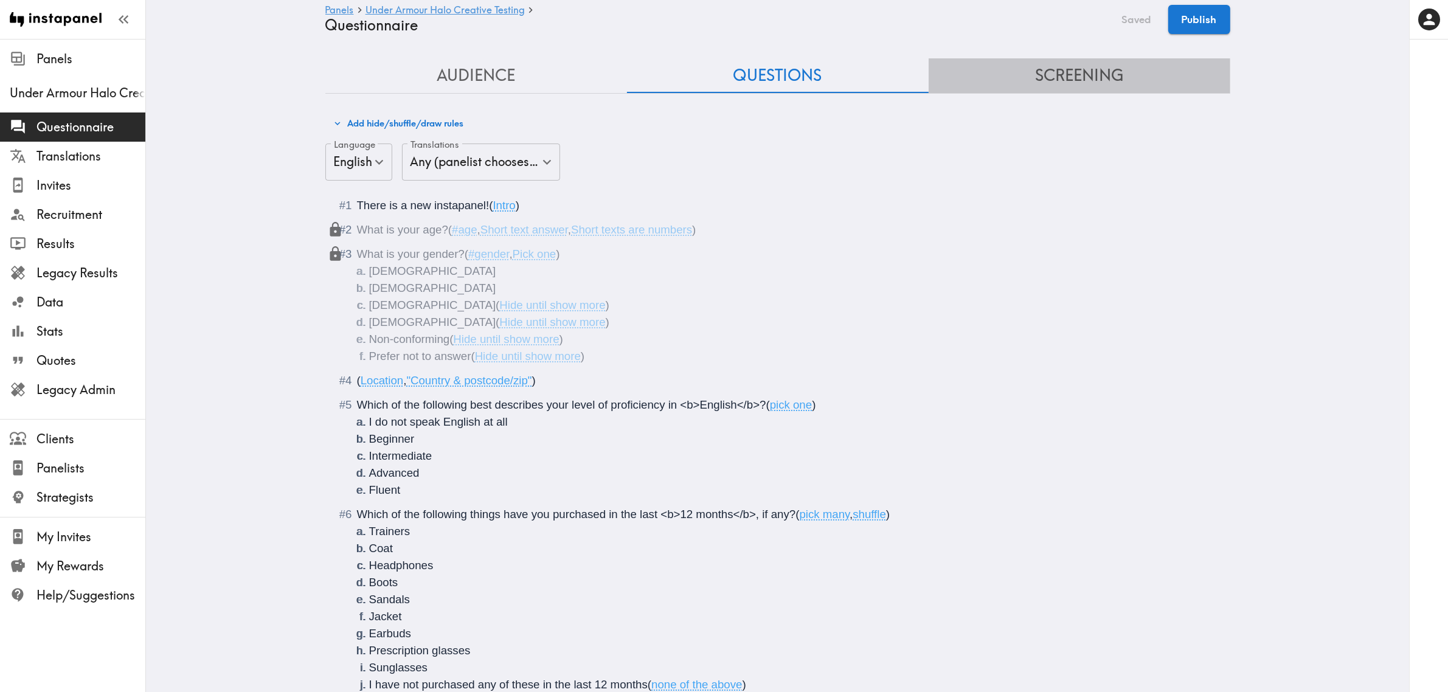
click at [1050, 86] on button "Screening" at bounding box center [1080, 75] width 302 height 35
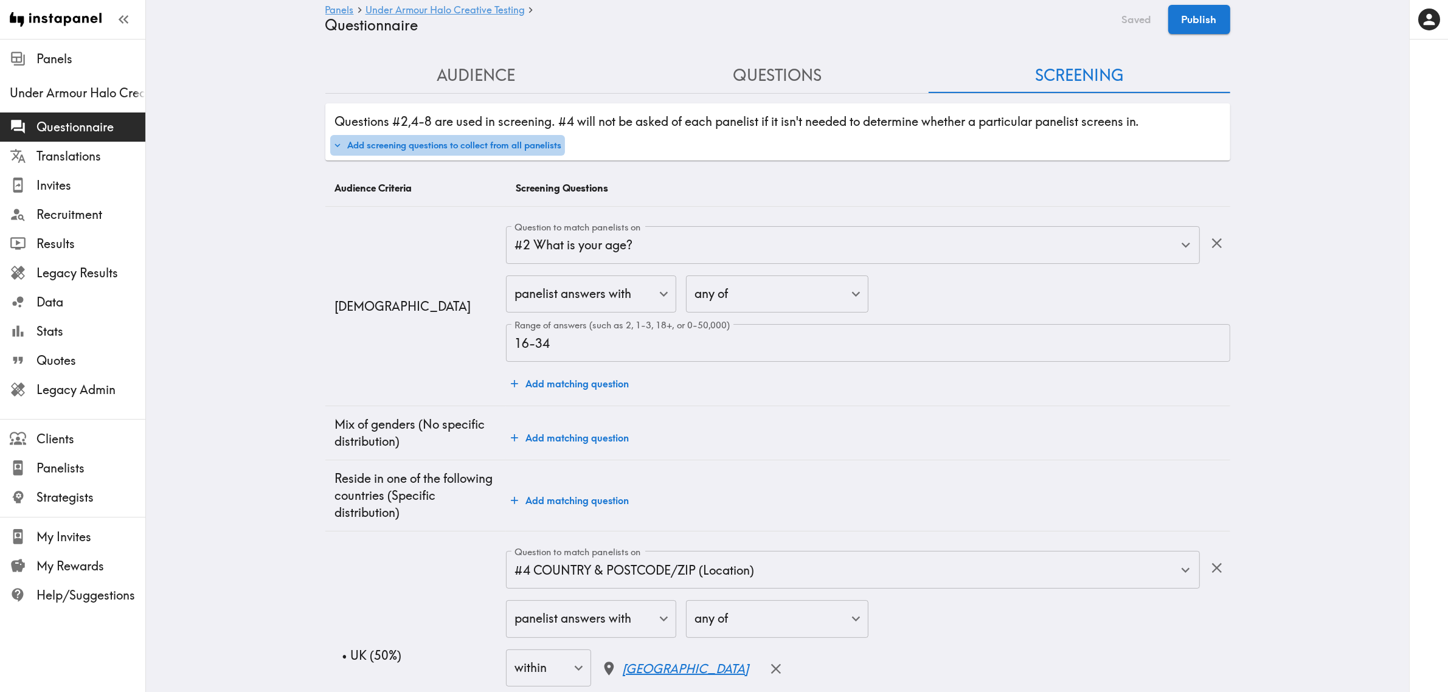
click at [381, 150] on button "Add screening questions to collect from all panelists" at bounding box center [447, 145] width 235 height 21
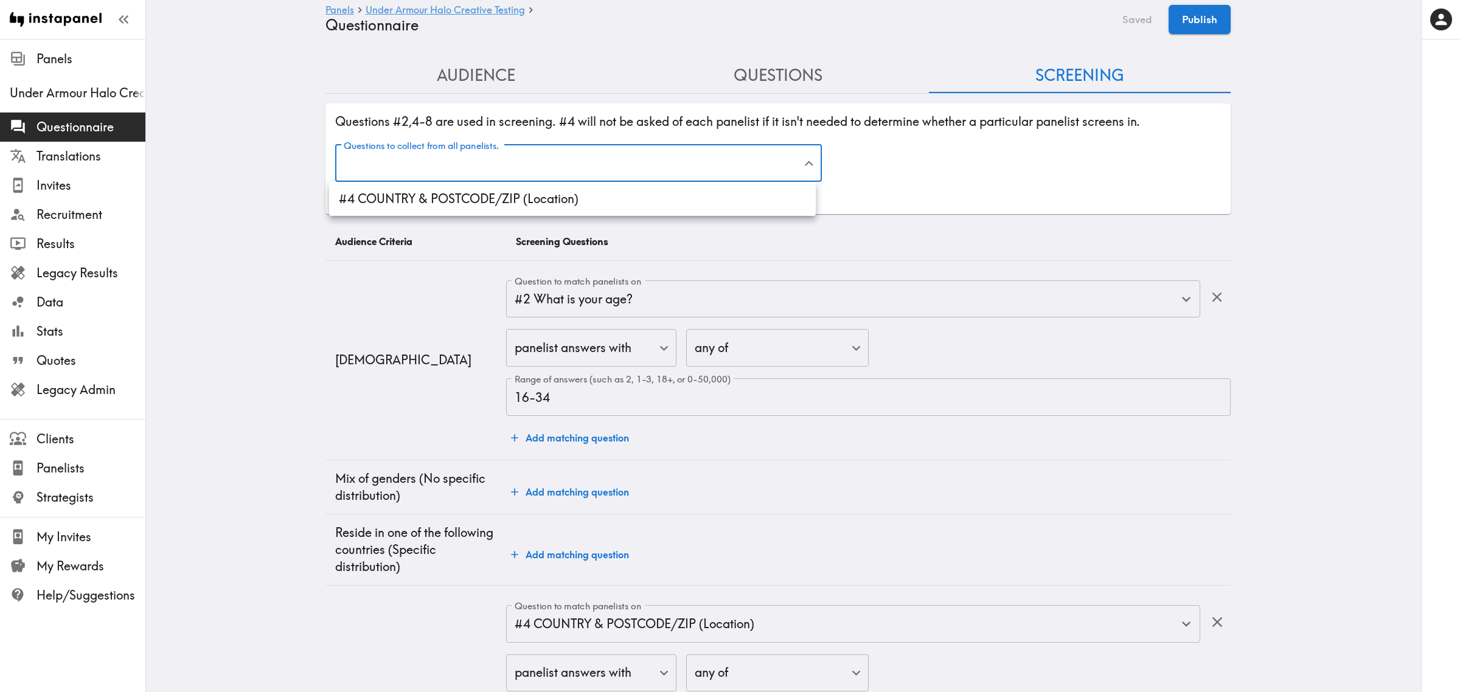
click at [394, 159] on div at bounding box center [730, 346] width 1460 height 692
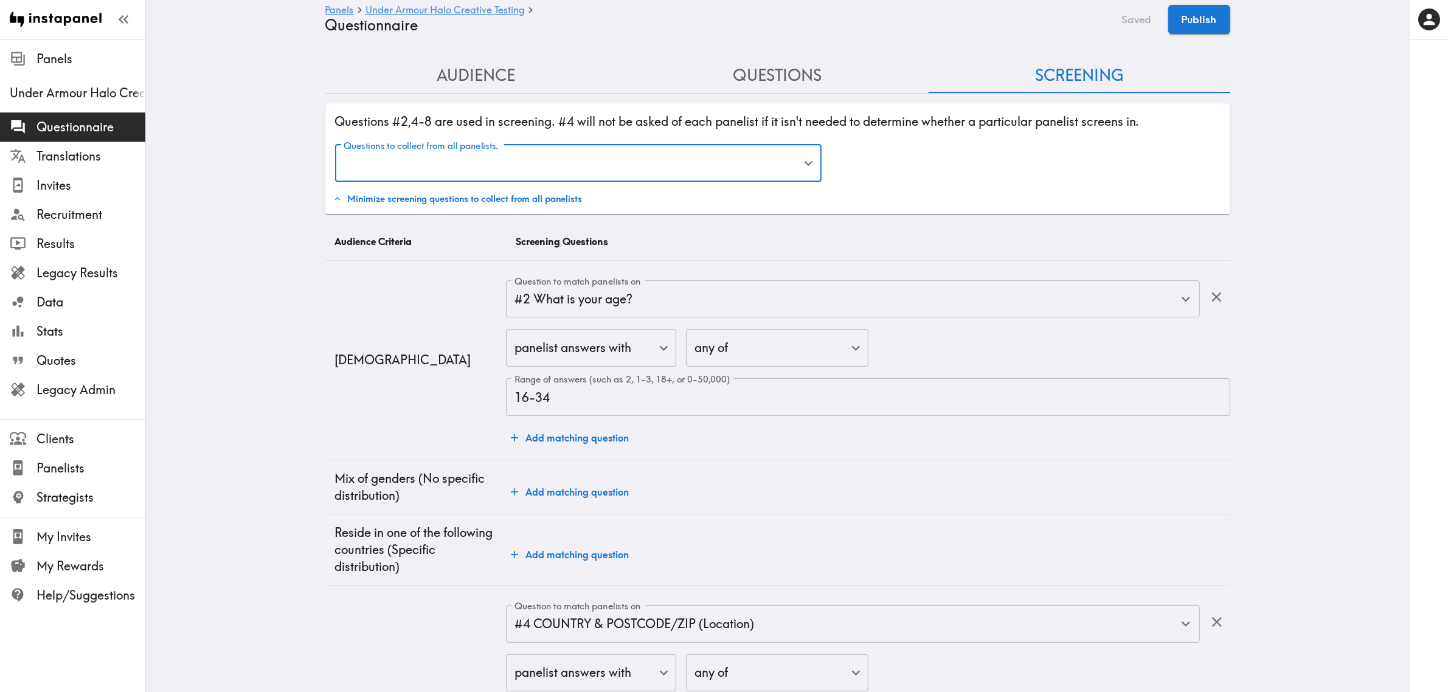
click at [502, 186] on div "Questions #2,4-8 are used in screening. #4 will not be asked of each panelist i…" at bounding box center [777, 158] width 905 height 111
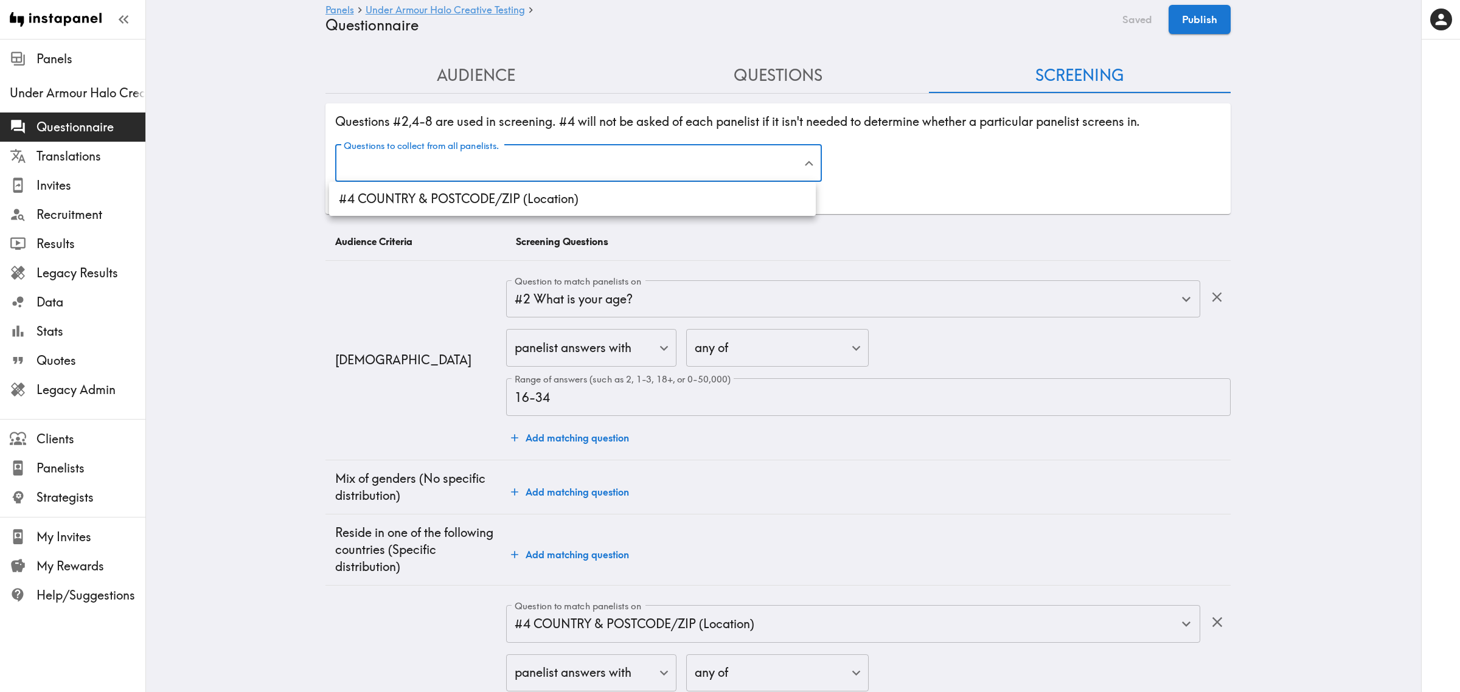
click at [503, 169] on div at bounding box center [730, 346] width 1460 height 692
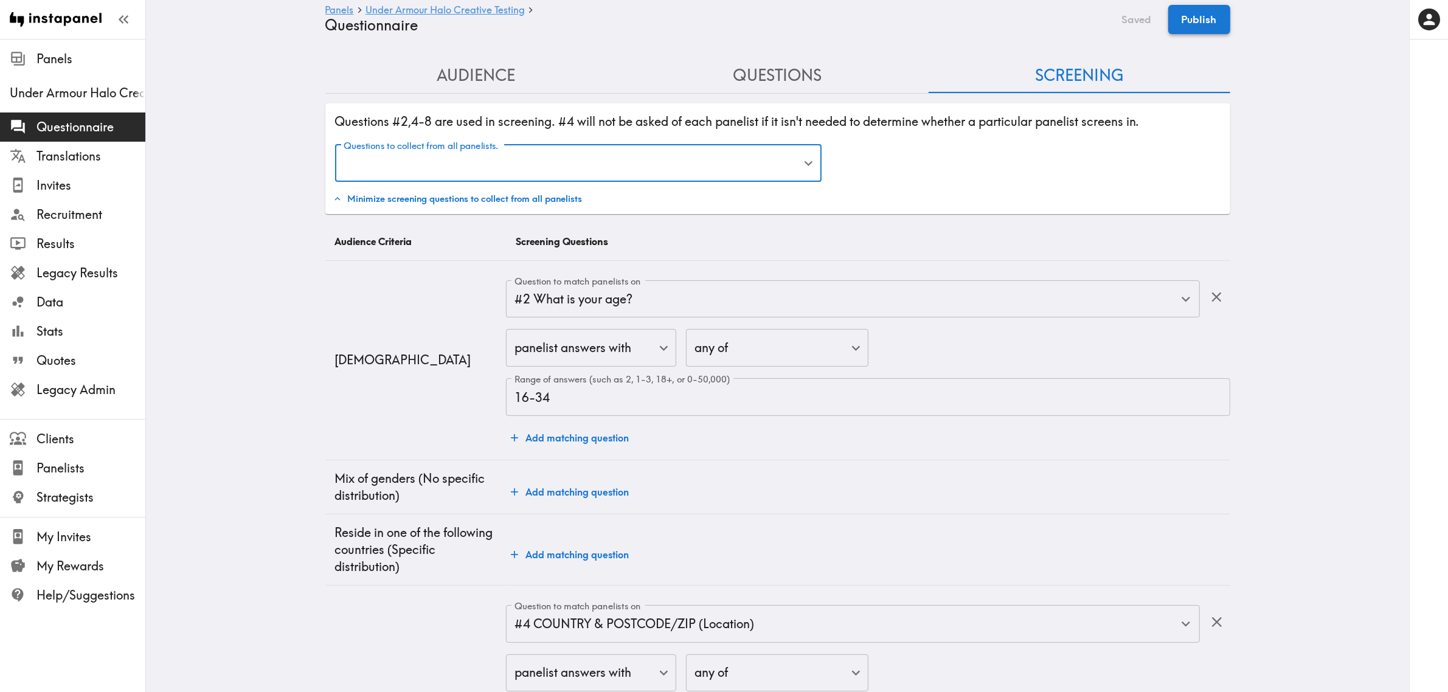
click at [1209, 16] on button "Publish" at bounding box center [1199, 19] width 62 height 29
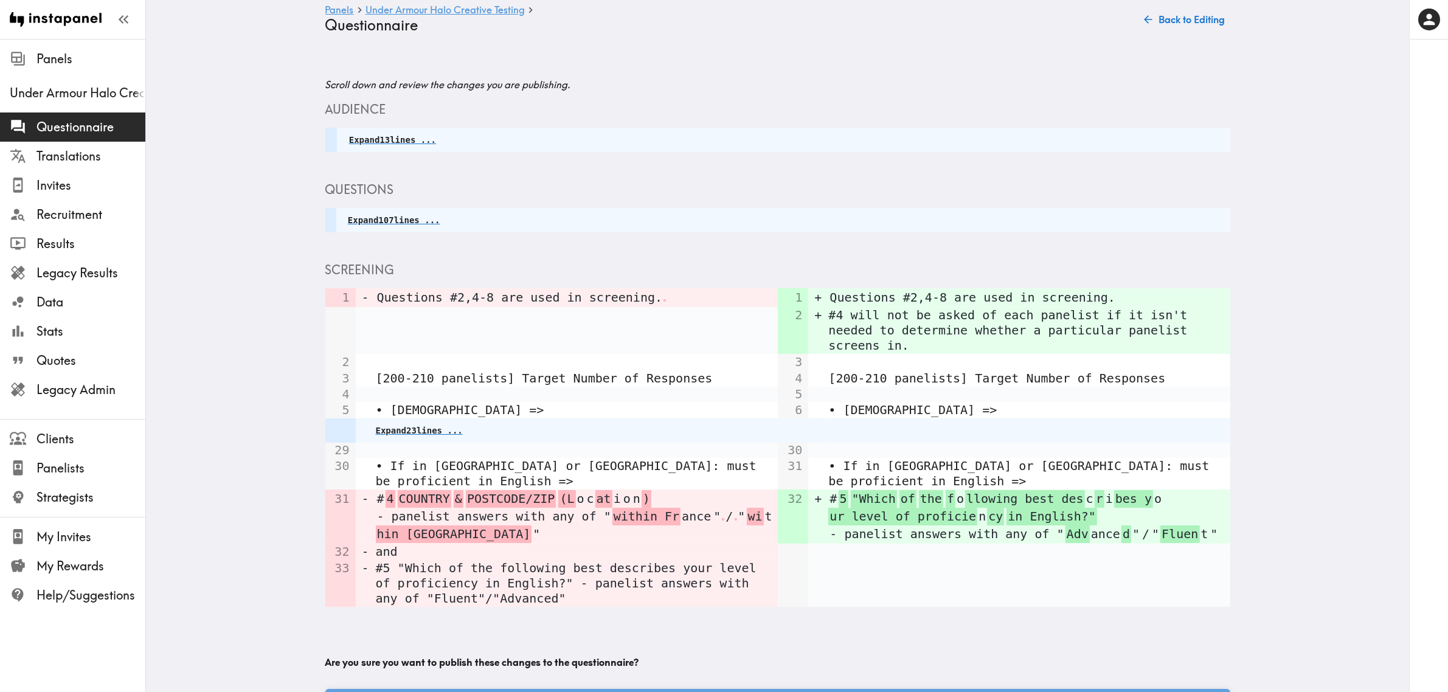
click at [767, 689] on button "Publish" at bounding box center [777, 703] width 905 height 28
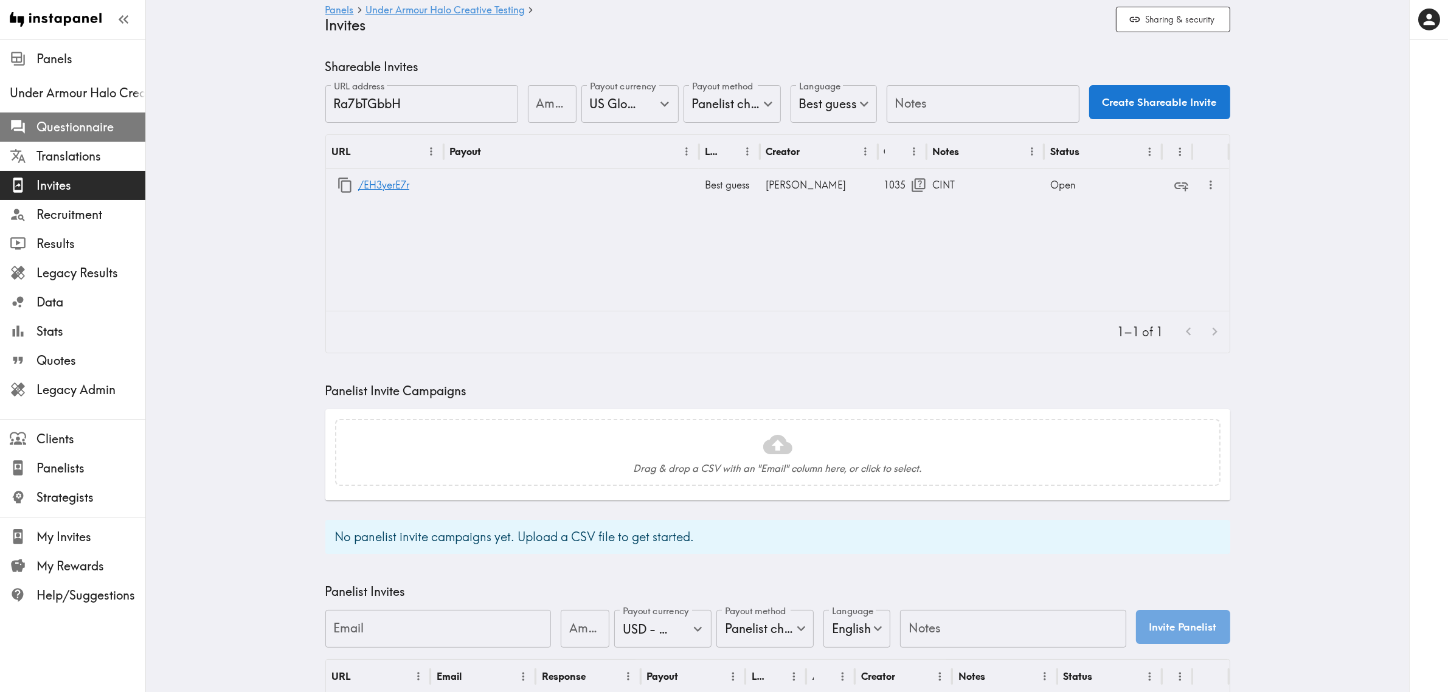
click at [86, 128] on span "Questionnaire" at bounding box center [90, 127] width 109 height 17
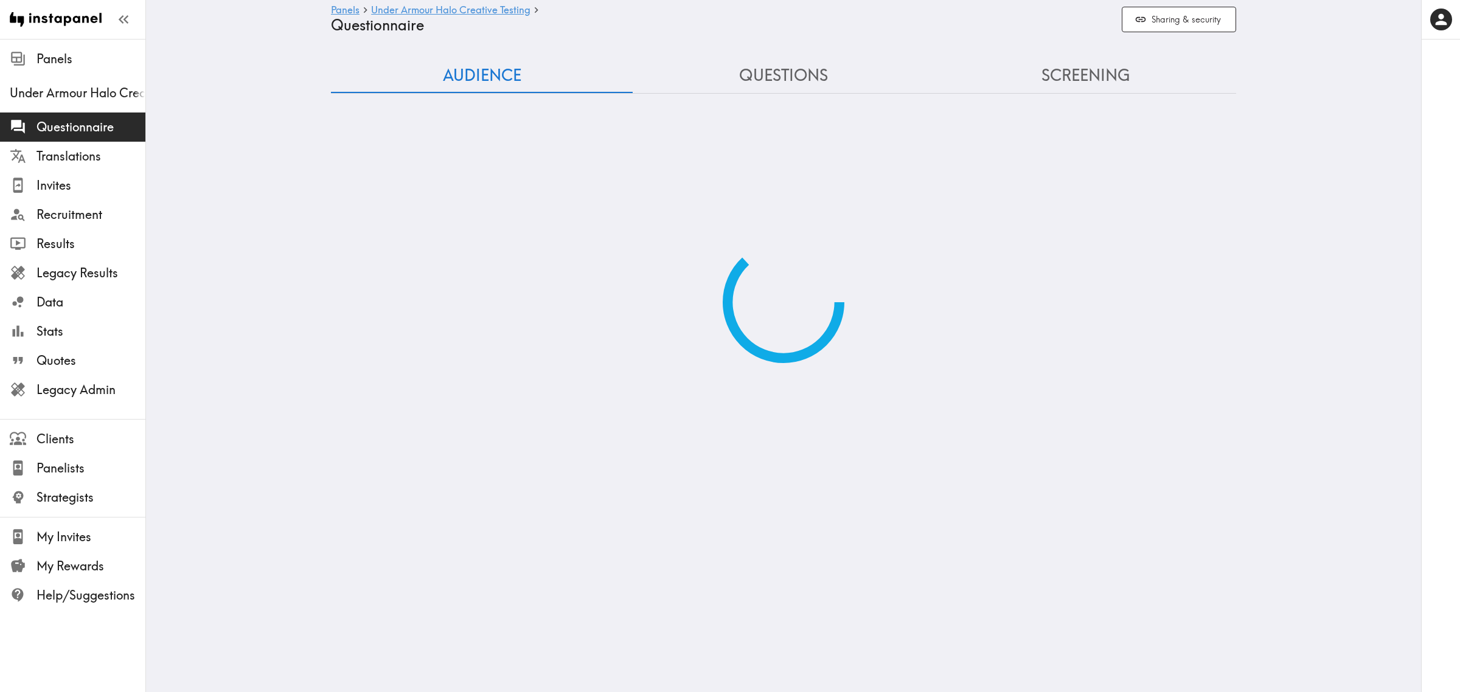
type input "#2 What is your age?"
type input "#4 COUNTRY & POSTCODE/ZIP (Location)"
type input "false"
type input "#4 COUNTRY & POSTCODE/ZIP (Location)"
type input "false"
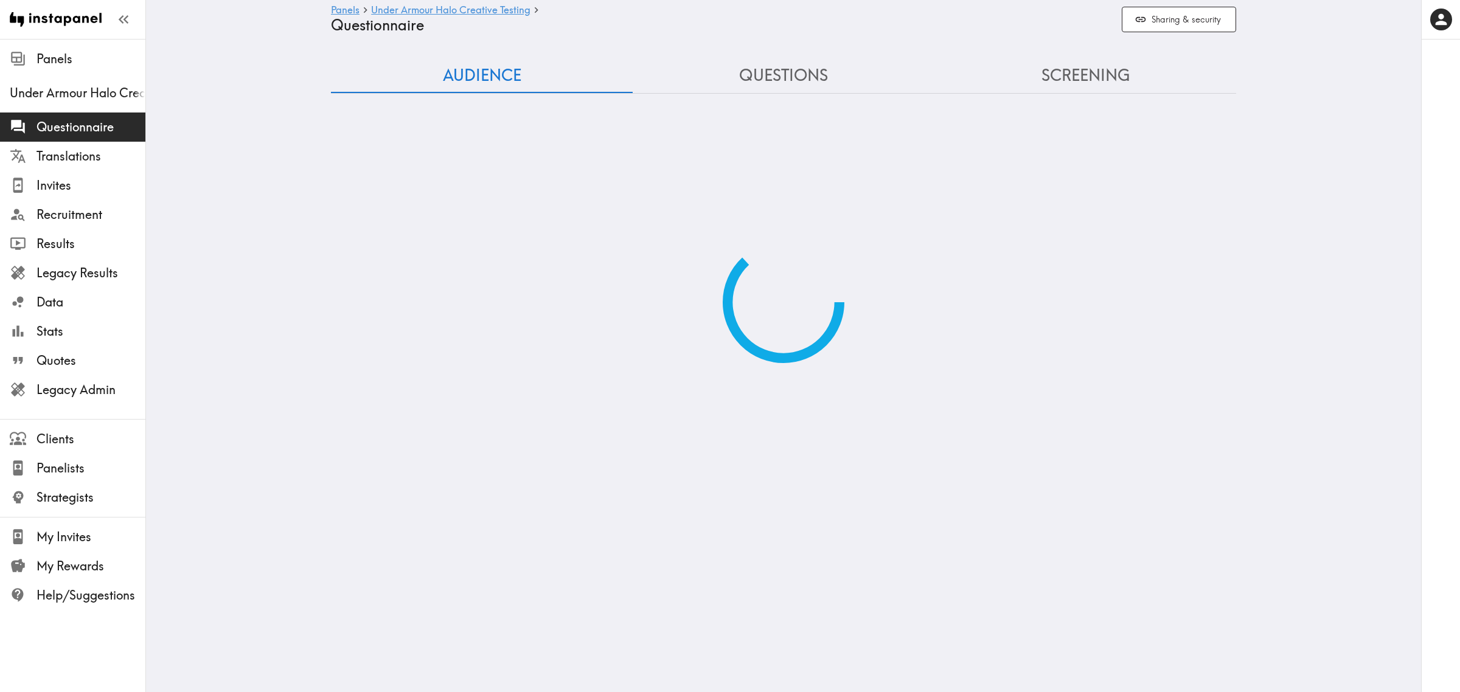
type input "#4 COUNTRY & POSTCODE/ZIP (Location)"
type input "false"
type input "#6 Which of the following things have you purchased in the…"
type input "#7 Which of the following do you do at least once a month,…"
type input "#8 Which of the following attributes do you identify with,…"
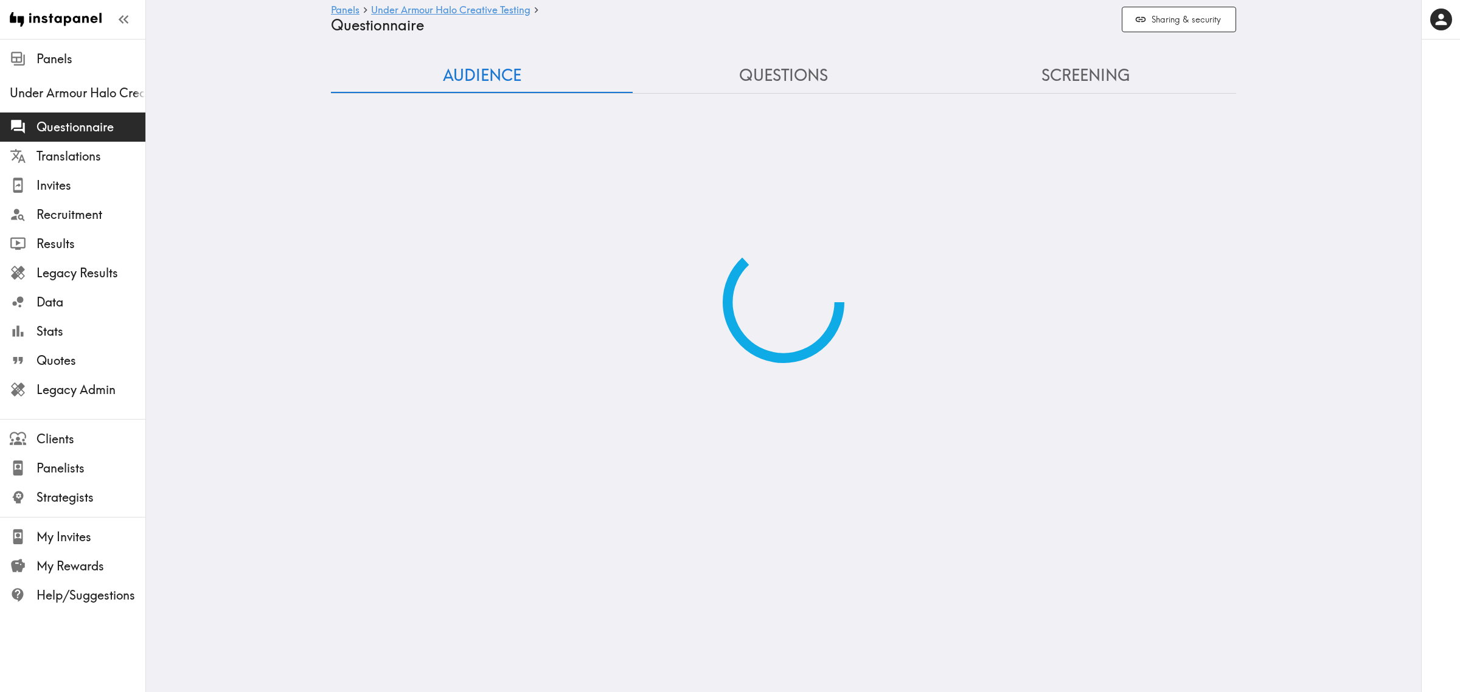
type input "#5 Which of the following best describes your level of profi…"
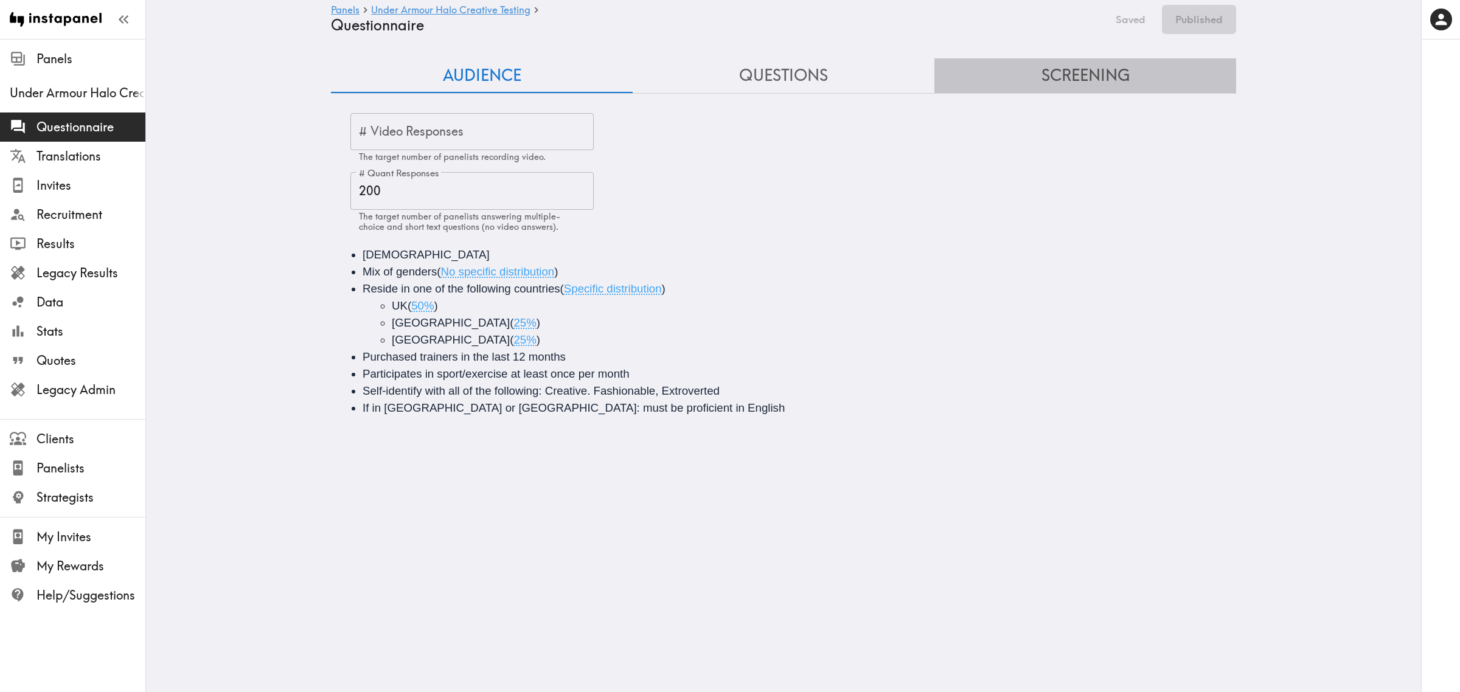
click at [1065, 71] on button "Screening" at bounding box center [1085, 75] width 302 height 35
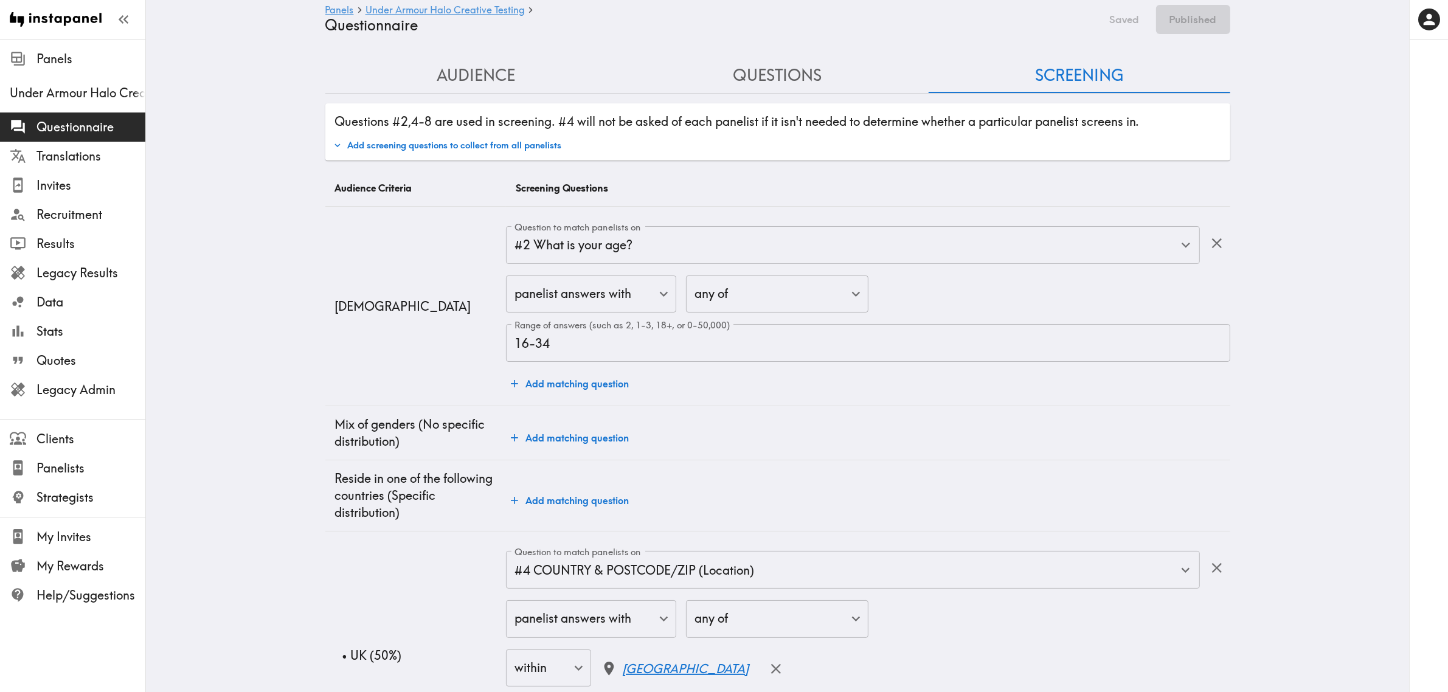
click at [485, 131] on div "Questions #2,4-8 are used in screening. #4 will not be asked of each panelist i…" at bounding box center [777, 131] width 905 height 57
click at [484, 142] on button "Add screening questions to collect from all panelists" at bounding box center [447, 145] width 235 height 21
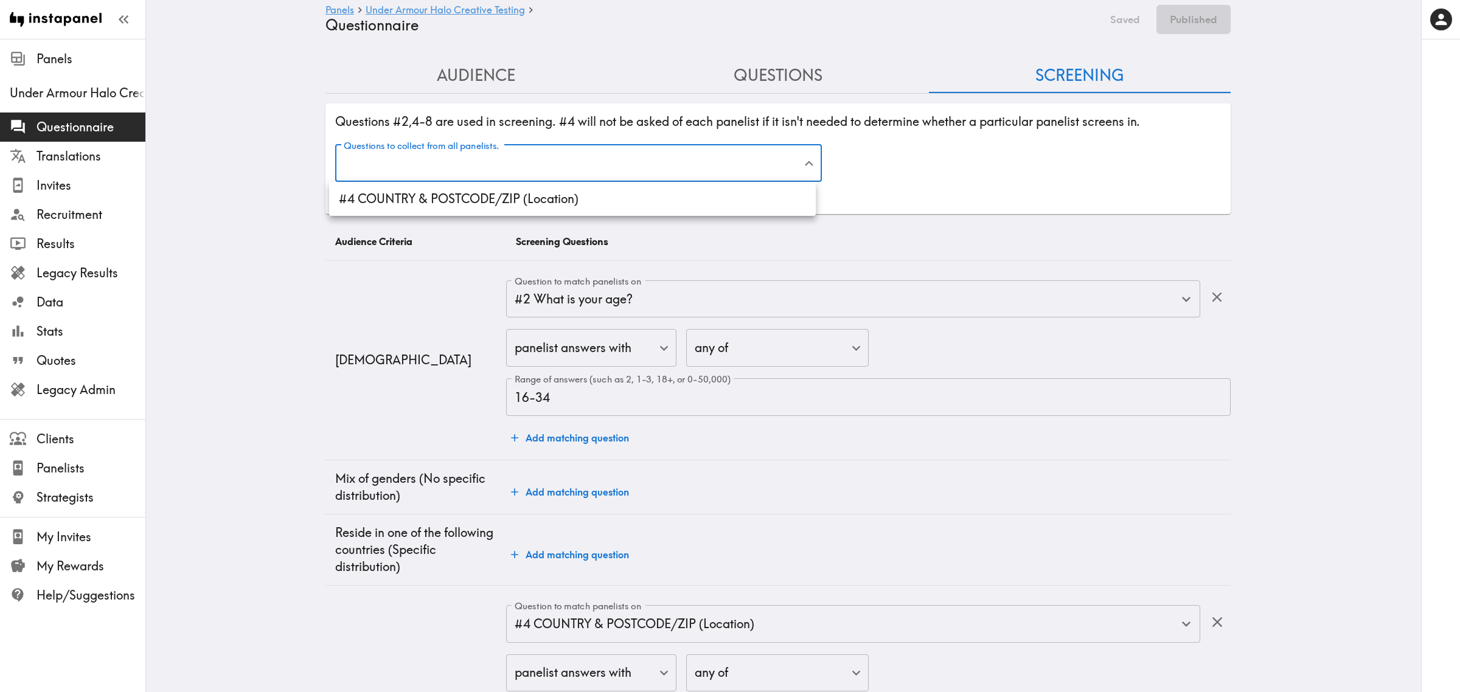
click at [484, 153] on div at bounding box center [730, 346] width 1460 height 692
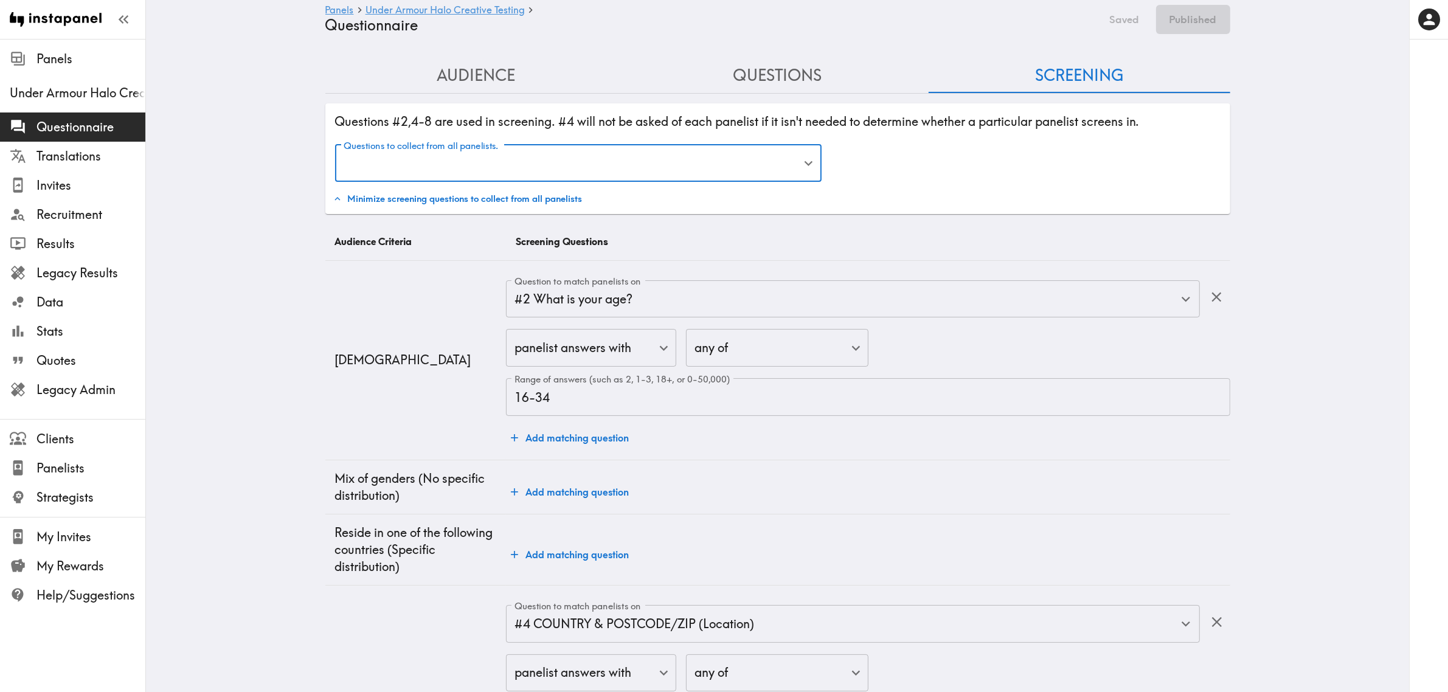
click at [383, 331] on td "16-34 years old" at bounding box center [415, 359] width 181 height 199
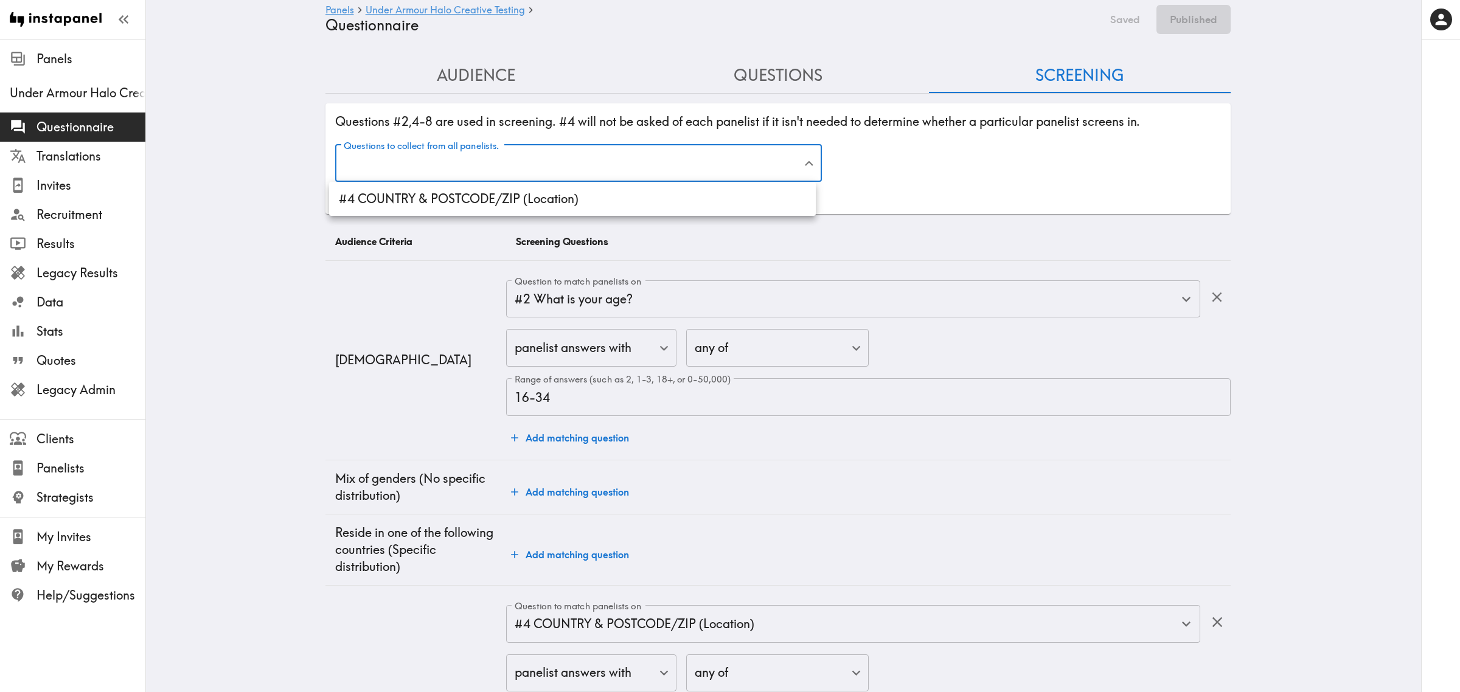
click at [596, 151] on div at bounding box center [730, 346] width 1460 height 692
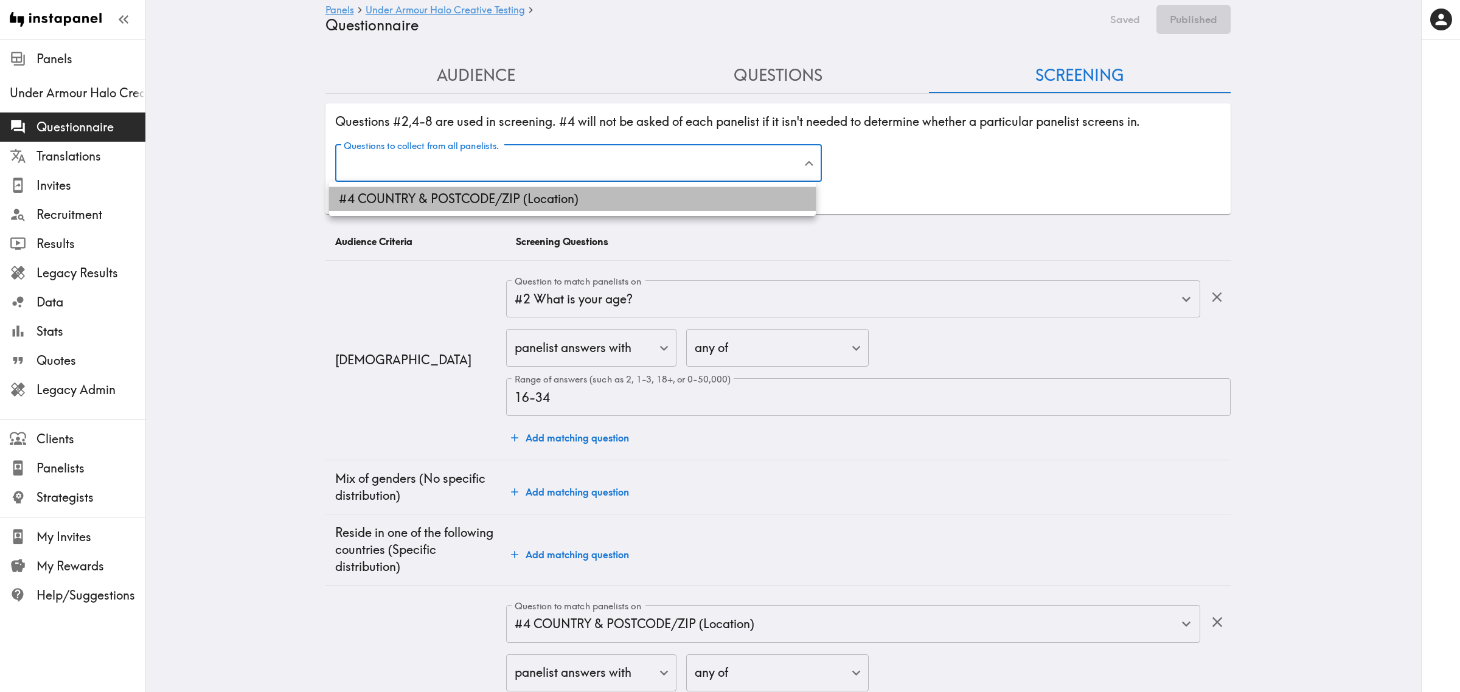
click at [549, 198] on li "#4 COUNTRY & POSTCODE/ZIP (Location)" at bounding box center [572, 199] width 487 height 24
type input "f2538c30-c23c-41be-90d5-2ad64c30e7d9"
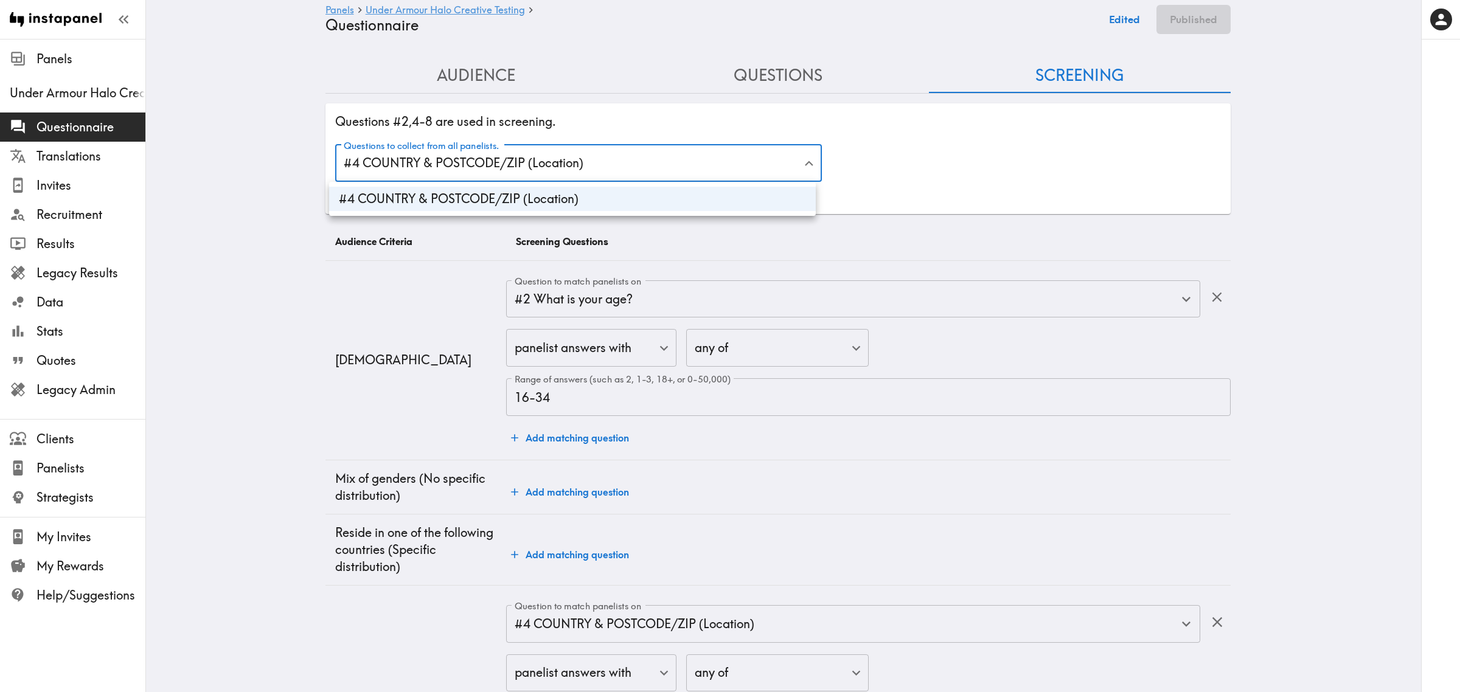
click at [274, 169] on div at bounding box center [730, 346] width 1460 height 692
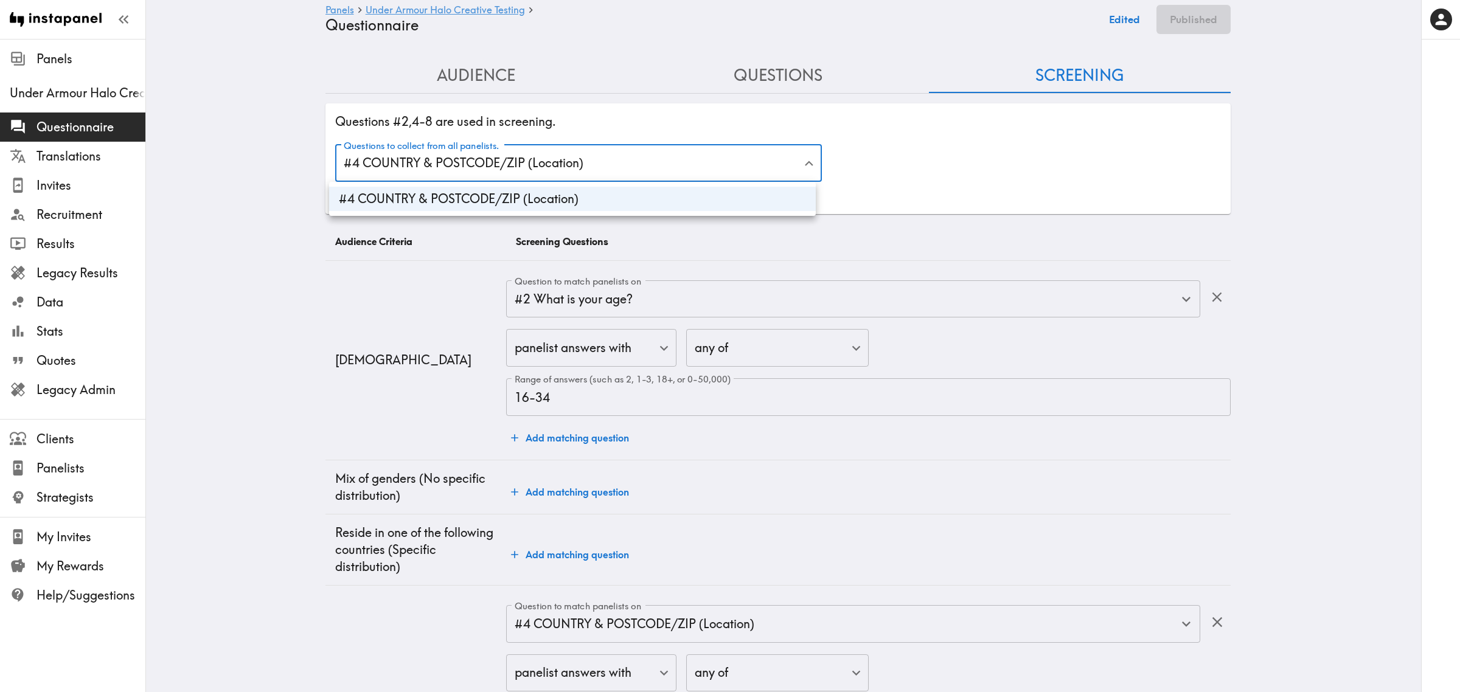
click at [421, 158] on div at bounding box center [730, 346] width 1460 height 692
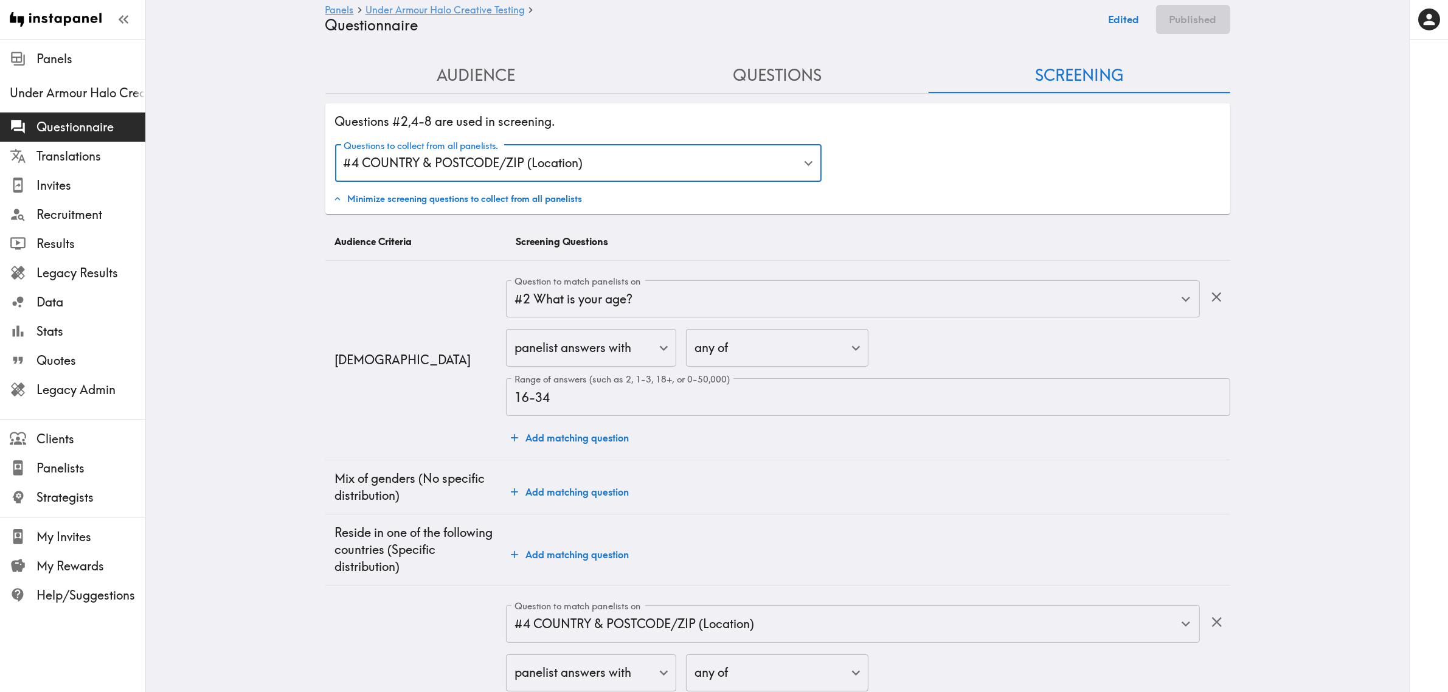
click at [384, 196] on button "Minimize screening questions to collect from all panelists" at bounding box center [457, 199] width 255 height 21
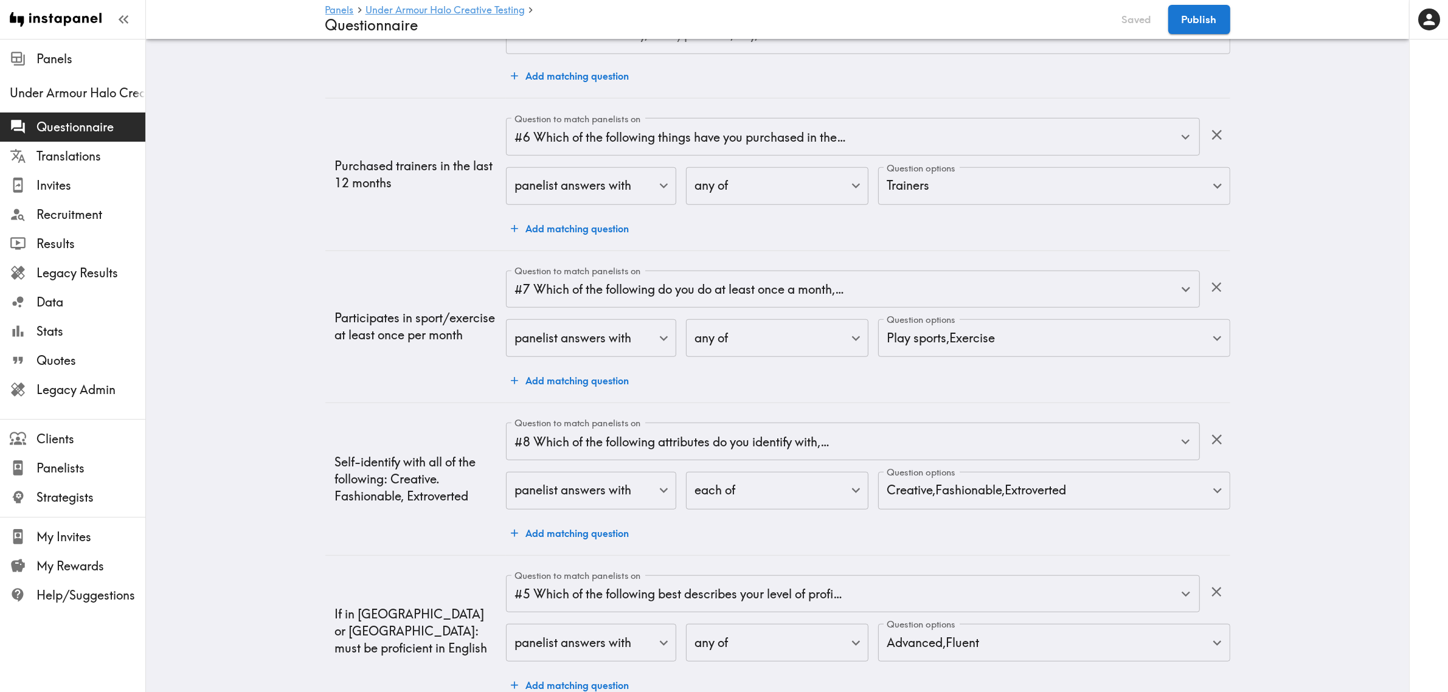
scroll to position [1253, 0]
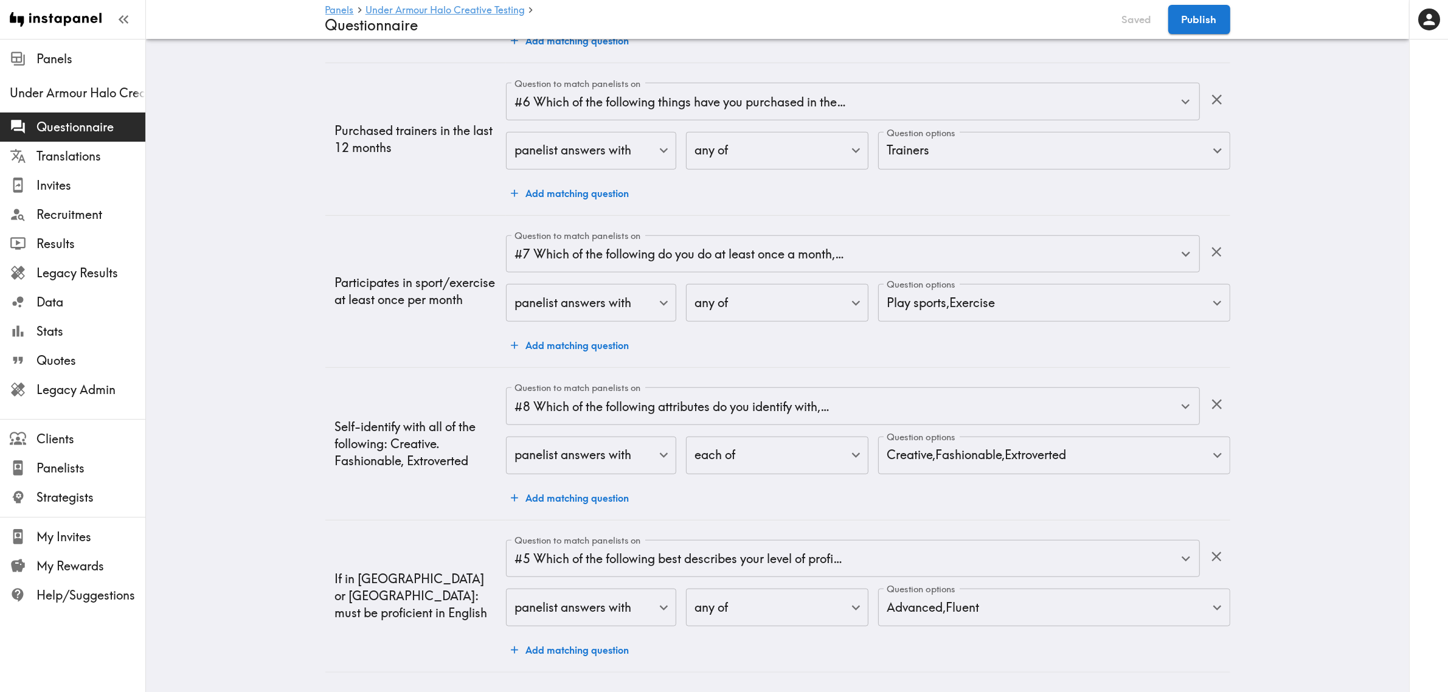
click at [575, 639] on button "Add matching question" at bounding box center [570, 650] width 128 height 24
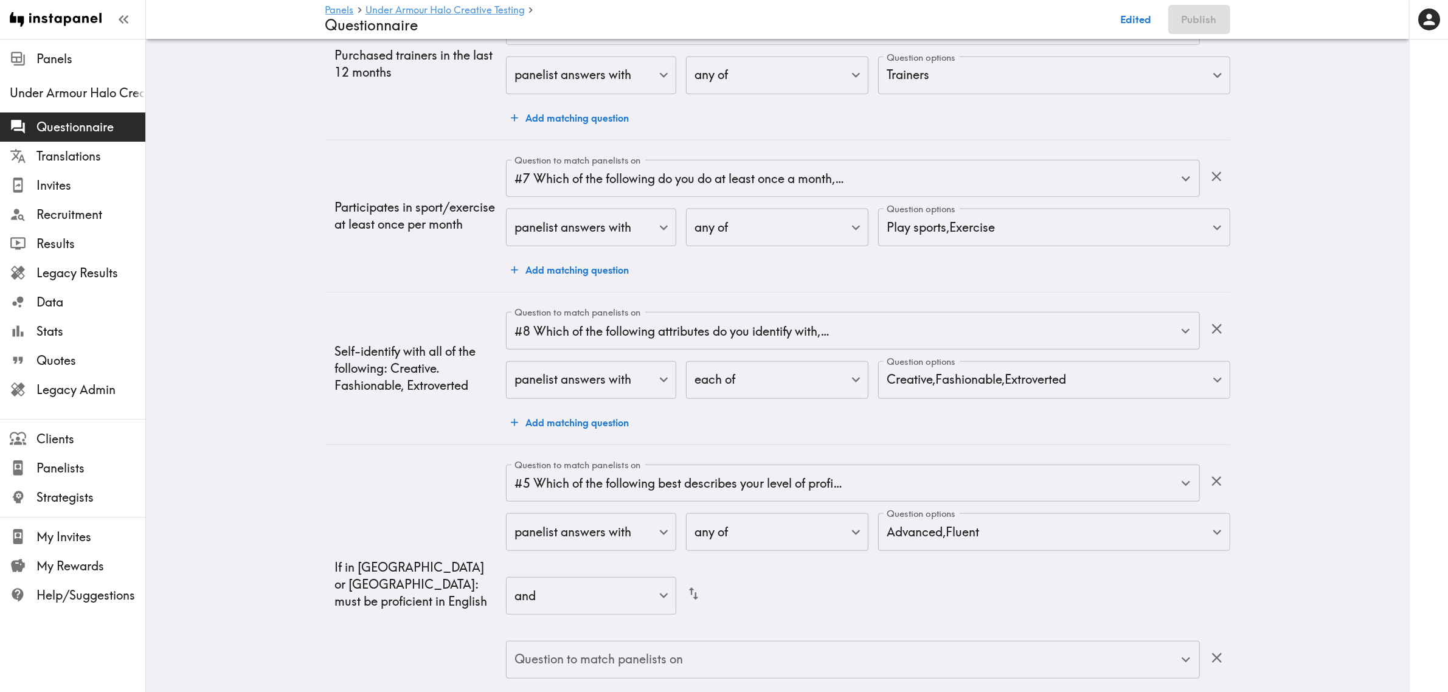
scroll to position [1381, 0]
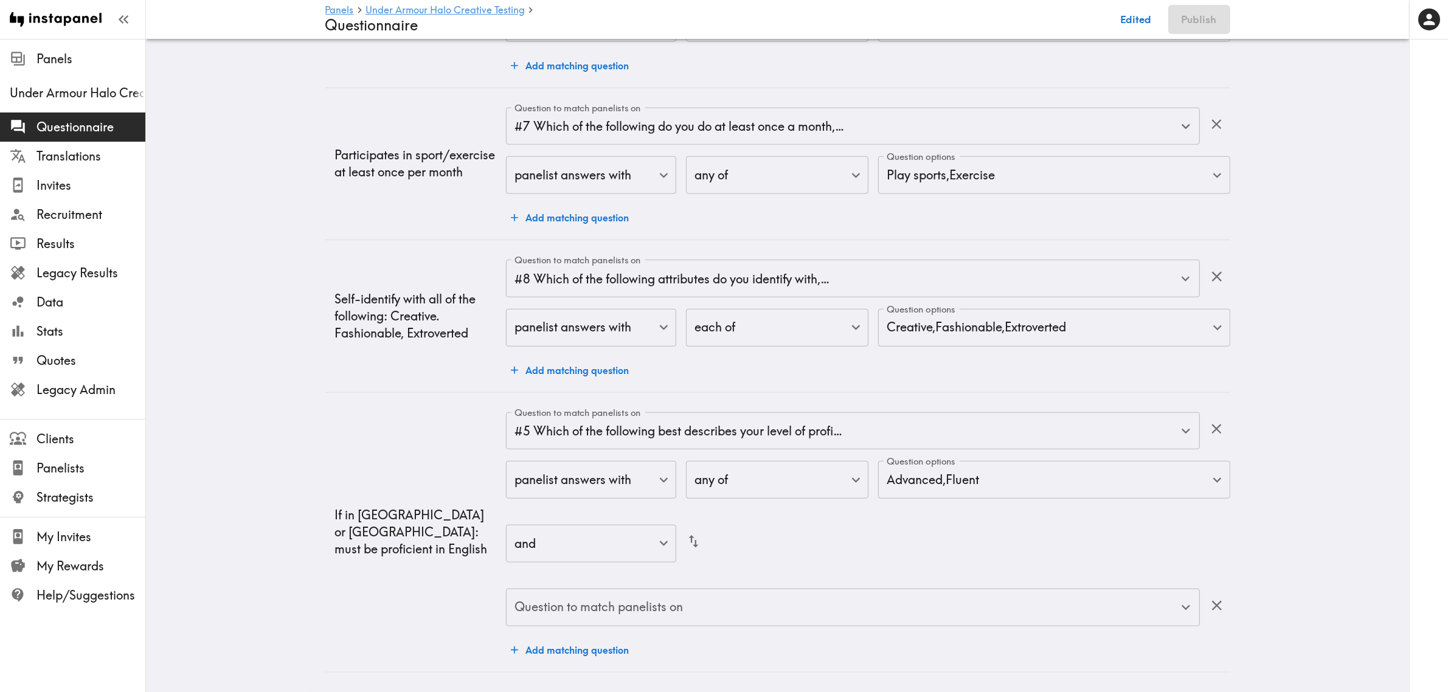
click at [685, 539] on button "button" at bounding box center [694, 542] width 26 height 26
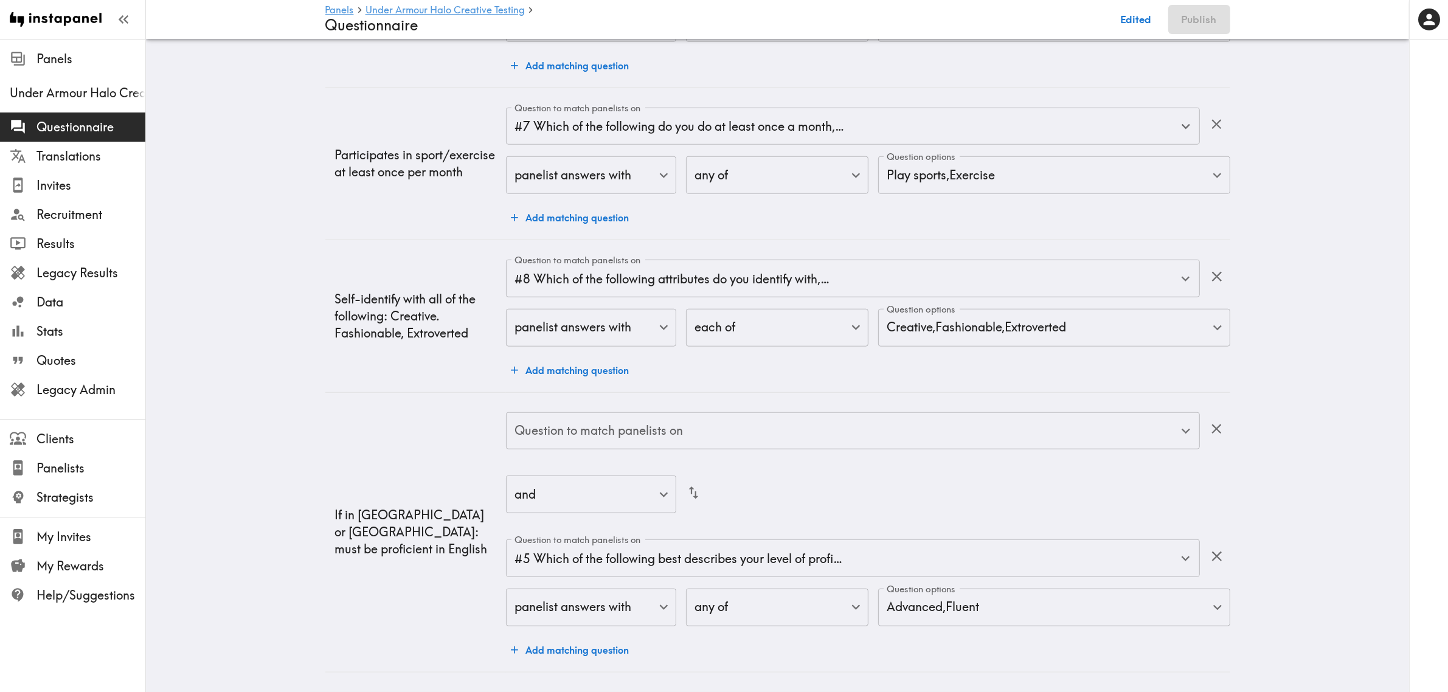
click at [586, 428] on input "Question to match panelists on" at bounding box center [844, 431] width 664 height 27
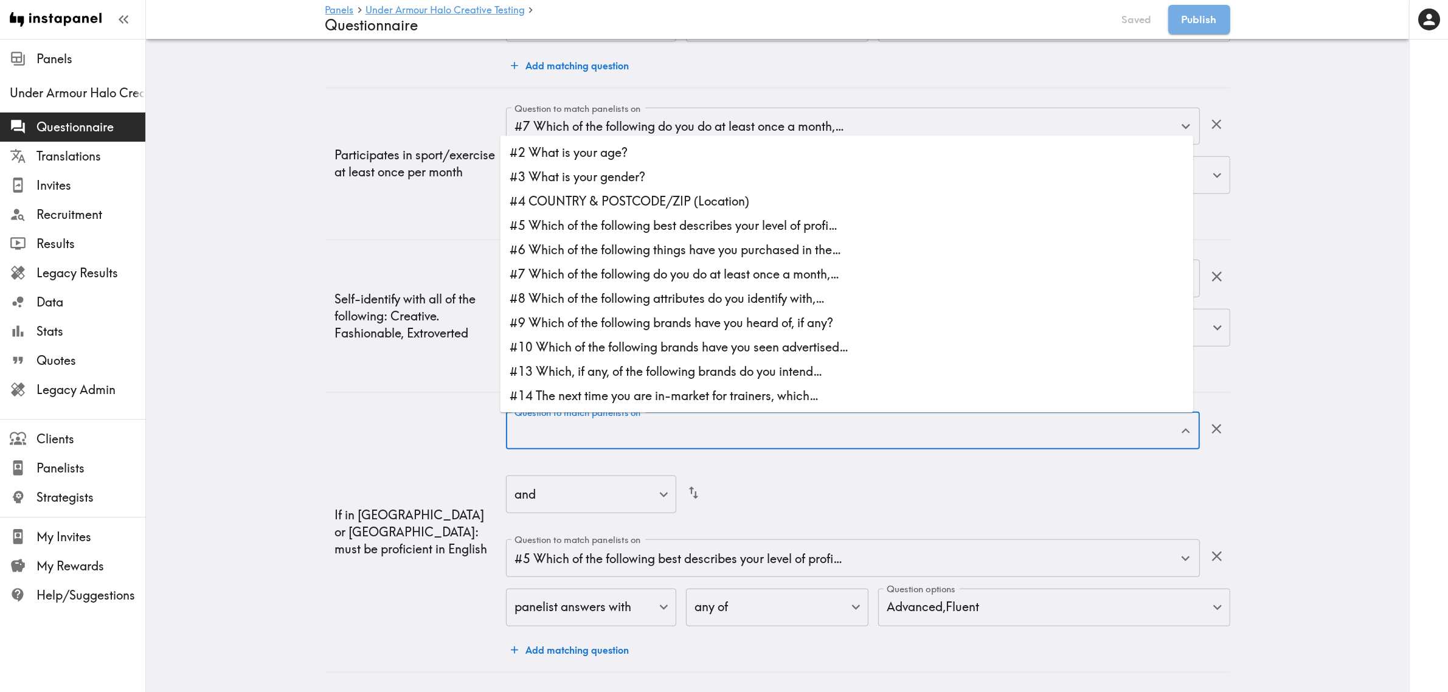
click at [636, 214] on li "#5 Which of the following best describes your level of profi…" at bounding box center [847, 225] width 693 height 24
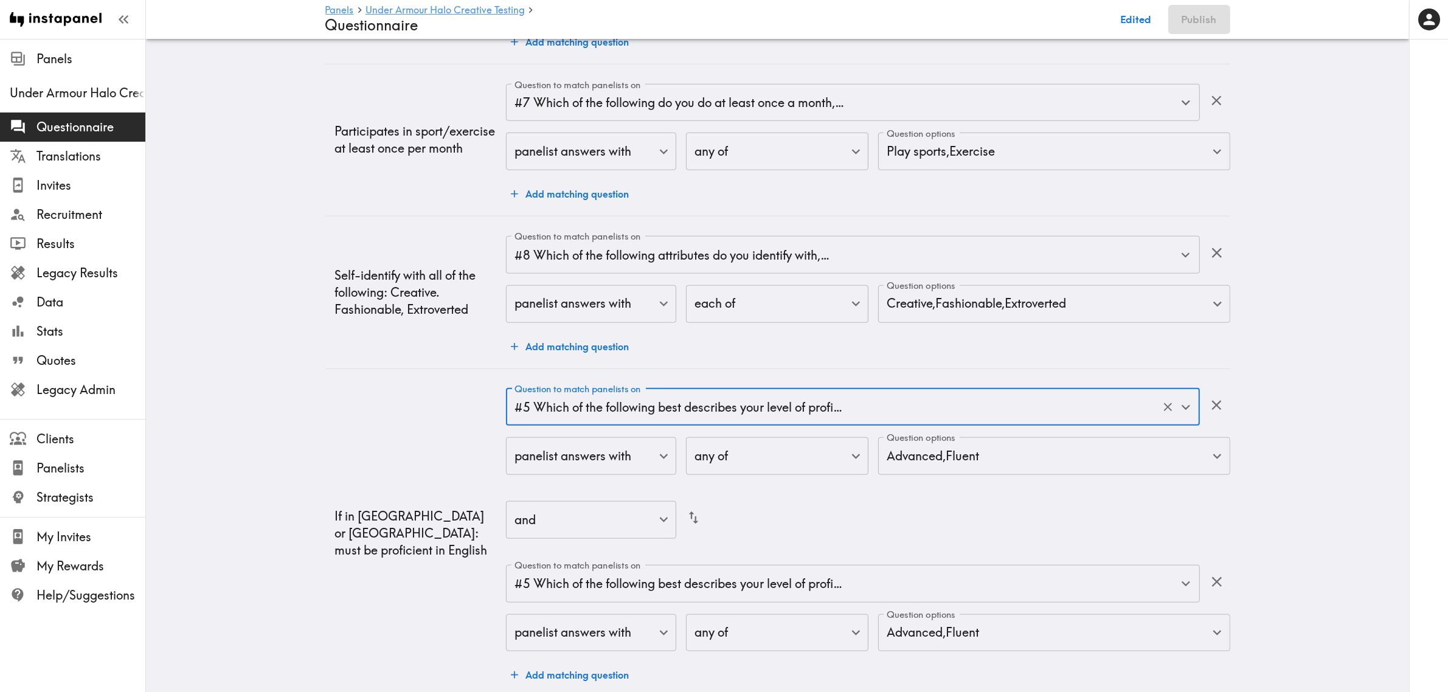
scroll to position [1336, 0]
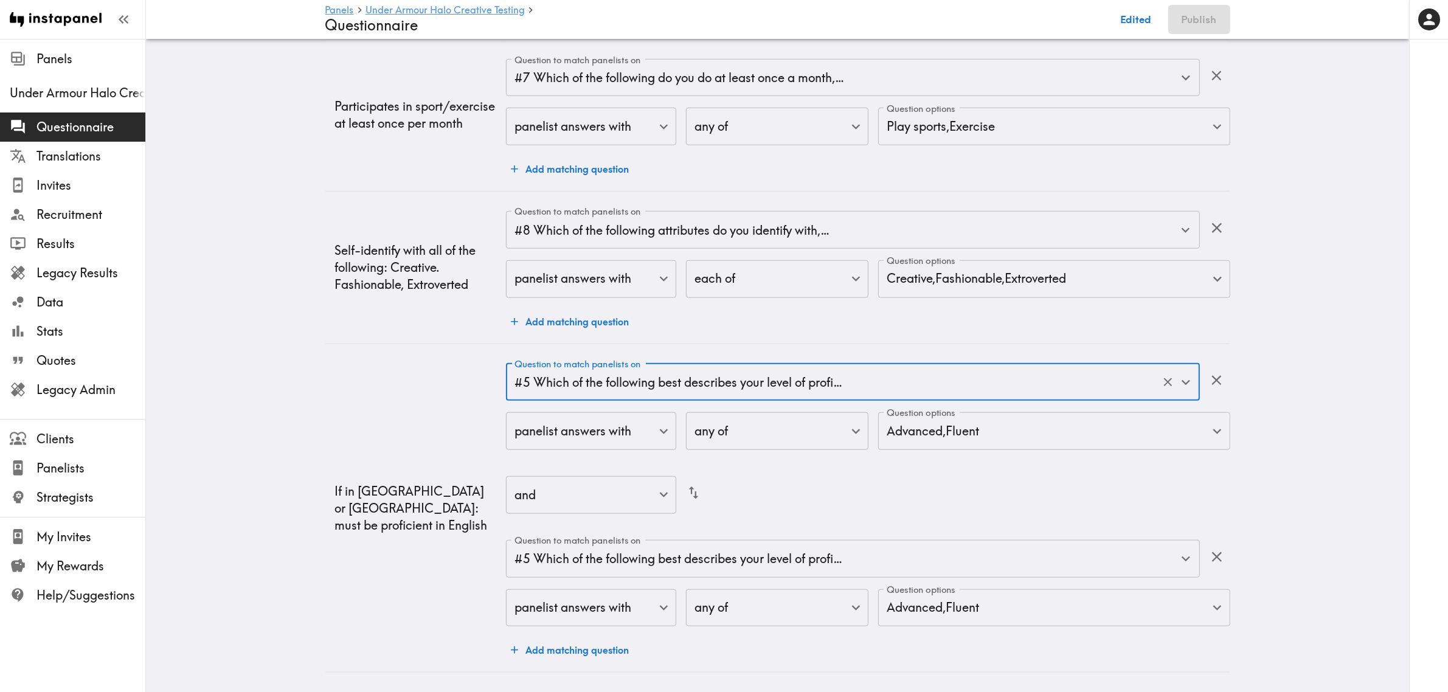
click at [707, 364] on div "#5 Which of the following best describes your level of profi… Question to match…" at bounding box center [852, 383] width 693 height 38
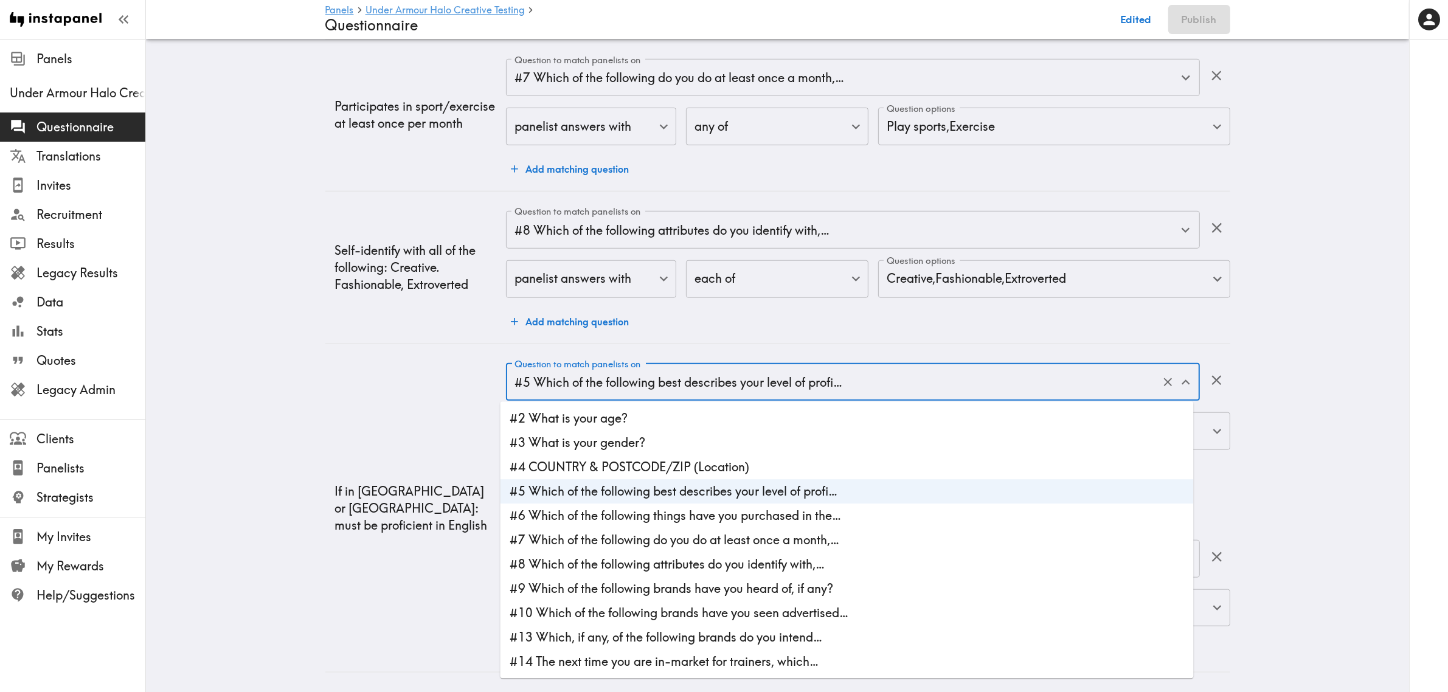
click at [694, 456] on li "#4 COUNTRY & POSTCODE/ZIP (Location)" at bounding box center [847, 468] width 693 height 24
type input "#4 COUNTRY & POSTCODE/ZIP (Location)"
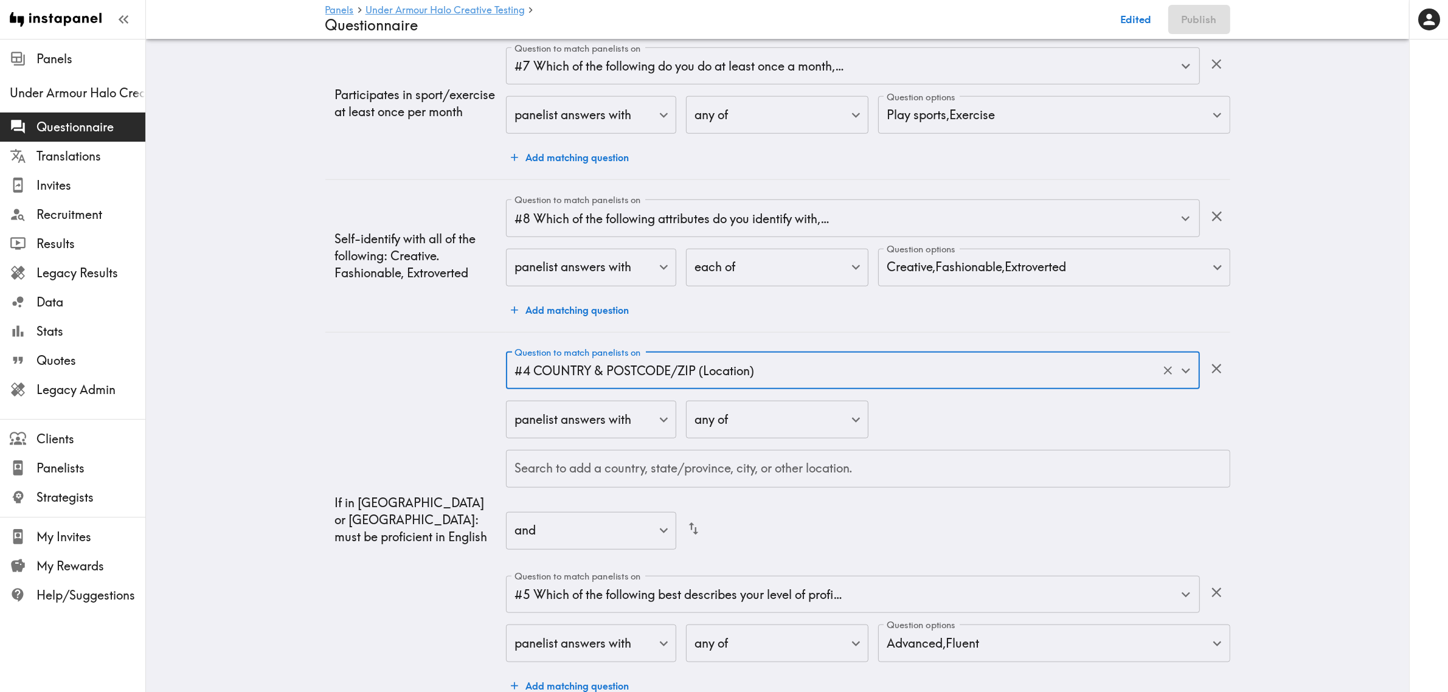
click at [654, 467] on div "Search to add a country, state/province, city, or other location. Search to add…" at bounding box center [868, 469] width 724 height 38
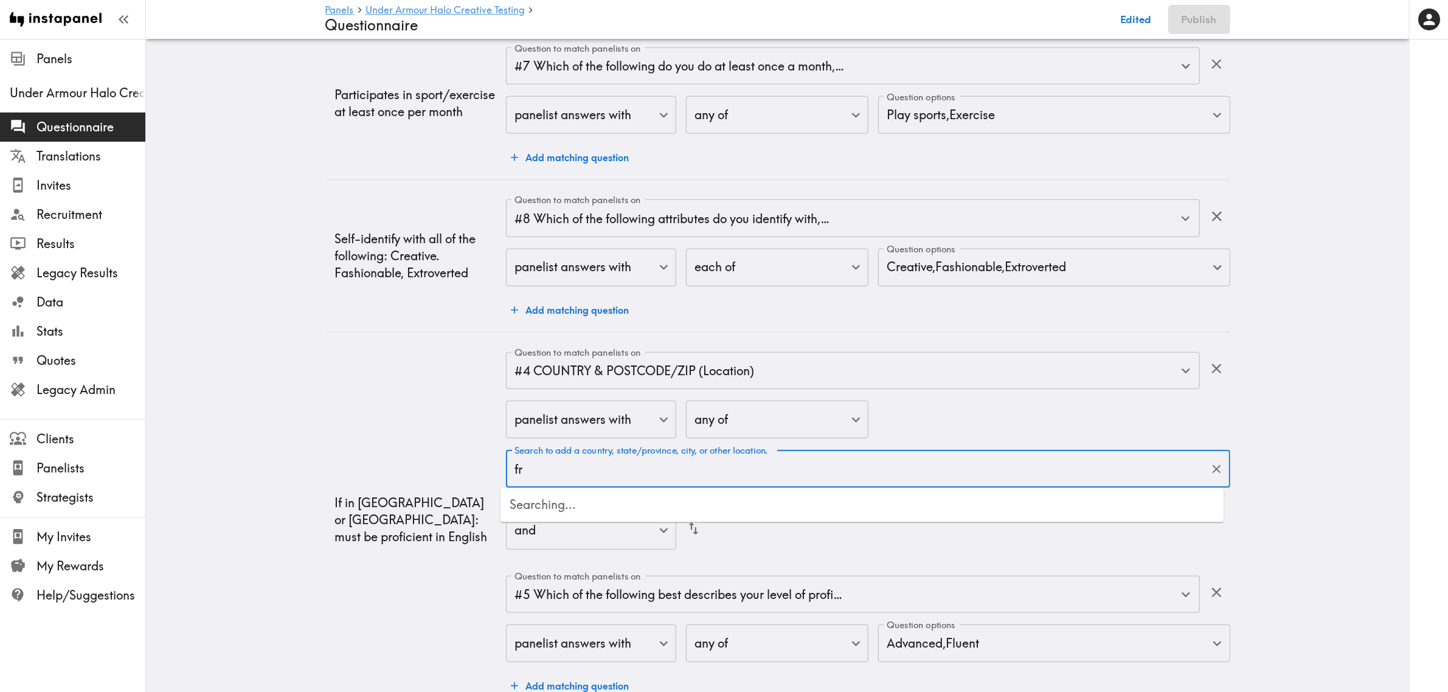
type input "fra"
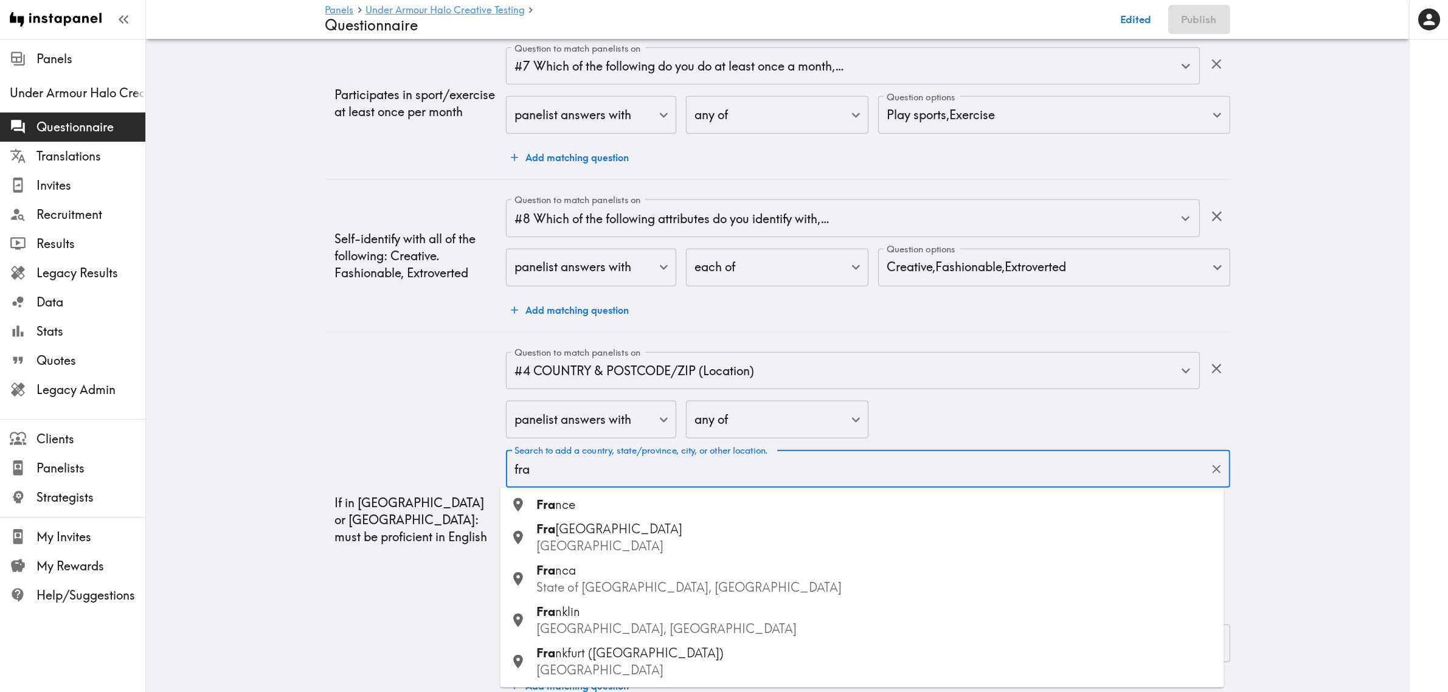
click at [563, 505] on span "nce" at bounding box center [566, 505] width 20 height 15
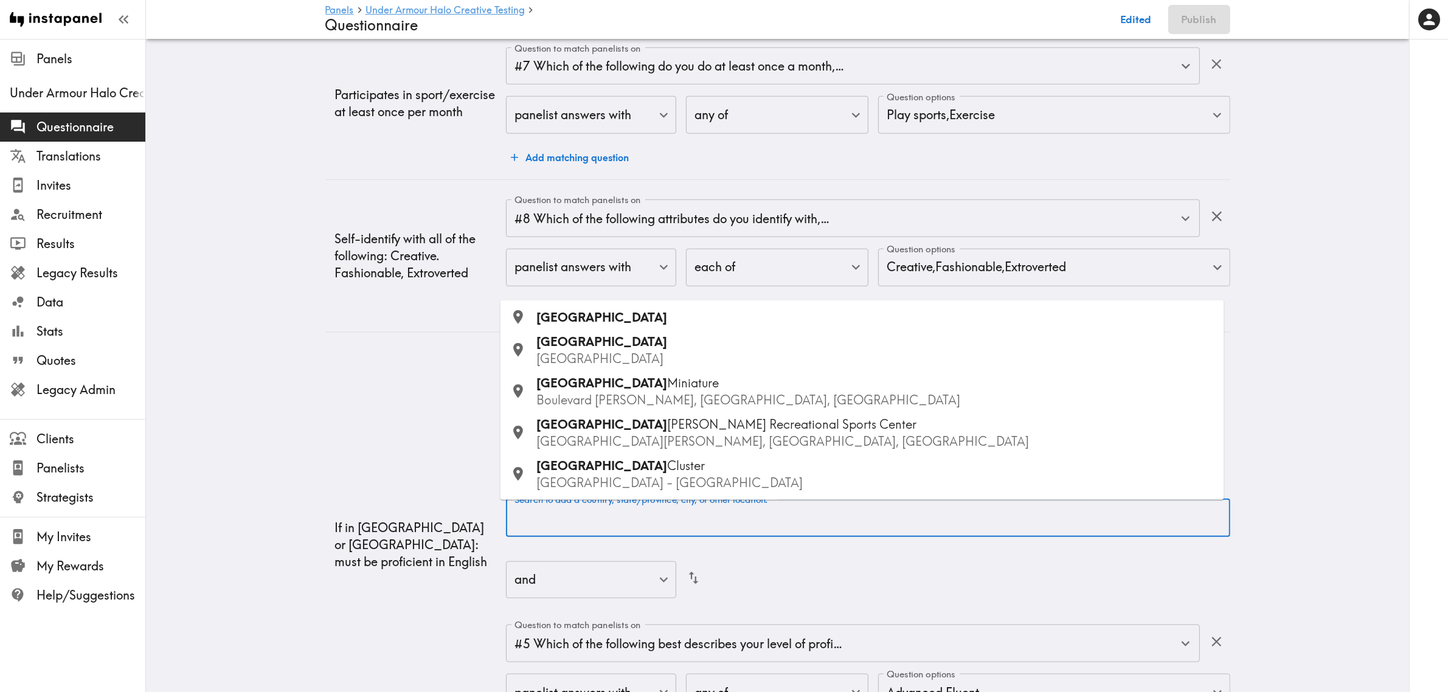
click at [585, 515] on div "Search to add a country, state/province, city, or other location. Search to add…" at bounding box center [868, 518] width 724 height 38
type input "spa"
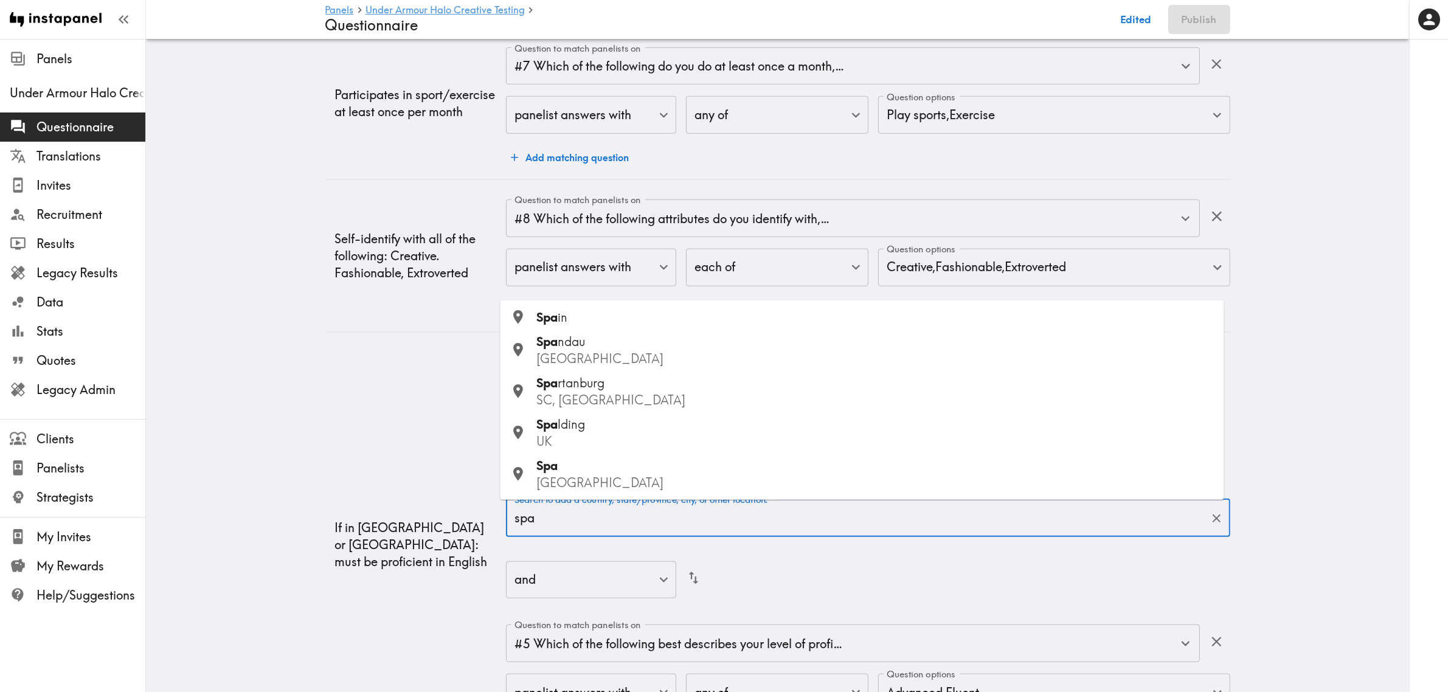
click at [552, 311] on span "Spa" at bounding box center [547, 317] width 21 height 15
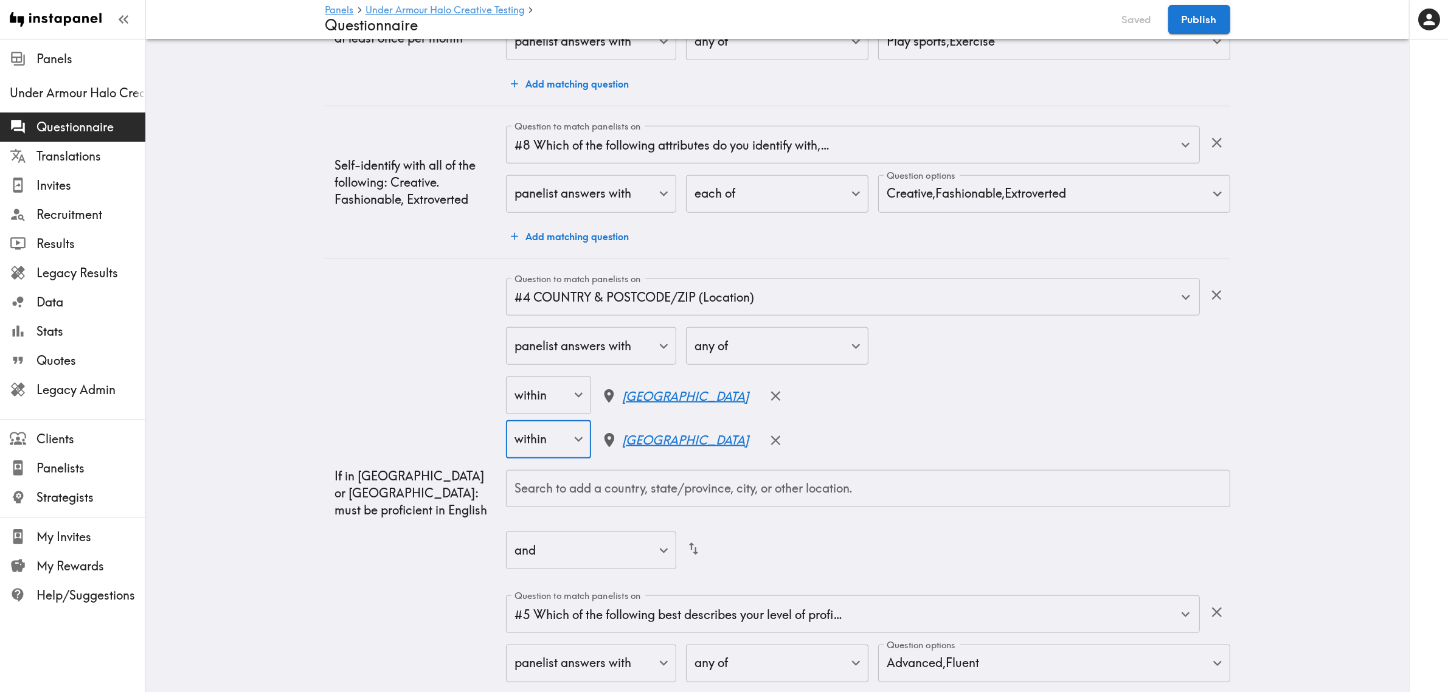
scroll to position [1543, 0]
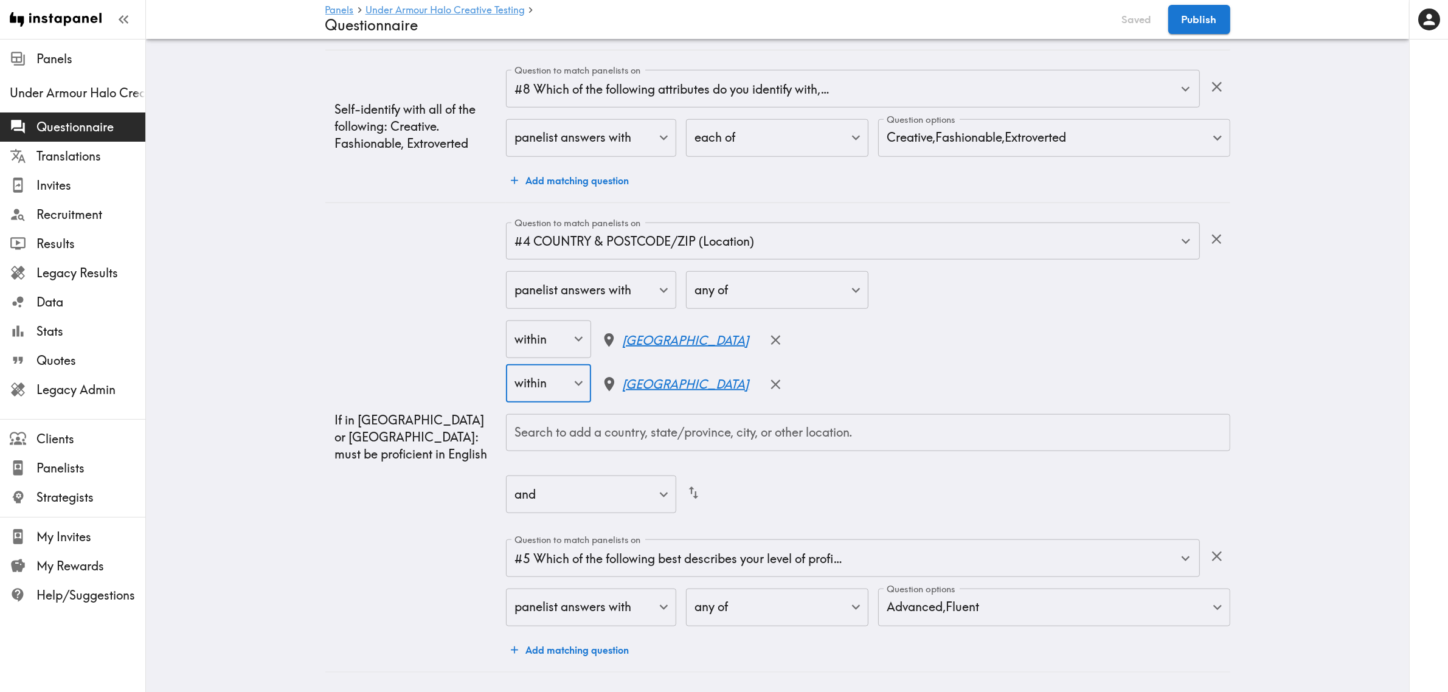
click at [567, 642] on button "Add matching question" at bounding box center [570, 650] width 128 height 24
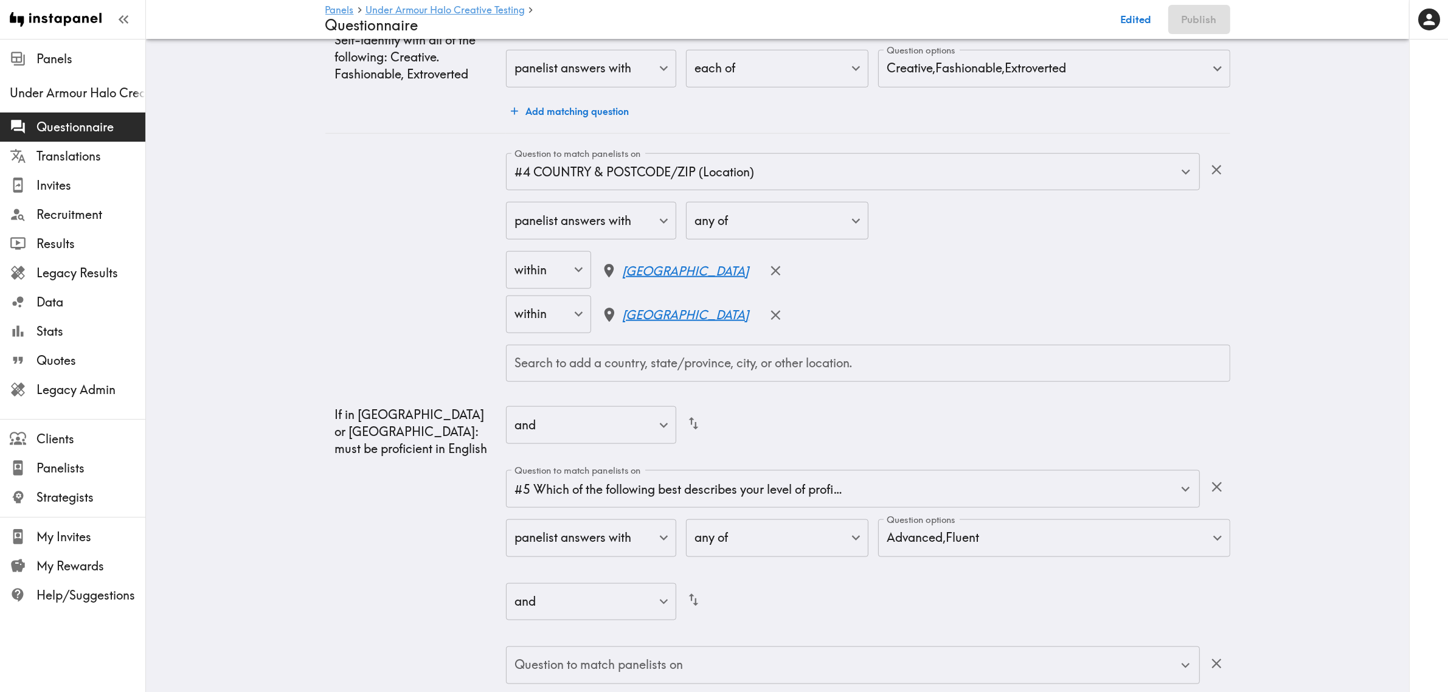
scroll to position [1671, 0]
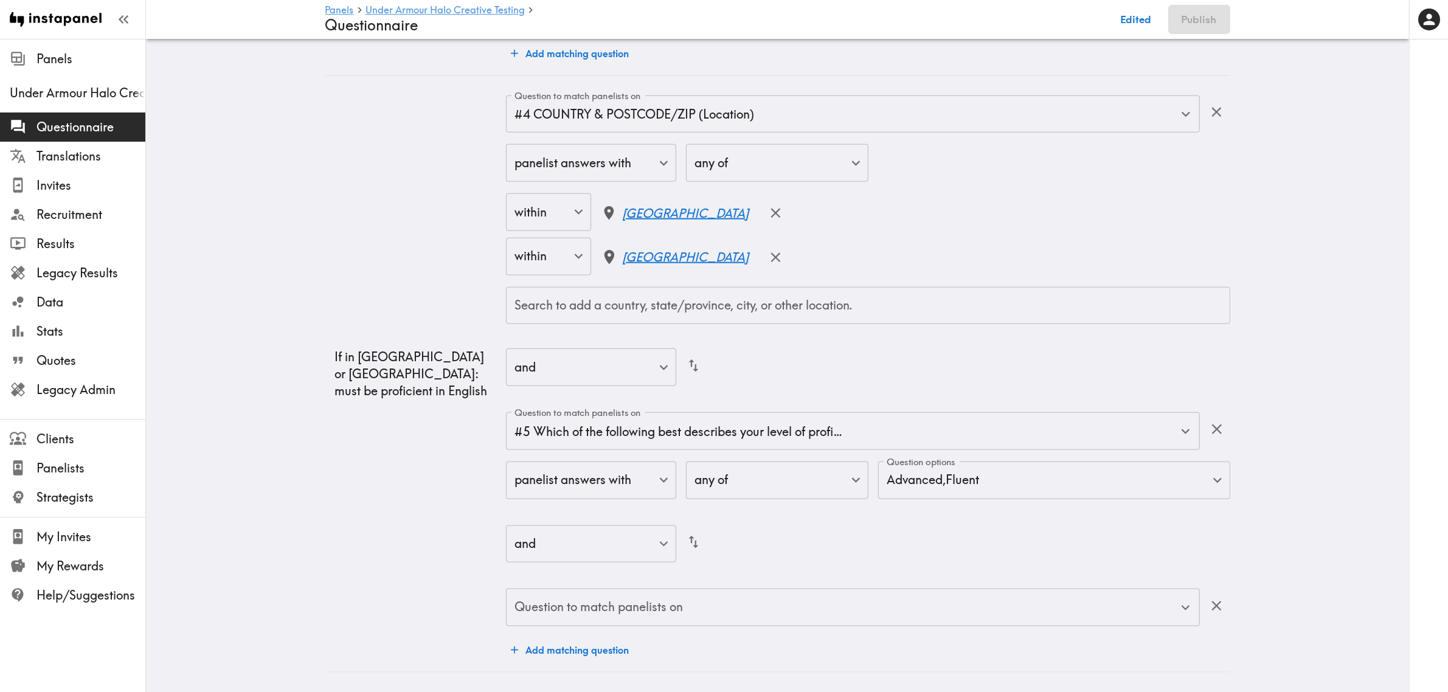
click at [570, 597] on li "OR" at bounding box center [586, 593] width 170 height 24
click at [615, 616] on div "Question to match panelists on Question to match panelists on" at bounding box center [852, 609] width 693 height 40
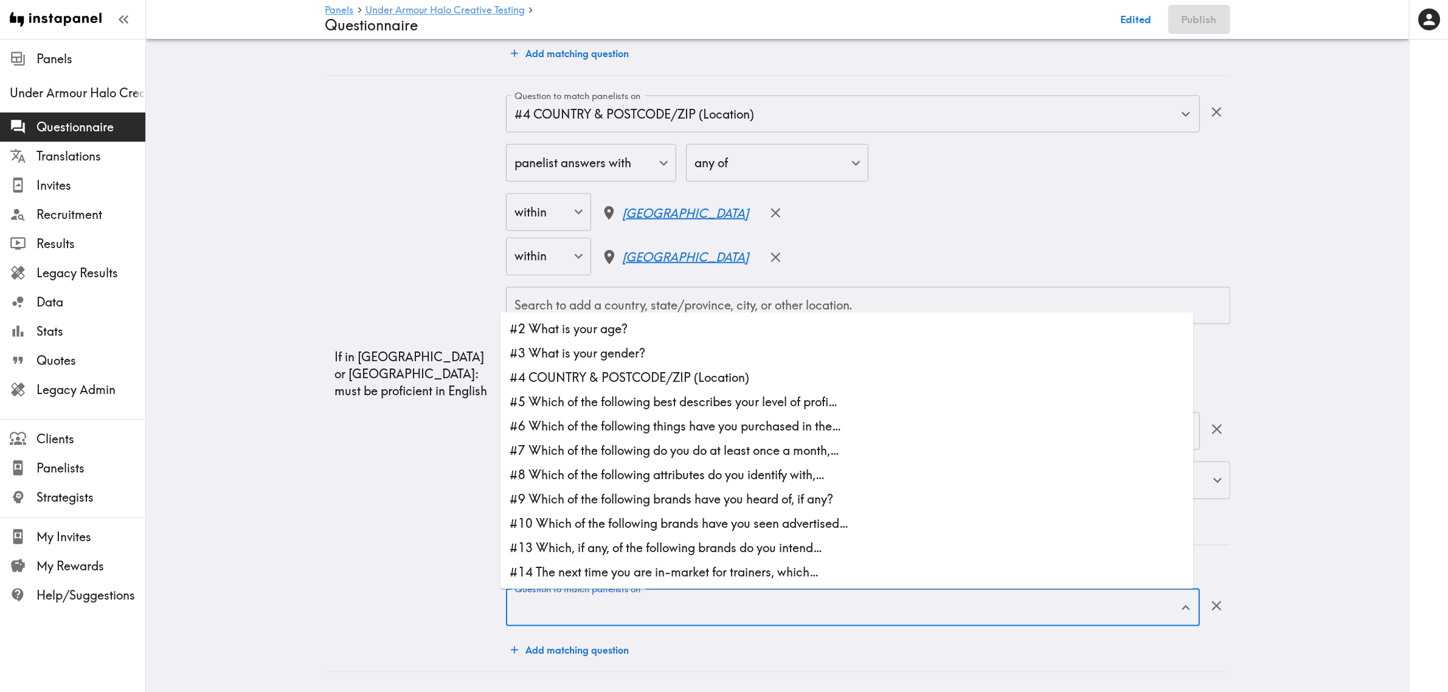
click at [616, 602] on input "Question to match panelists on" at bounding box center [844, 607] width 664 height 27
click at [687, 366] on li "#4 COUNTRY & POSTCODE/ZIP (Location)" at bounding box center [847, 378] width 693 height 24
type input "#4 COUNTRY & POSTCODE/ZIP (Location)"
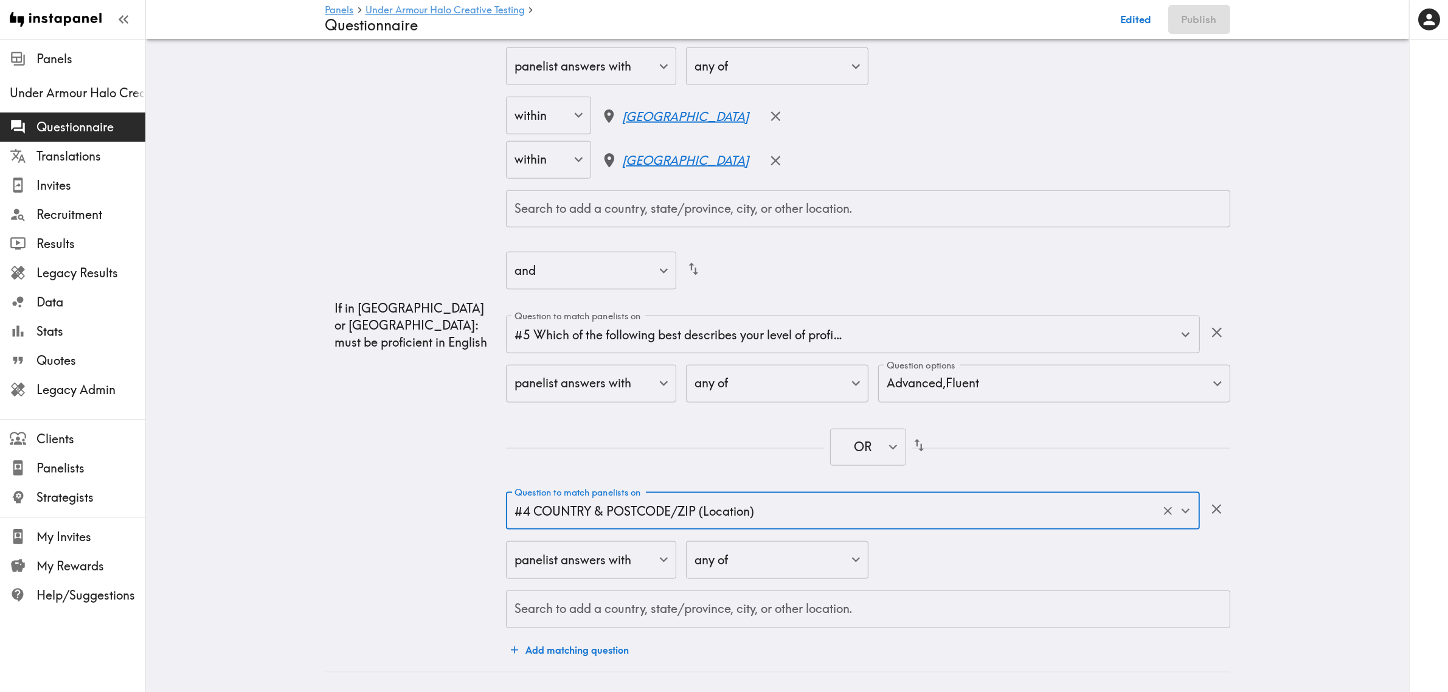
scroll to position [1768, 0]
click at [668, 608] on input "Search to add a country, state/province, city, or other location." at bounding box center [868, 609] width 713 height 27
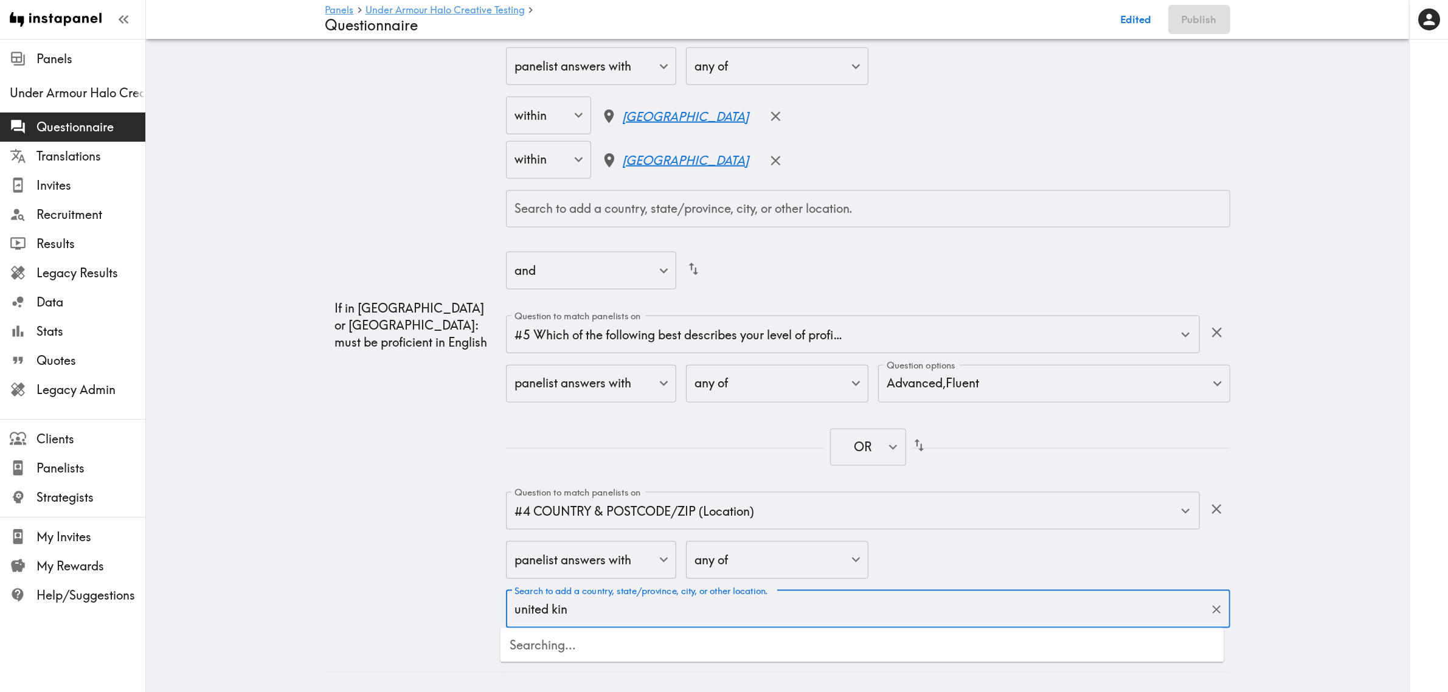
type input "united king"
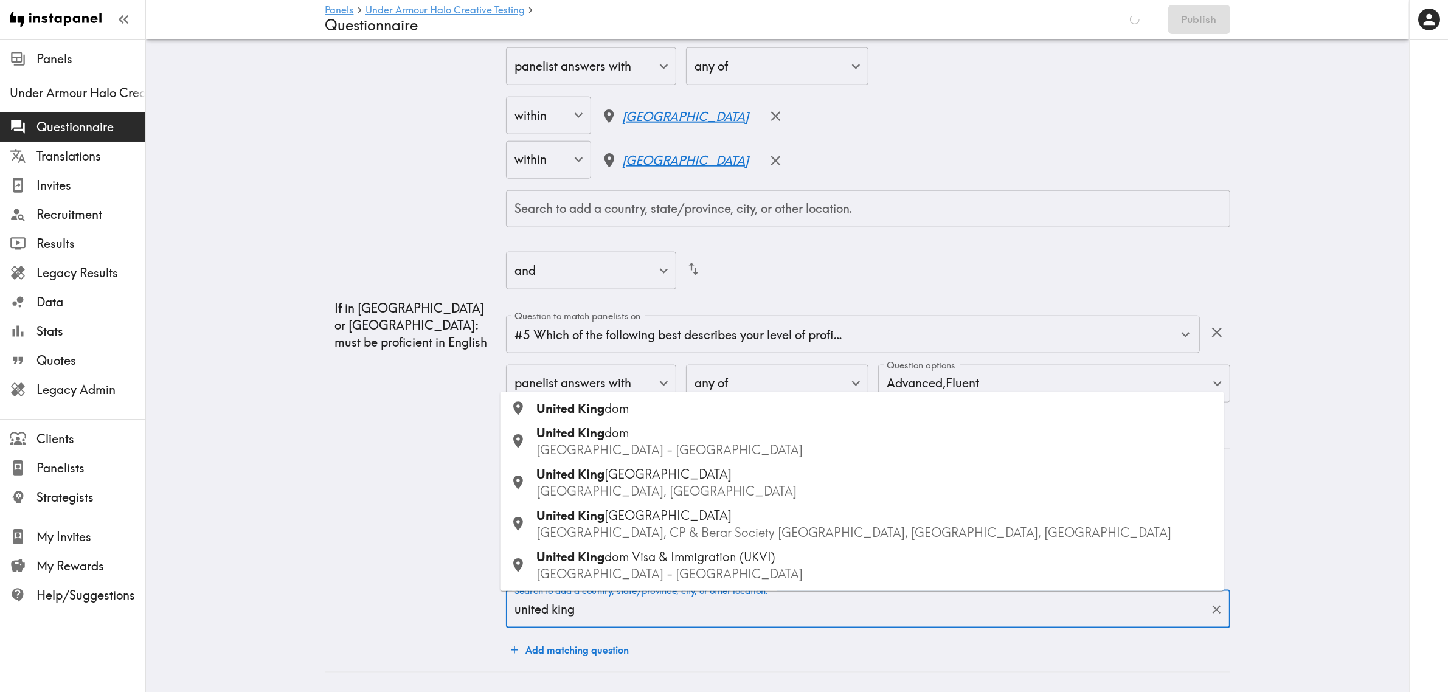
click at [555, 401] on span "United King" at bounding box center [571, 408] width 68 height 15
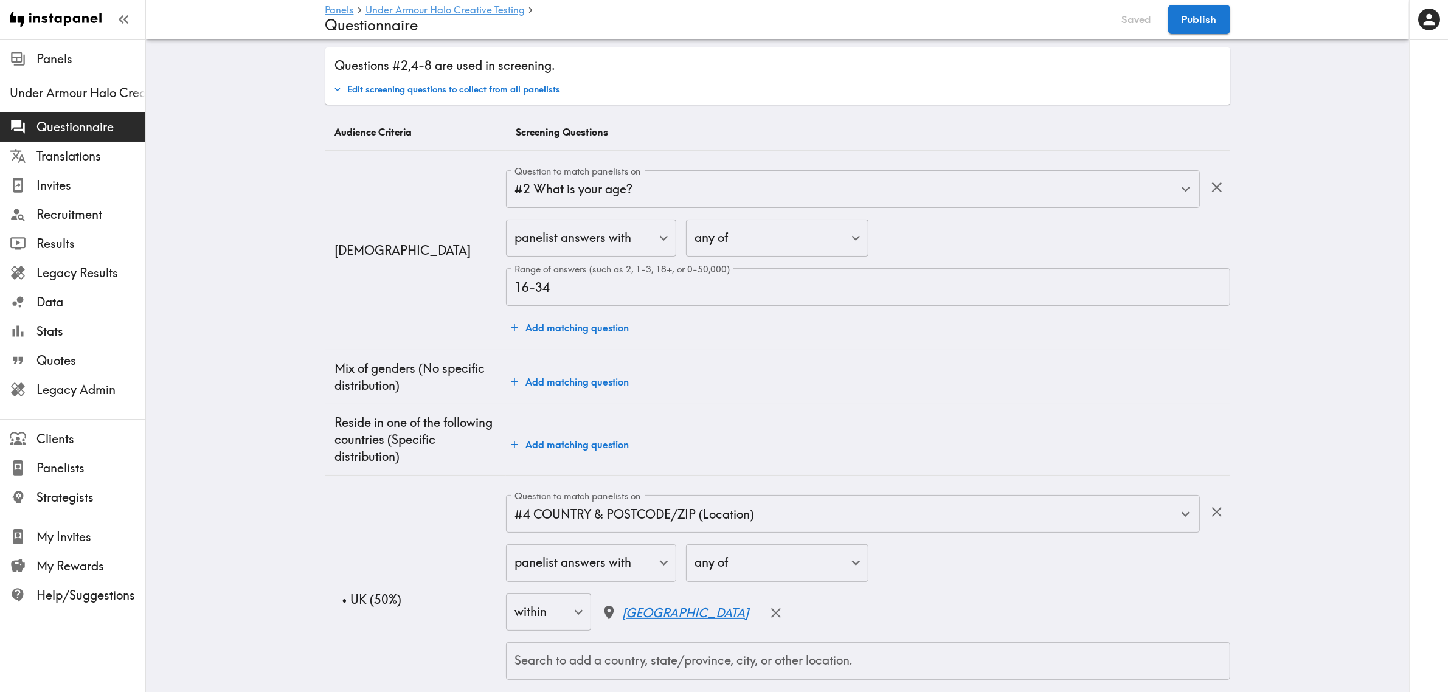
scroll to position [0, 0]
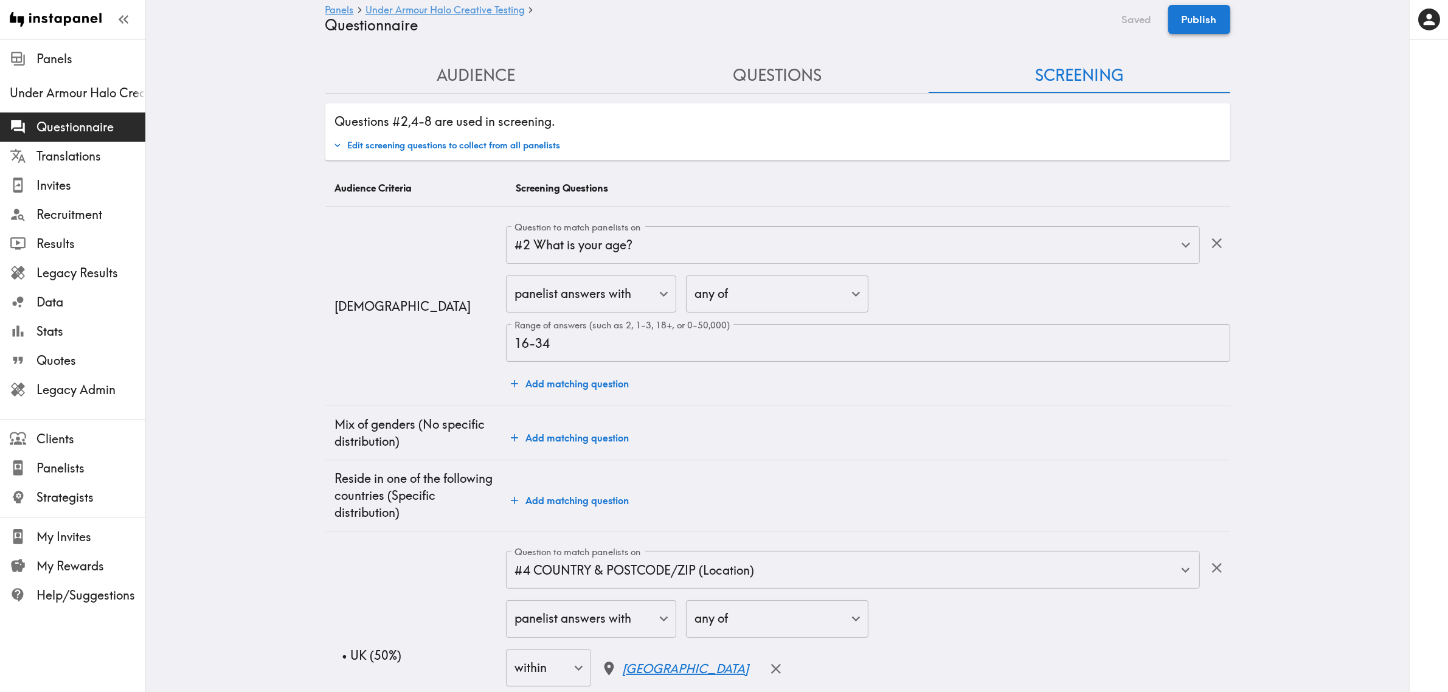
click at [1200, 19] on button "Publish" at bounding box center [1199, 19] width 62 height 29
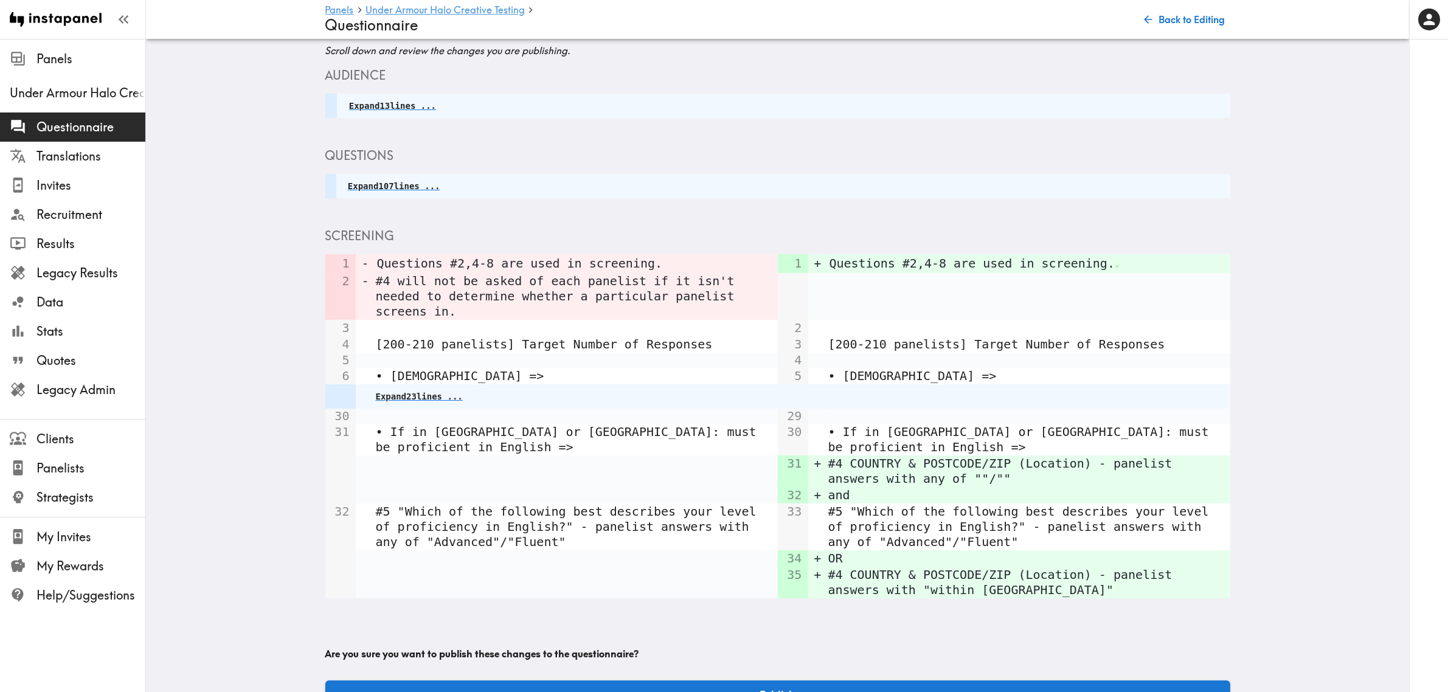
scroll to position [50, 0]
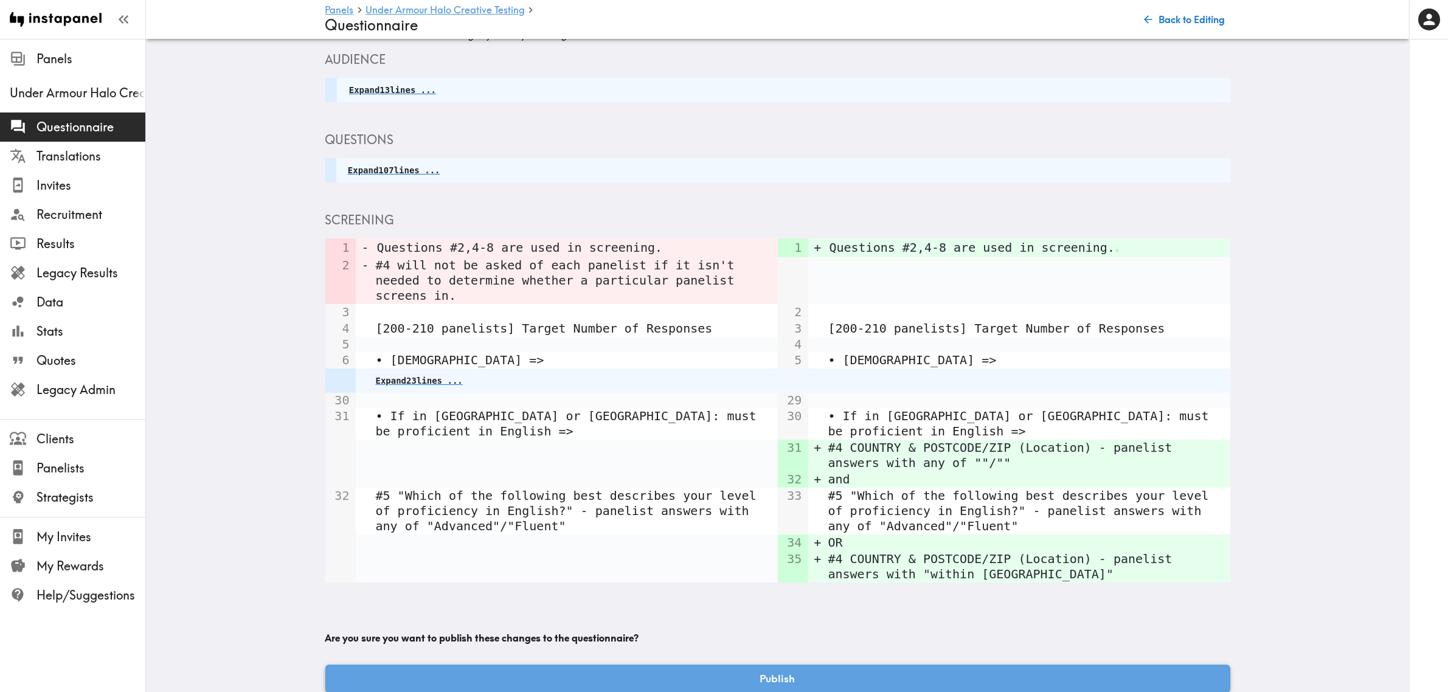
click at [785, 665] on button "Publish" at bounding box center [777, 679] width 905 height 28
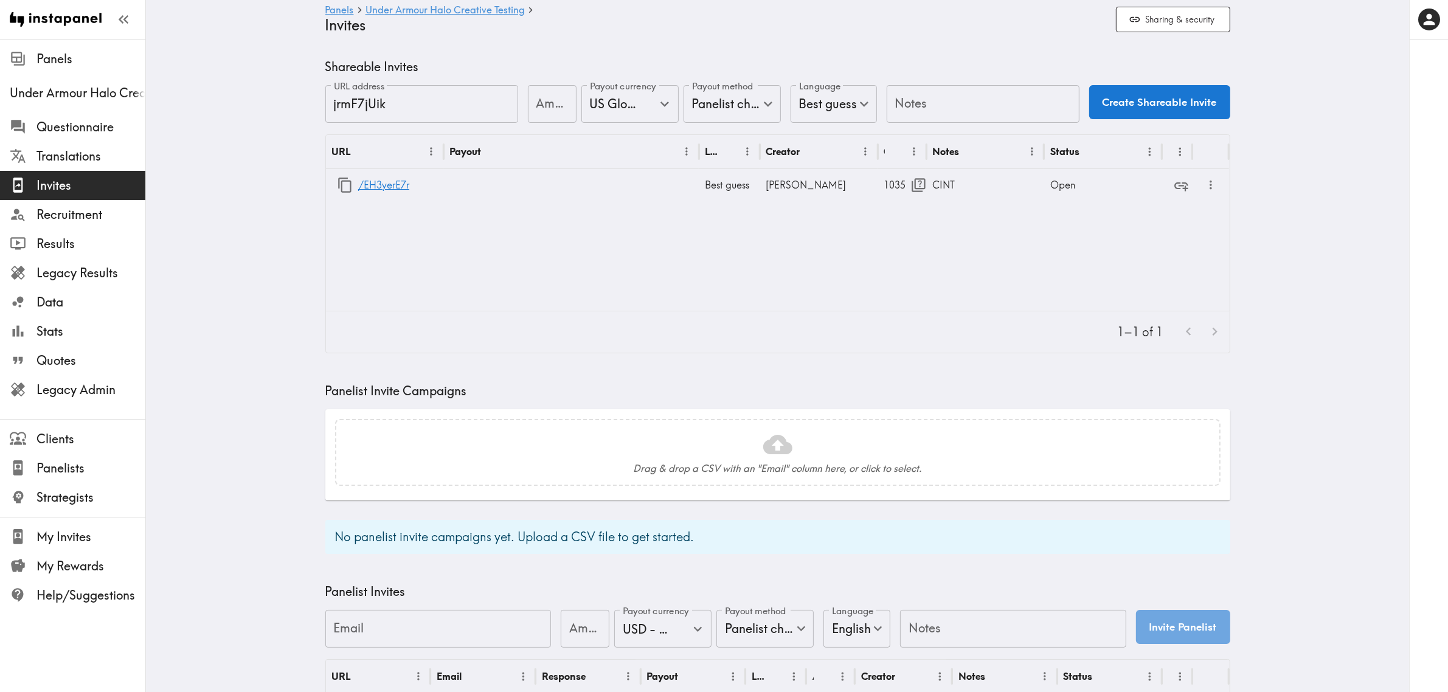
type input "US Global Equivalent - converted and cost-of-living adjusted"
type input "USD - US Dollar (United States of America, American Samoa, Bonaire, Sint Eustat…"
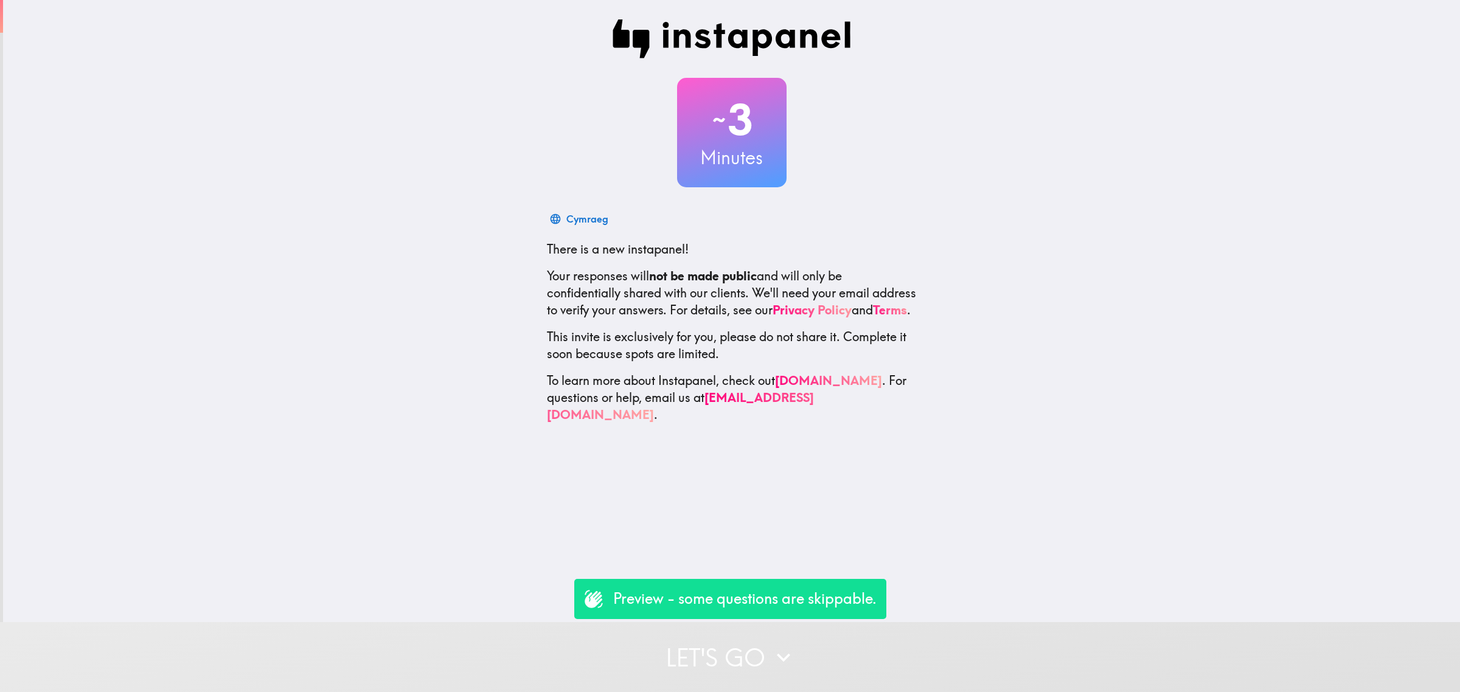
click at [759, 654] on button "Let's go" at bounding box center [730, 657] width 1460 height 70
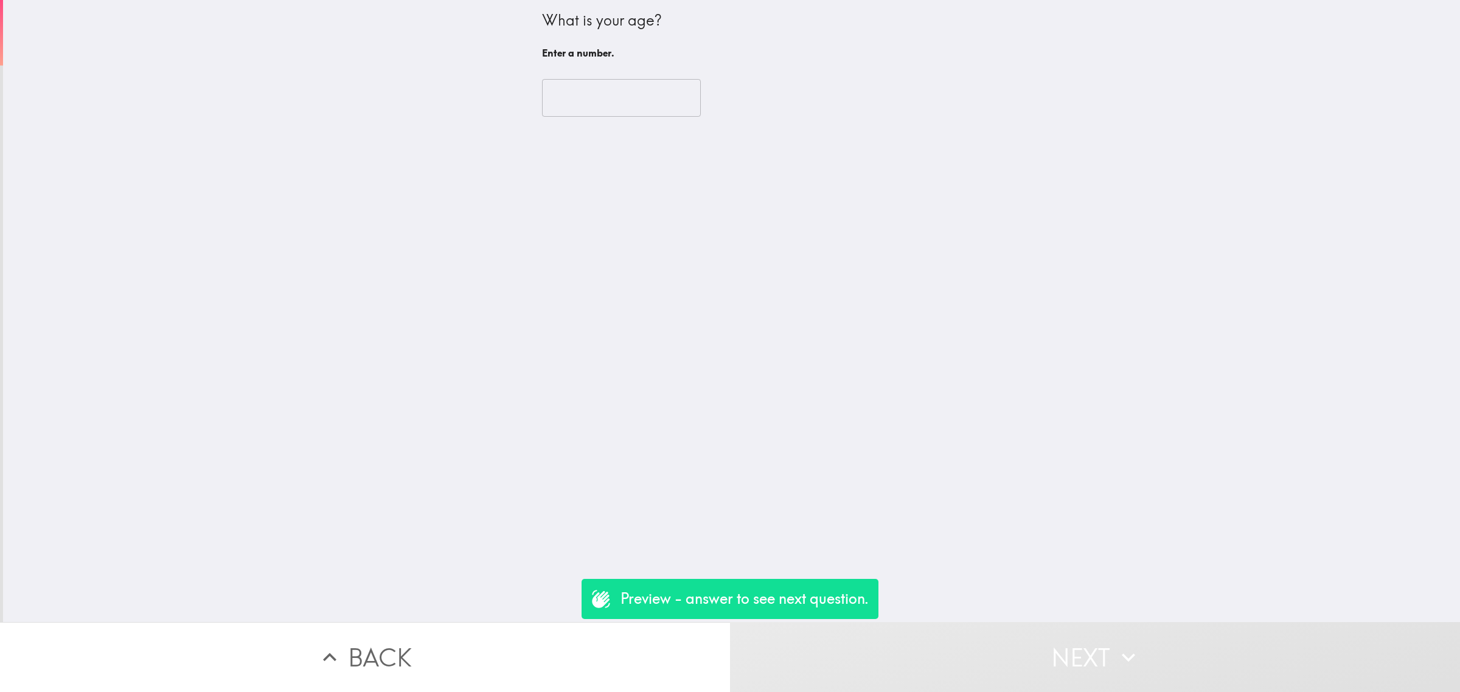
click at [585, 105] on input "number" at bounding box center [621, 98] width 159 height 38
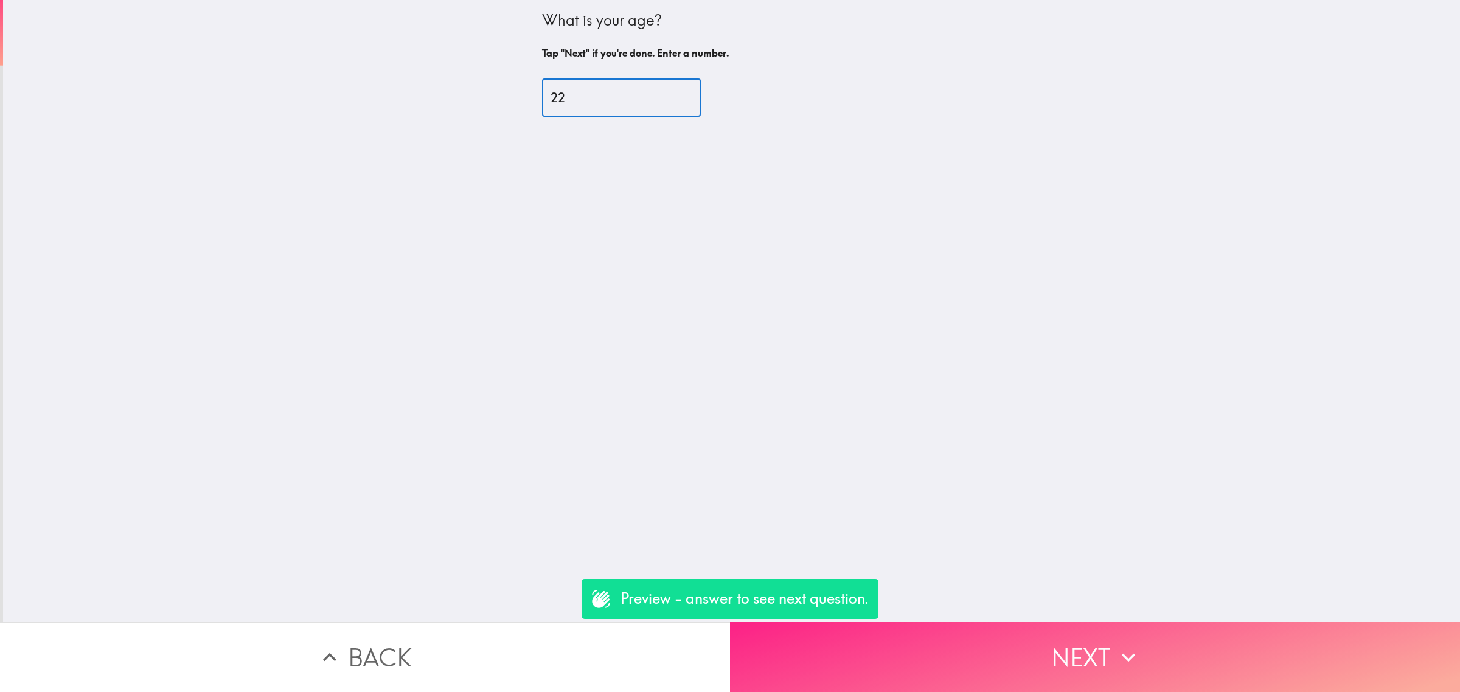
type input "22"
click at [934, 622] on button "Next" at bounding box center [1095, 657] width 730 height 70
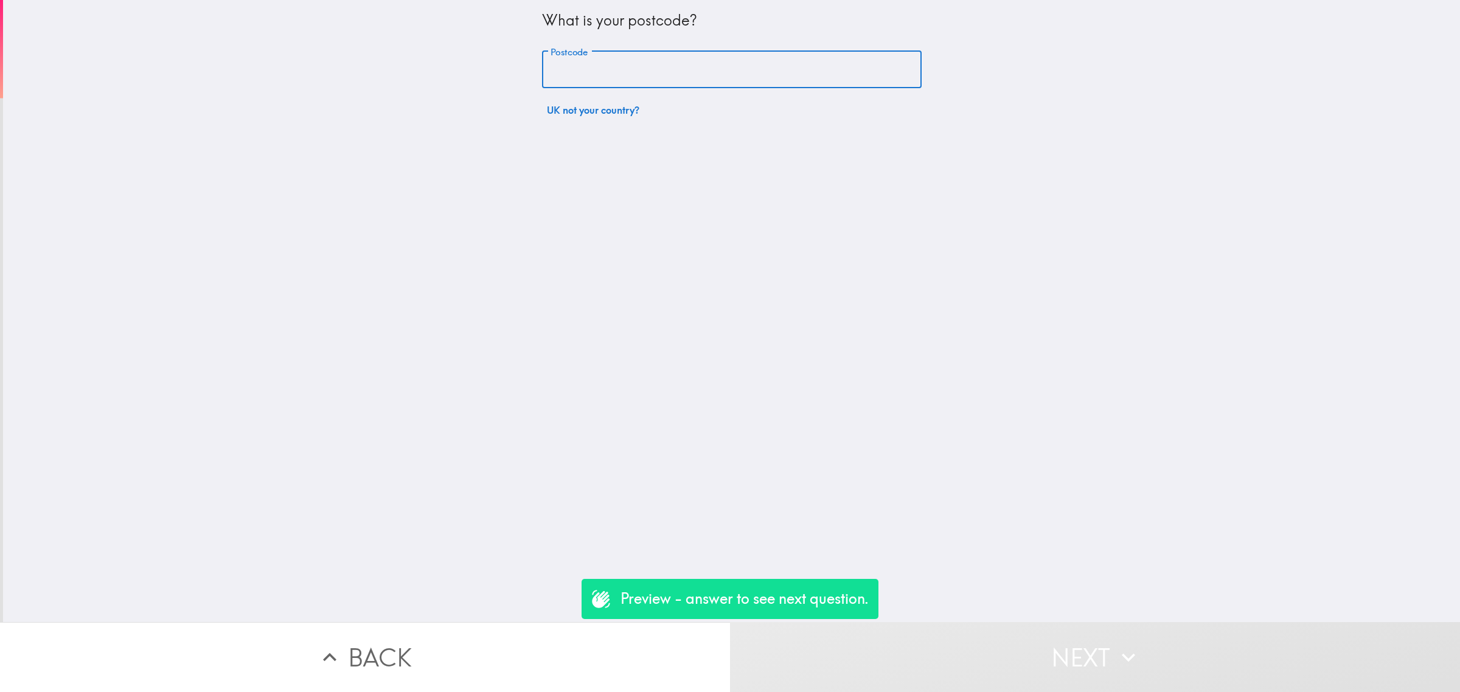
click at [561, 56] on div "Postcode Postcode" at bounding box center [732, 70] width 380 height 38
type input "rm156pr"
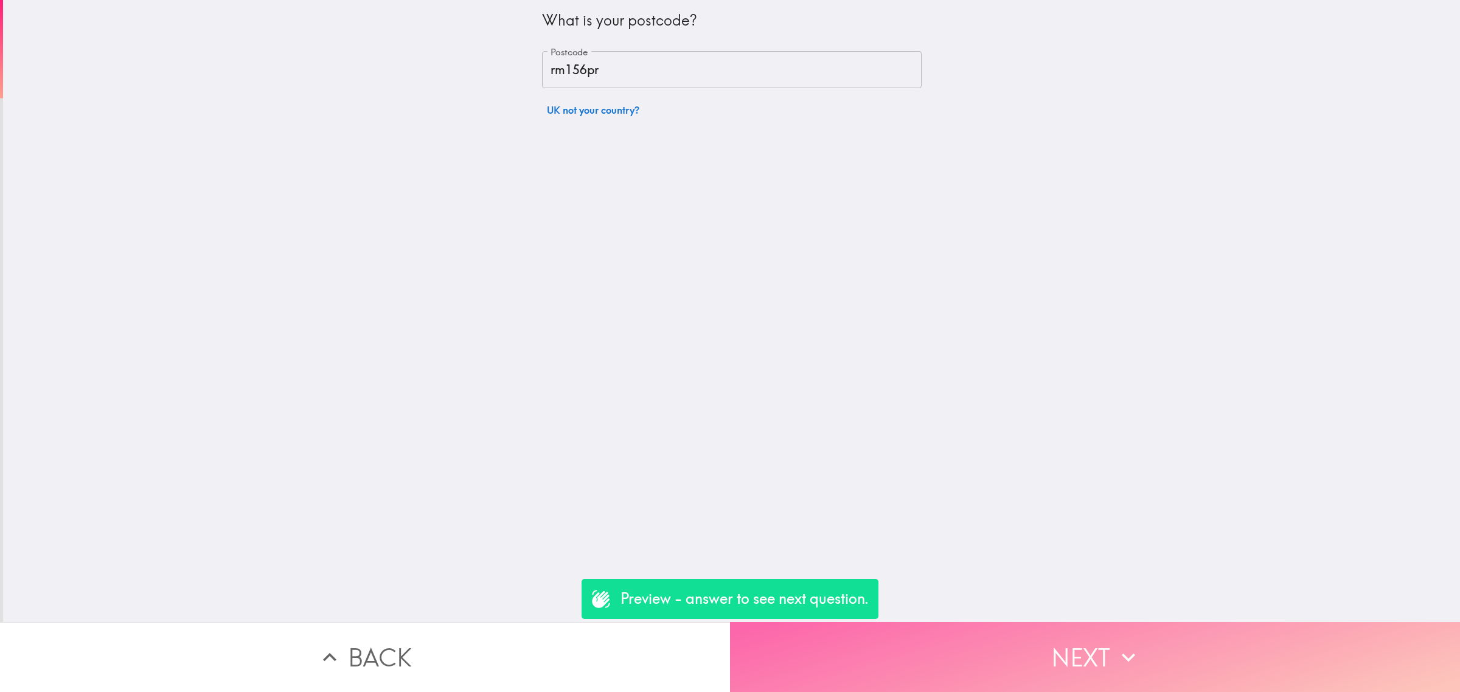
click at [1021, 644] on button "Next" at bounding box center [1095, 657] width 730 height 70
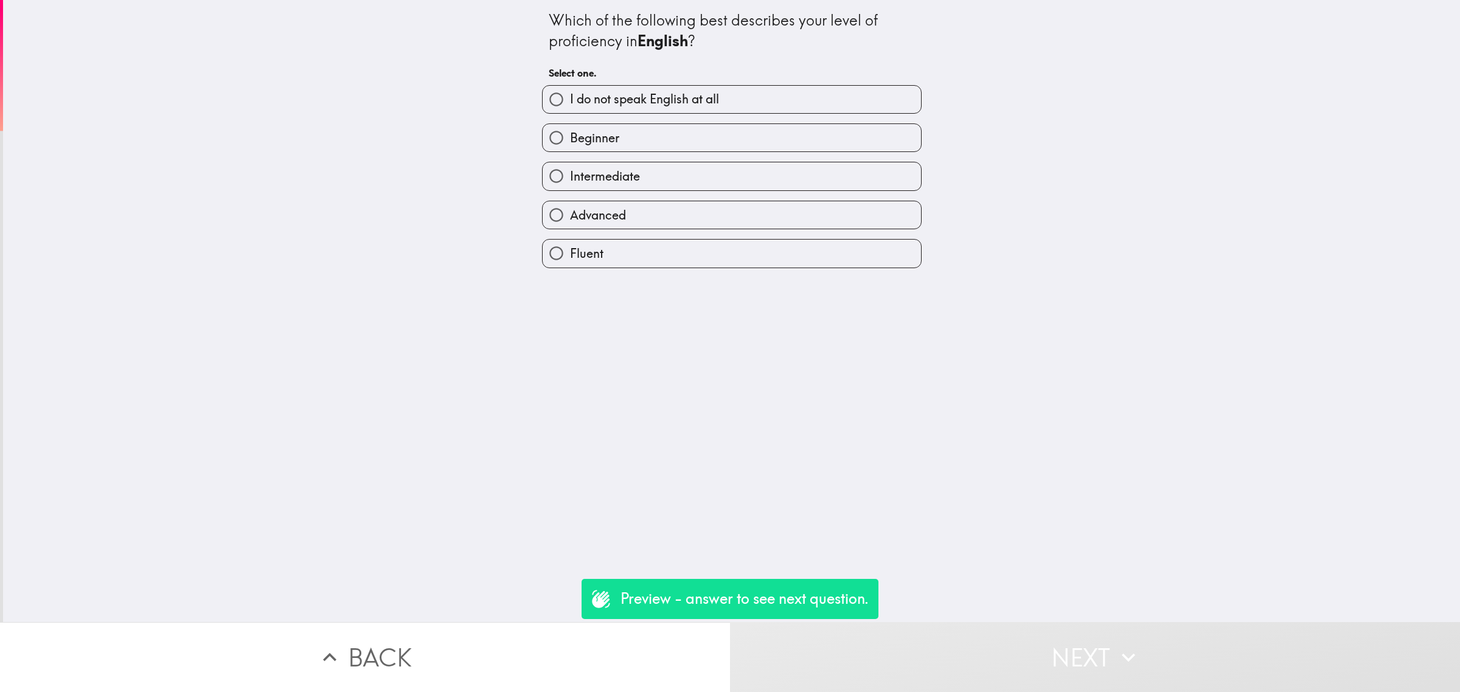
click at [661, 204] on label "Advanced" at bounding box center [732, 214] width 378 height 27
click at [570, 204] on input "Advanced" at bounding box center [556, 214] width 27 height 27
radio input "true"
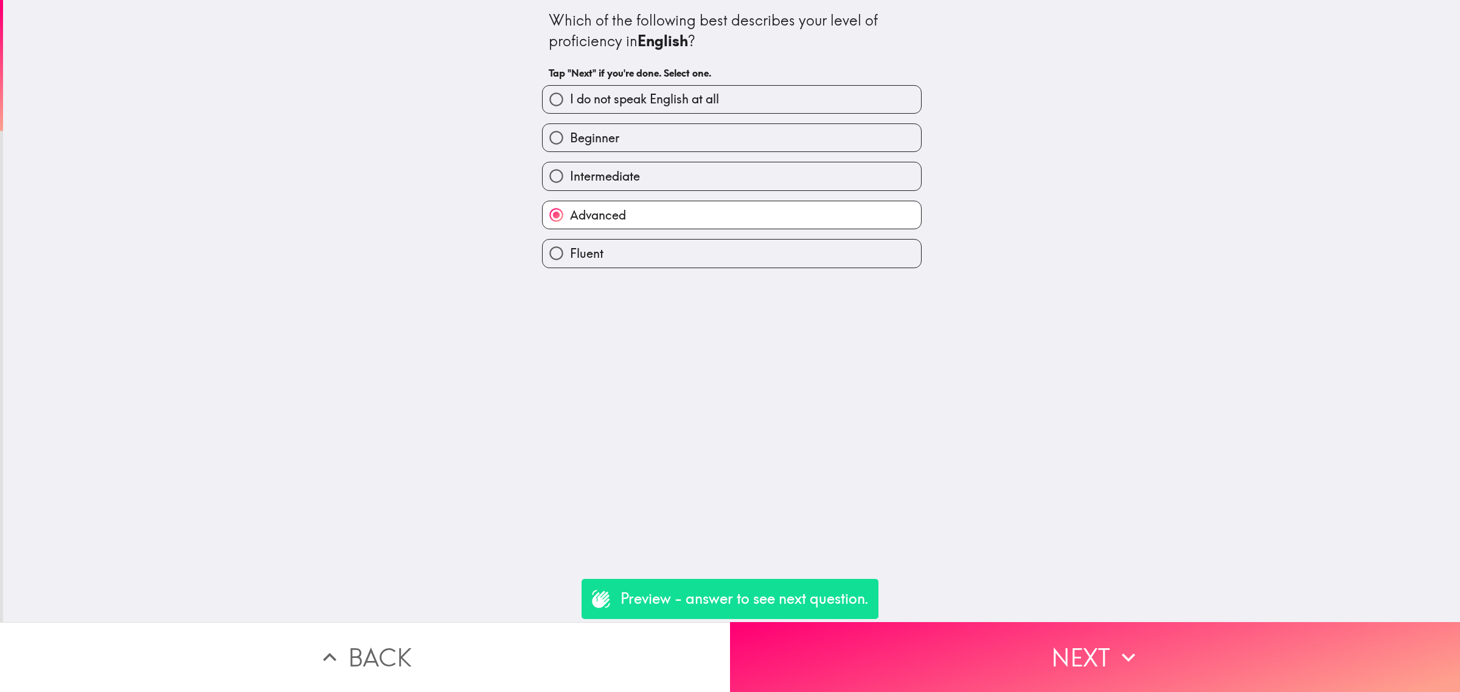
click at [733, 146] on label "Beginner" at bounding box center [732, 137] width 378 height 27
click at [570, 146] on input "Beginner" at bounding box center [556, 137] width 27 height 27
radio input "true"
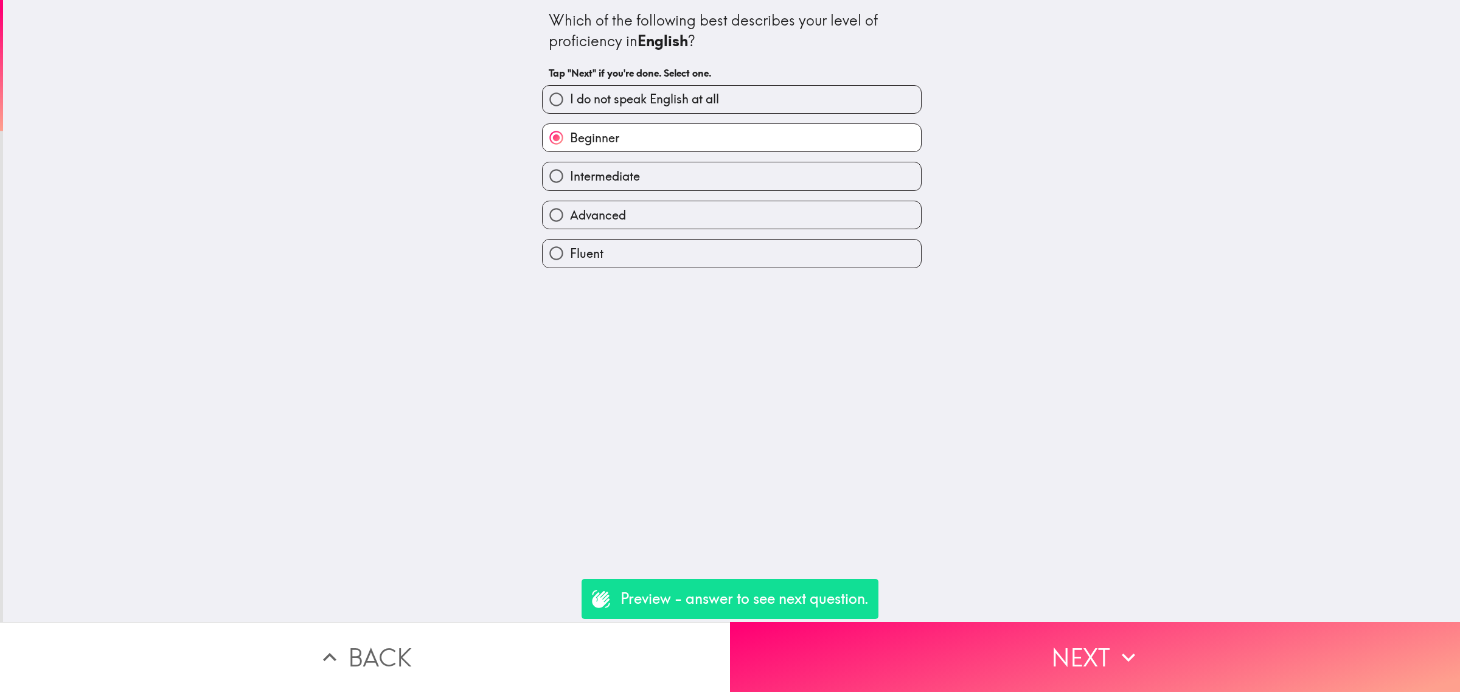
click at [1078, 606] on div "Which of the following best describes your level of proficiency in English ? Ta…" at bounding box center [731, 311] width 1457 height 622
click at [1098, 633] on button "Next" at bounding box center [1095, 657] width 730 height 70
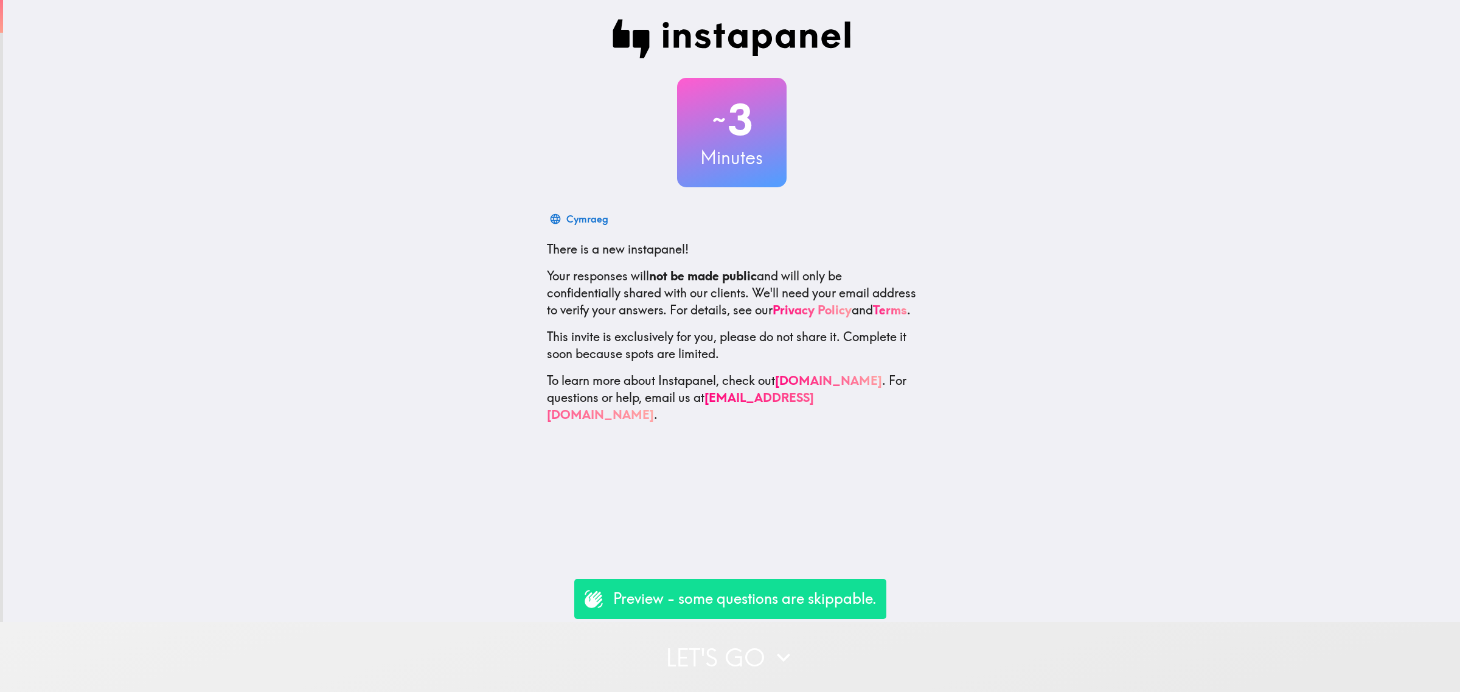
click at [683, 649] on button "Let's go" at bounding box center [730, 657] width 1460 height 70
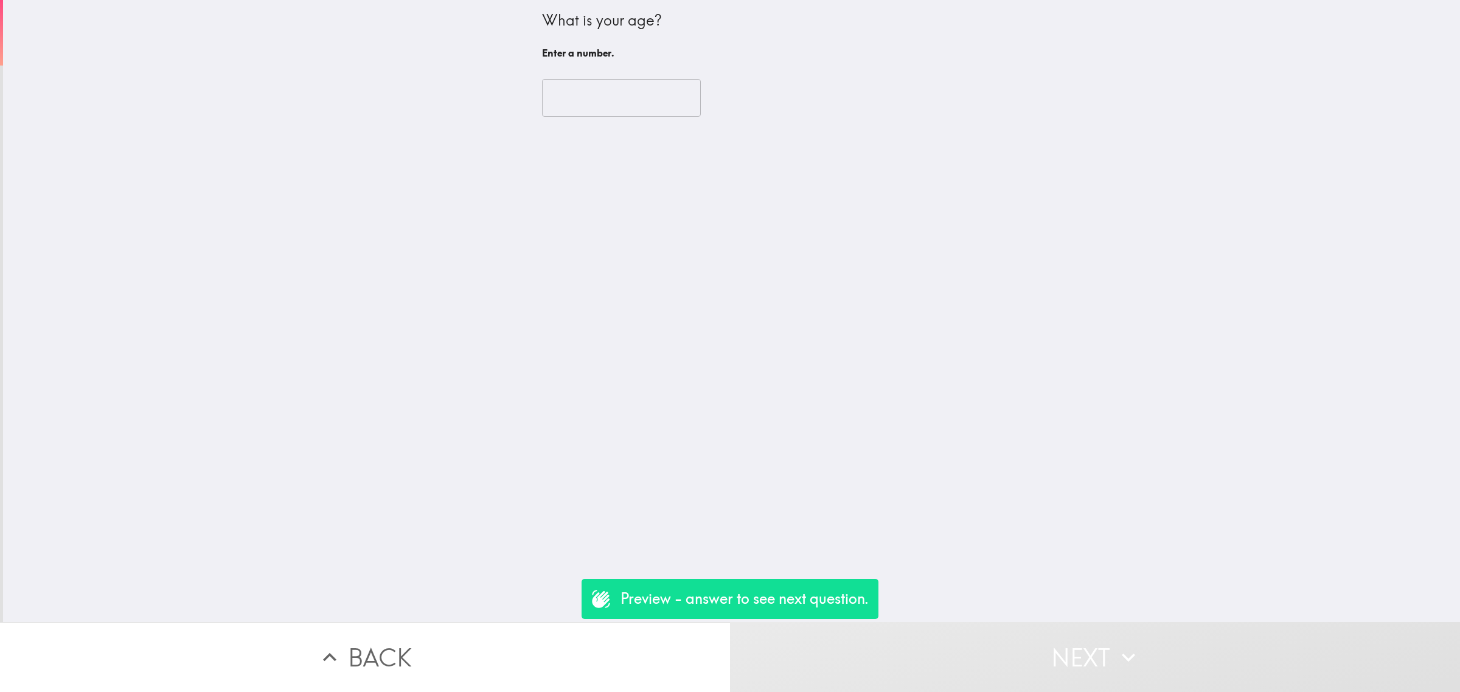
click at [592, 93] on input "number" at bounding box center [621, 98] width 159 height 38
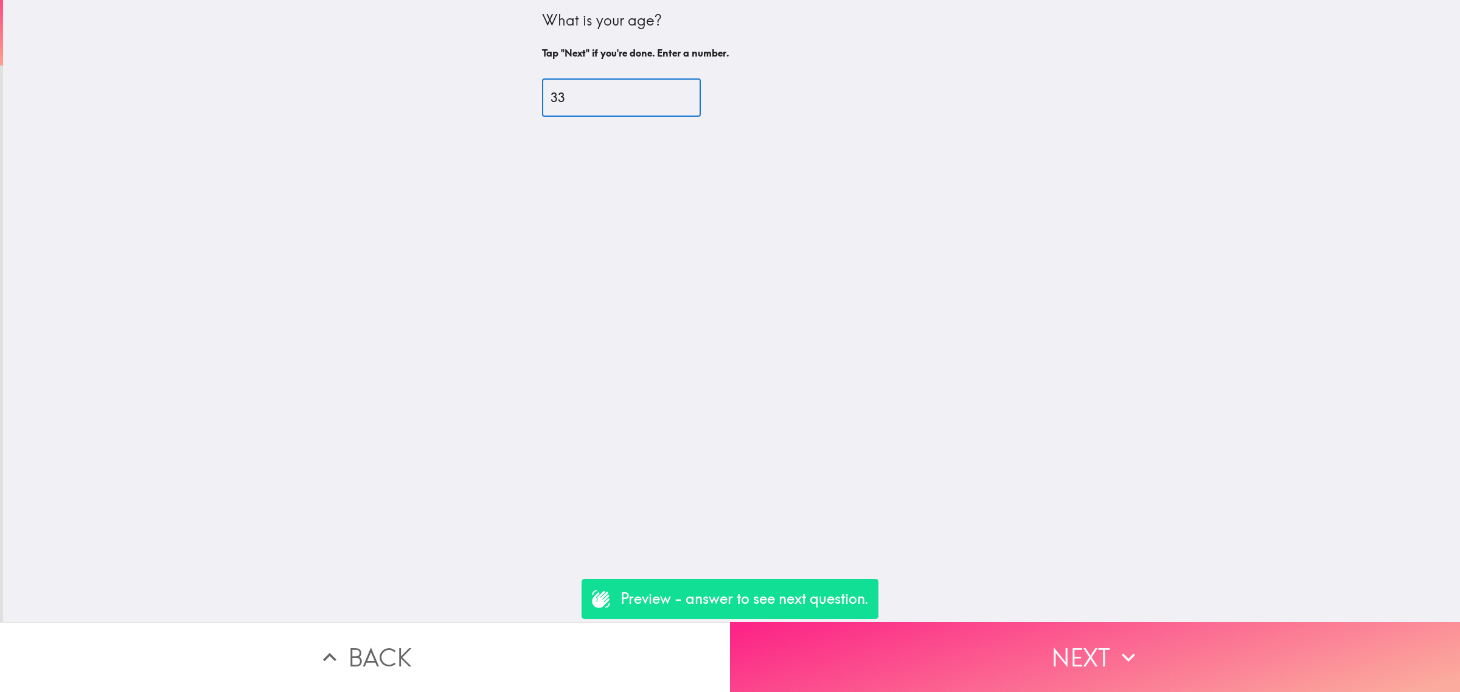
type input "33"
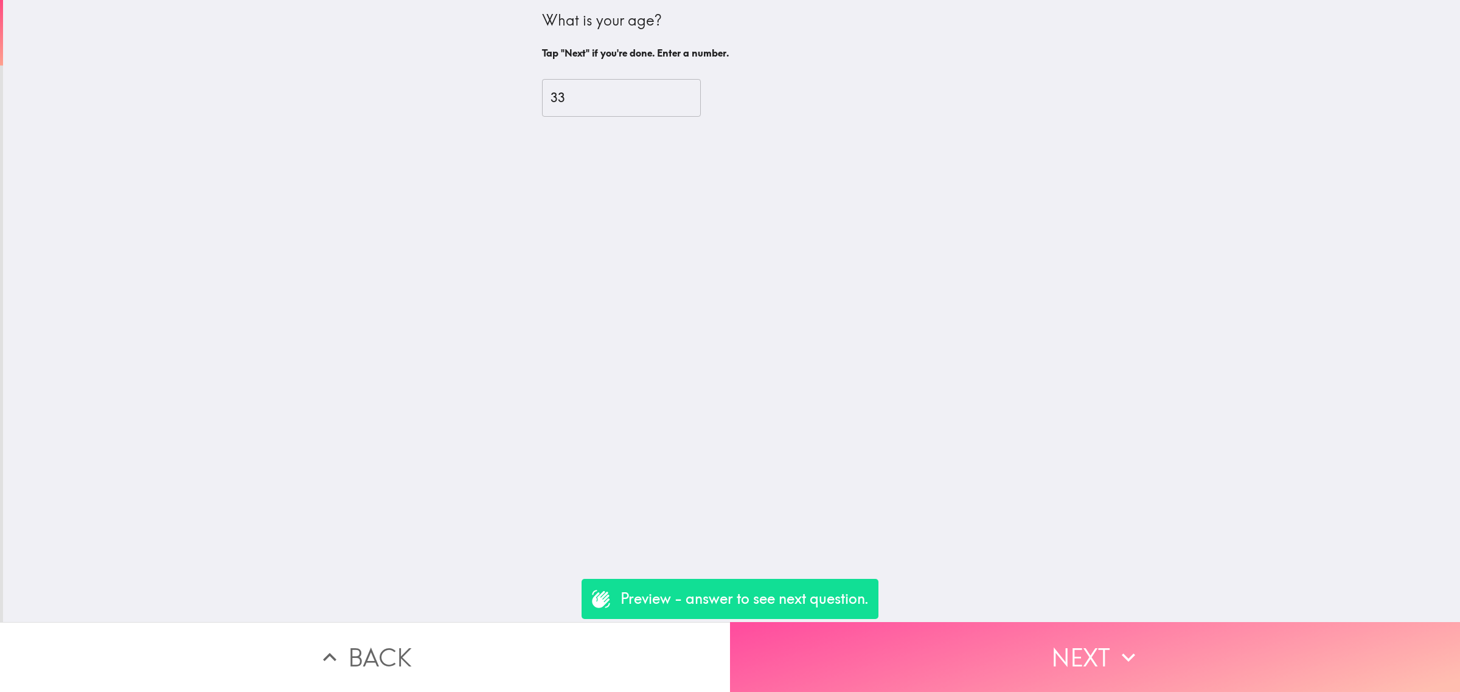
click at [1124, 630] on button "Next" at bounding box center [1095, 657] width 730 height 70
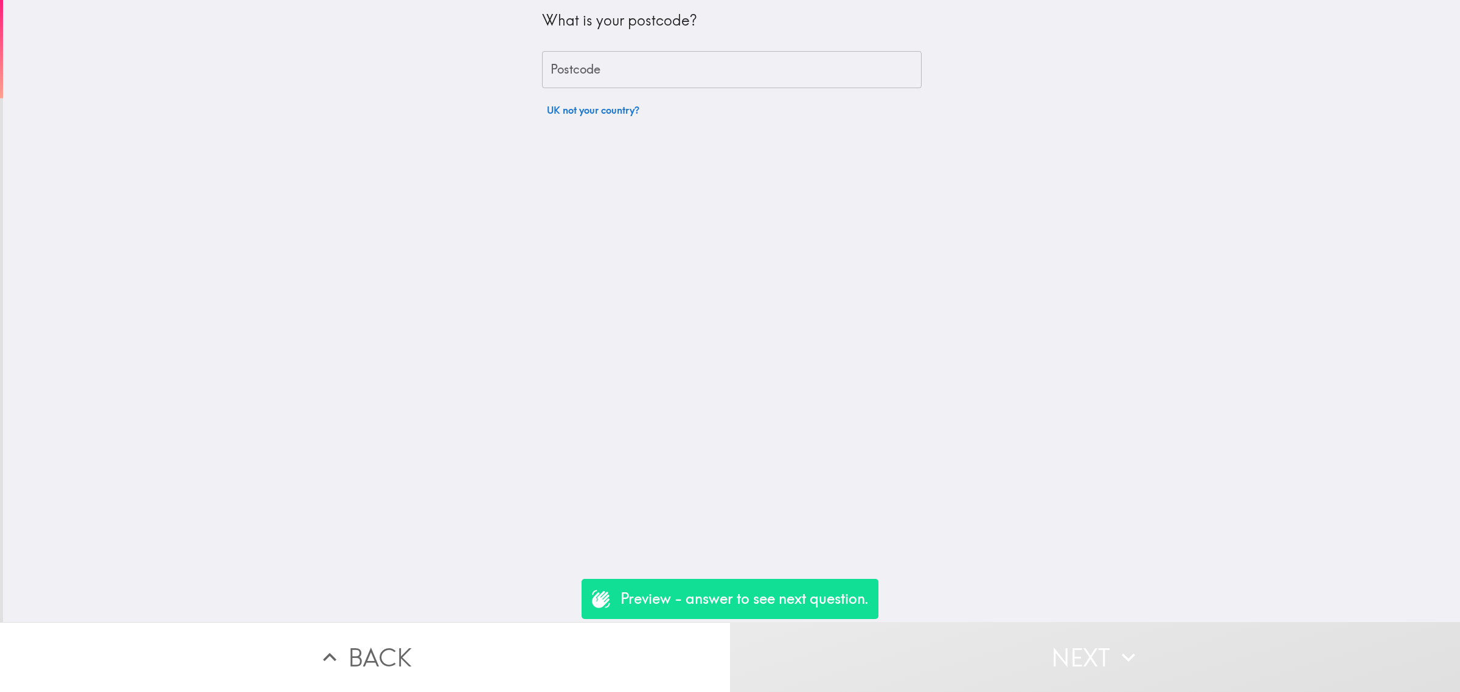
click at [561, 66] on div "Postcode Postcode" at bounding box center [732, 70] width 380 height 38
type input "rm156pr"
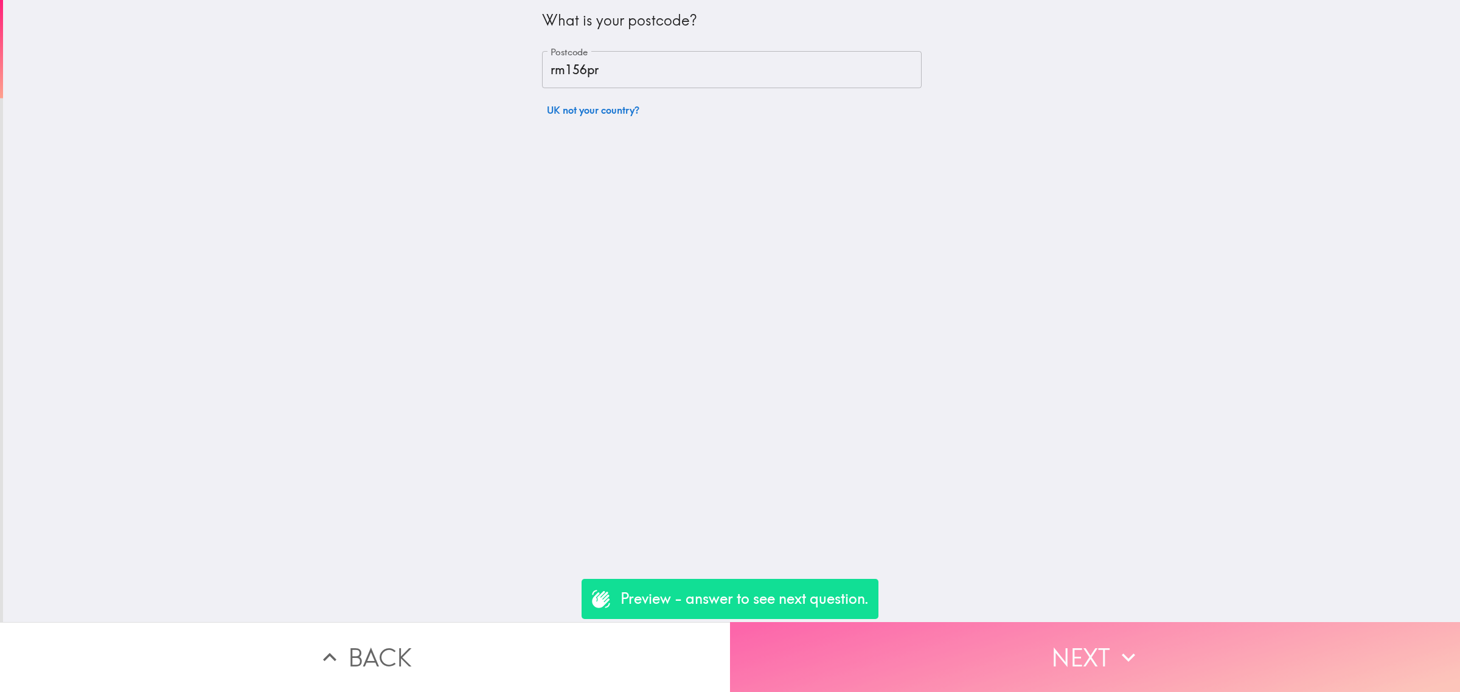
click at [1075, 654] on button "Next" at bounding box center [1095, 657] width 730 height 70
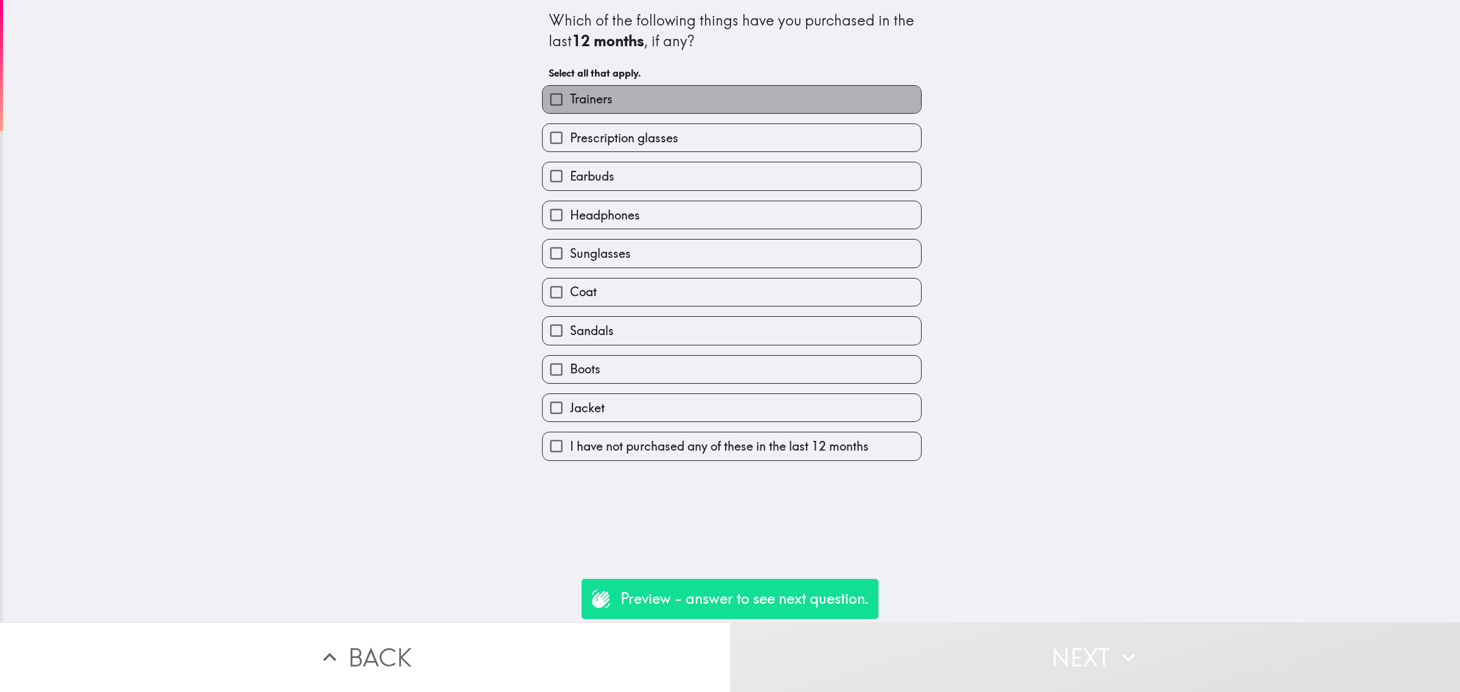
click at [639, 102] on label "Trainers" at bounding box center [732, 99] width 378 height 27
click at [570, 102] on input "Trainers" at bounding box center [556, 99] width 27 height 27
checkbox input "true"
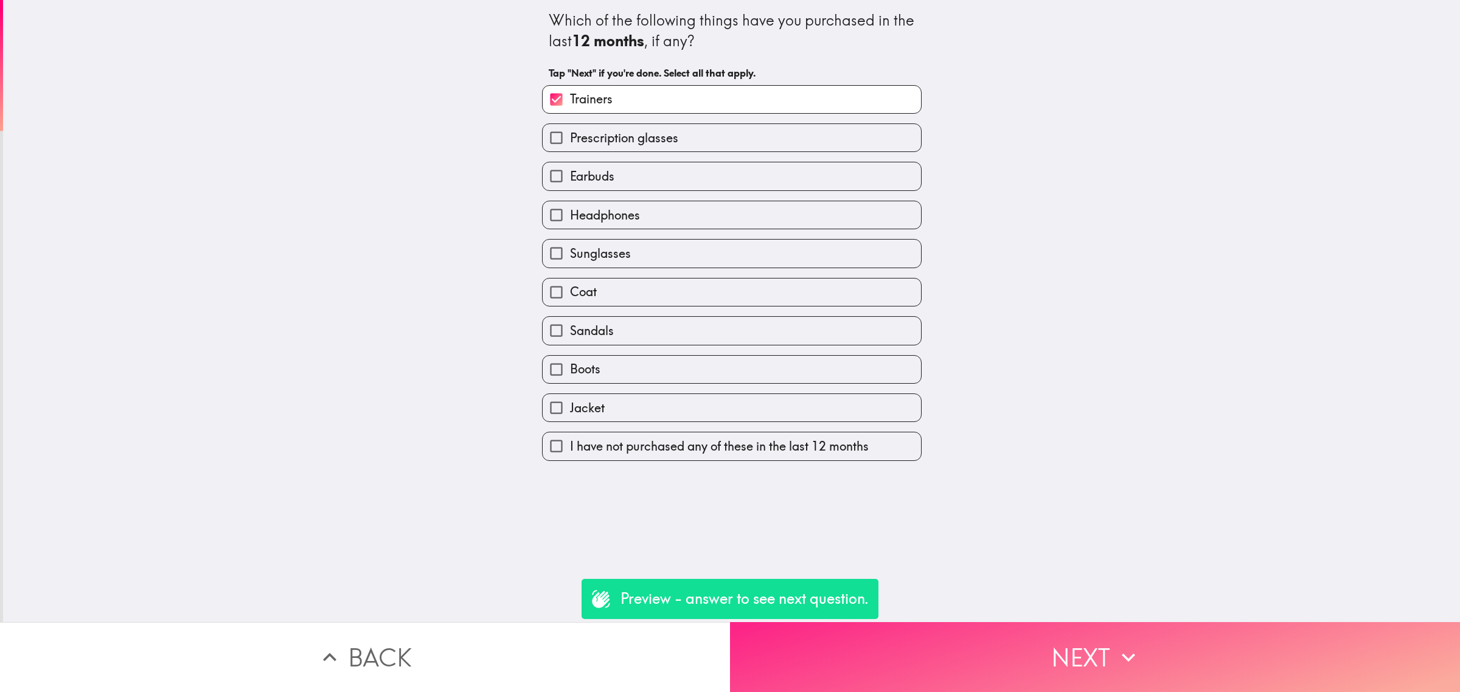
click at [1040, 640] on button "Next" at bounding box center [1095, 657] width 730 height 70
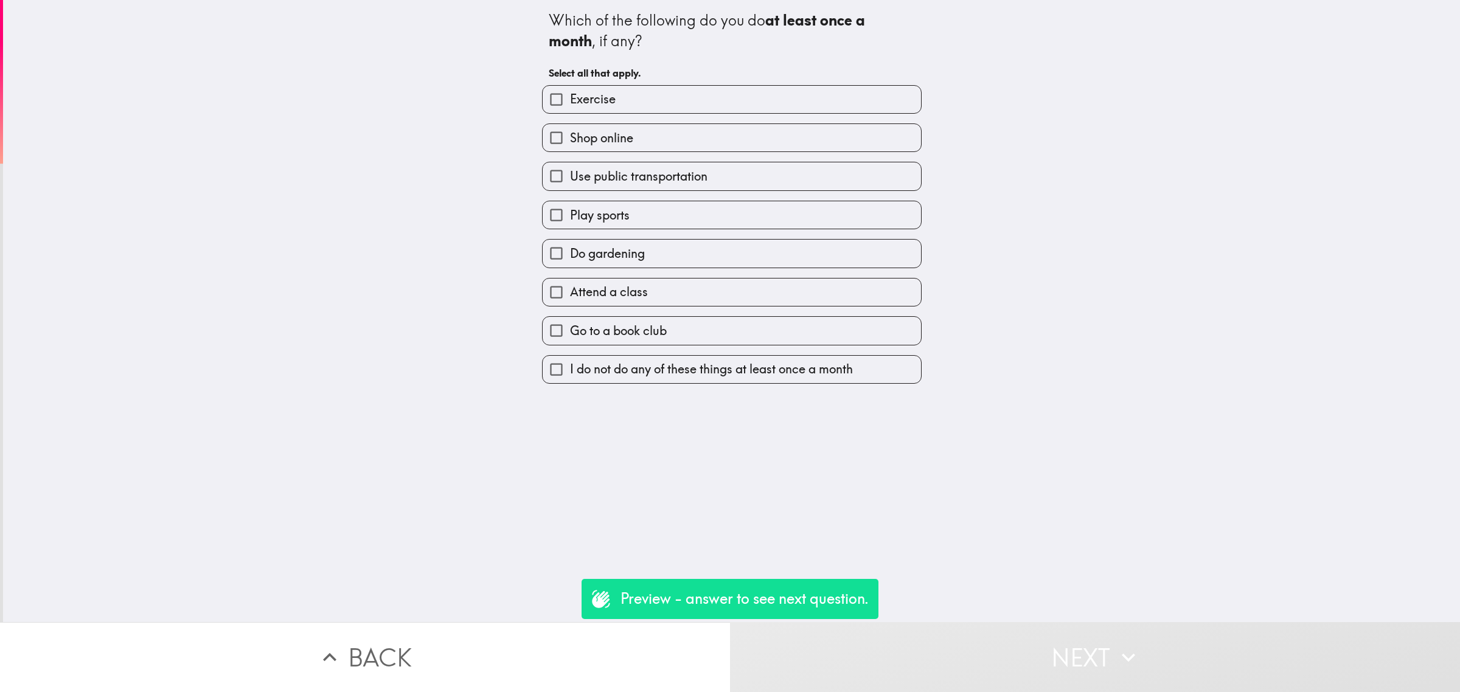
click at [625, 187] on label "Use public transportation" at bounding box center [732, 175] width 378 height 27
click at [570, 187] on input "Use public transportation" at bounding box center [556, 175] width 27 height 27
checkbox input "true"
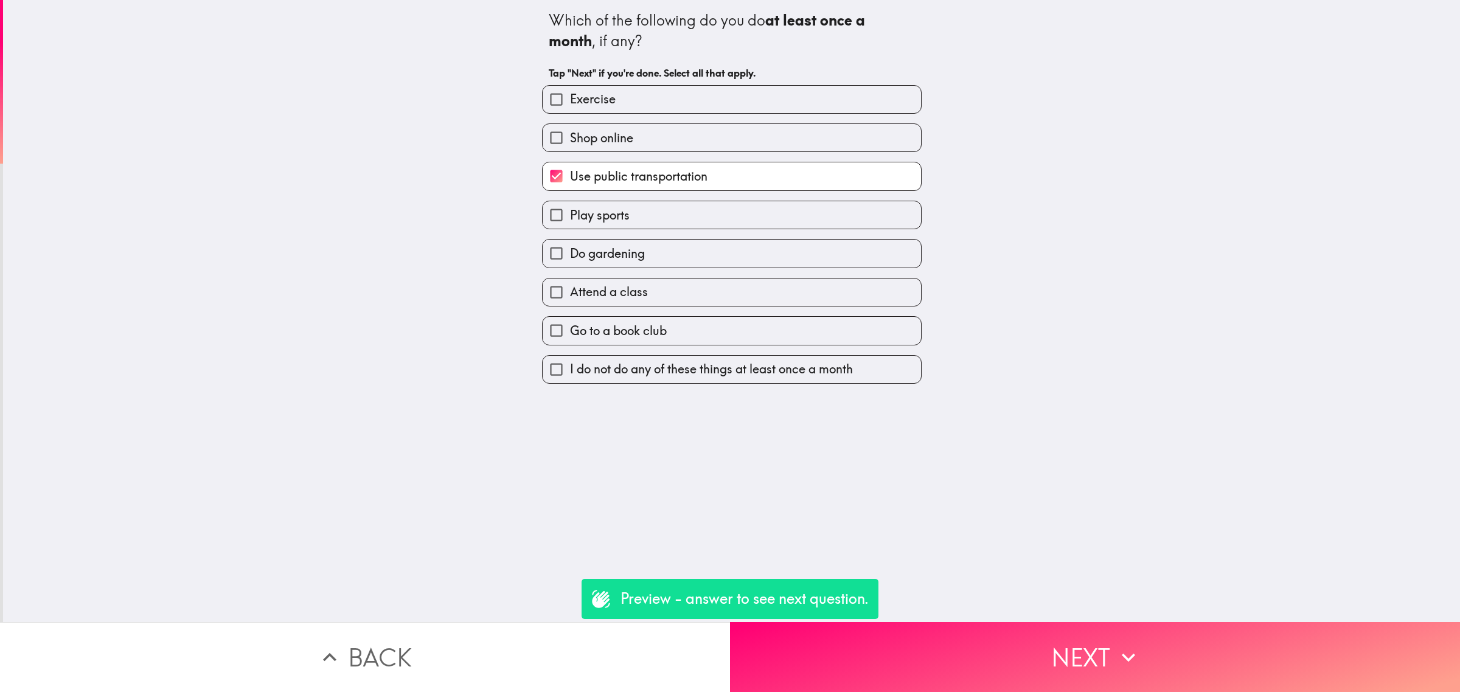
click at [606, 142] on span "Shop online" at bounding box center [601, 138] width 63 height 17
click at [570, 142] on input "Shop online" at bounding box center [556, 137] width 27 height 27
checkbox input "true"
click at [694, 97] on label "Exercise" at bounding box center [732, 99] width 378 height 27
click at [570, 97] on input "Exercise" at bounding box center [556, 99] width 27 height 27
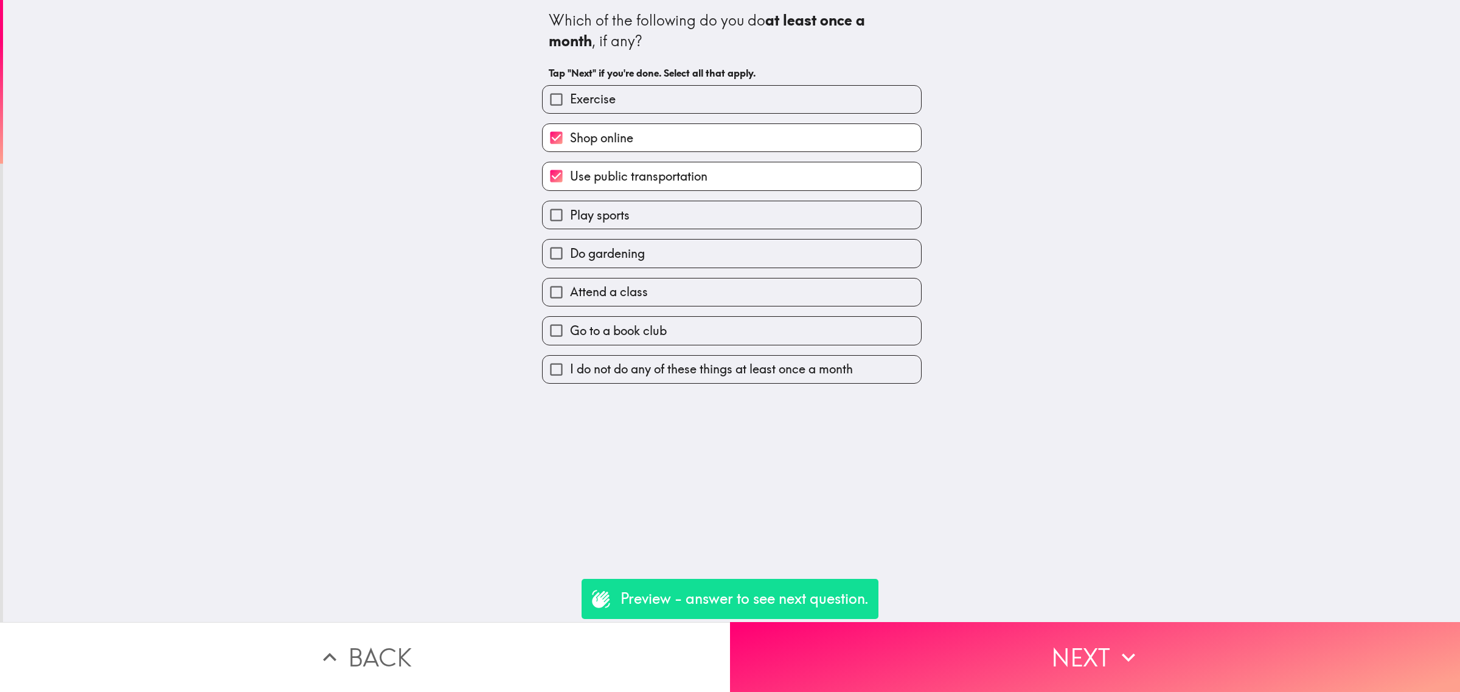
checkbox input "true"
drag, startPoint x: 1101, startPoint y: 631, endPoint x: 1103, endPoint y: 640, distance: 9.9
click at [1103, 640] on button "Next" at bounding box center [1095, 657] width 730 height 70
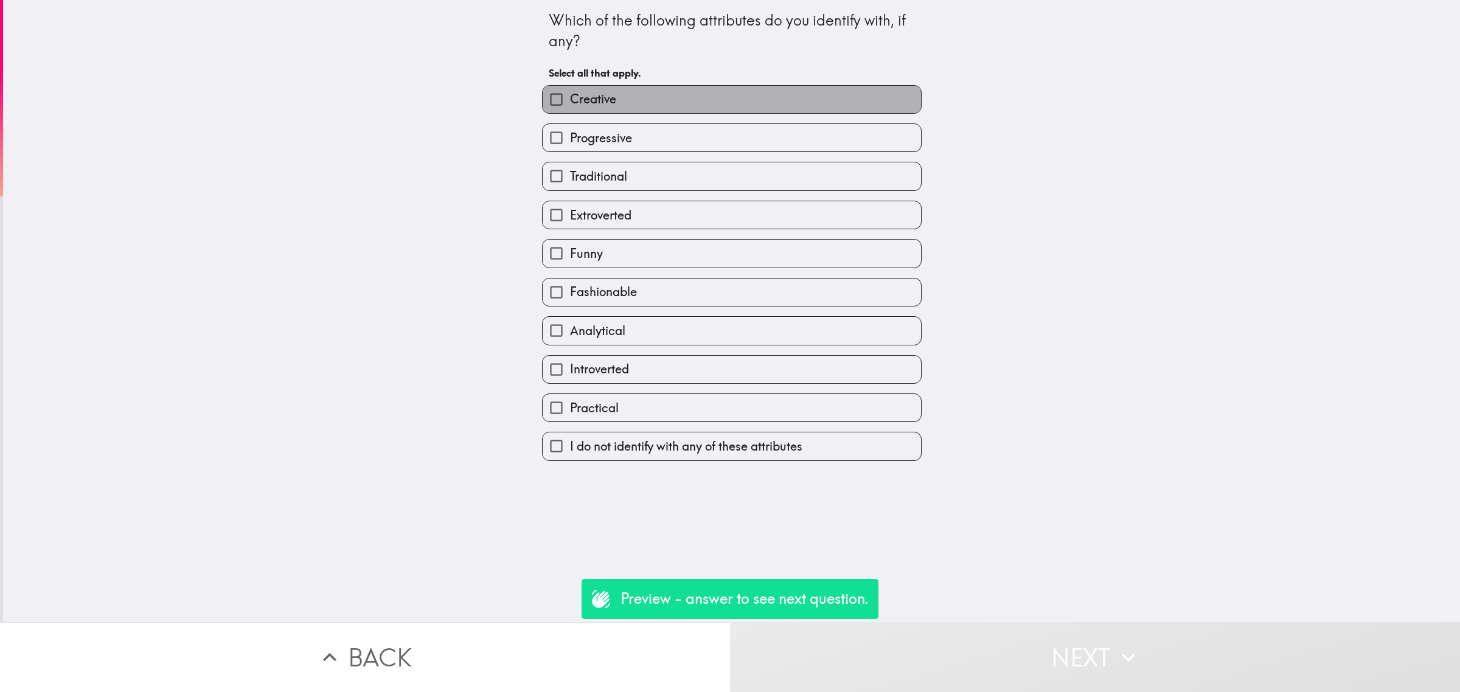
click at [591, 111] on label "Creative" at bounding box center [732, 99] width 378 height 27
click at [570, 111] on input "Creative" at bounding box center [556, 99] width 27 height 27
checkbox input "true"
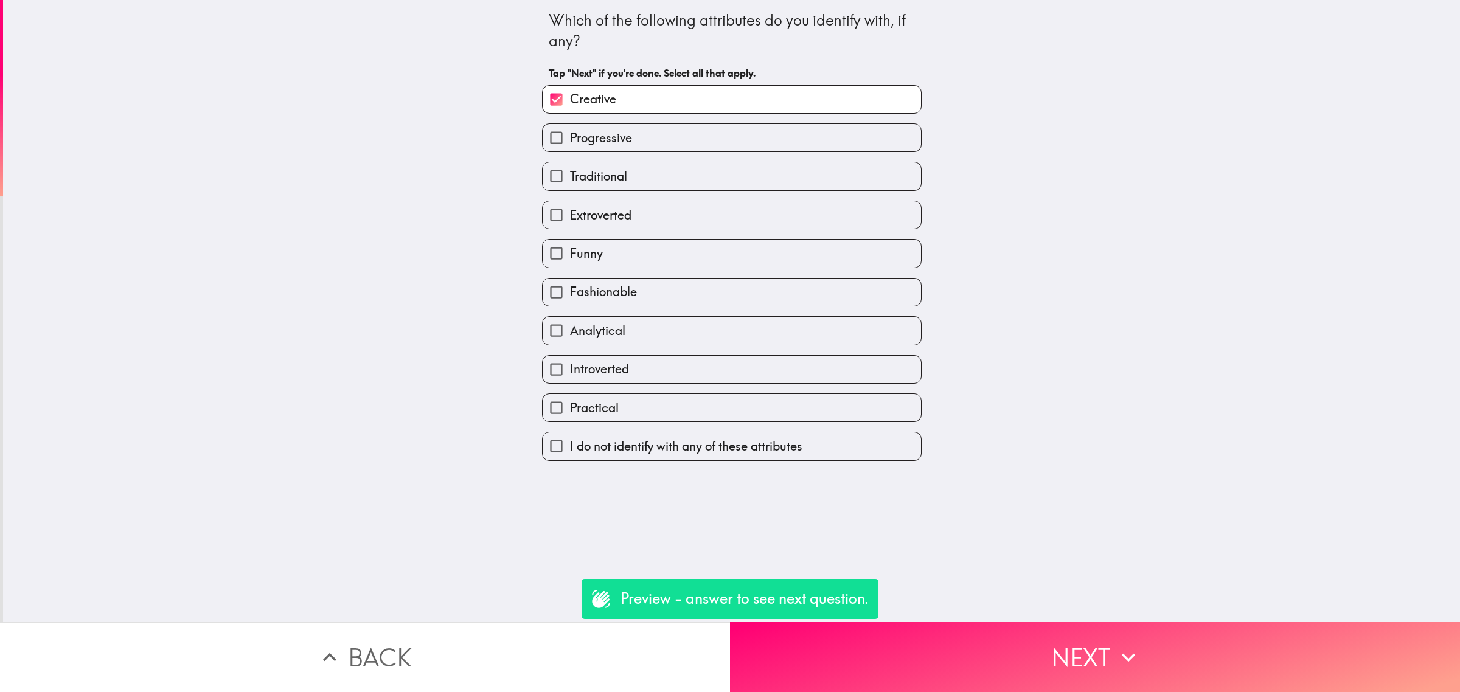
click at [622, 210] on label "Extroverted" at bounding box center [732, 214] width 378 height 27
click at [570, 210] on input "Extroverted" at bounding box center [556, 214] width 27 height 27
checkbox input "true"
click at [654, 293] on label "Fashionable" at bounding box center [732, 292] width 378 height 27
click at [570, 293] on input "Fashionable" at bounding box center [556, 292] width 27 height 27
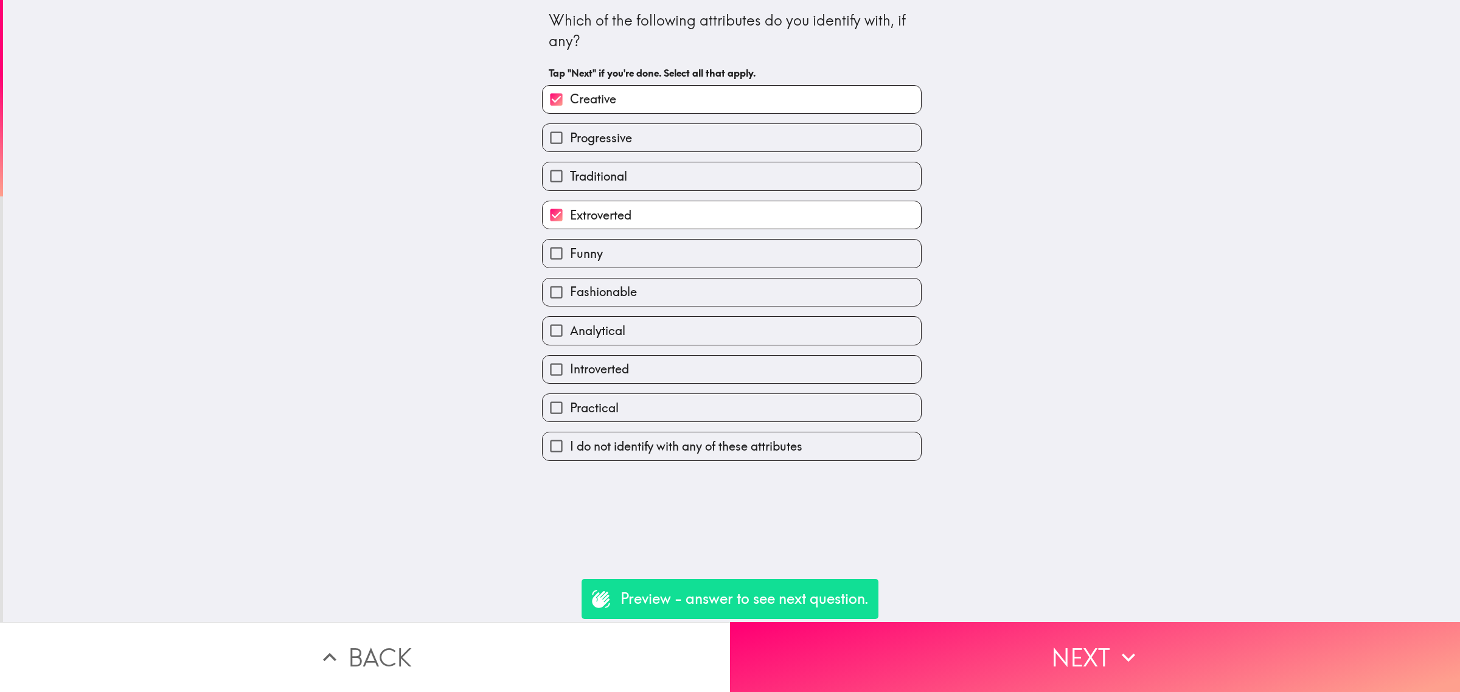
checkbox input "true"
click at [1025, 622] on button "Next" at bounding box center [1095, 657] width 730 height 70
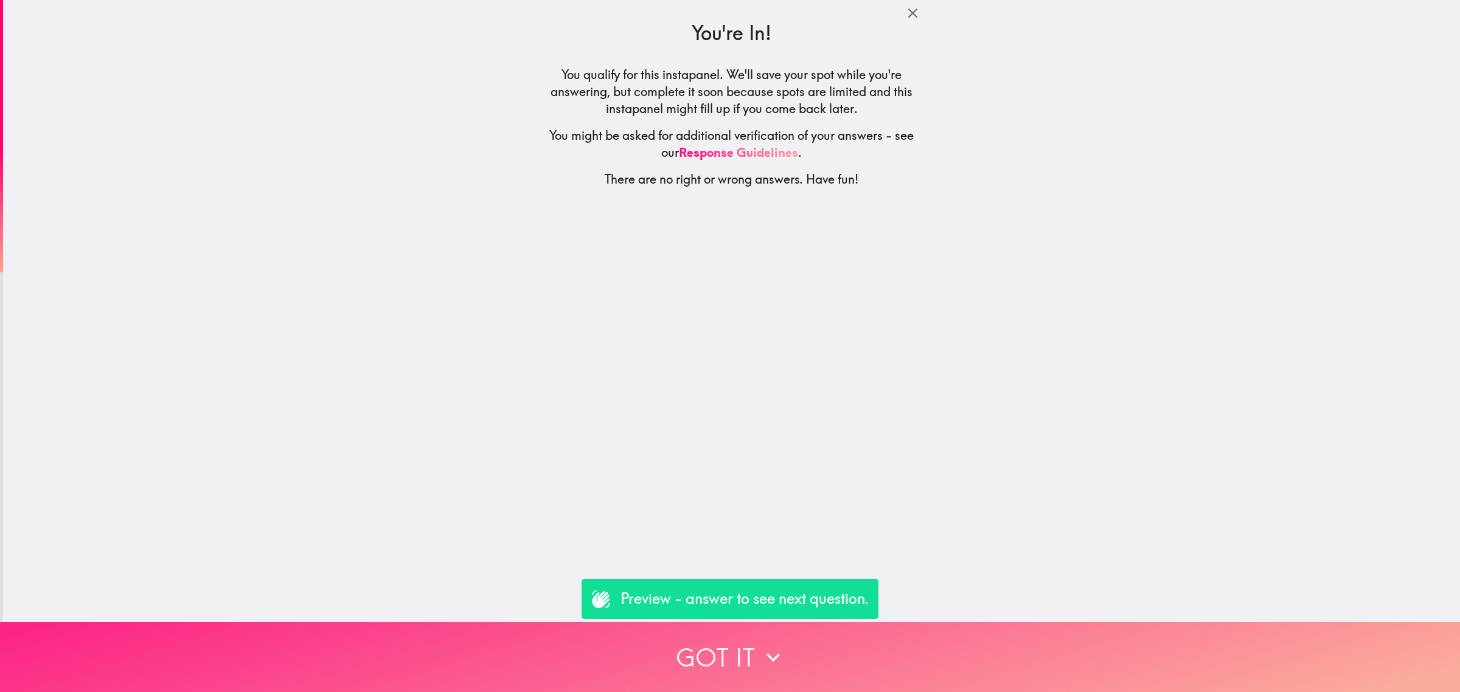
click at [913, 644] on button "Got it" at bounding box center [730, 657] width 1460 height 70
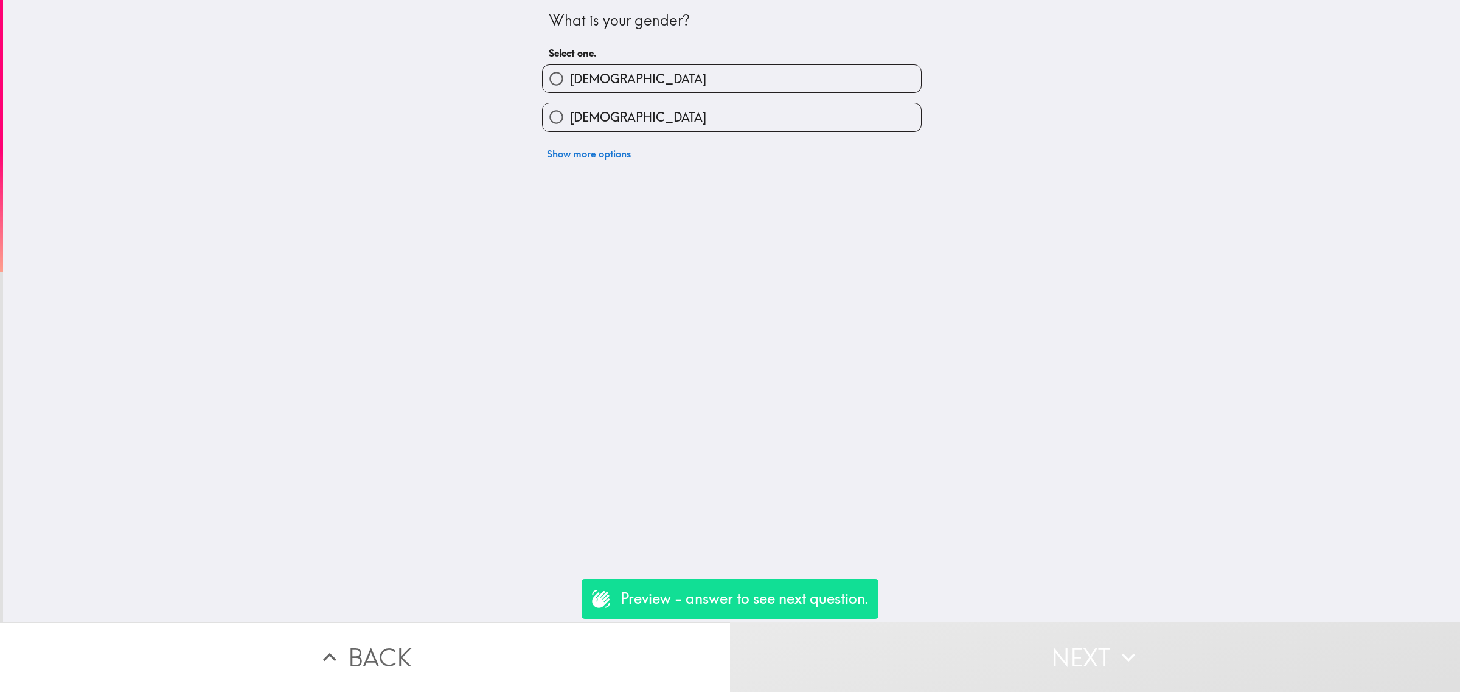
click at [624, 123] on label "[DEMOGRAPHIC_DATA]" at bounding box center [732, 116] width 378 height 27
click at [570, 123] on input "[DEMOGRAPHIC_DATA]" at bounding box center [556, 116] width 27 height 27
radio input "true"
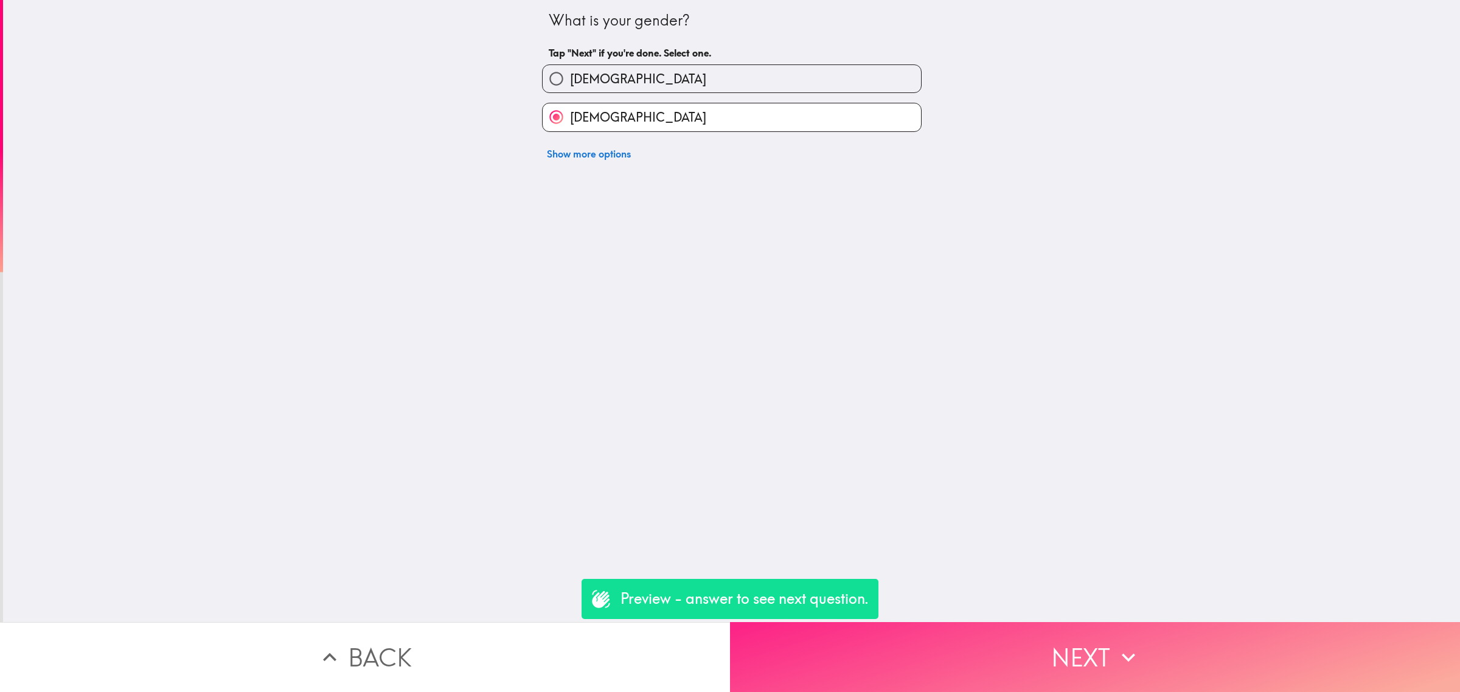
click at [968, 622] on button "Next" at bounding box center [1095, 657] width 730 height 70
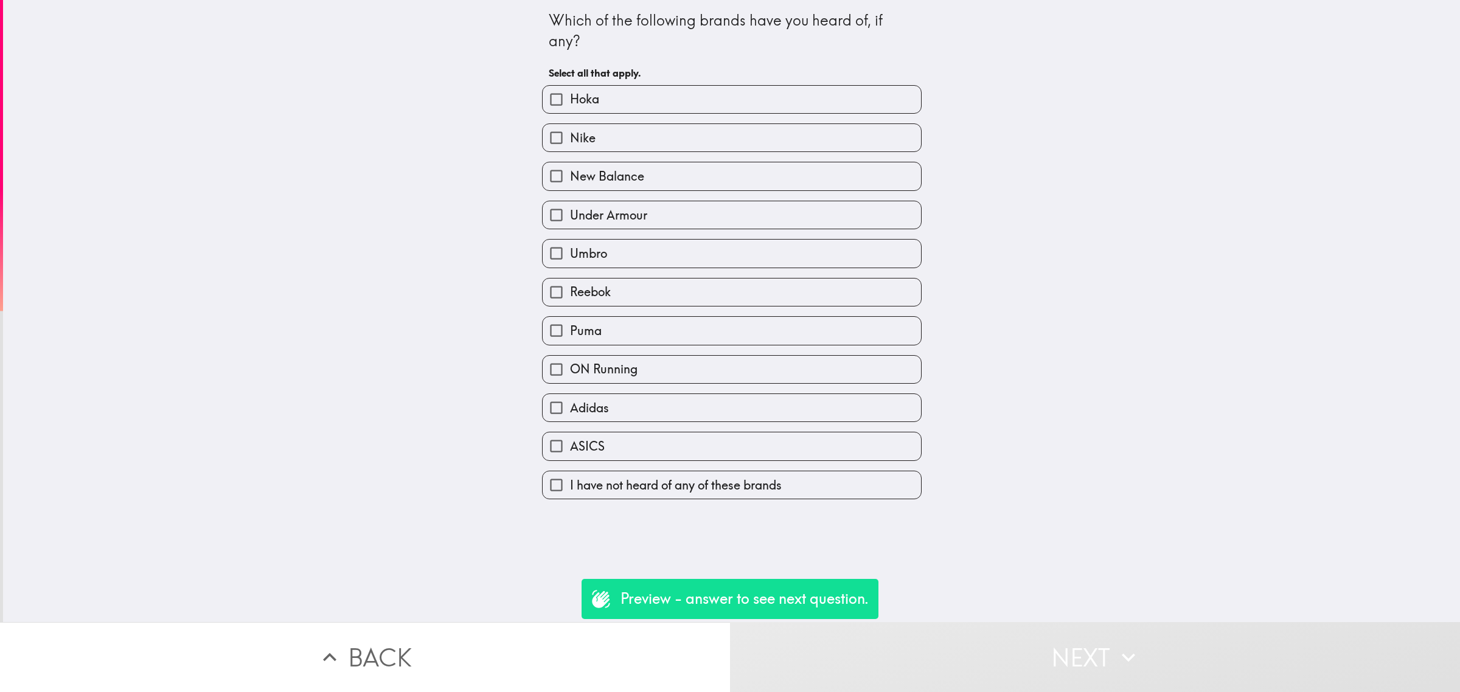
click at [671, 215] on label "Under Armour" at bounding box center [732, 214] width 378 height 27
click at [570, 215] on input "Under Armour" at bounding box center [556, 214] width 27 height 27
checkbox input "true"
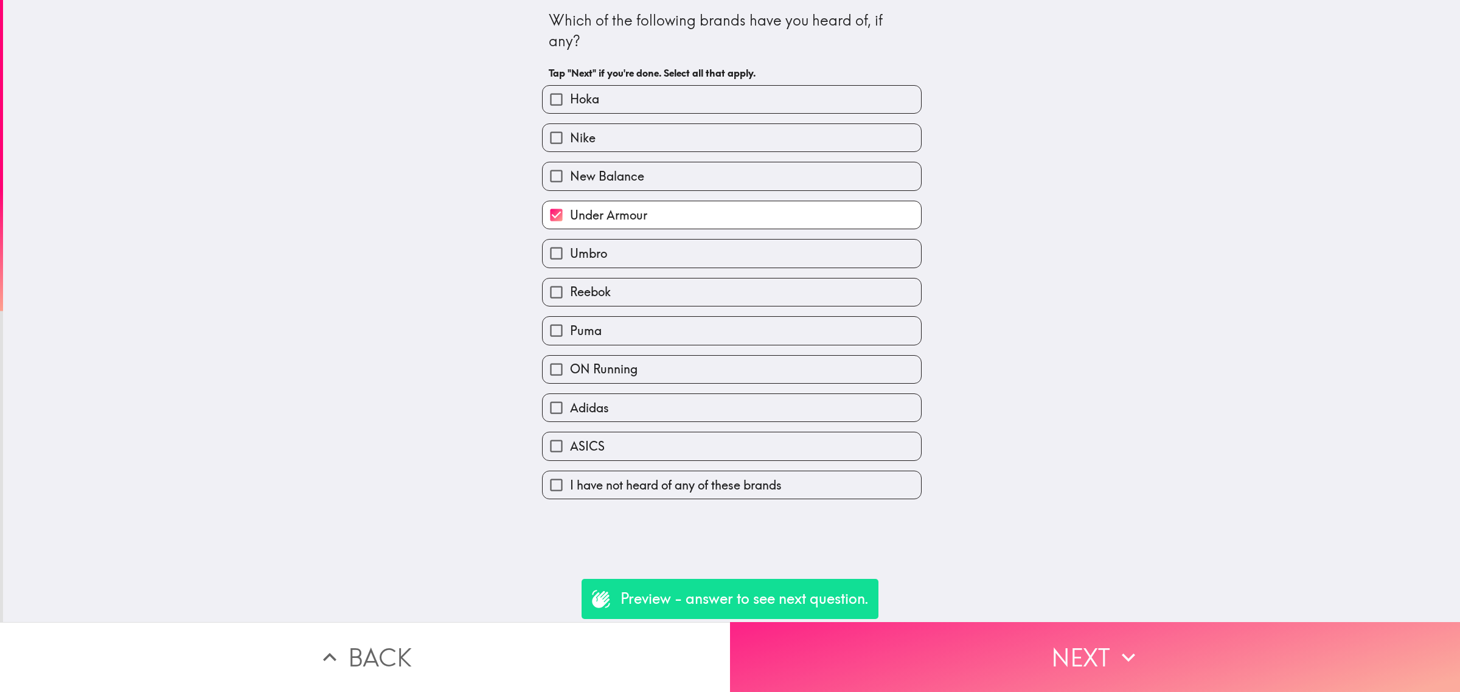
click at [1014, 631] on button "Next" at bounding box center [1095, 657] width 730 height 70
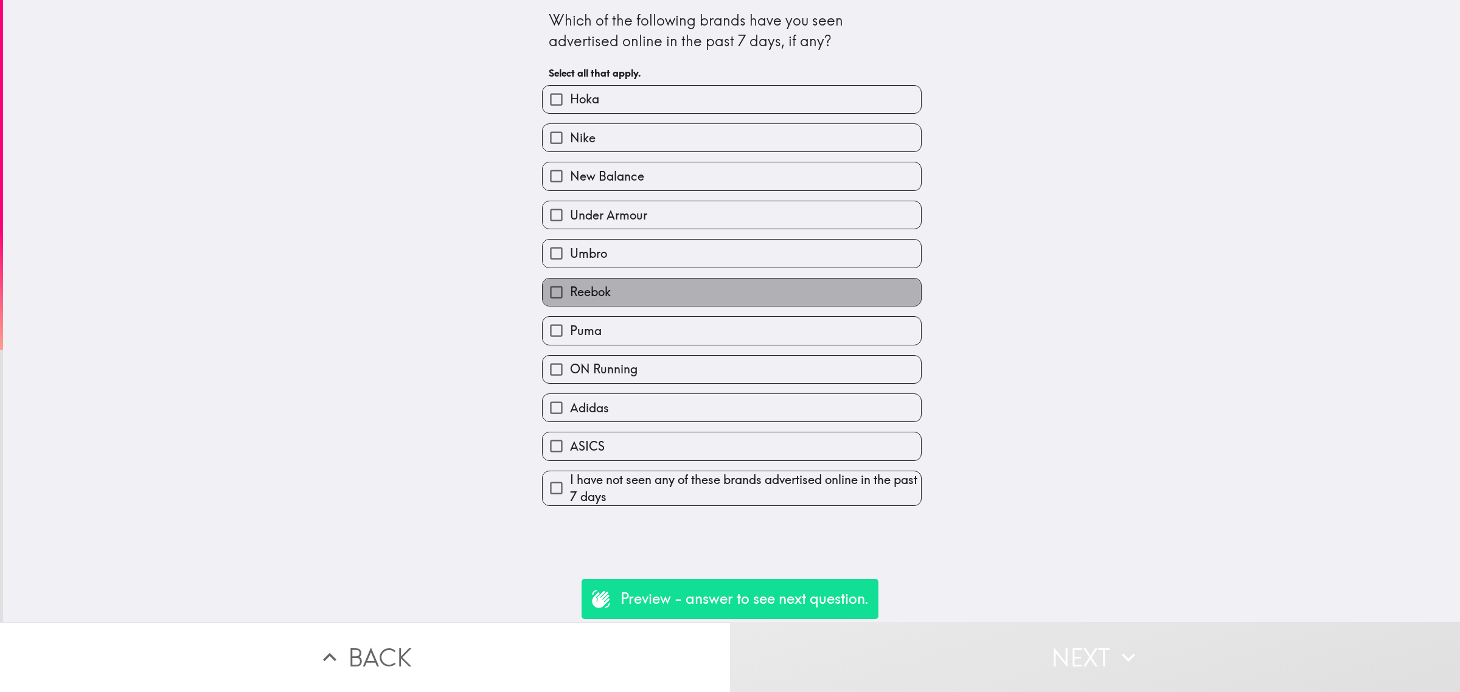
click at [728, 283] on label "Reebok" at bounding box center [732, 292] width 378 height 27
click at [570, 283] on input "Reebok" at bounding box center [556, 292] width 27 height 27
checkbox input "true"
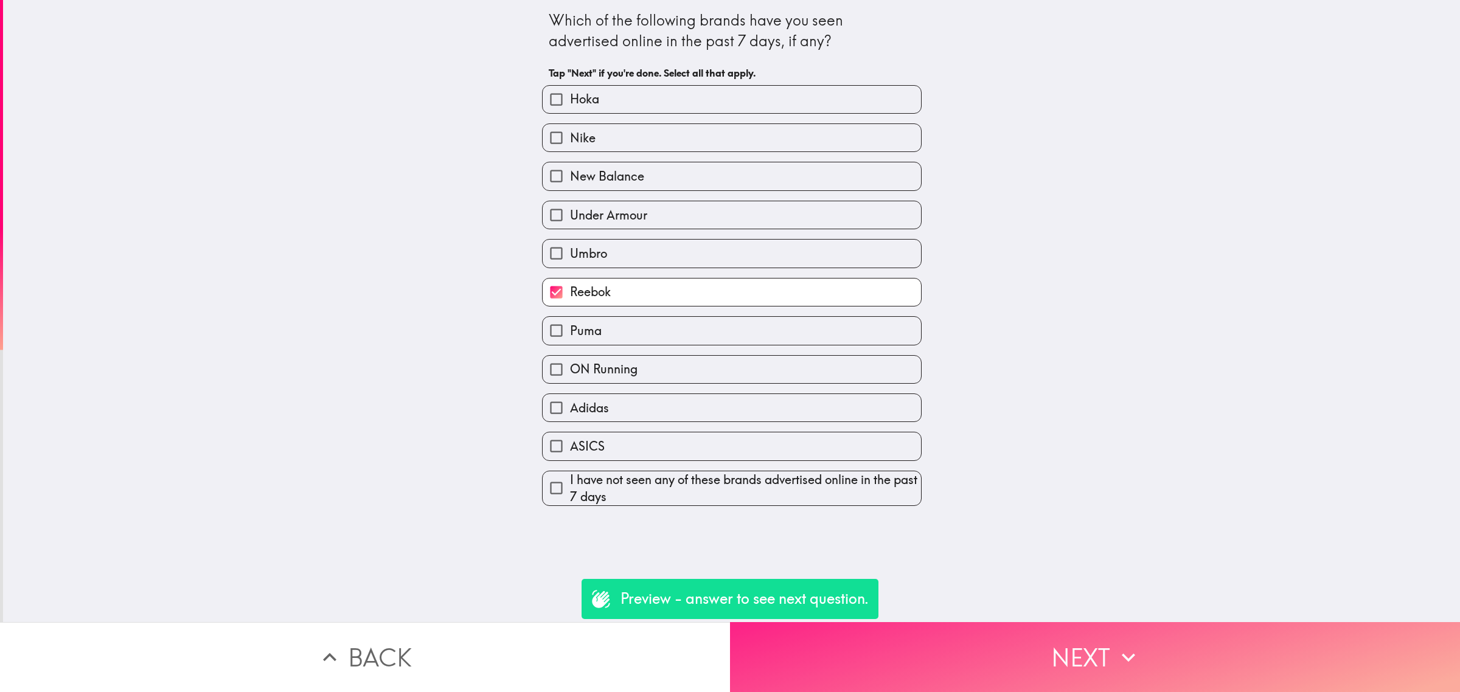
click at [1022, 647] on button "Next" at bounding box center [1095, 657] width 730 height 70
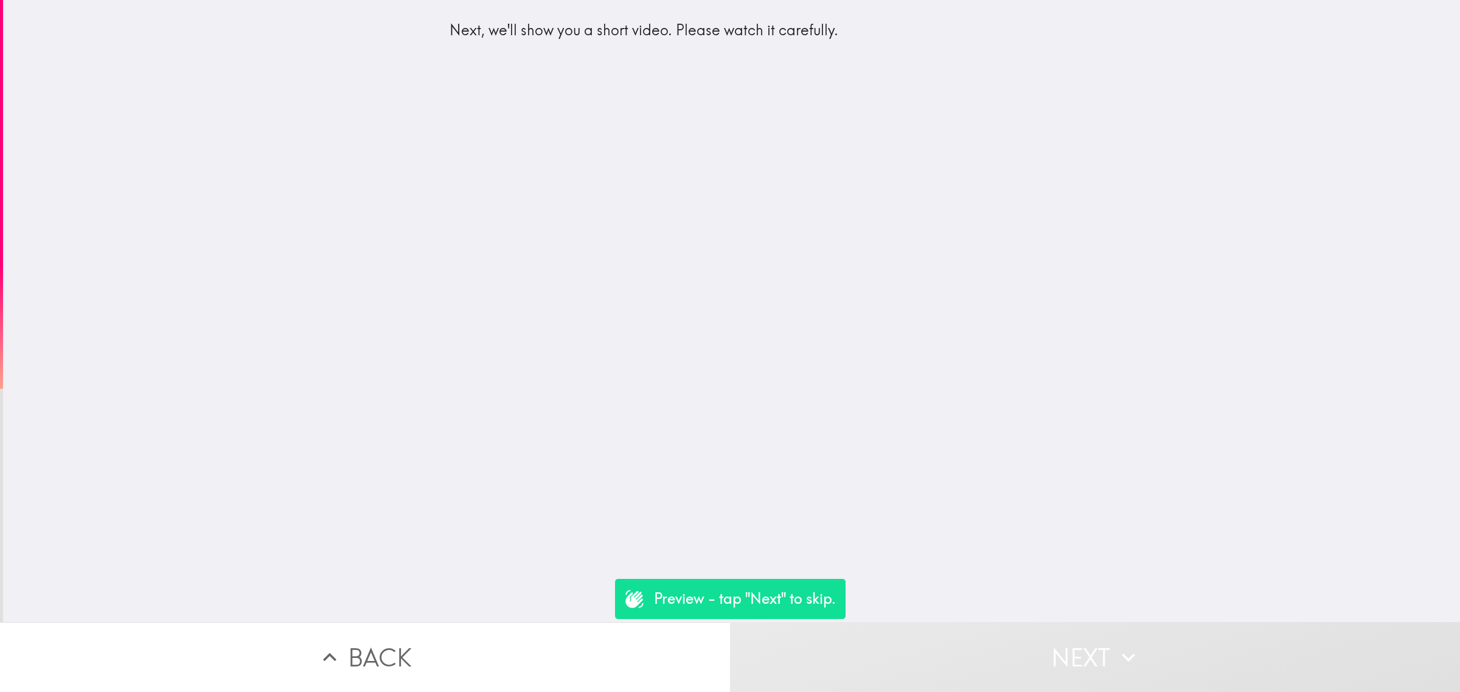
click at [585, 642] on button "Back" at bounding box center [365, 657] width 730 height 70
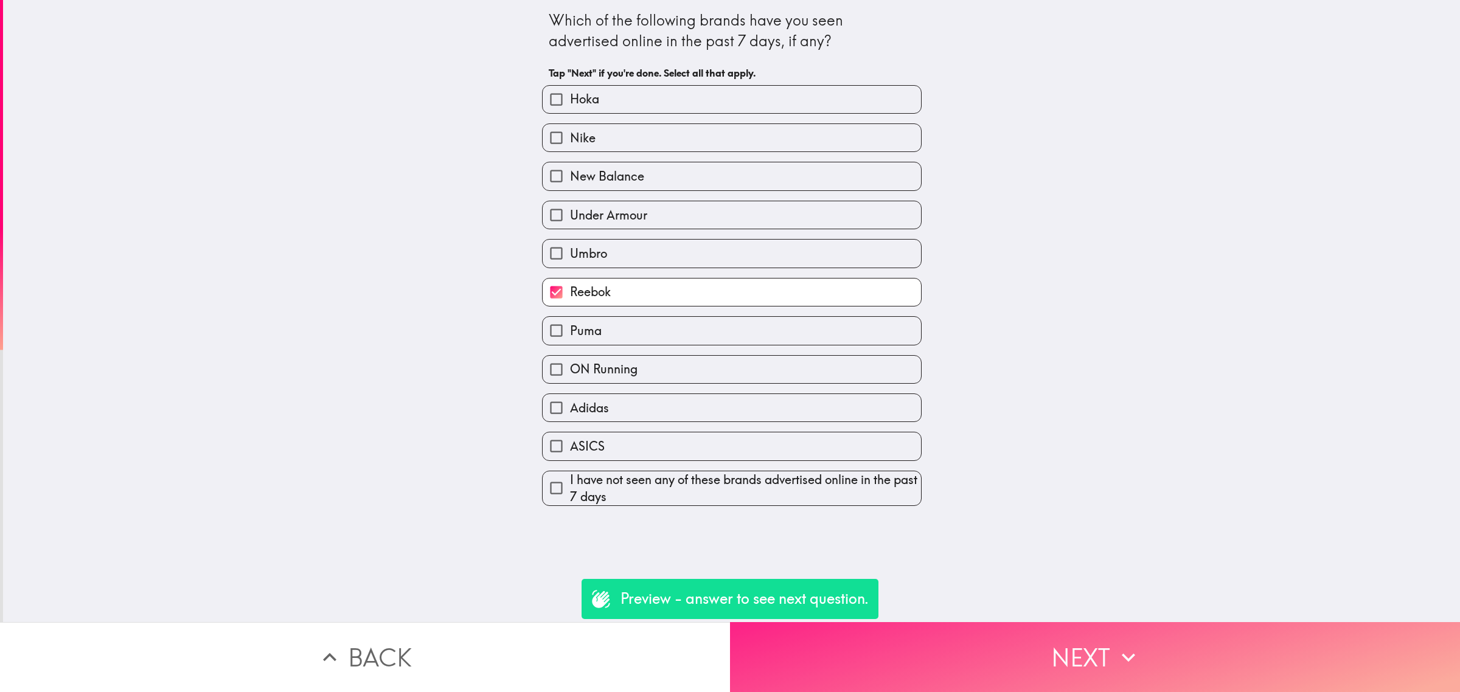
click at [953, 634] on button "Next" at bounding box center [1095, 657] width 730 height 70
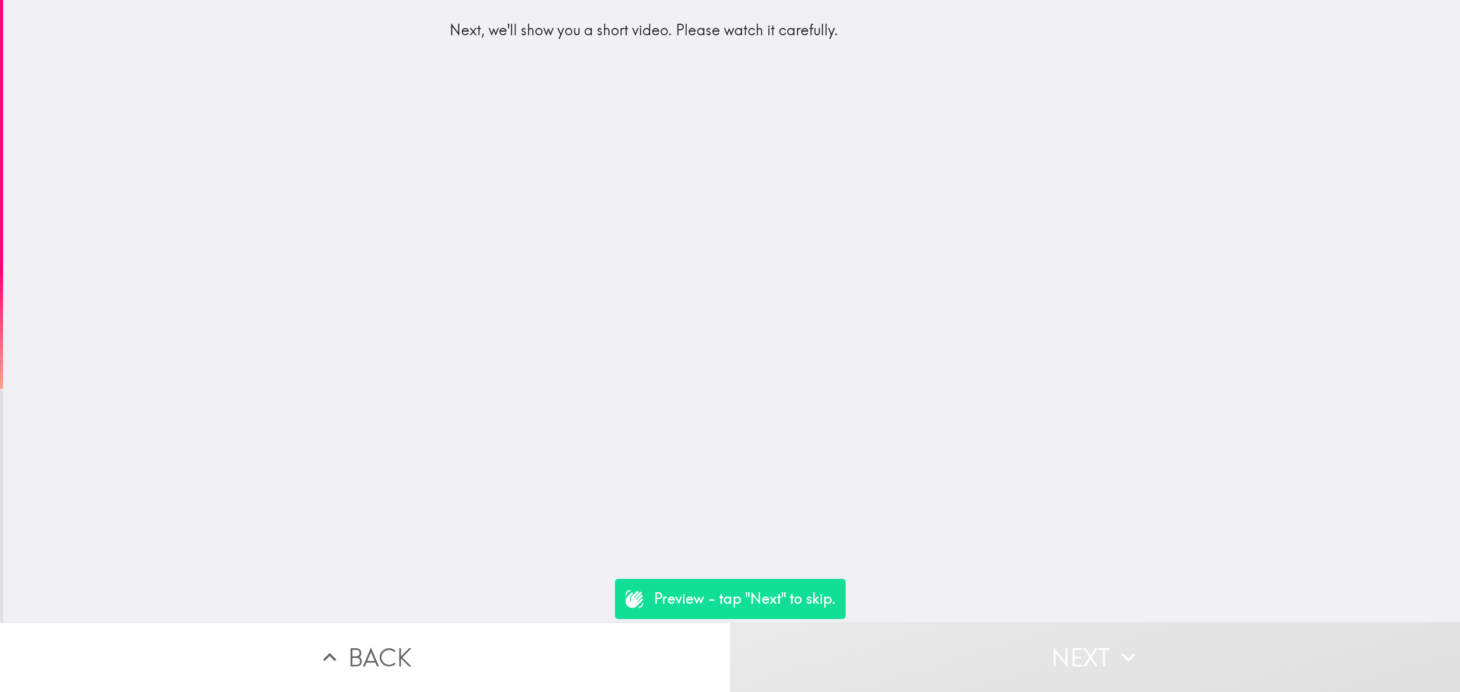
click at [1004, 644] on button "Next" at bounding box center [1095, 657] width 730 height 70
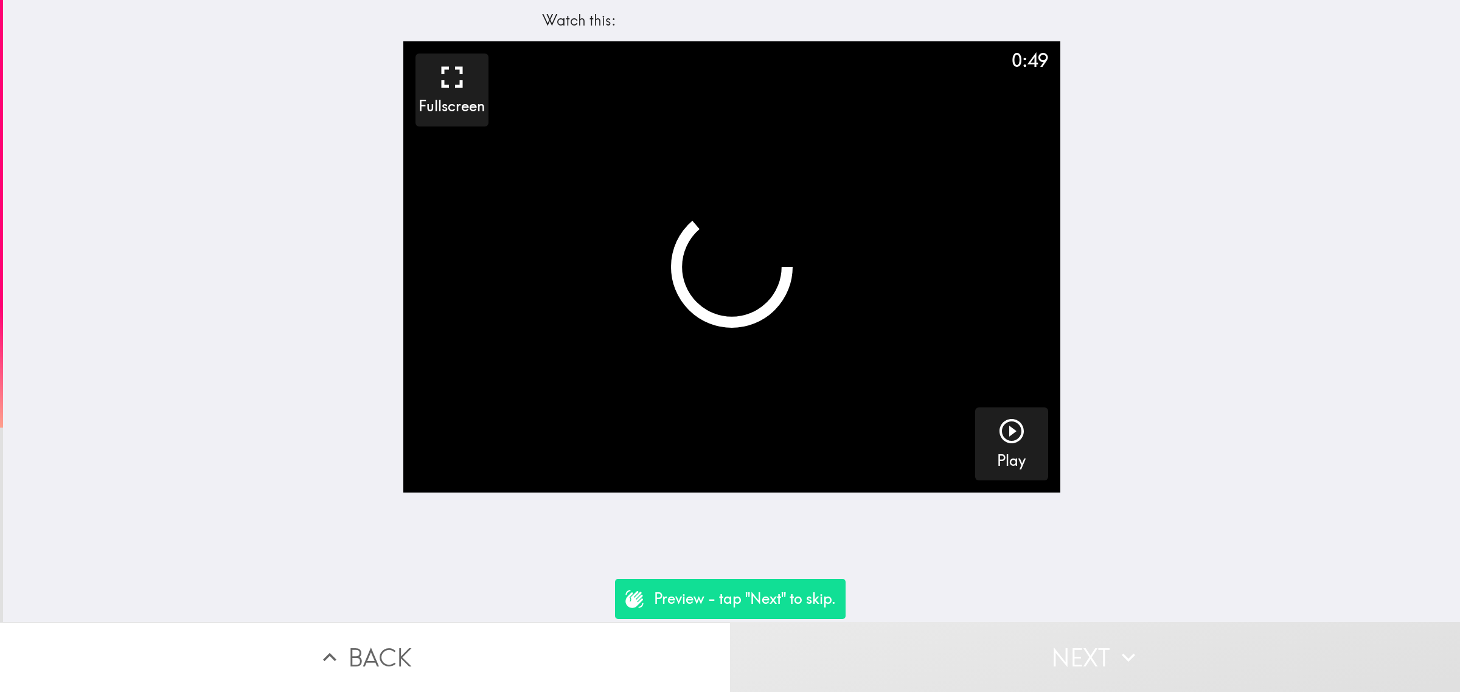
click at [1070, 666] on button "Next" at bounding box center [1095, 657] width 730 height 70
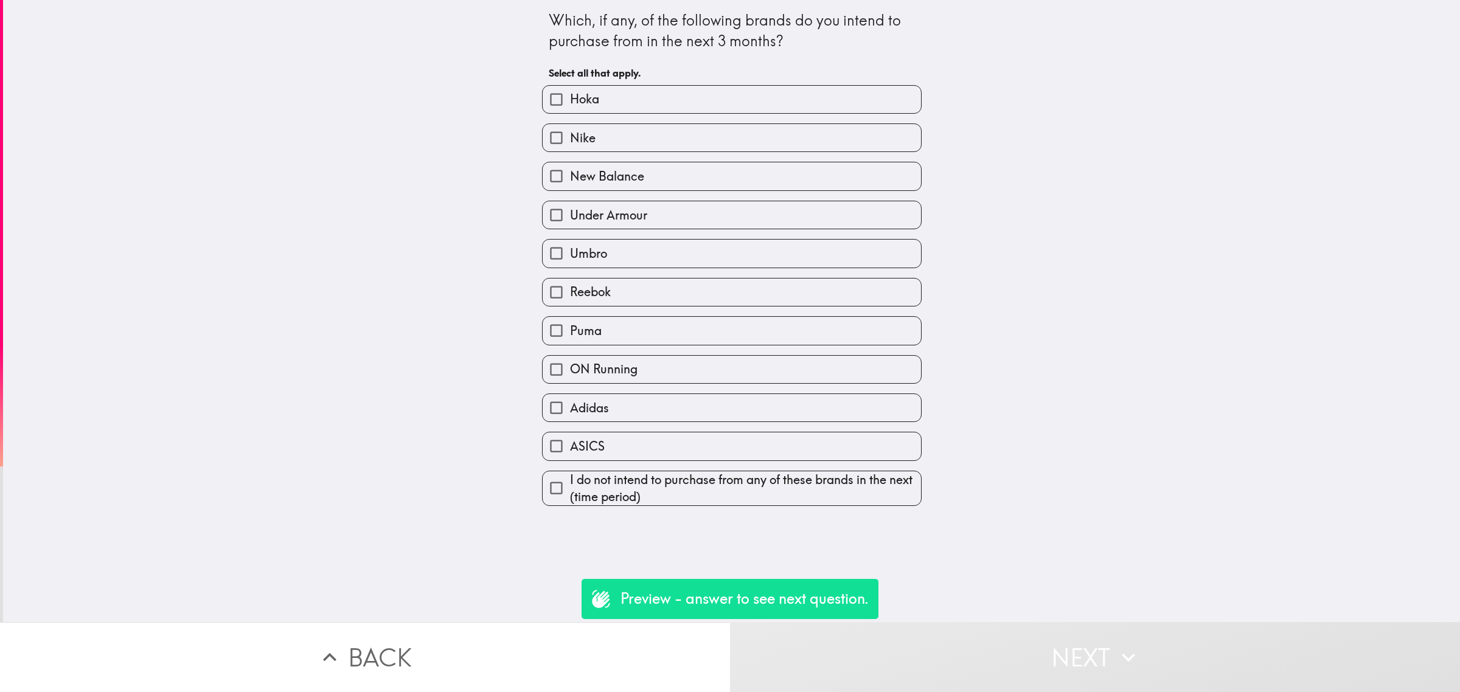
click at [718, 320] on label "Puma" at bounding box center [732, 330] width 378 height 27
click at [570, 320] on input "Puma" at bounding box center [556, 330] width 27 height 27
checkbox input "true"
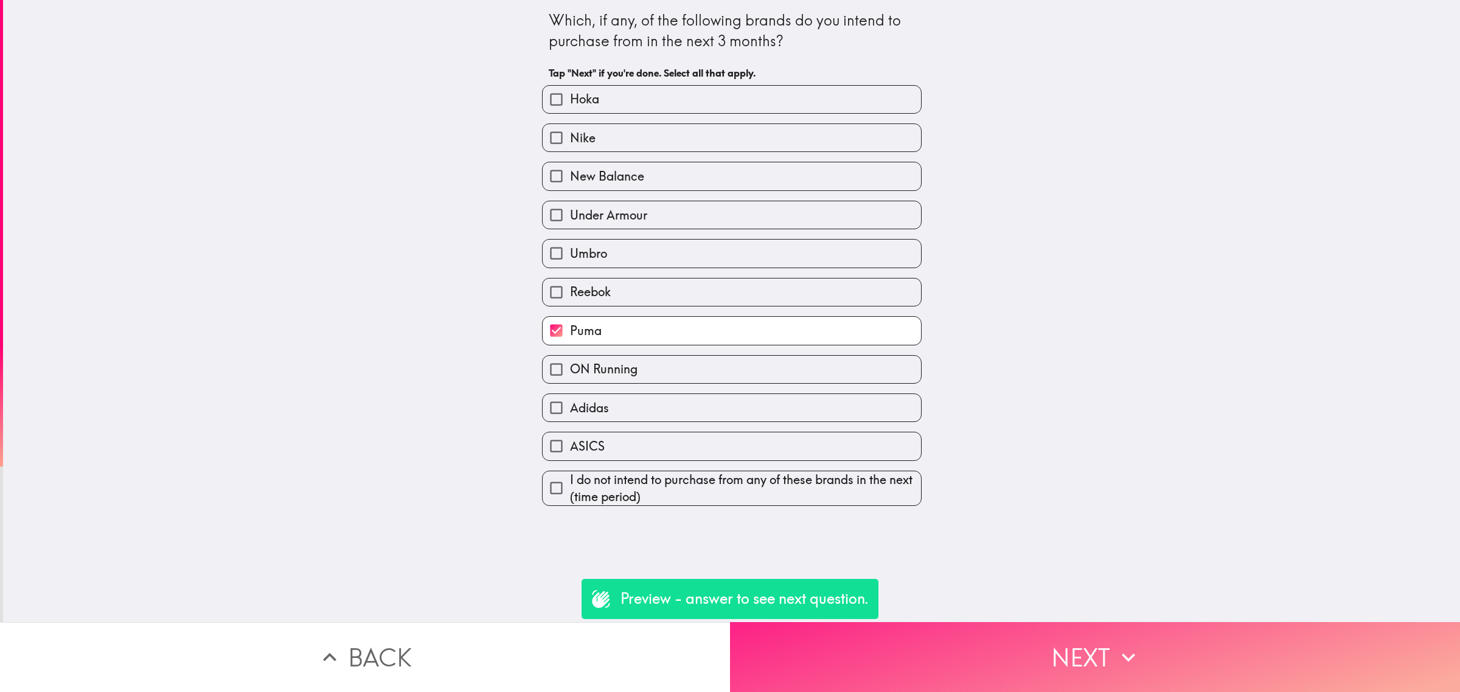
click at [985, 648] on button "Next" at bounding box center [1095, 657] width 730 height 70
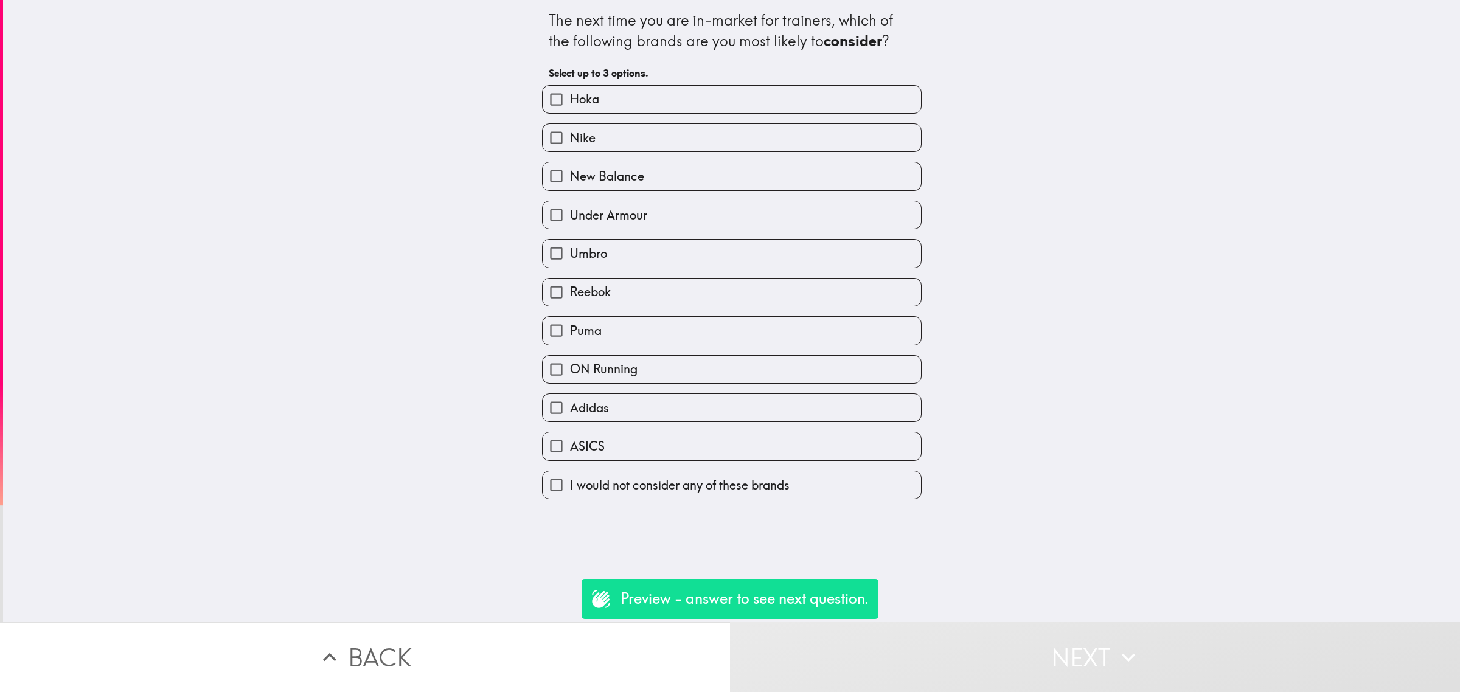
click at [712, 317] on div "Puma" at bounding box center [726, 326] width 389 height 38
click at [792, 399] on label "Adidas" at bounding box center [732, 407] width 378 height 27
click at [570, 399] on input "Adidas" at bounding box center [556, 407] width 27 height 27
checkbox input "true"
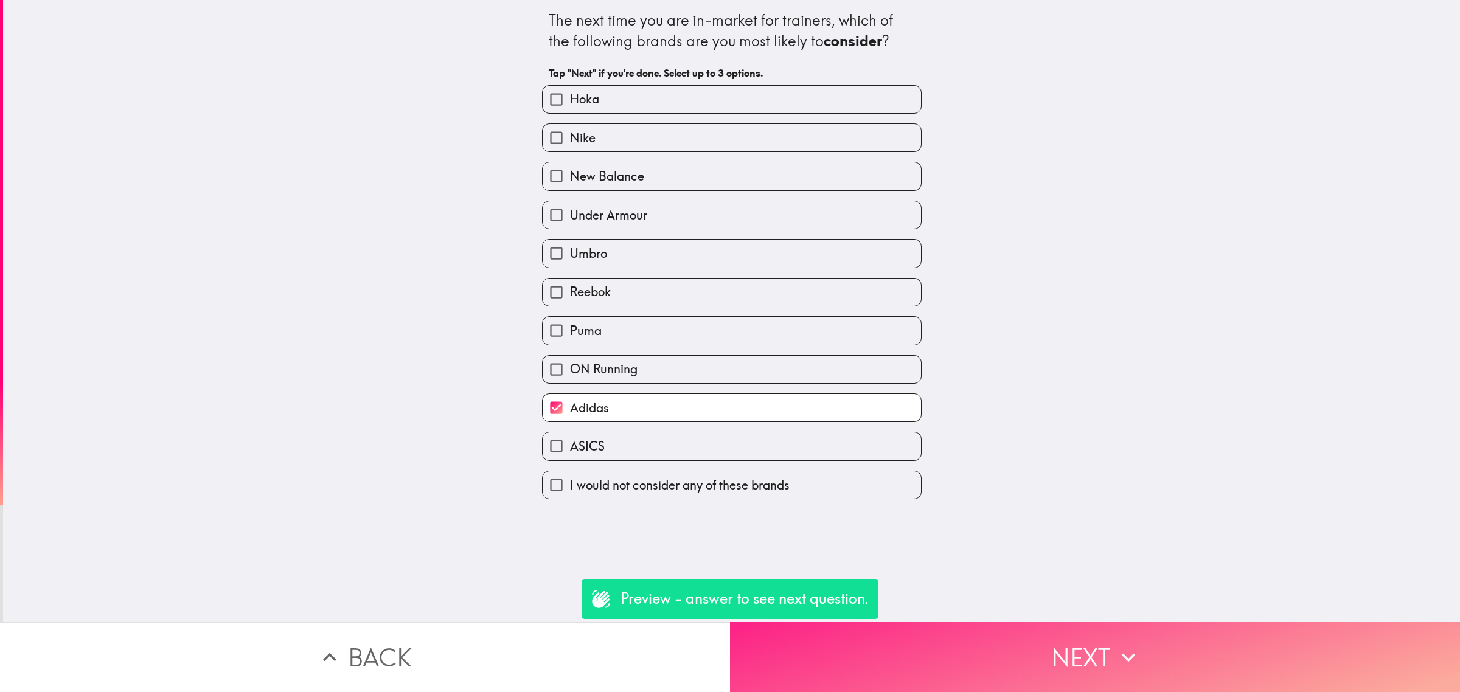
click at [977, 643] on button "Next" at bounding box center [1095, 657] width 730 height 70
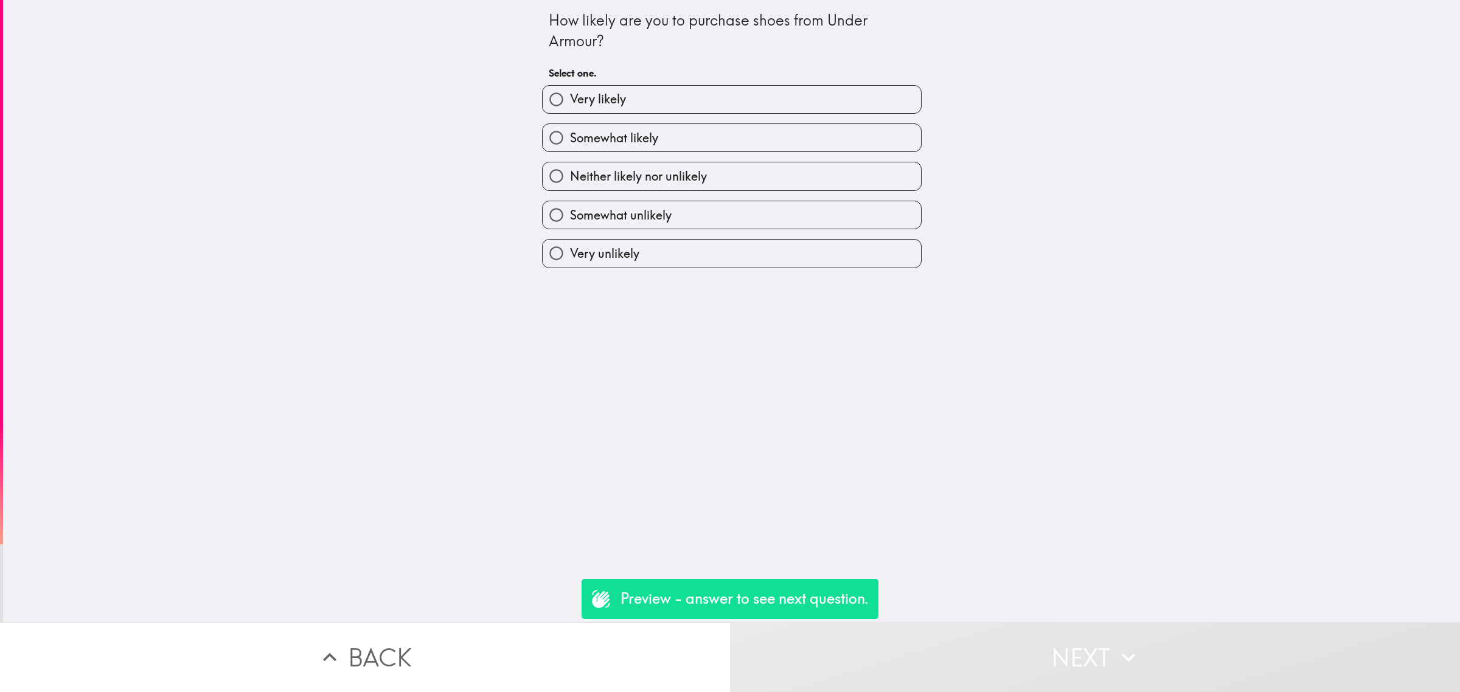
click at [699, 239] on div "Very unlikely" at bounding box center [726, 248] width 389 height 38
click at [724, 258] on label "Very unlikely" at bounding box center [732, 253] width 378 height 27
click at [570, 258] on input "Very unlikely" at bounding box center [556, 253] width 27 height 27
radio input "true"
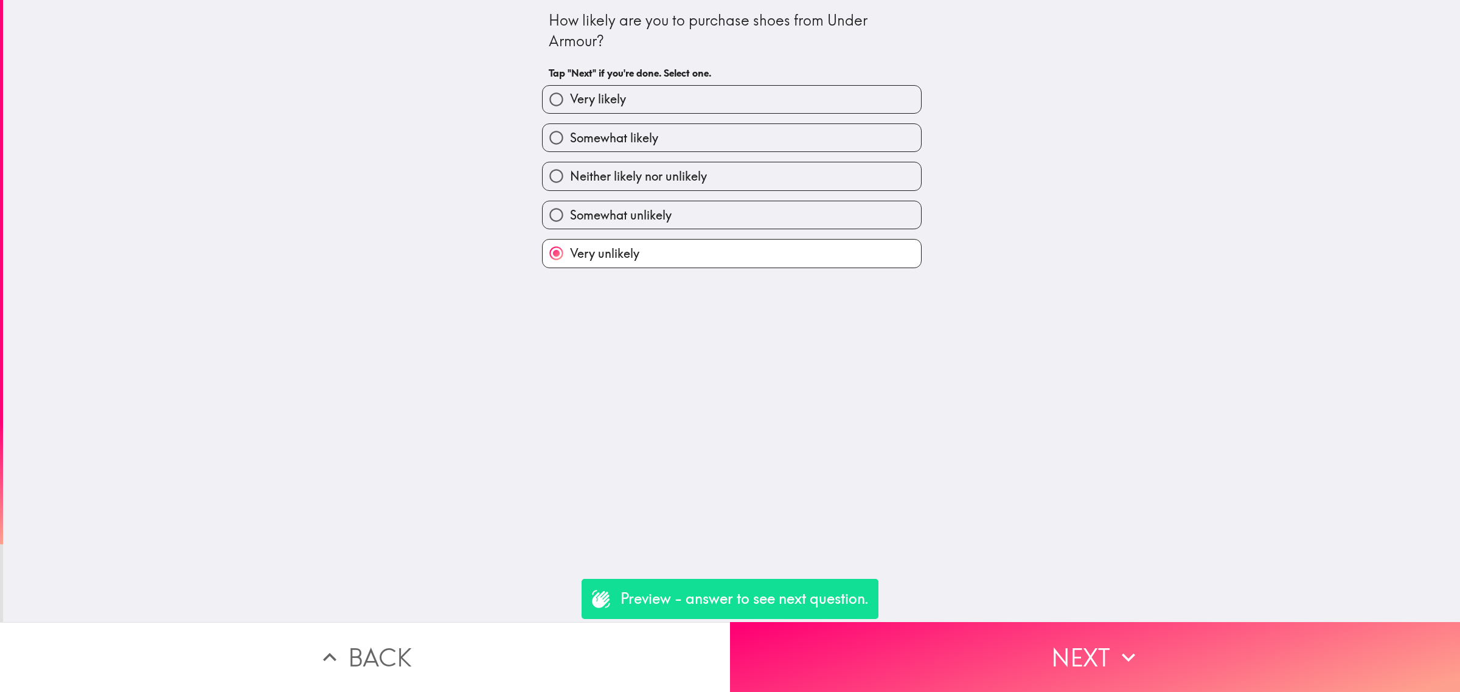
click at [976, 622] on button "Next" at bounding box center [1095, 657] width 730 height 70
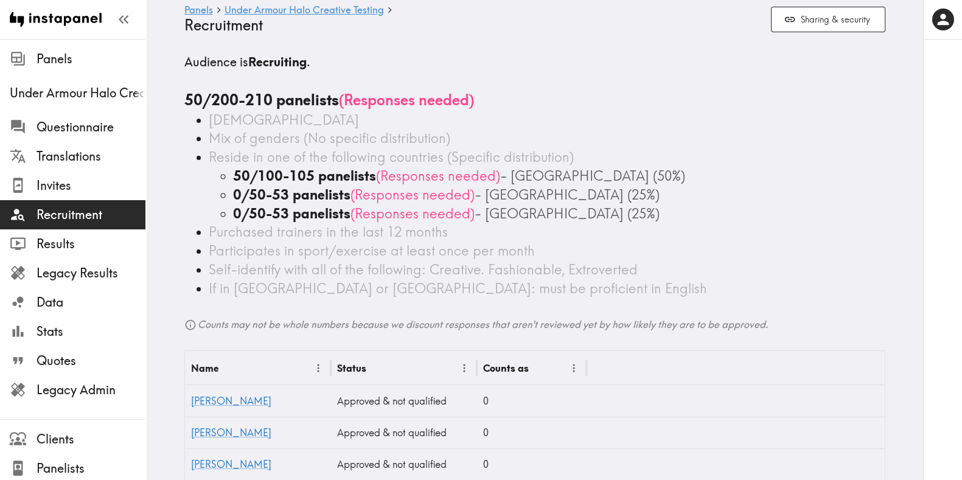
scroll to position [228, 0]
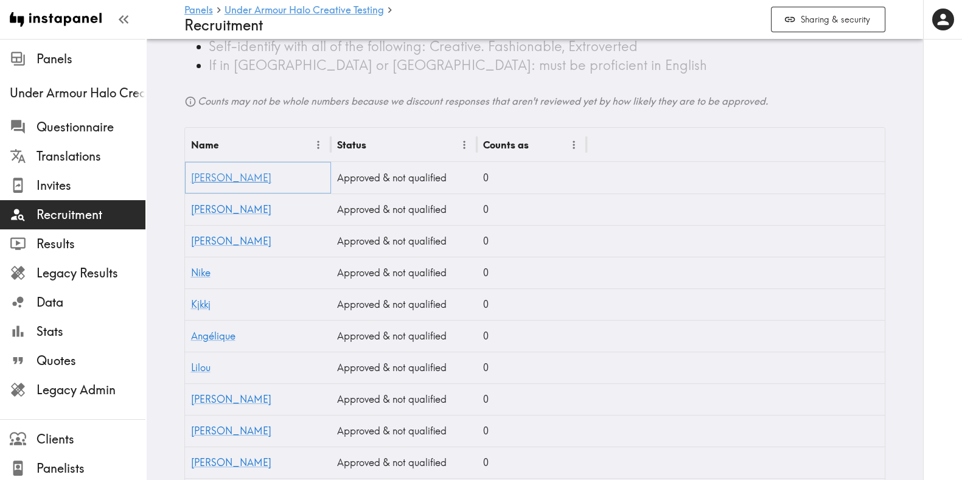
click at [210, 175] on link "[PERSON_NAME]" at bounding box center [231, 178] width 80 height 12
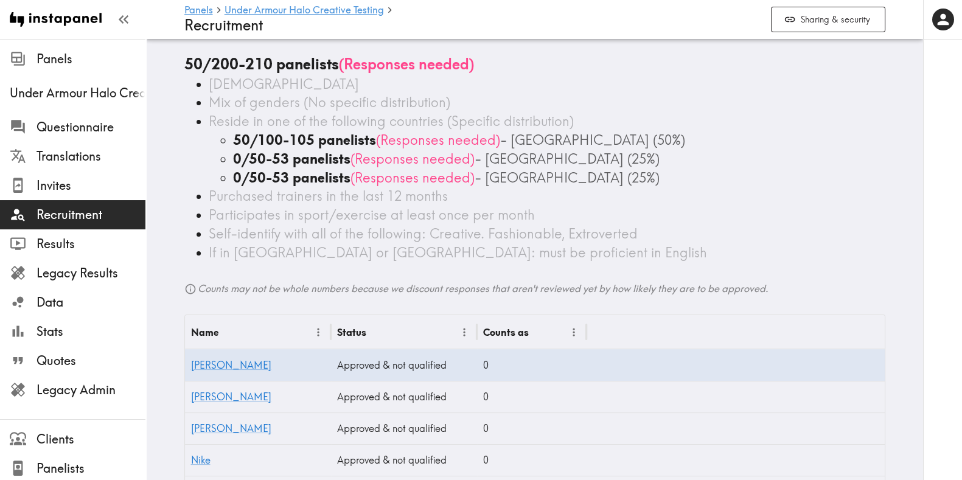
scroll to position [20, 0]
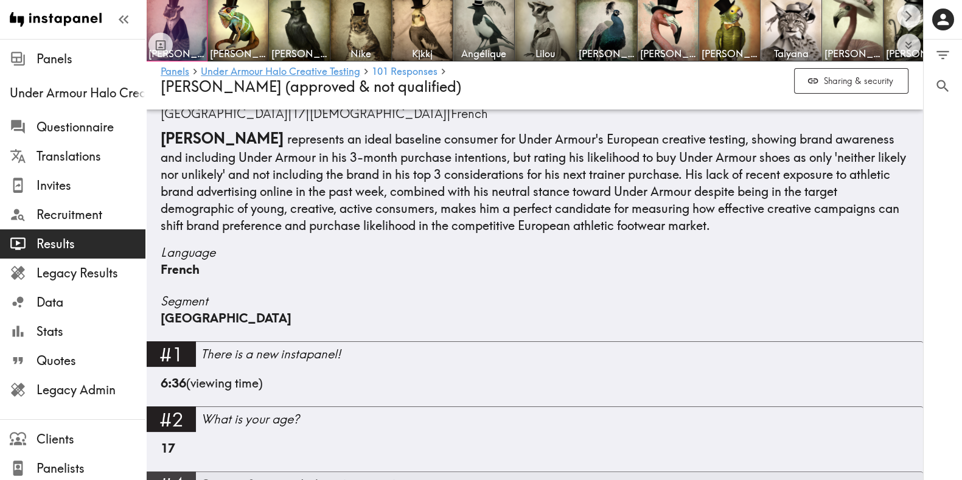
scroll to position [304, 0]
